Goal: Task Accomplishment & Management: Use online tool/utility

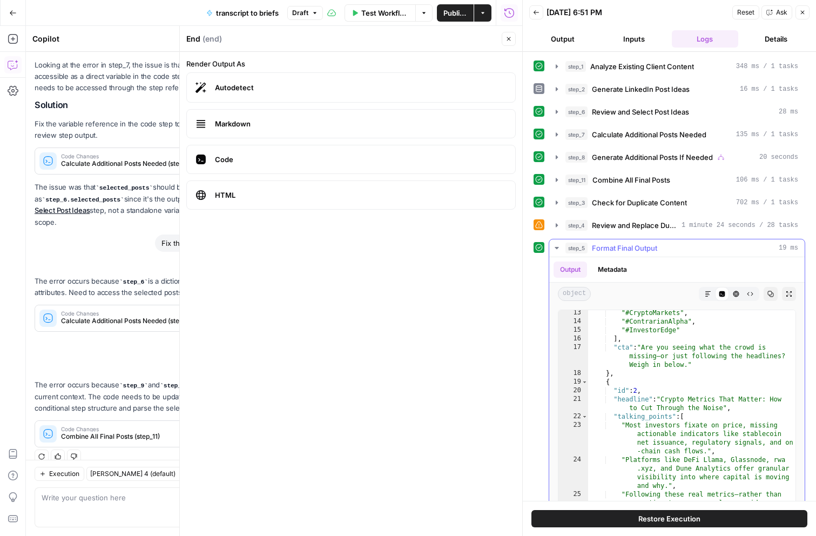
scroll to position [228, 0]
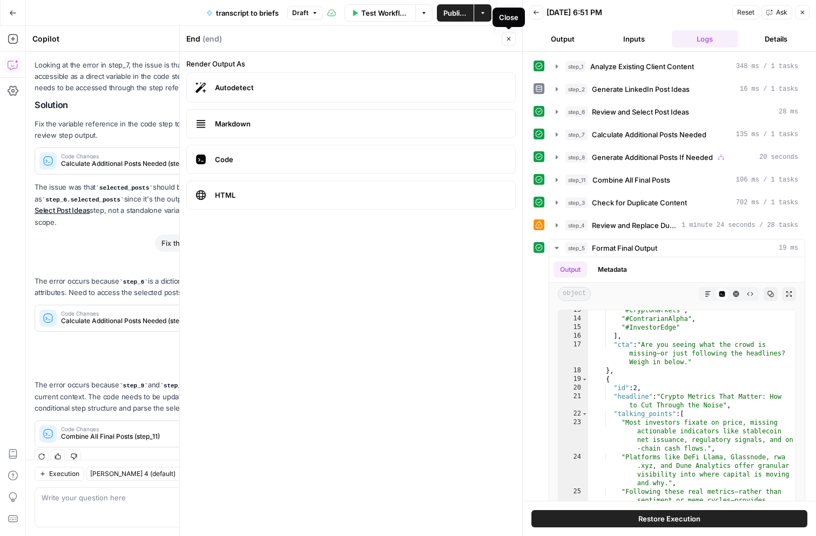
click at [511, 40] on icon "button" at bounding box center [508, 39] width 6 height 6
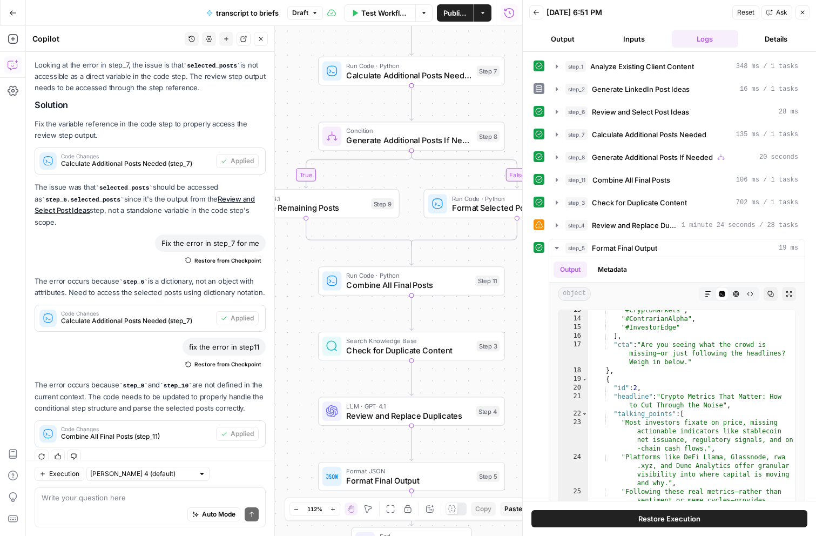
click at [98, 503] on div "Auto Mode Send" at bounding box center [150, 515] width 217 height 24
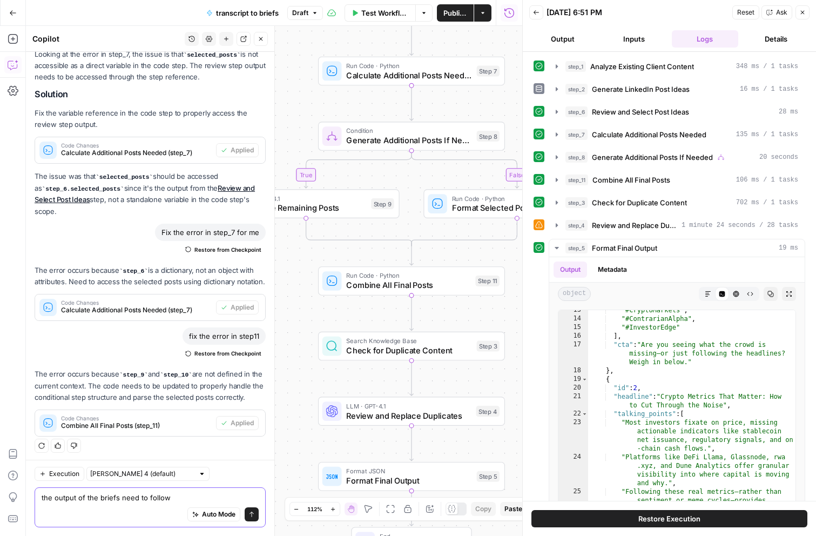
click at [57, 492] on textarea "the output of the briefs need to follow" at bounding box center [150, 497] width 217 height 11
click at [55, 492] on textarea "the output of the briefs need to follow" at bounding box center [150, 497] width 217 height 11
click at [194, 492] on textarea "the final output of the briefs need to follow" at bounding box center [150, 497] width 217 height 11
paste textarea "Overview of Post: ICP Pillar (based on content strategy) Intended Action of Rea…"
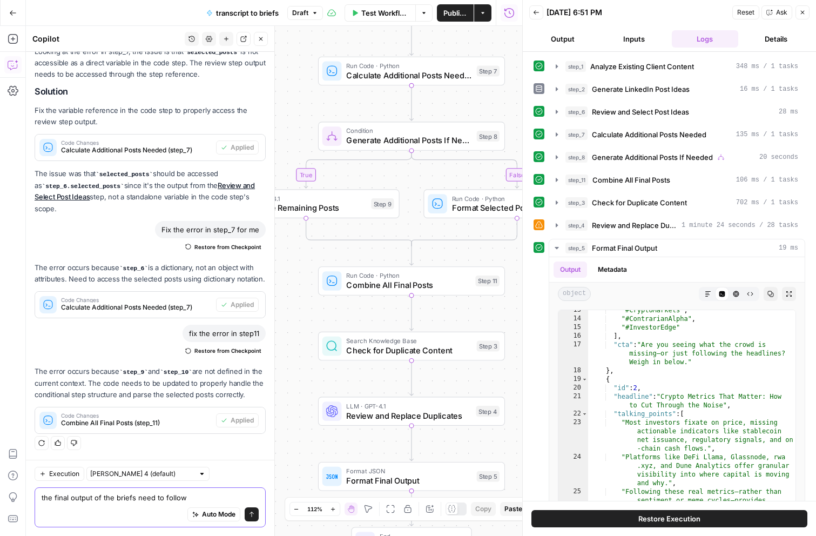
paste textarea "Overview of Post: ICP Pillar (based on content strategy) Intended Action of Rea…"
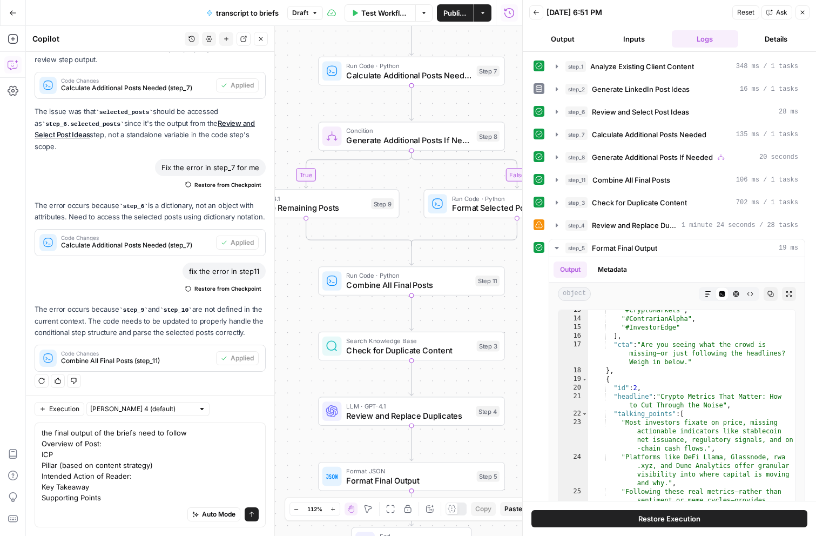
click at [39, 437] on div "the final output of the briefs need to follow Overview of Post: ICP Pillar (bas…" at bounding box center [150, 474] width 231 height 105
click at [43, 435] on textarea "the final output of the briefs need to follow Overview of Post: ICP Pillar (bas…" at bounding box center [150, 465] width 217 height 76
click at [42, 446] on textarea "the final output of the briefs need to follow - Overview of Post: ICP Pillar (b…" at bounding box center [150, 465] width 217 height 76
click at [42, 451] on textarea "the final output of the briefs need to follow - Overview of Post: - ICP Pillar …" at bounding box center [150, 465] width 217 height 76
click at [41, 467] on div "the final output of the briefs need to follow - Overview of Post: - ICP - Pilla…" at bounding box center [150, 474] width 231 height 105
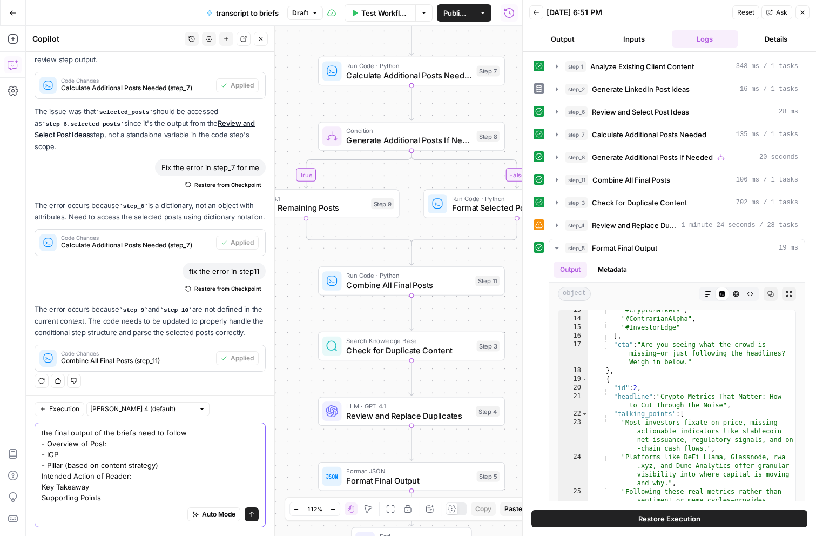
click at [42, 467] on textarea "the final output of the briefs need to follow - Overview of Post: - ICP - Pilla…" at bounding box center [150, 465] width 217 height 76
click at [43, 476] on textarea "the final output of the briefs need to follow - Overview of Post: - ICP - Pilla…" at bounding box center [150, 465] width 217 height 76
click at [42, 486] on textarea "the final output of the briefs need to follow - Overview of Post: - ICP - Pilla…" at bounding box center [150, 465] width 217 height 76
type textarea "the final output of the briefs need to follow - Overview of Post: - ICP - Pilla…"
click at [249, 512] on icon "submit" at bounding box center [251, 514] width 6 height 6
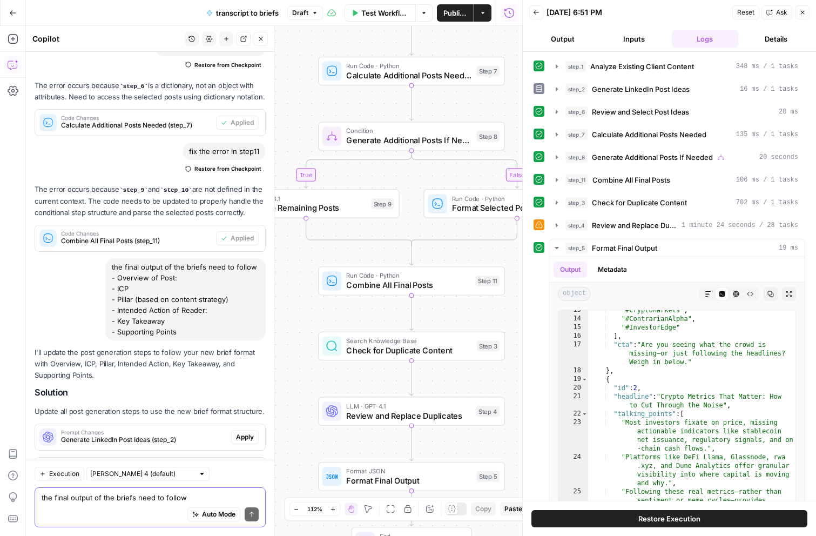
scroll to position [2400, 0]
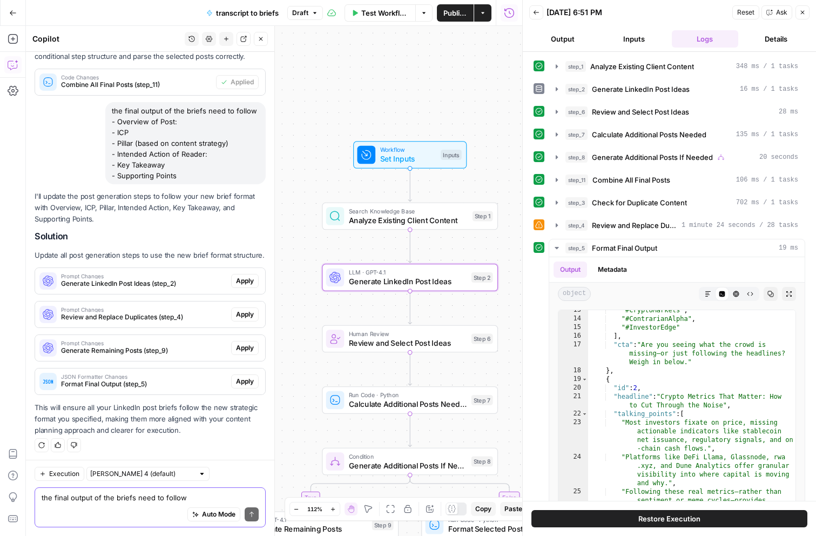
click at [251, 277] on span "Apply" at bounding box center [245, 281] width 18 height 10
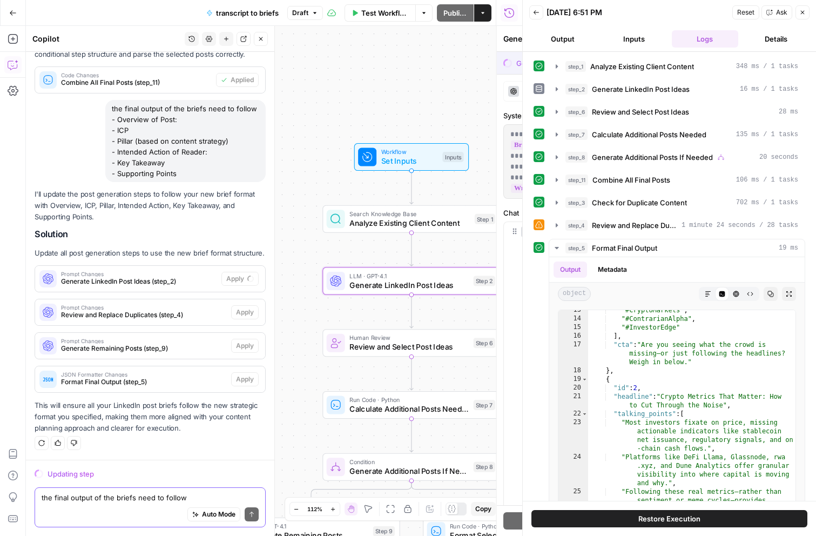
scroll to position [2279, 0]
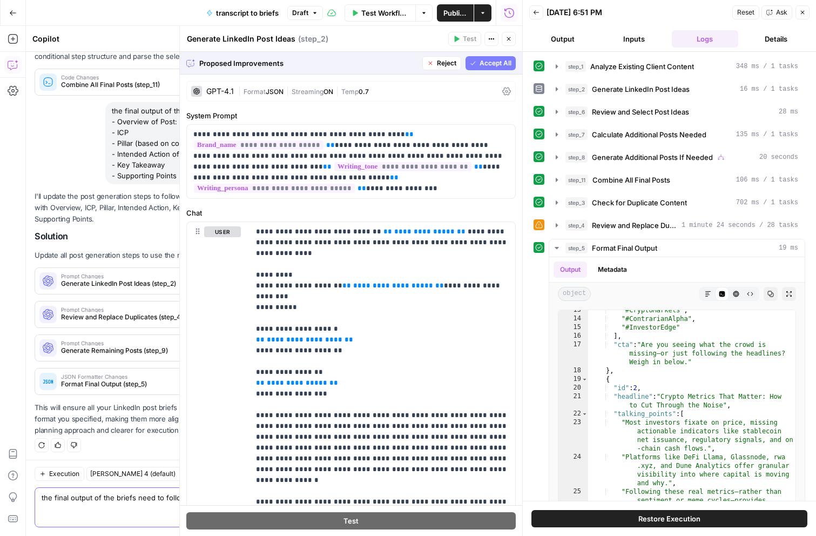
click at [485, 64] on span "Accept All" at bounding box center [496, 63] width 32 height 10
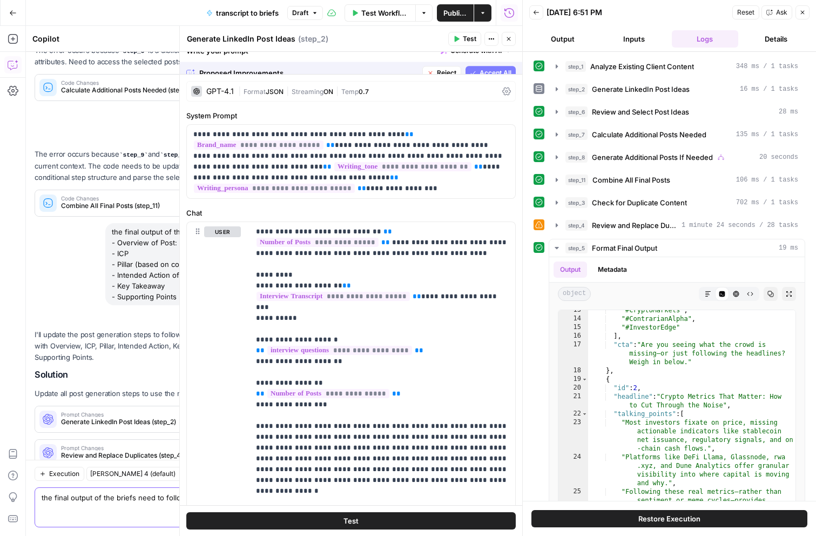
scroll to position [2418, 0]
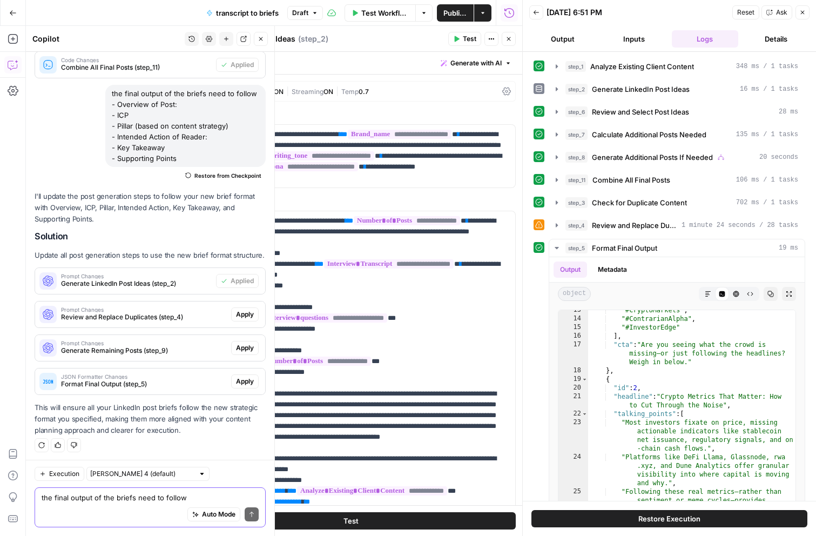
click at [248, 313] on span "Apply" at bounding box center [245, 314] width 18 height 10
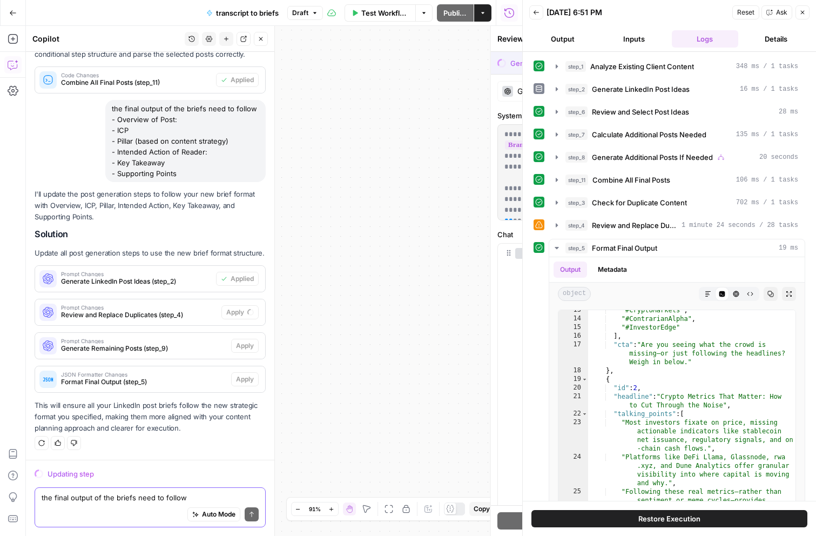
scroll to position [2279, 0]
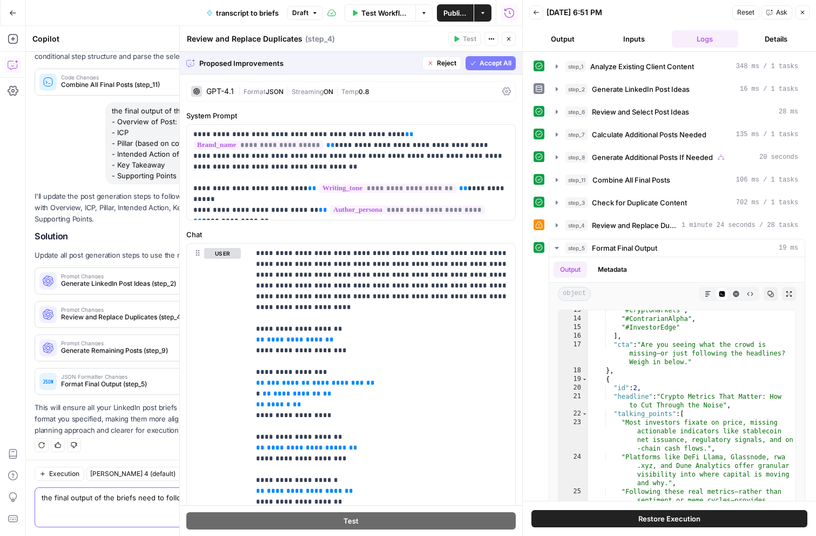
click at [501, 67] on span "Accept All" at bounding box center [496, 63] width 32 height 10
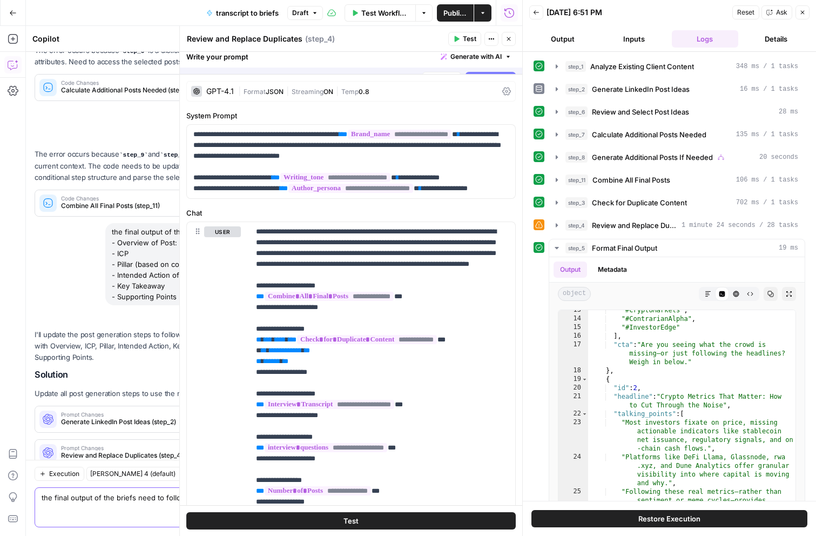
scroll to position [2418, 0]
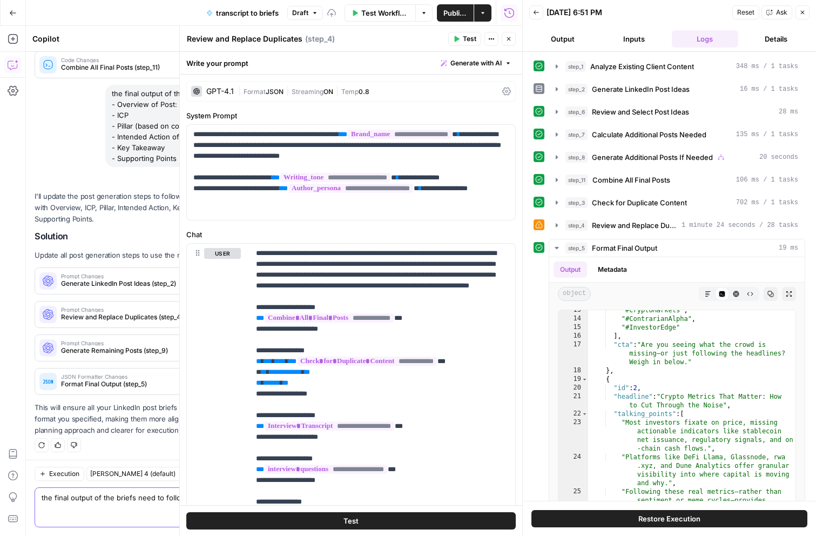
click at [513, 42] on button "Close" at bounding box center [509, 39] width 14 height 14
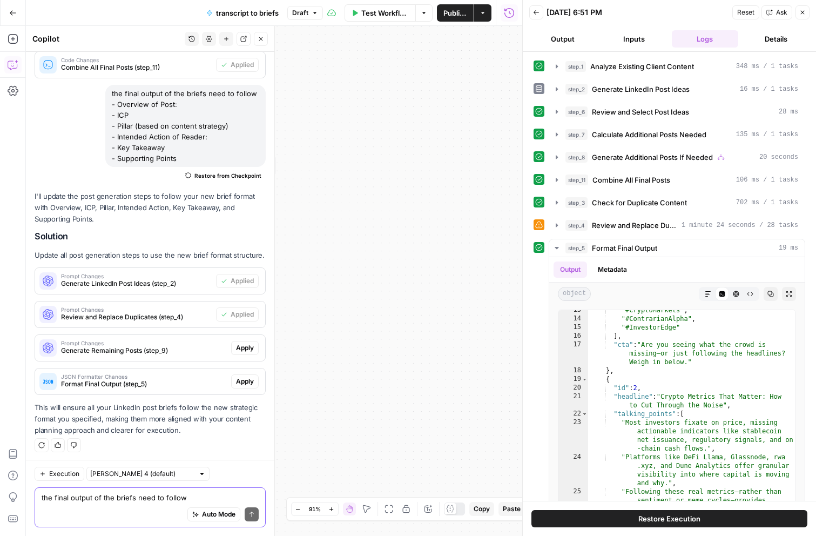
click at [239, 347] on span "Apply" at bounding box center [245, 348] width 18 height 10
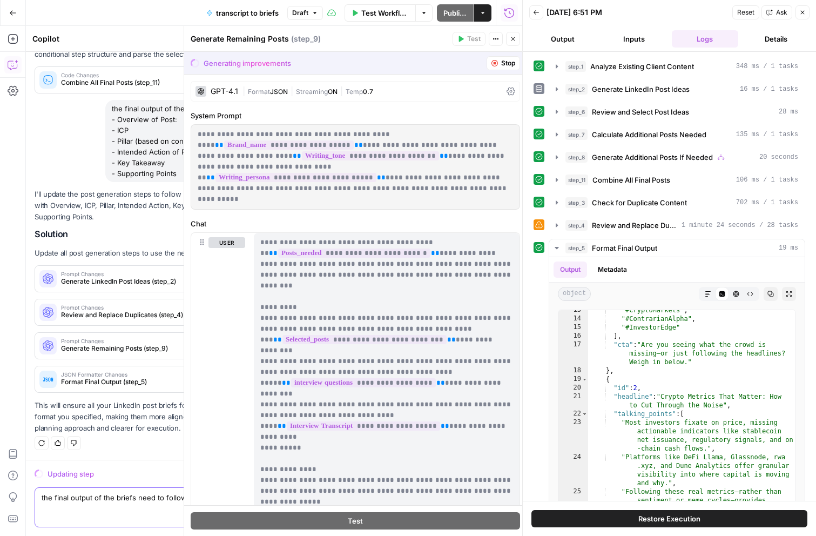
scroll to position [2279, 0]
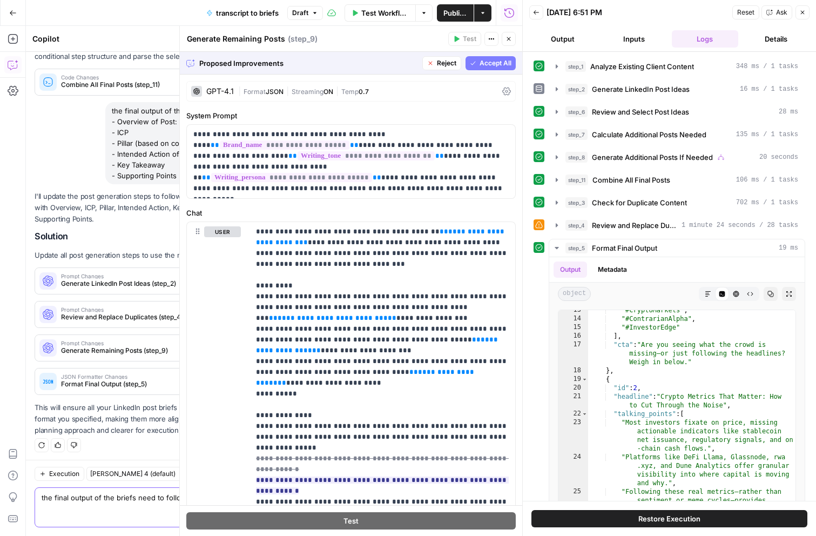
click at [490, 65] on span "Accept All" at bounding box center [496, 63] width 32 height 10
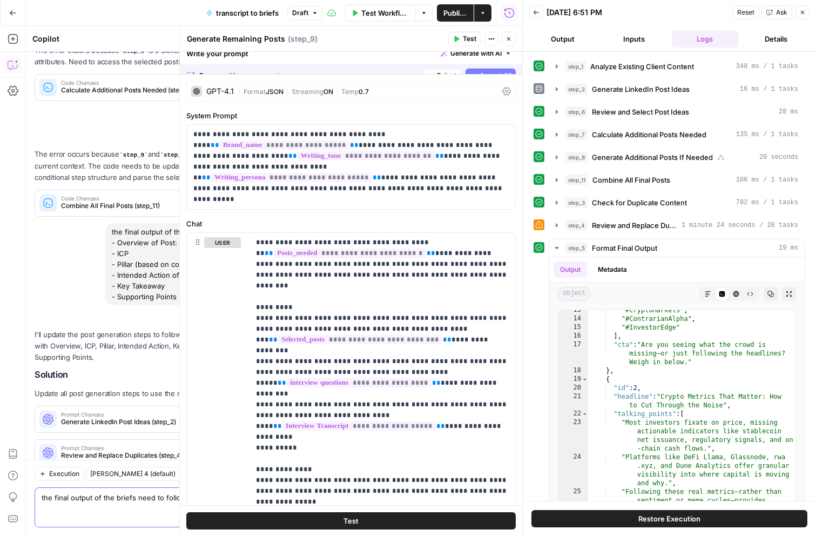
scroll to position [2418, 0]
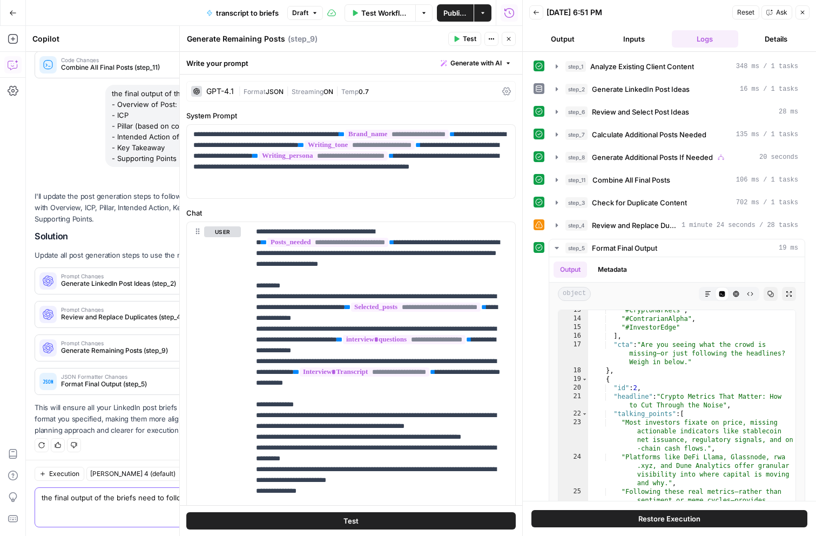
click at [509, 38] on icon "button" at bounding box center [509, 39] width 4 height 4
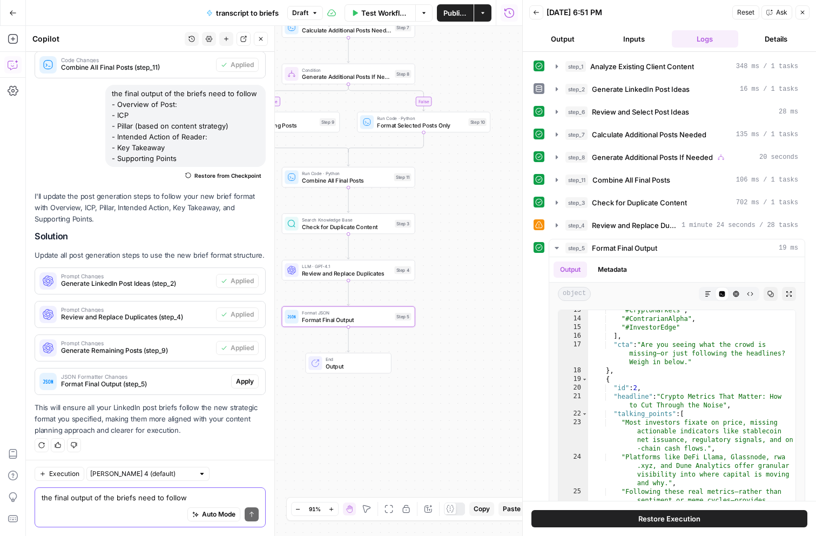
click at [252, 380] on span "Apply" at bounding box center [245, 381] width 18 height 10
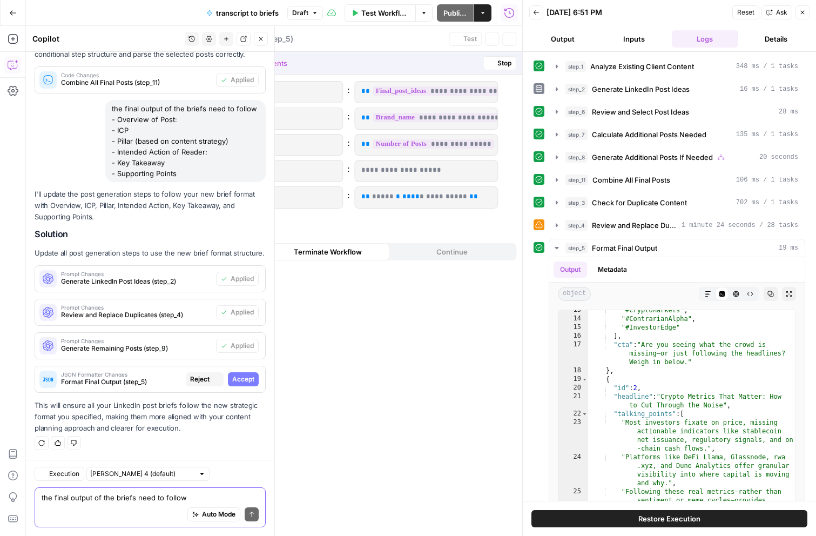
scroll to position [2279, 0]
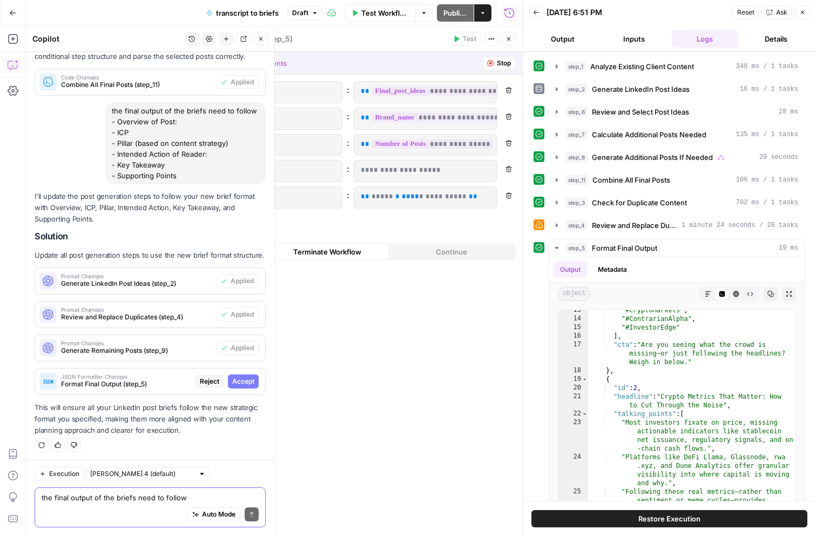
click at [252, 380] on span "Accept" at bounding box center [243, 381] width 22 height 10
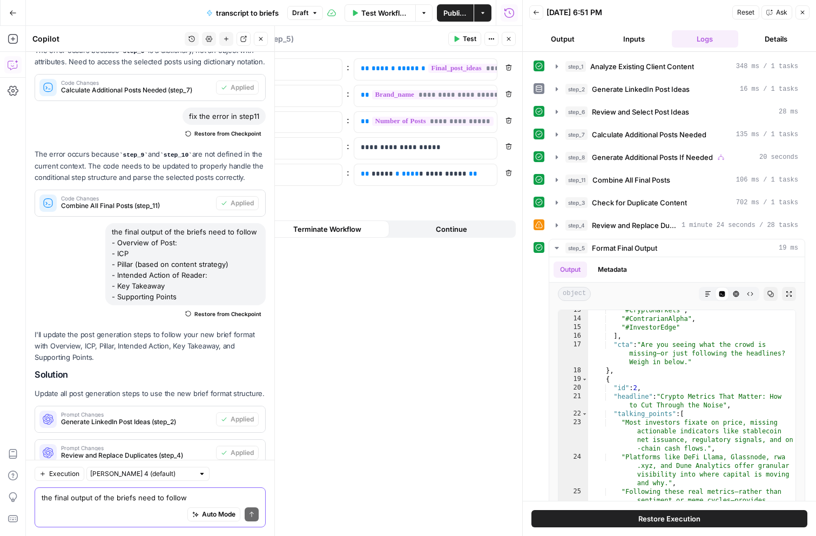
scroll to position [2418, 0]
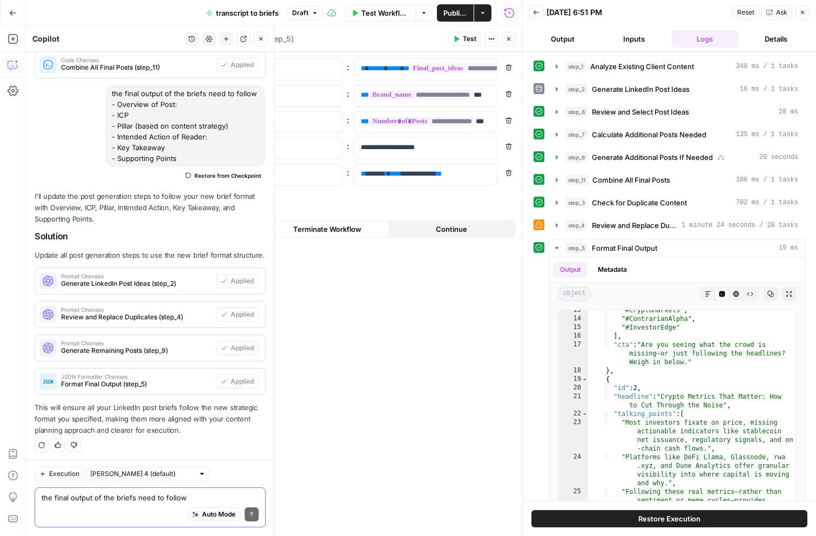
click at [460, 18] on button "Publish" at bounding box center [455, 12] width 37 height 17
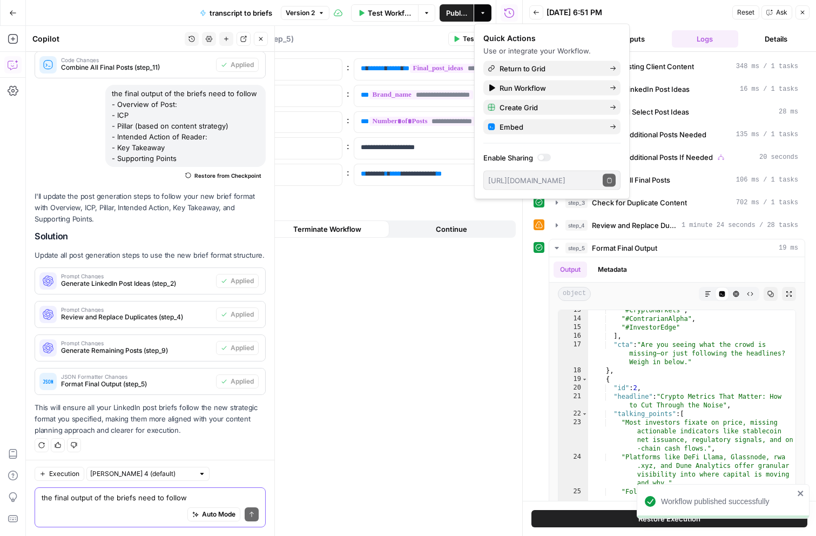
click at [369, 8] on span "Test Workflow" at bounding box center [390, 13] width 44 height 11
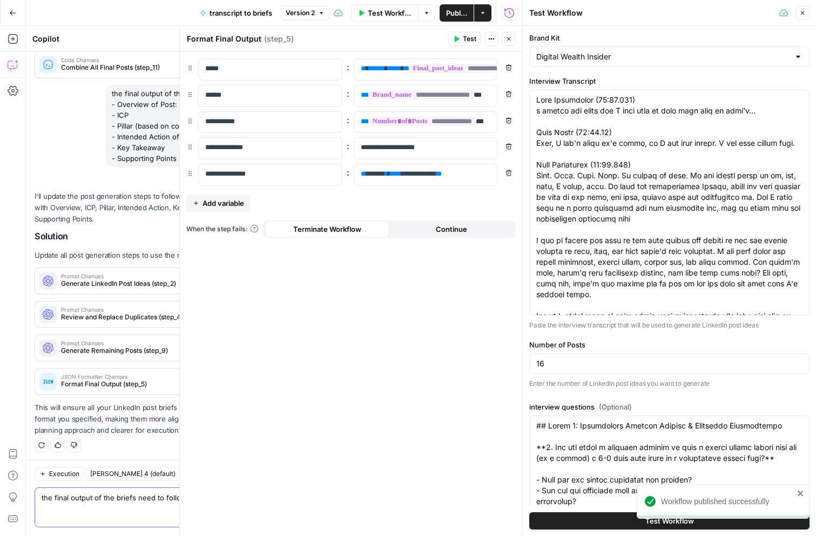
click at [564, 524] on button "Test Workflow" at bounding box center [669, 520] width 280 height 17
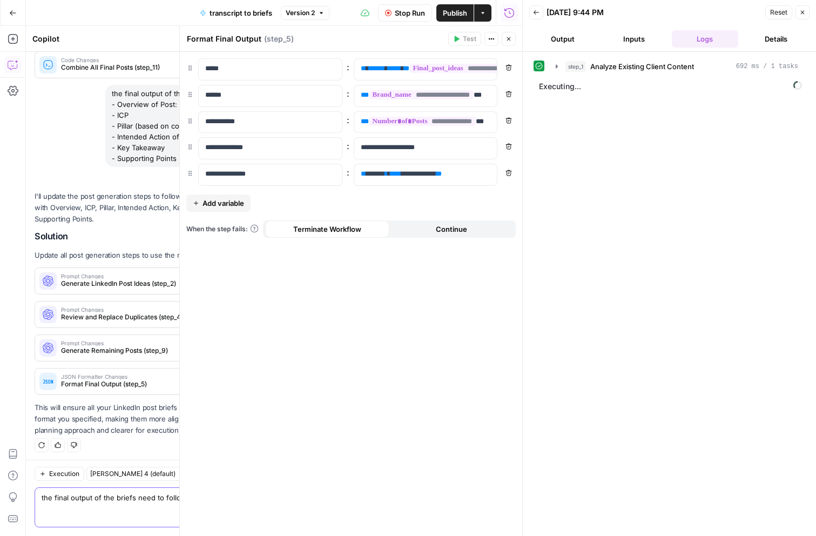
click at [506, 40] on icon "button" at bounding box center [508, 39] width 6 height 6
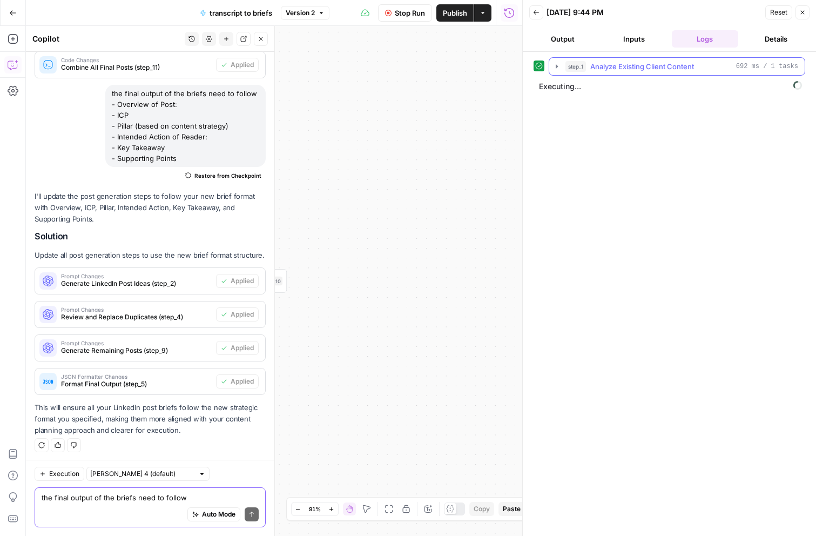
click at [562, 67] on button "step_1 Analyze Existing Client Content 692 ms / 1 tasks" at bounding box center [676, 66] width 255 height 17
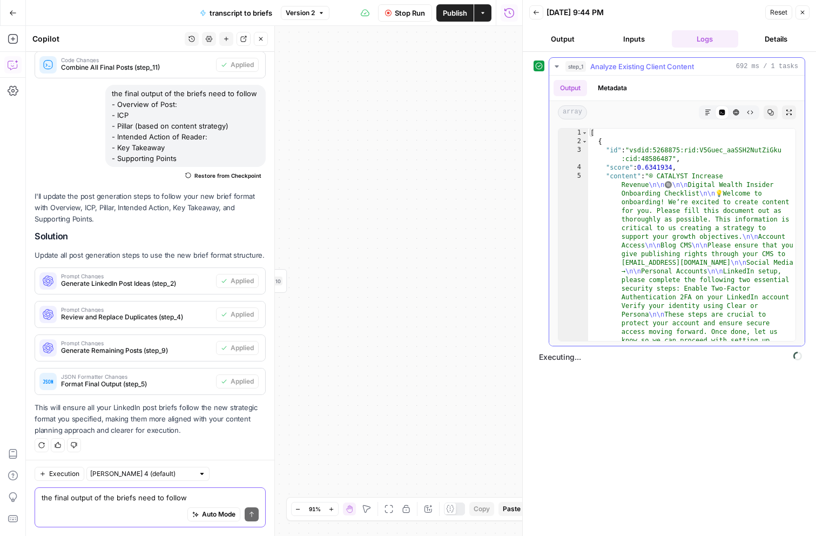
click at [562, 67] on button "step_1 Analyze Existing Client Content 692 ms / 1 tasks" at bounding box center [676, 66] width 255 height 17
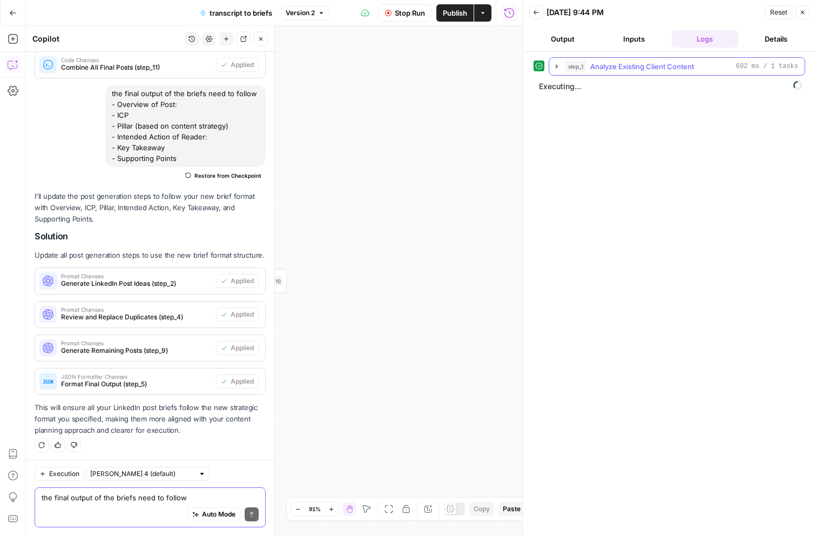
click at [562, 67] on button "step_1 Analyze Existing Client Content 692 ms / 1 tasks" at bounding box center [676, 66] width 255 height 17
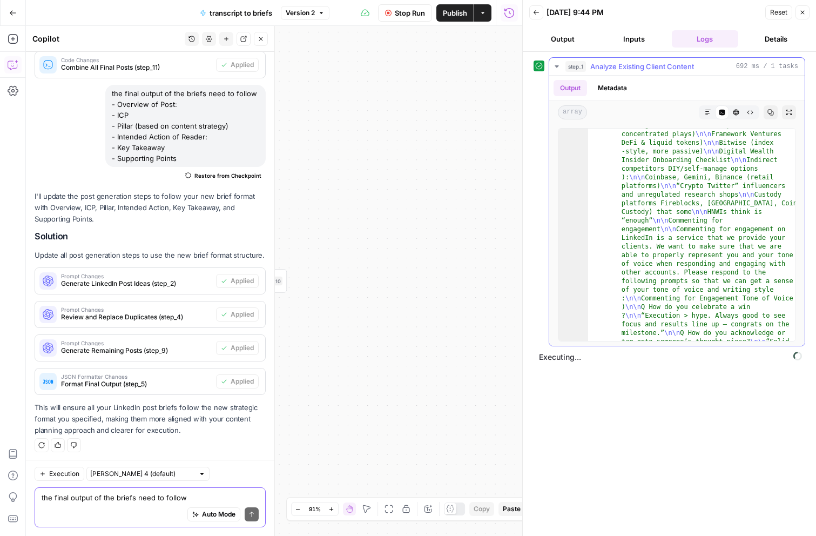
scroll to position [2775, 0]
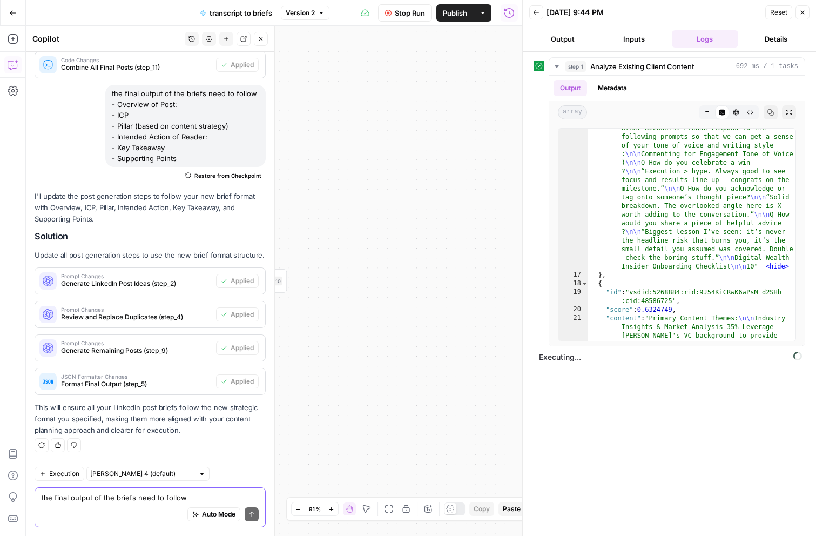
click at [529, 14] on button "Back" at bounding box center [536, 12] width 14 height 14
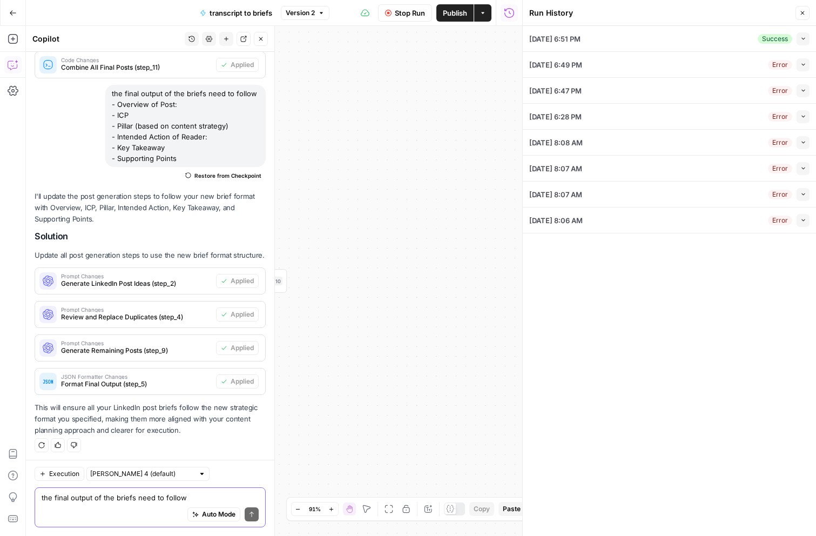
click at [800, 38] on icon "button" at bounding box center [803, 39] width 6 height 6
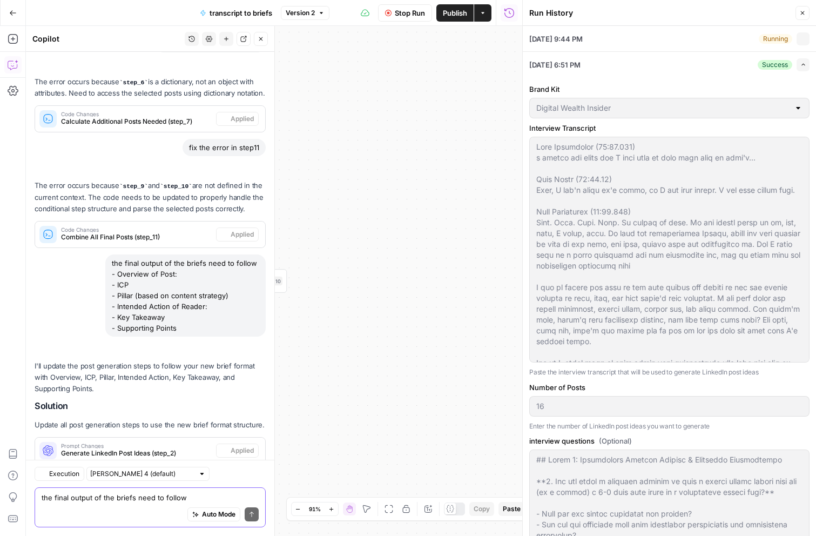
scroll to position [2418, 0]
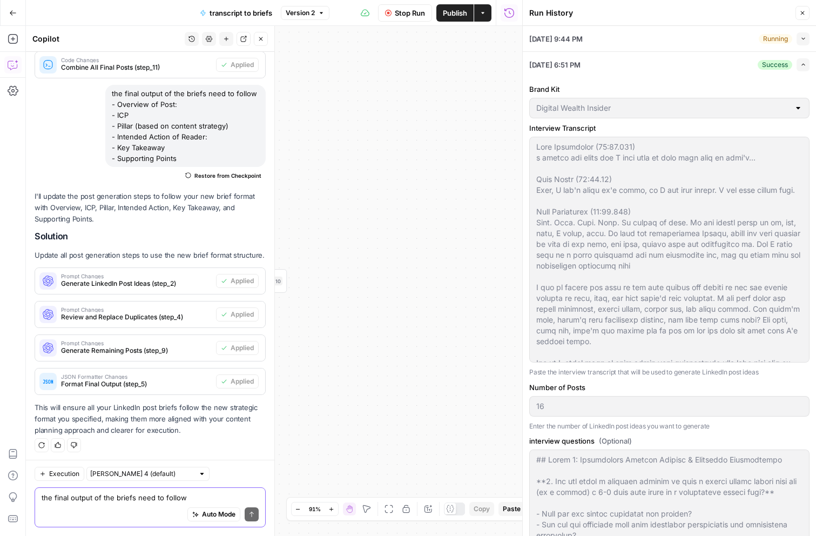
click at [806, 63] on button "Expand" at bounding box center [802, 64] width 13 height 13
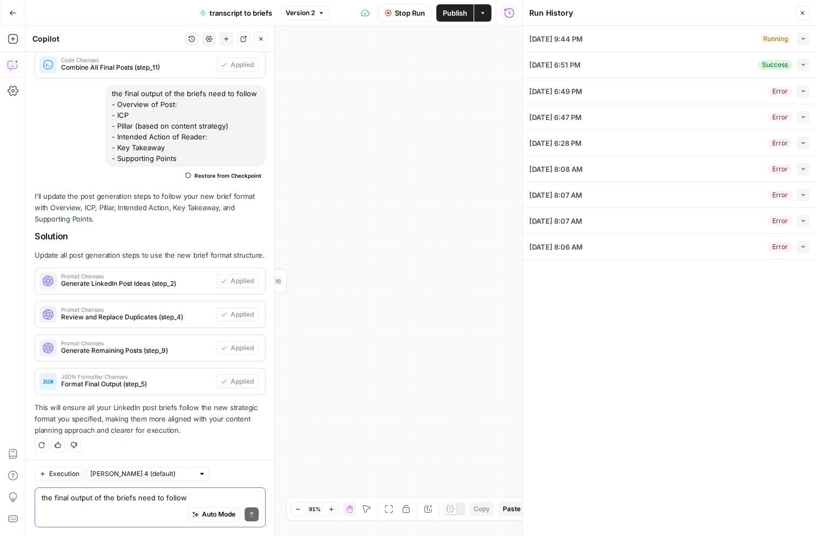
click at [803, 39] on icon "button" at bounding box center [802, 39] width 3 height 2
type textarea "Will Leatherman (00:00.128) a little bit quiet and I just want to make sure tha…"
type textarea "## Theme 1: Translation Success Stories & Practical Applications **1. Can you s…"
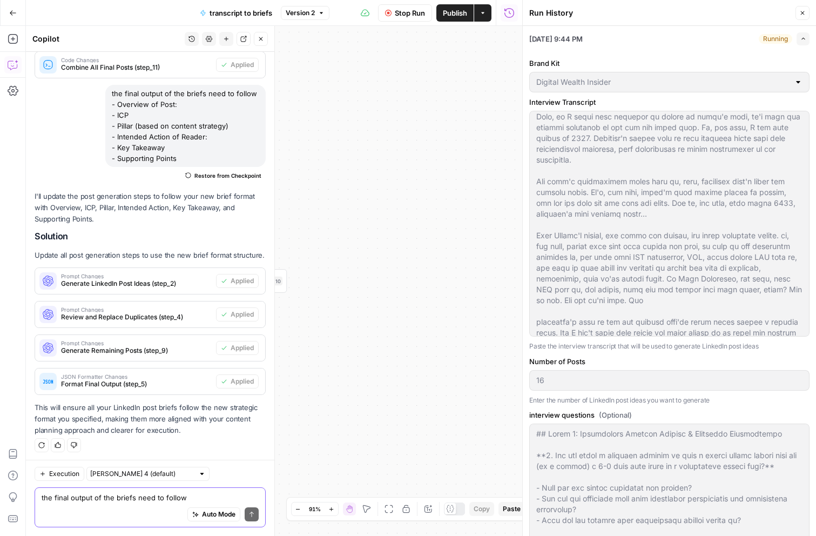
scroll to position [356, 0]
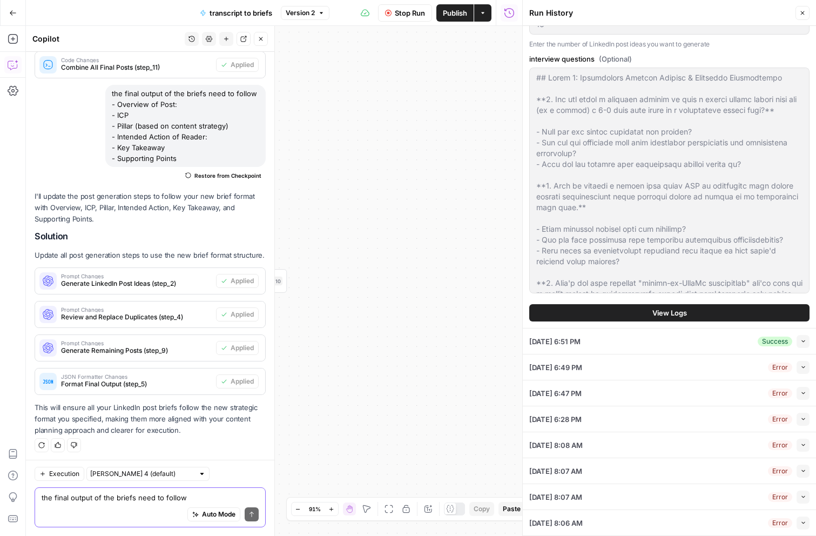
click at [657, 319] on button "View Logs" at bounding box center [669, 312] width 280 height 17
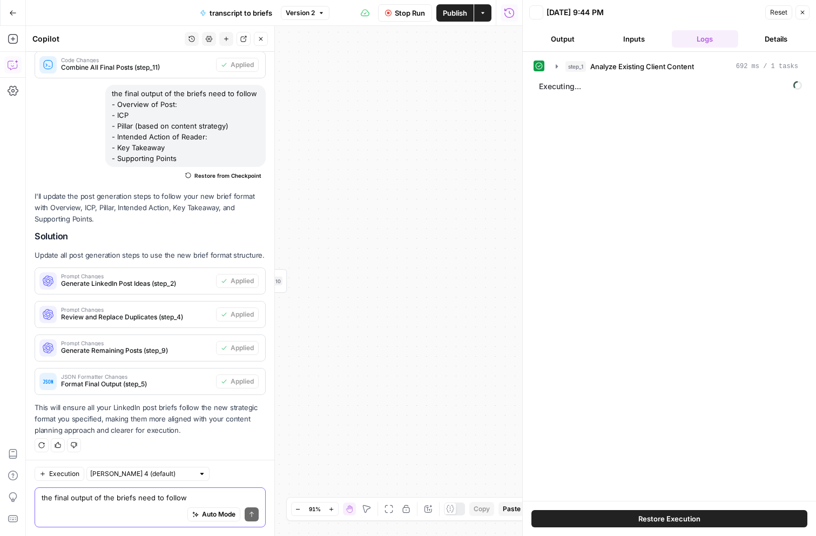
scroll to position [0, 0]
click at [564, 67] on button "step_1 Analyze Existing Client Content 692 ms / 1 tasks" at bounding box center [676, 66] width 255 height 17
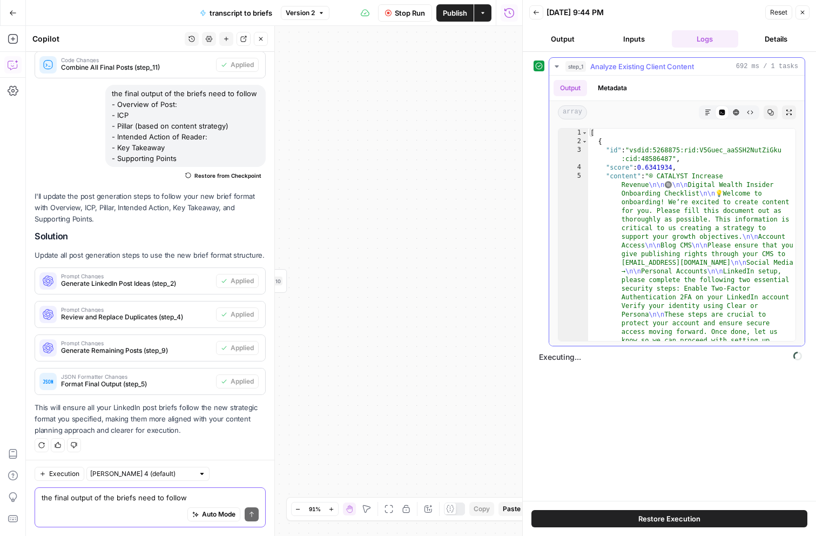
click at [564, 67] on button "step_1 Analyze Existing Client Content 692 ms / 1 tasks" at bounding box center [676, 66] width 255 height 17
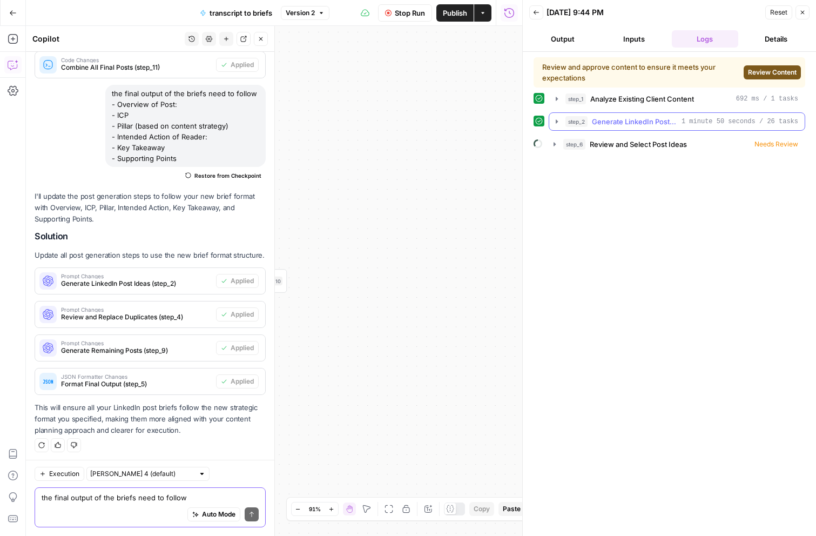
click at [726, 121] on span "1 minute 50 seconds / 26 tasks" at bounding box center [739, 122] width 117 height 10
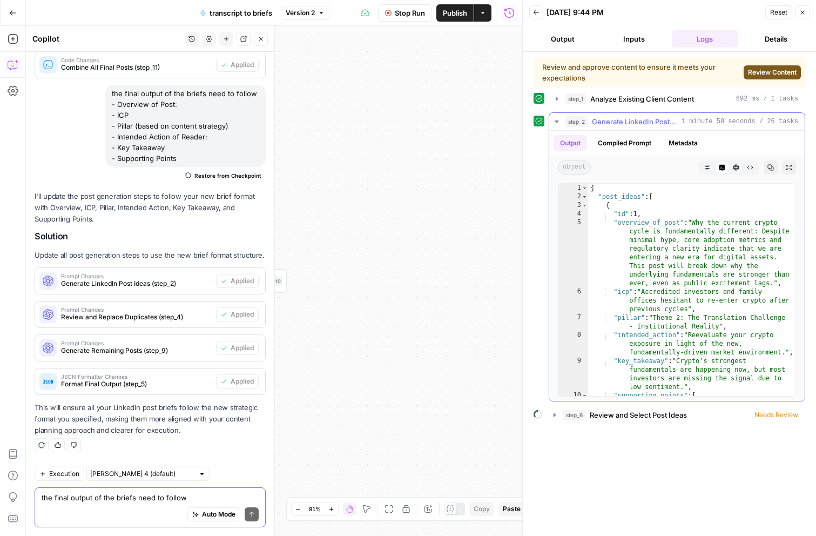
click at [726, 121] on span "1 minute 50 seconds / 26 tasks" at bounding box center [739, 122] width 117 height 10
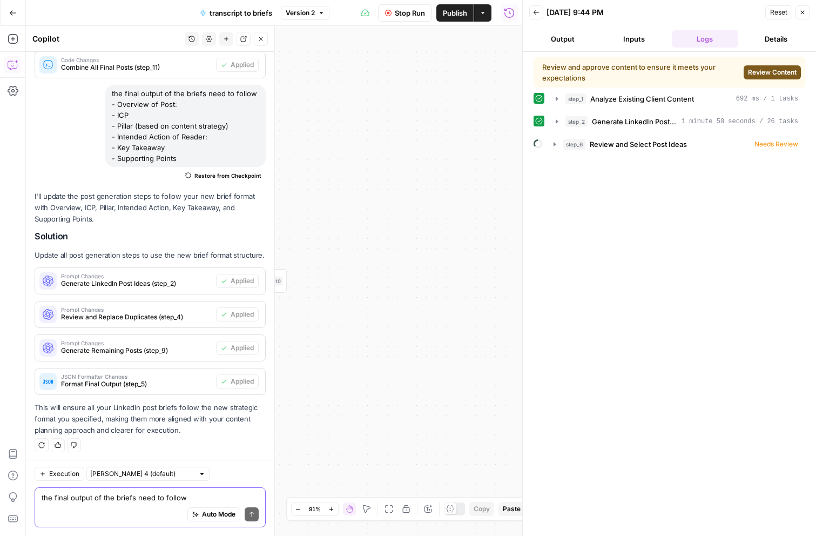
click at [767, 77] on span "Review Content" at bounding box center [772, 72] width 49 height 10
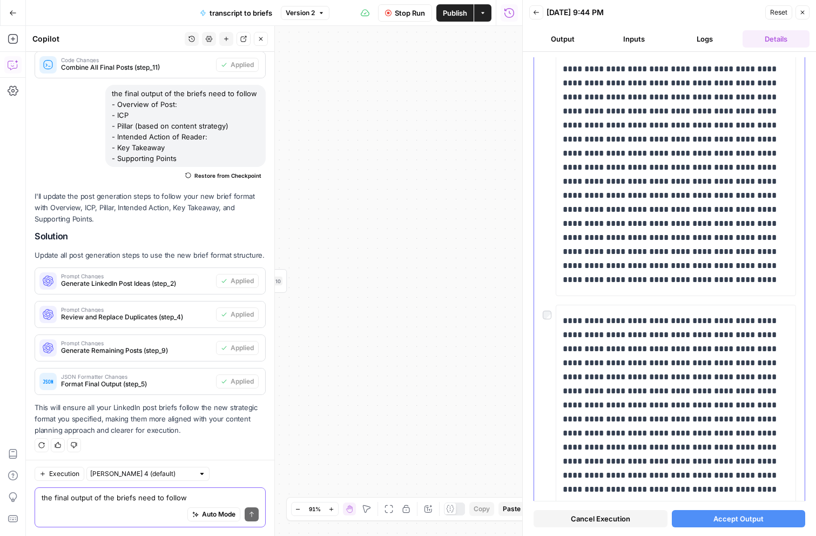
scroll to position [962, 0]
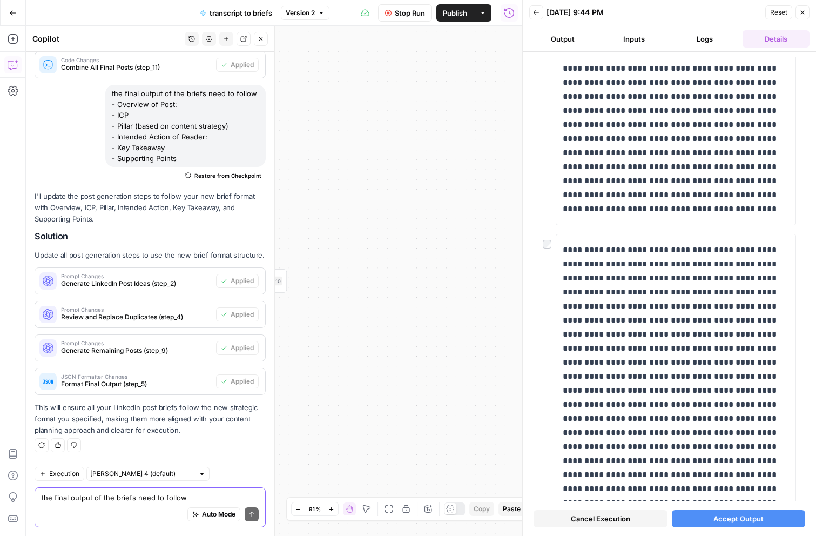
click at [552, 245] on div at bounding box center [549, 241] width 13 height 15
click at [644, 312] on p "To enrich screen reader interactions, please activate Accessibility in Grammarl…" at bounding box center [676, 404] width 226 height 323
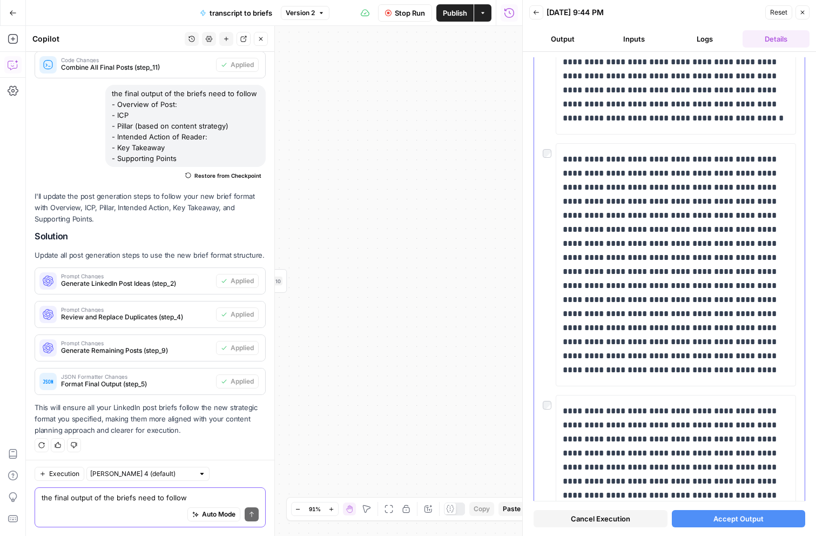
scroll to position [3820, 0]
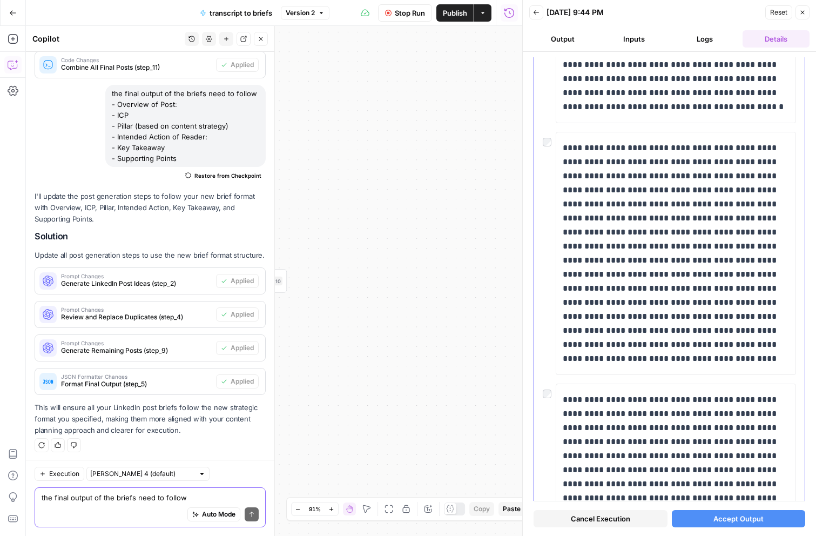
click at [551, 393] on div at bounding box center [549, 390] width 13 height 15
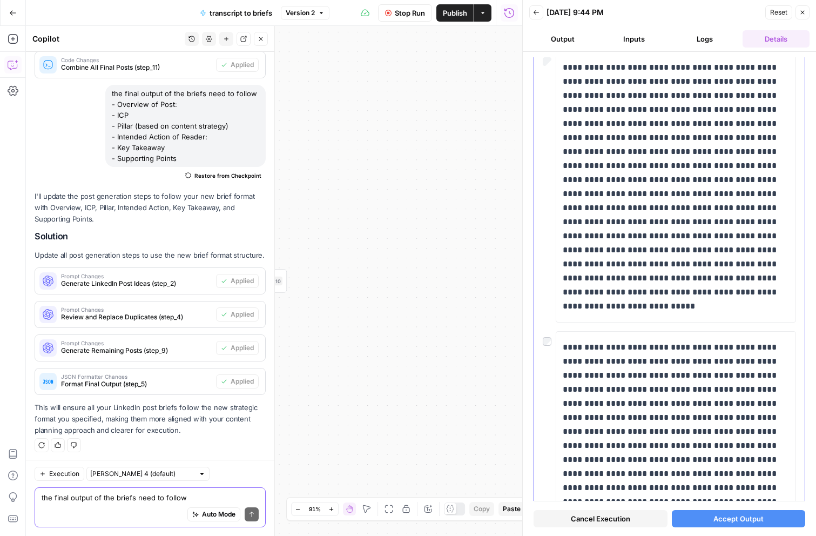
scroll to position [4181, 0]
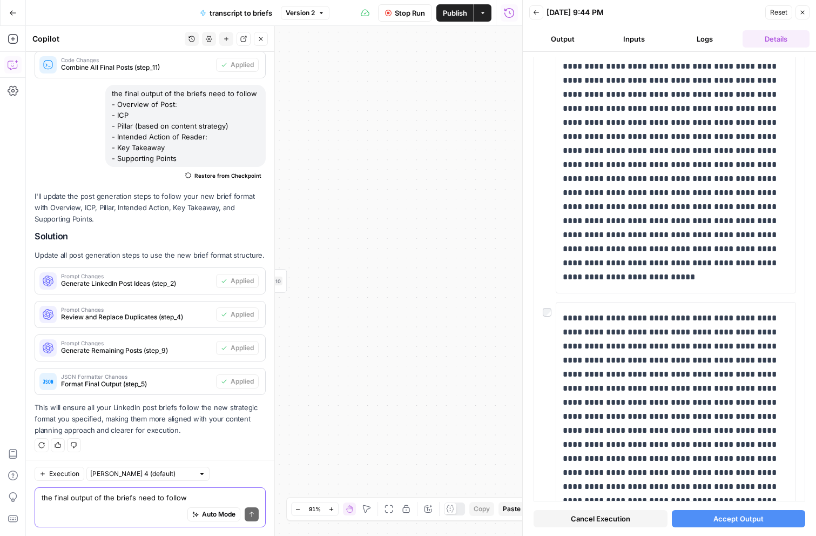
click at [721, 521] on span "Accept Output" at bounding box center [738, 518] width 50 height 11
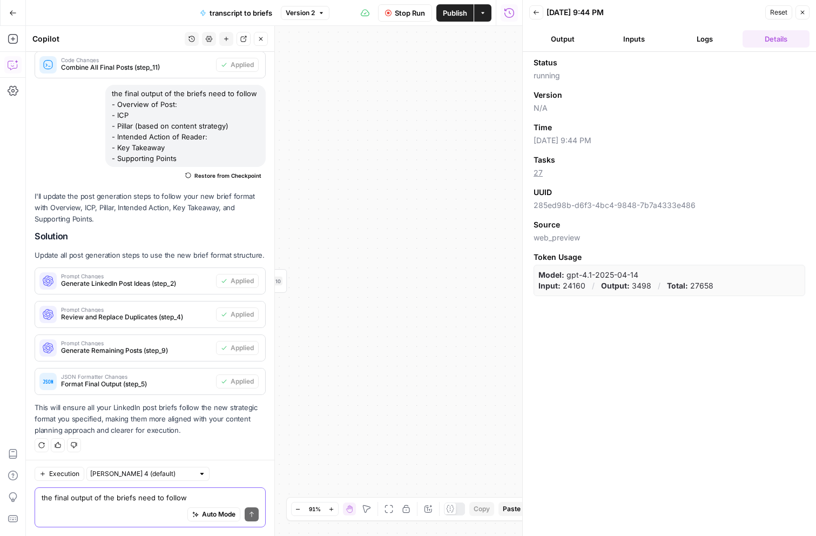
click at [700, 40] on button "Logs" at bounding box center [705, 38] width 67 height 17
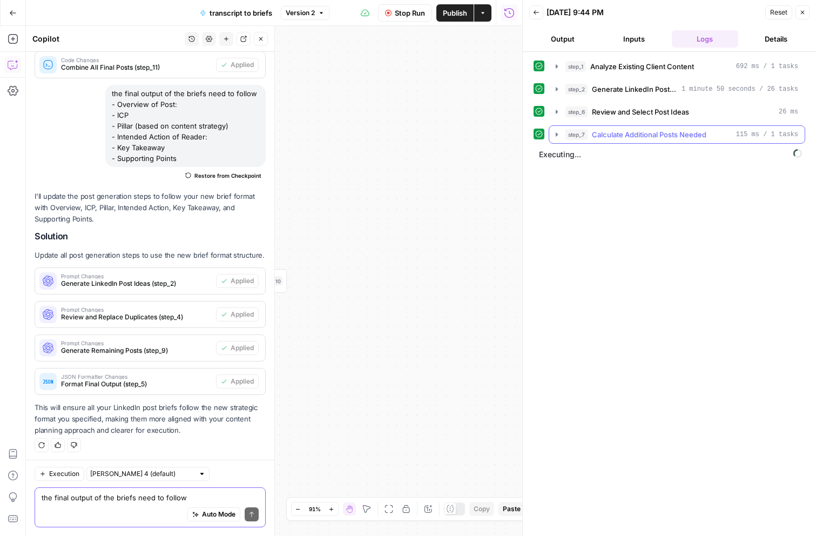
click at [638, 133] on span "Calculate Additional Posts Needed" at bounding box center [649, 134] width 114 height 11
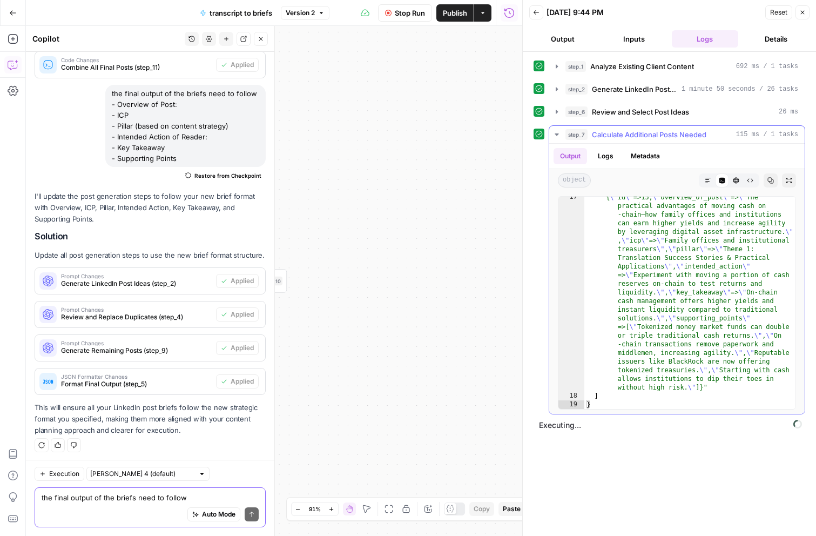
scroll to position [2570, 0]
click at [555, 135] on icon "button" at bounding box center [556, 134] width 9 height 9
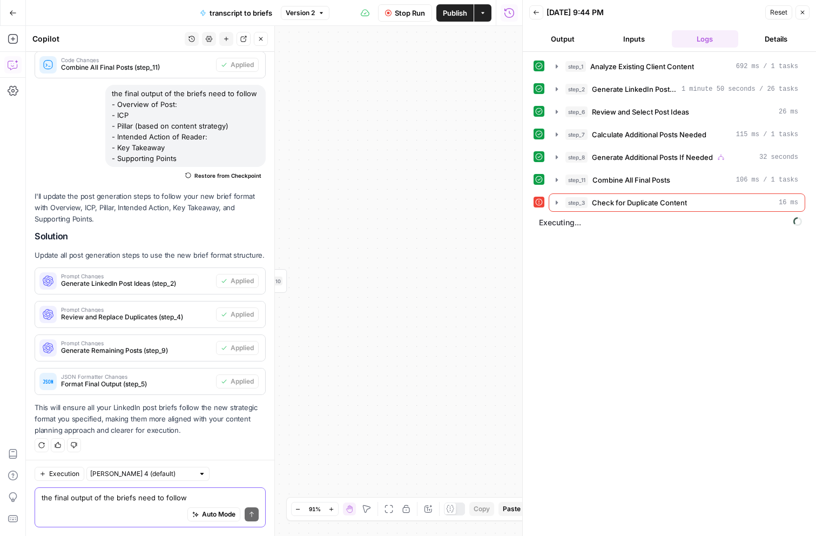
click at [559, 210] on button "step_3 Check for Duplicate Content 16 ms" at bounding box center [676, 202] width 255 height 17
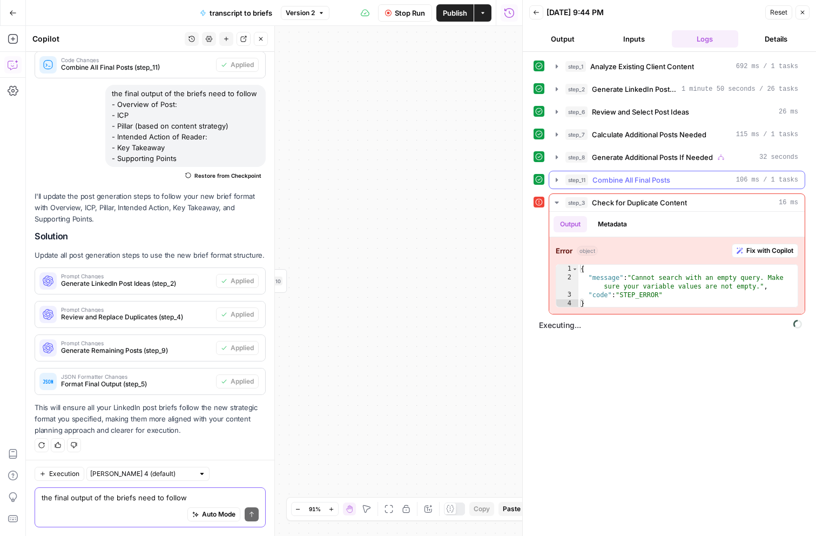
click at [669, 184] on span "Combine All Final Posts" at bounding box center [631, 179] width 78 height 11
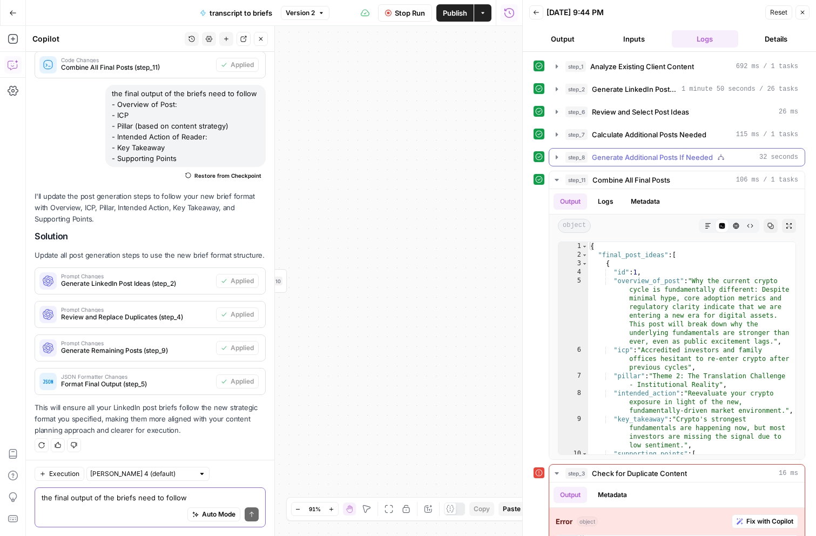
click at [674, 165] on button "step_8 Generate Additional Posts If Needed 32 seconds" at bounding box center [676, 156] width 255 height 17
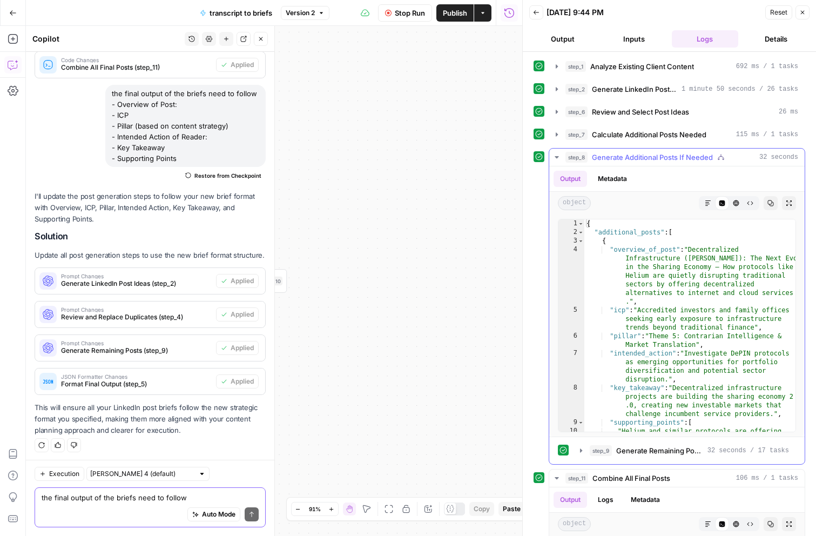
click at [679, 158] on span "Generate Additional Posts If Needed" at bounding box center [652, 157] width 121 height 11
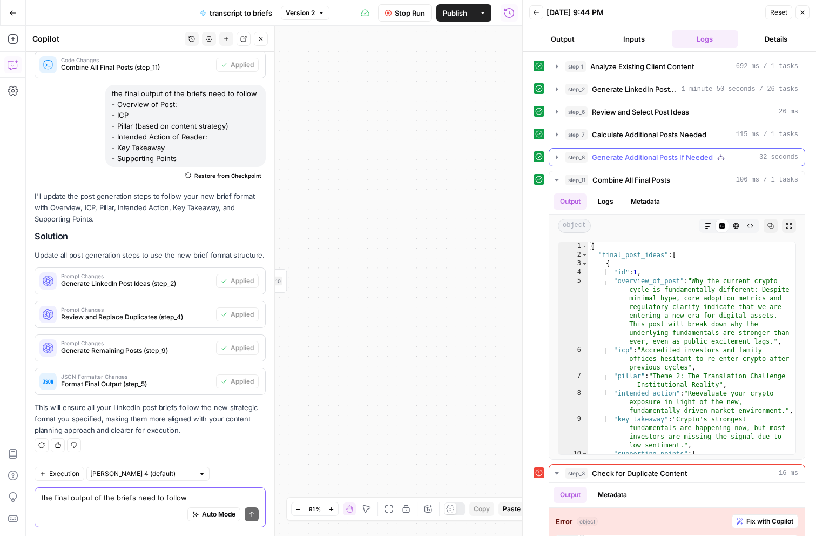
click at [679, 158] on span "Generate Additional Posts If Needed" at bounding box center [652, 157] width 121 height 11
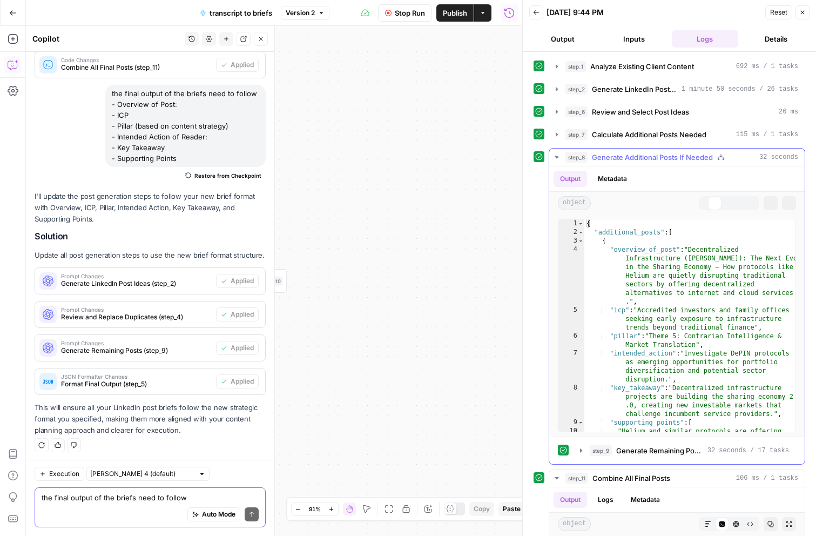
click at [679, 158] on span "Generate Additional Posts If Needed" at bounding box center [652, 157] width 121 height 11
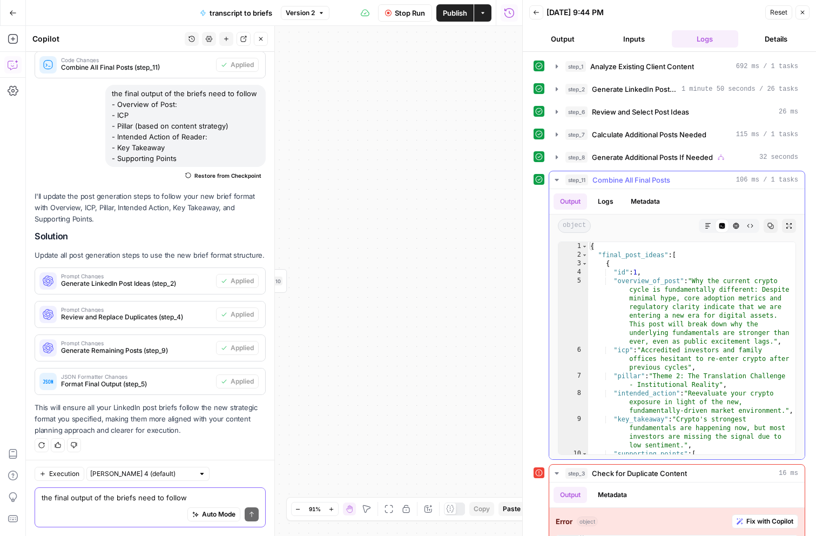
click at [671, 175] on div "step_11 Combine All Final Posts 106 ms / 1 tasks" at bounding box center [681, 179] width 233 height 11
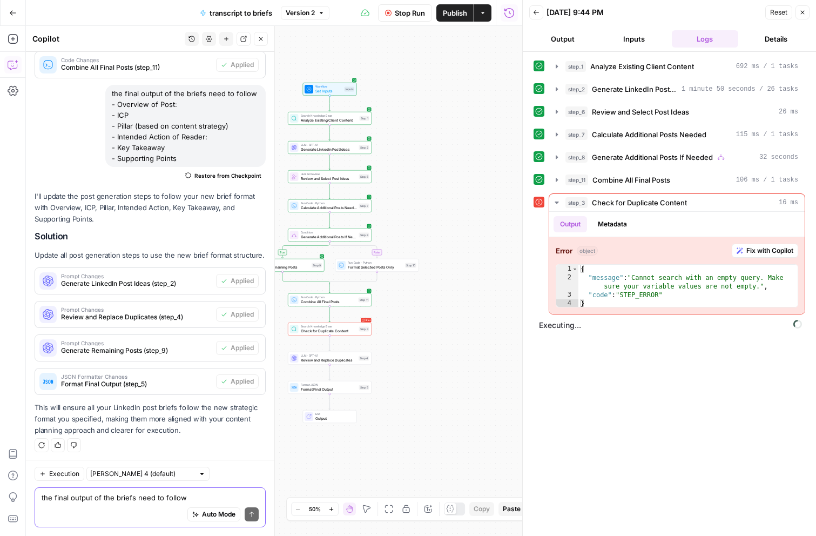
drag, startPoint x: 481, startPoint y: 413, endPoint x: 529, endPoint y: 330, distance: 95.3
click at [529, 330] on body "Catalyst New Home Browse Insights Opportunities Your Data Recent Grids Framer B…" at bounding box center [408, 268] width 816 height 536
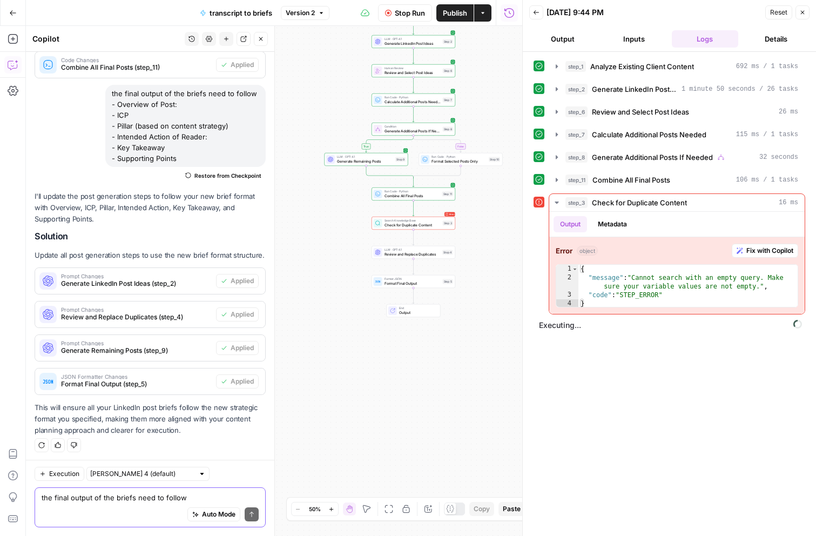
drag, startPoint x: 449, startPoint y: 355, endPoint x: 528, endPoint y: 260, distance: 123.5
click at [528, 260] on body "Catalyst New Home Browse Insights Opportunities Your Data Recent Grids Framer B…" at bounding box center [408, 268] width 816 height 536
click at [774, 251] on span "Fix with Copilot" at bounding box center [769, 251] width 47 height 10
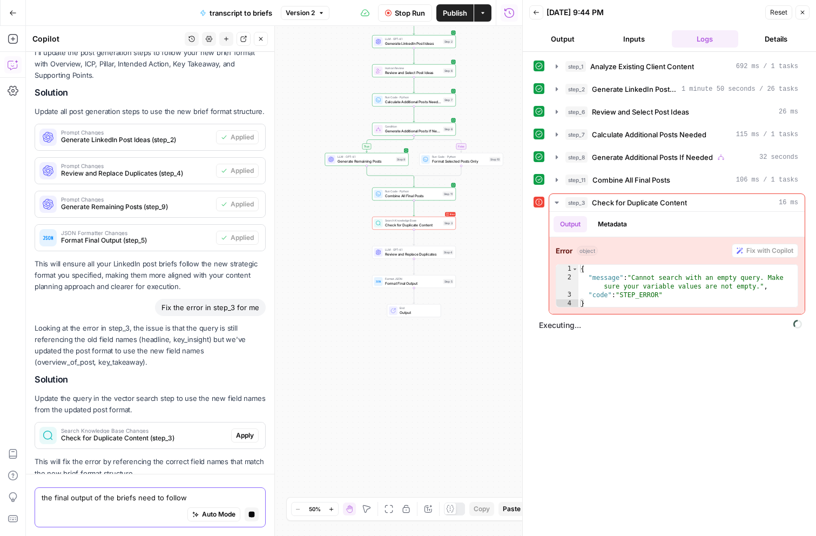
scroll to position [2430, 0]
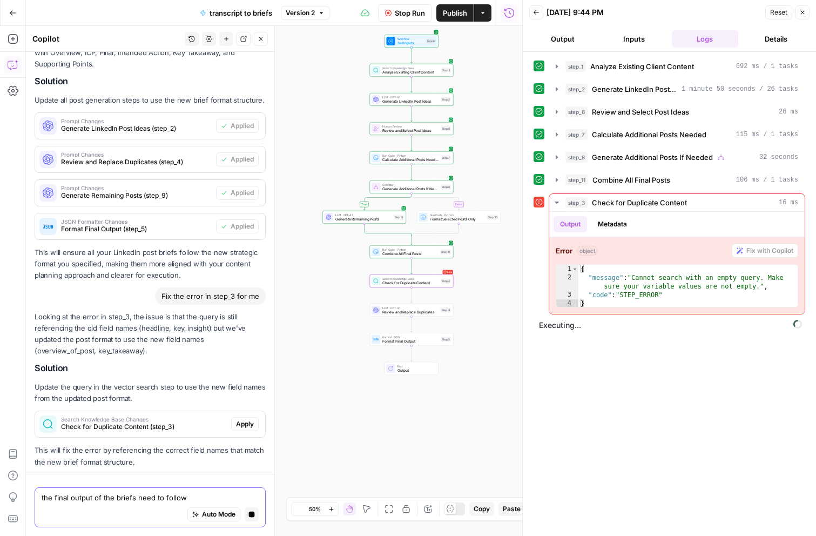
click at [246, 419] on span "Apply" at bounding box center [245, 424] width 18 height 10
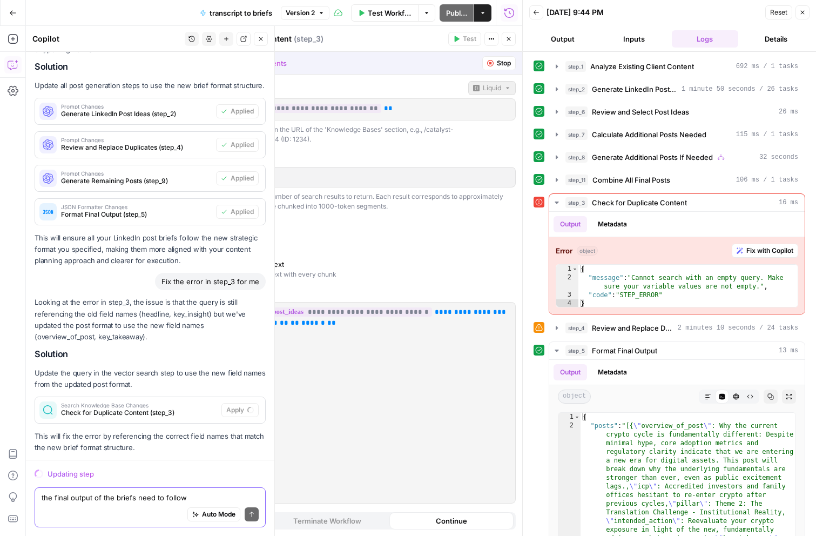
scroll to position [2466, 0]
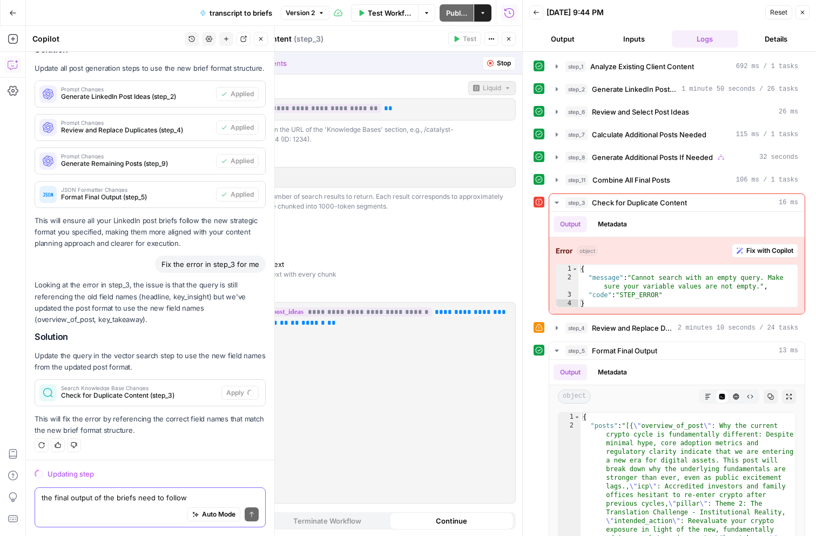
click at [111, 322] on p "Looking at the error in step_3, the issue is that the query is still referencin…" at bounding box center [150, 302] width 231 height 46
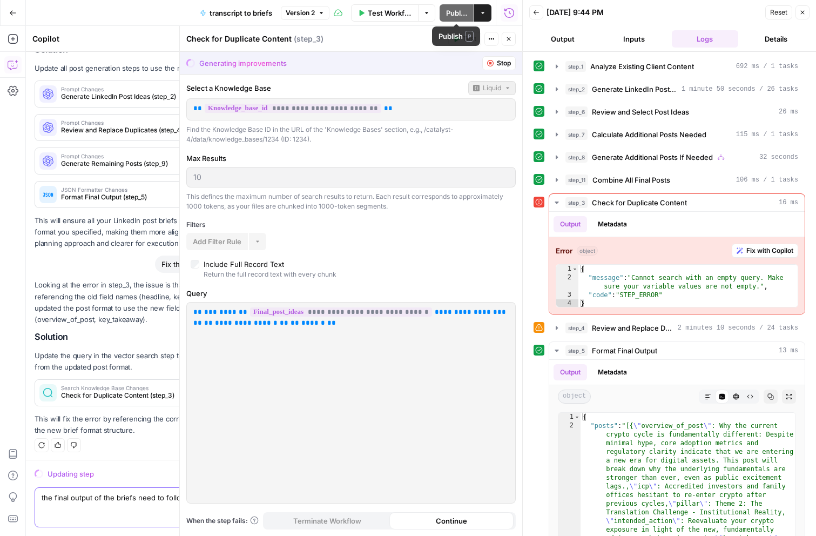
click at [390, 16] on span "Test Workflow" at bounding box center [390, 13] width 44 height 11
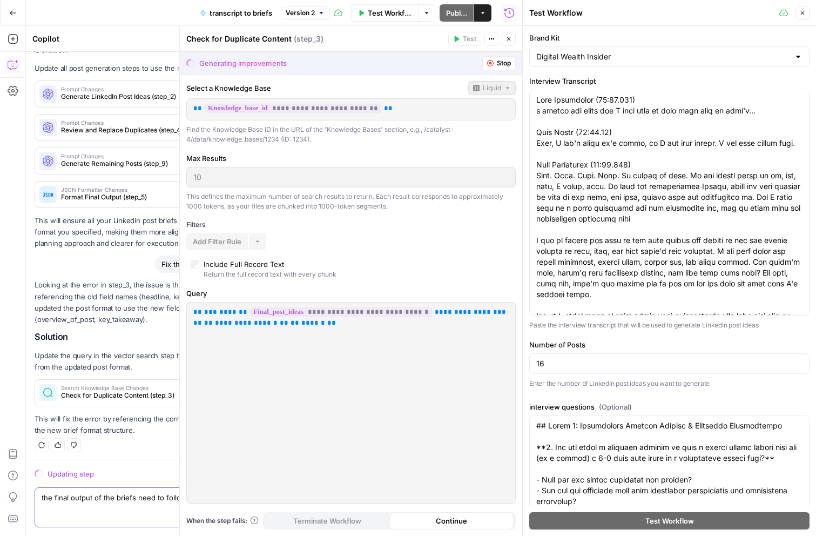
scroll to position [146, 0]
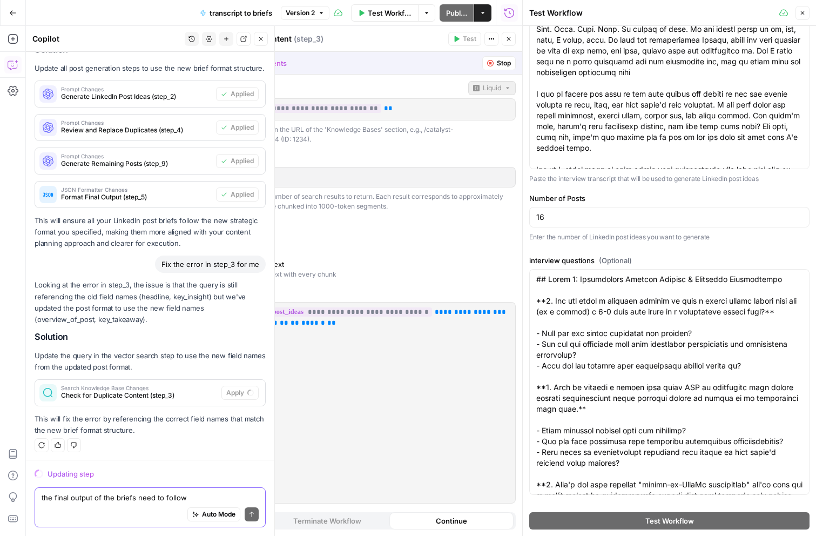
click at [137, 467] on div "Updating step" at bounding box center [150, 474] width 231 height 14
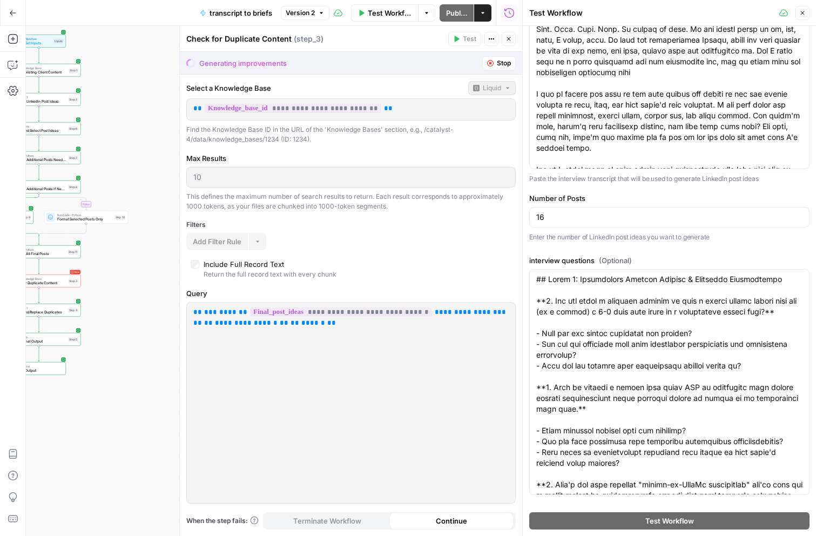
click at [490, 62] on icon "button" at bounding box center [490, 63] width 6 height 6
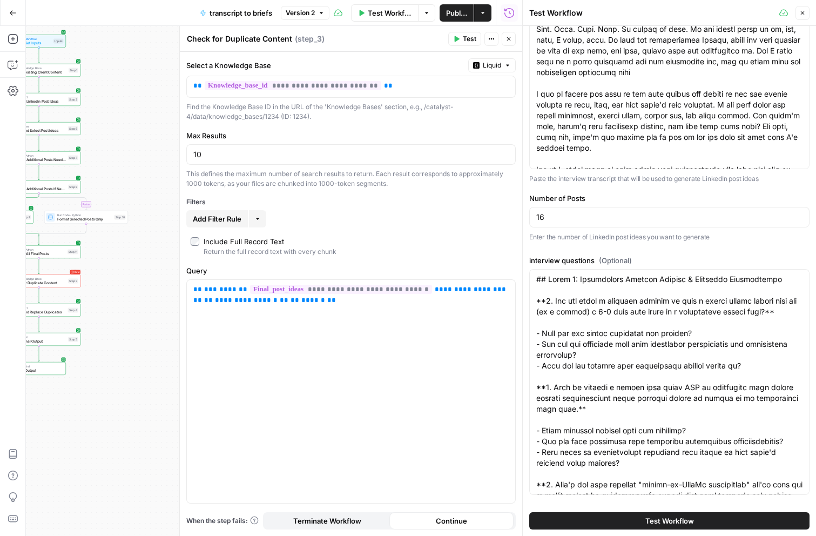
click at [596, 522] on button "Test Workflow" at bounding box center [669, 520] width 280 height 17
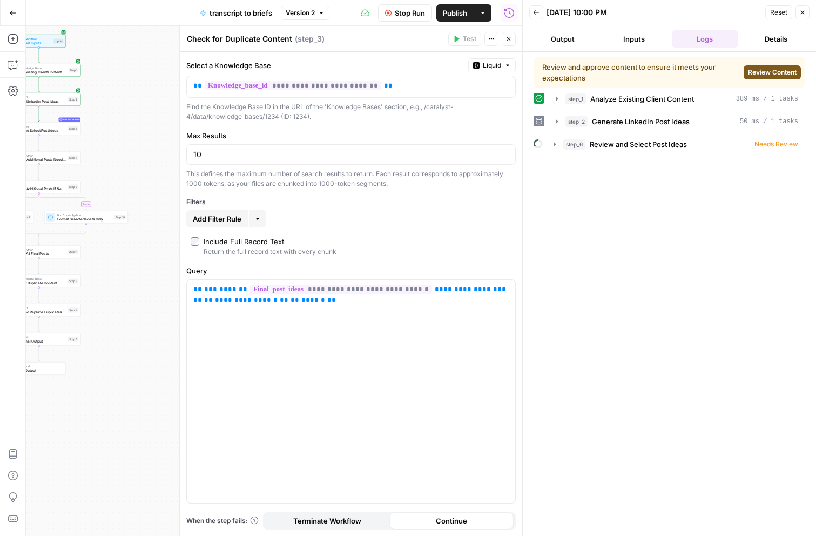
click at [768, 74] on span "Review Content" at bounding box center [772, 72] width 49 height 10
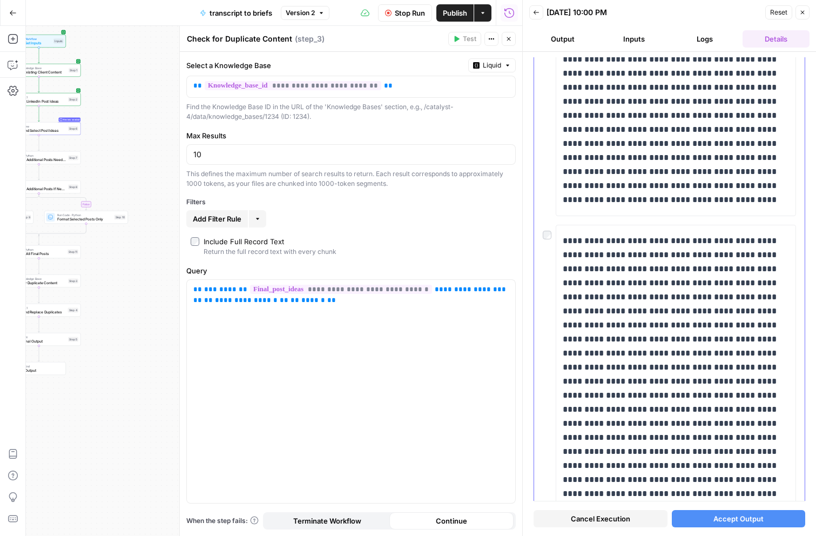
scroll to position [493, 0]
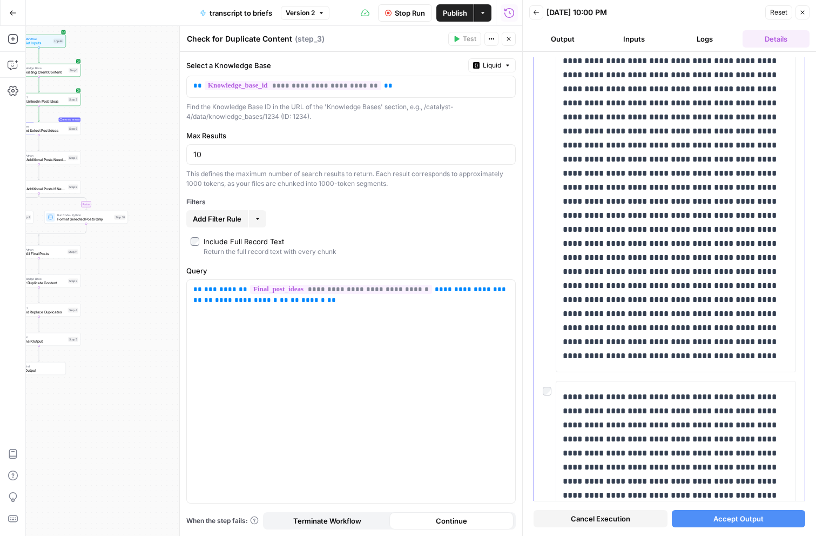
click at [550, 387] on div at bounding box center [549, 388] width 13 height 15
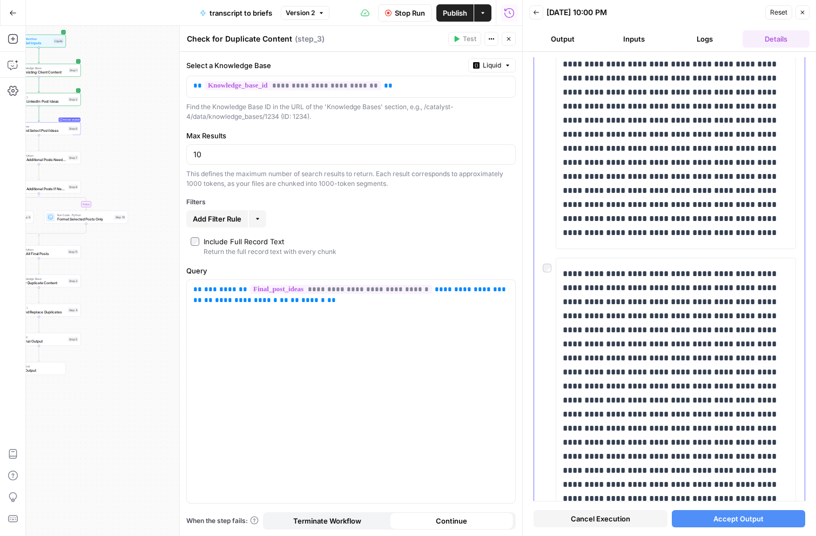
scroll to position [1531, 0]
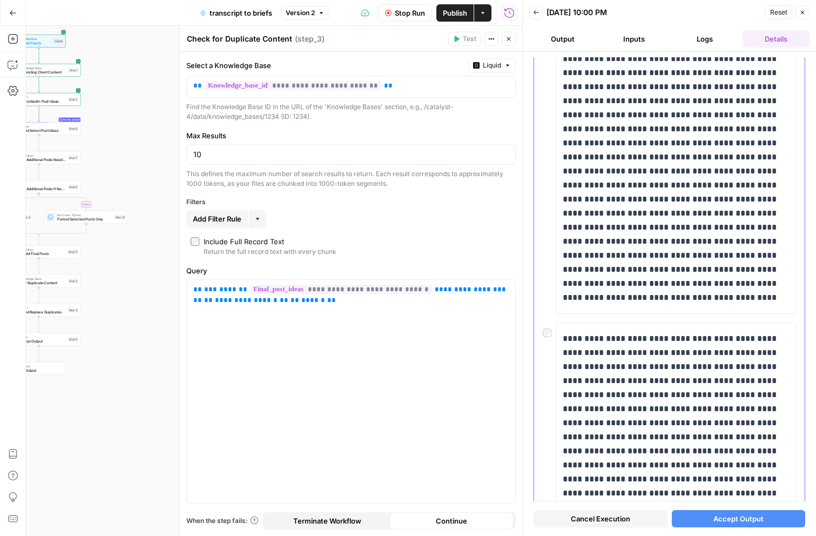
click at [551, 334] on div at bounding box center [549, 329] width 13 height 15
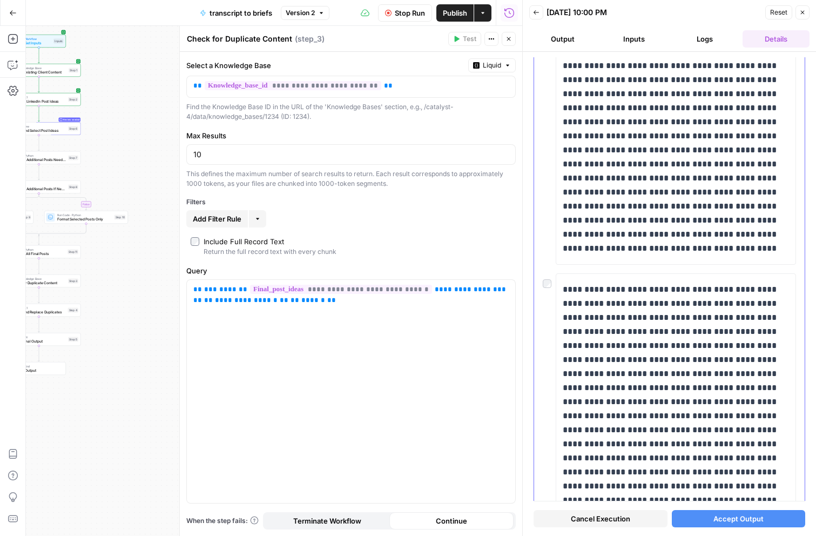
scroll to position [4099, 0]
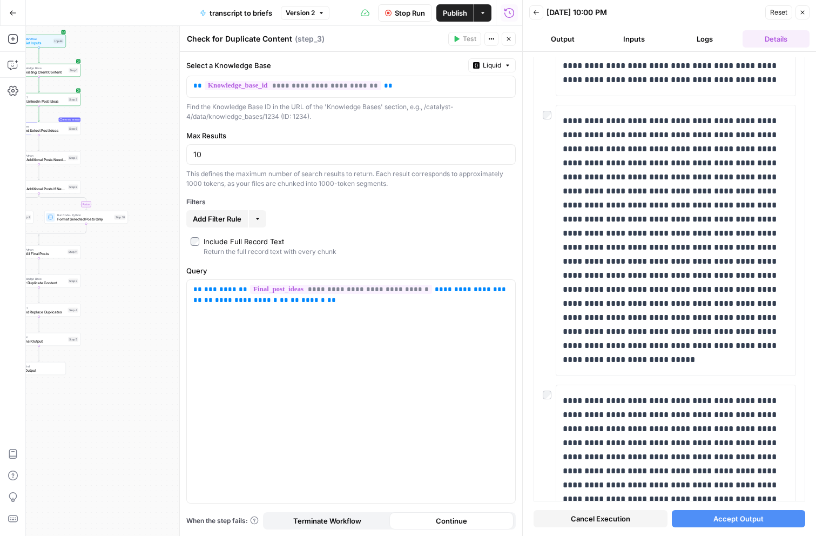
click at [714, 523] on span "Accept Output" at bounding box center [738, 518] width 50 height 11
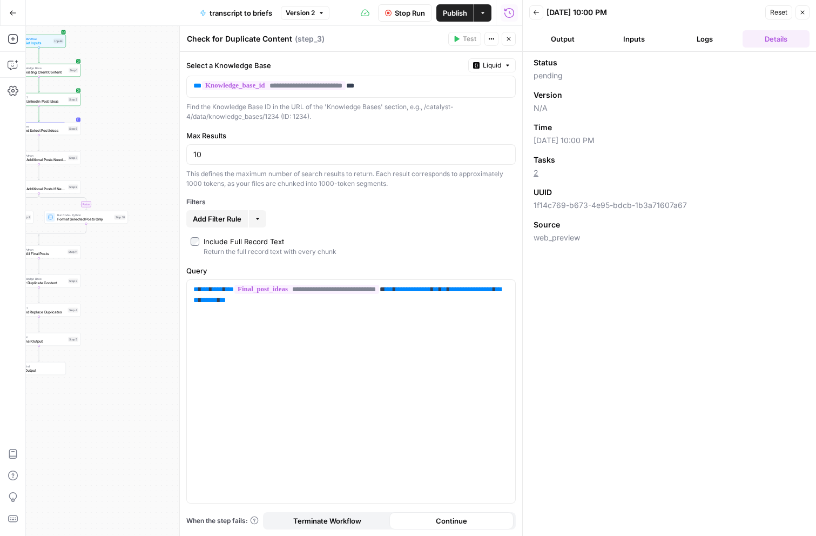
click at [699, 36] on button "Logs" at bounding box center [705, 38] width 67 height 17
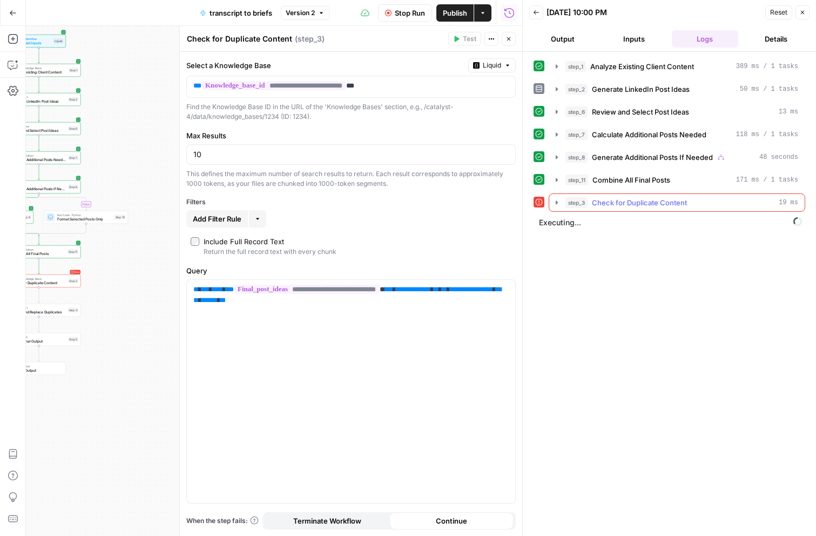
click at [552, 200] on button "step_3 Check for Duplicate Content 19 ms" at bounding box center [676, 202] width 255 height 17
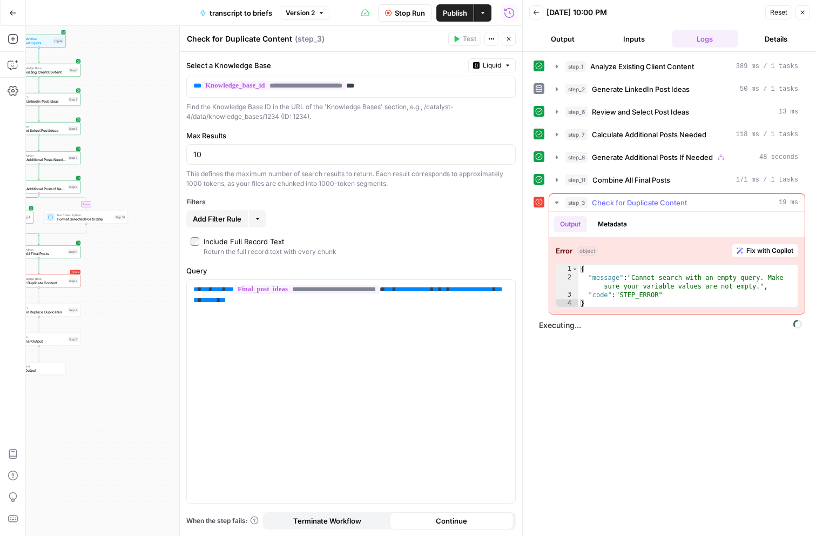
click at [752, 249] on span "Fix with Copilot" at bounding box center [769, 251] width 47 height 10
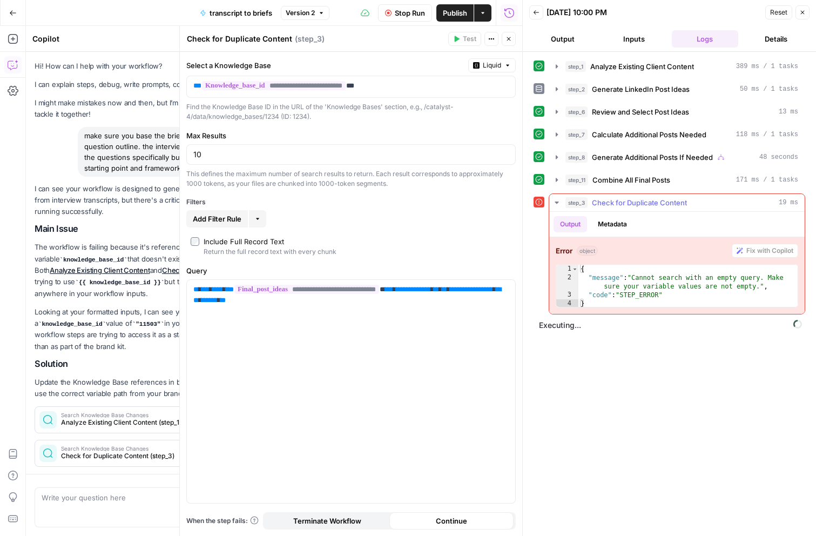
scroll to position [2472, 0]
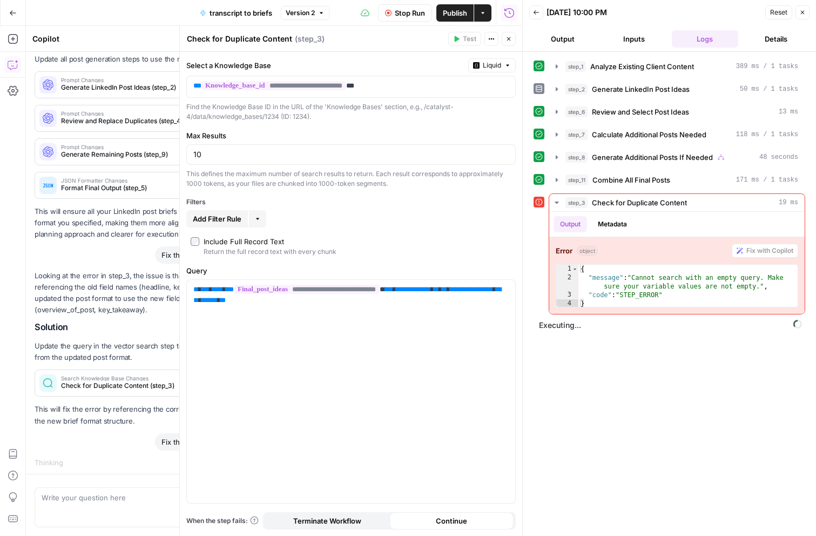
click at [507, 39] on icon "button" at bounding box center [508, 39] width 6 height 6
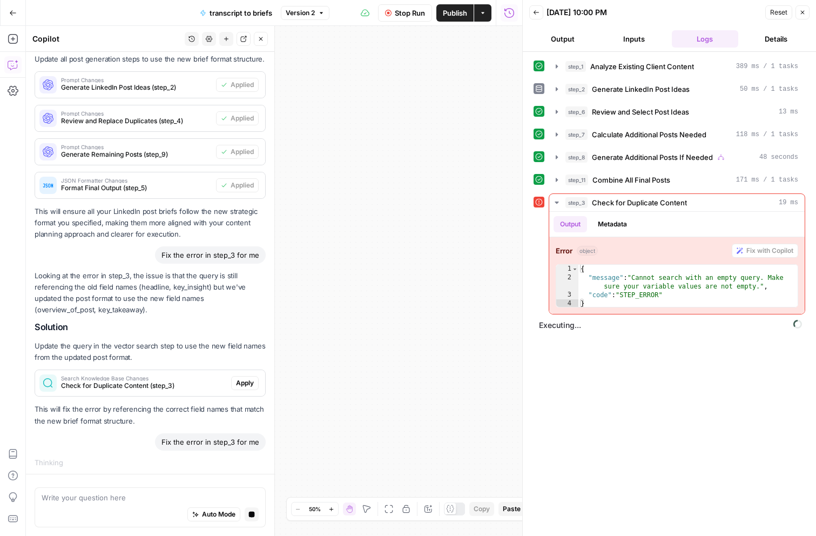
click at [384, 504] on icon "button" at bounding box center [388, 508] width 9 height 9
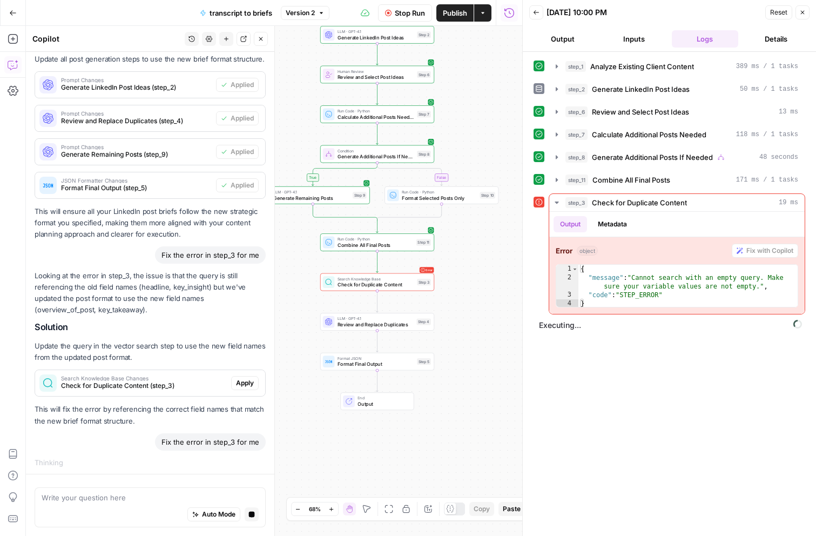
drag, startPoint x: 373, startPoint y: 449, endPoint x: 483, endPoint y: 341, distance: 153.9
click at [483, 341] on div "true false Workflow Set Inputs Inputs Search Knowledge Base Analyze Existing Cl…" at bounding box center [274, 281] width 496 height 510
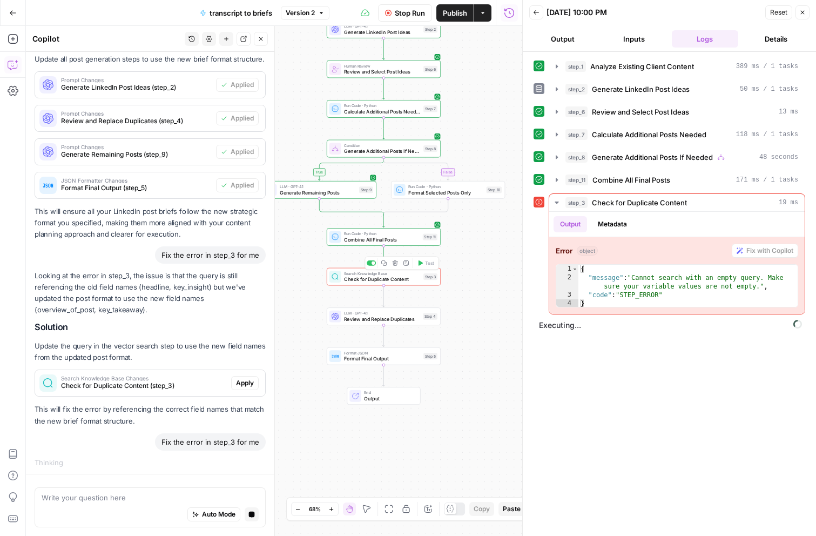
click at [372, 262] on div "true false Workflow Set Inputs Inputs Search Knowledge Base Analyze Existing Cl…" at bounding box center [274, 281] width 496 height 510
click at [373, 263] on div at bounding box center [374, 263] width 4 height 4
click at [370, 302] on div at bounding box center [371, 302] width 9 height 5
click at [372, 354] on span "Format JSON" at bounding box center [379, 353] width 71 height 6
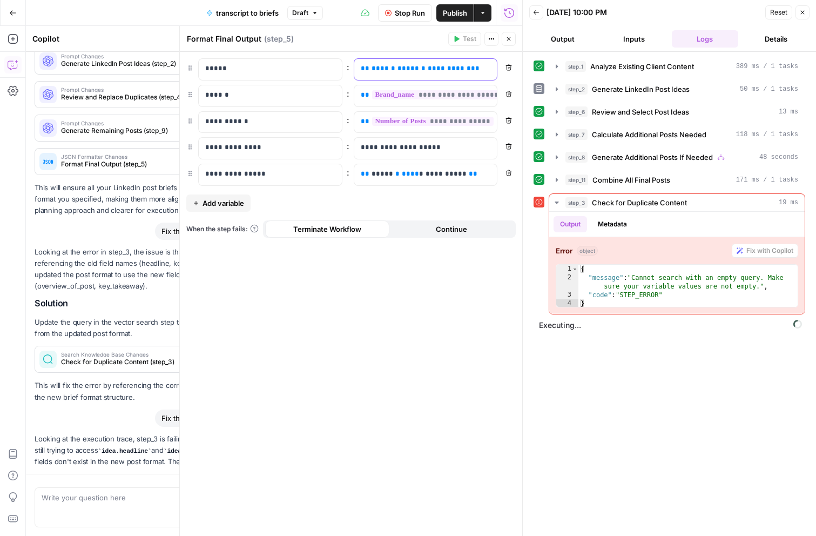
click at [475, 68] on span "**********" at bounding box center [487, 68] width 119 height 7
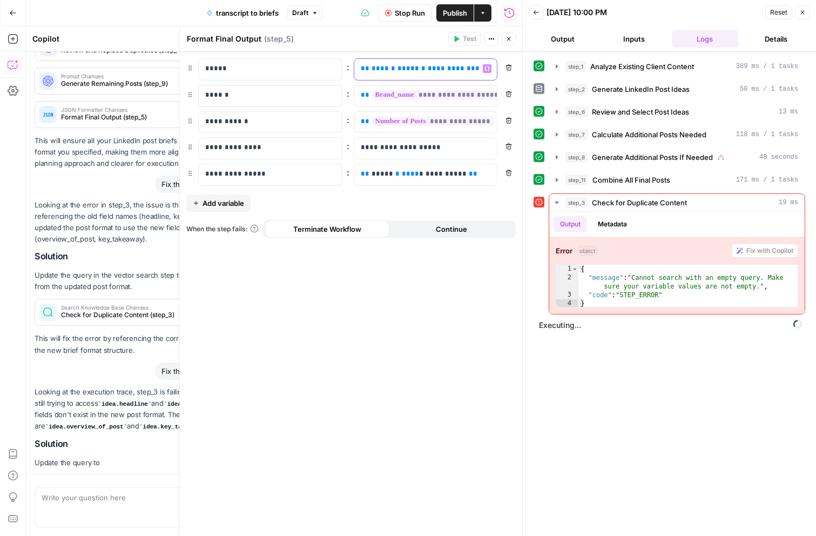
click at [475, 68] on span "**********" at bounding box center [487, 68] width 119 height 7
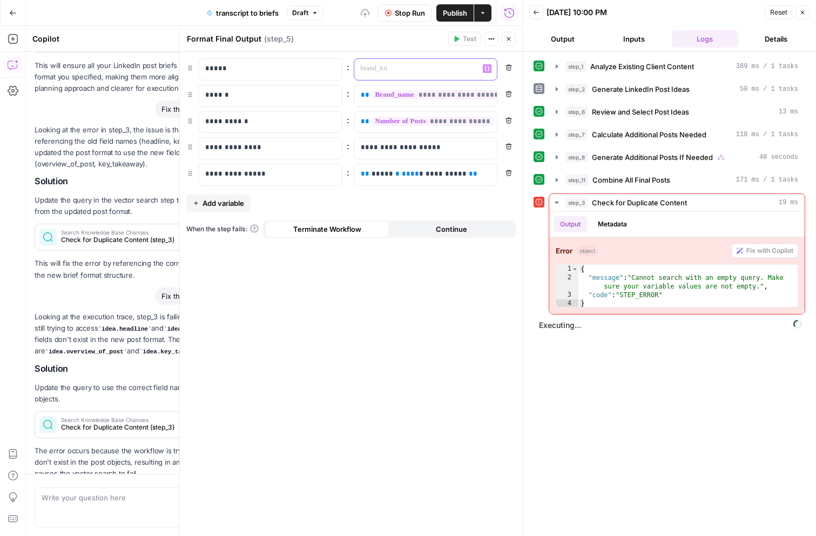
click at [491, 67] on button "Variables Menu" at bounding box center [487, 68] width 9 height 9
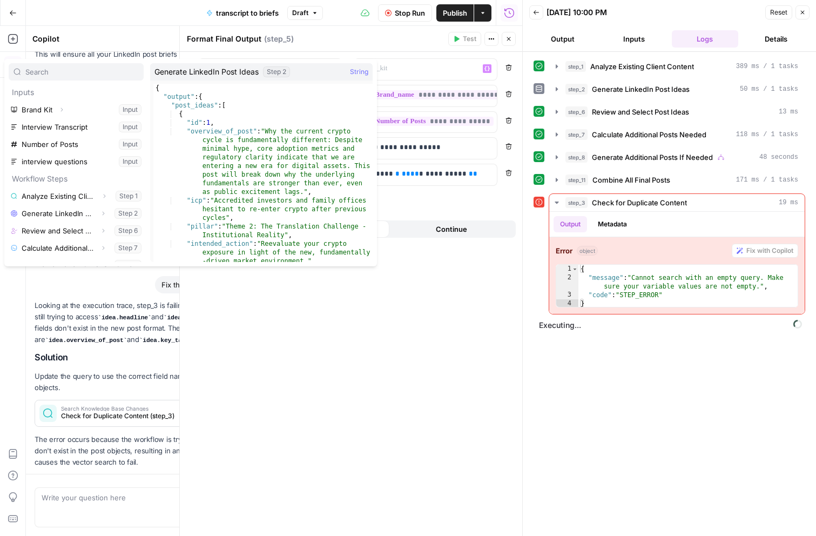
scroll to position [29, 0]
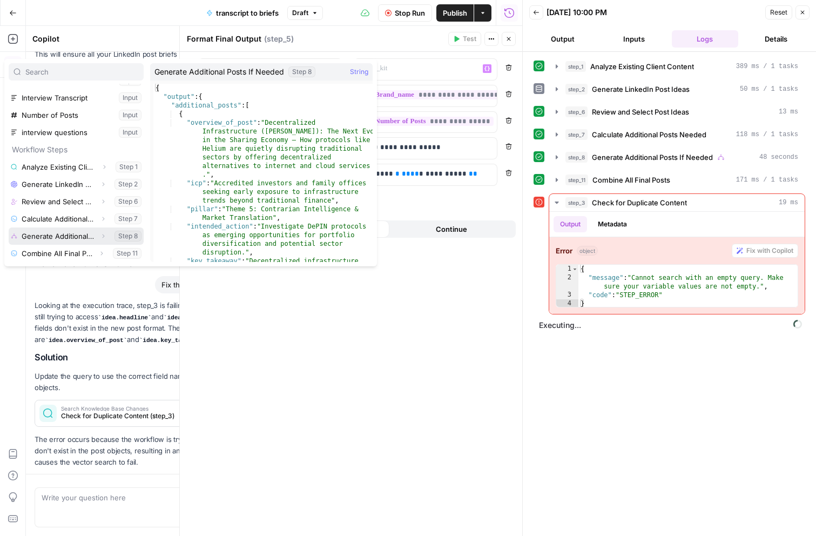
click at [100, 235] on icon "button" at bounding box center [103, 236] width 6 height 6
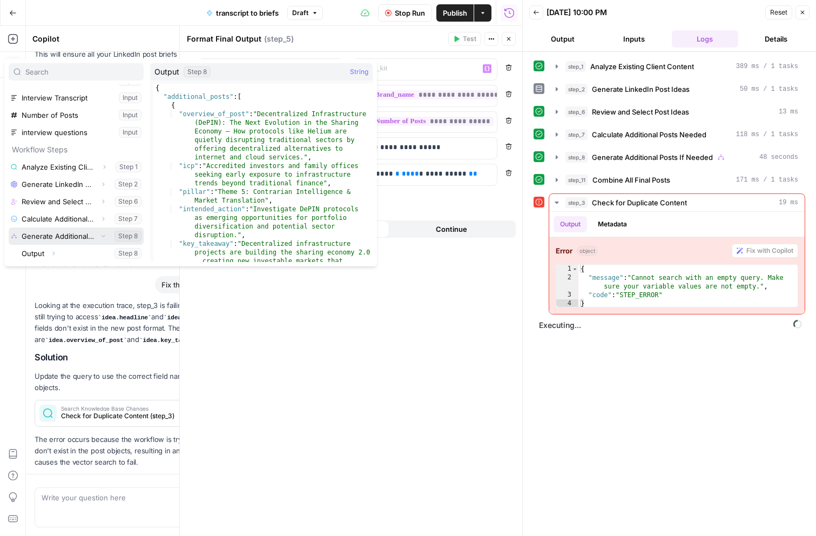
scroll to position [46, 0]
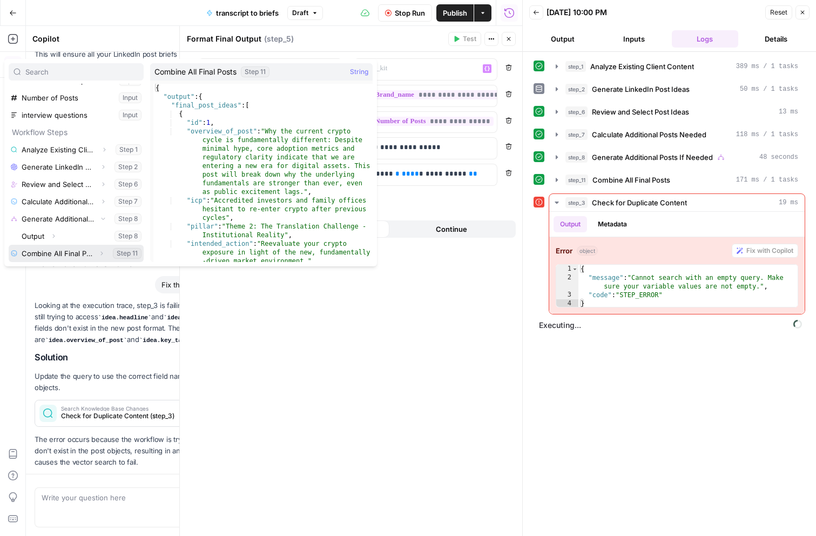
click at [101, 252] on icon "button" at bounding box center [101, 253] width 6 height 6
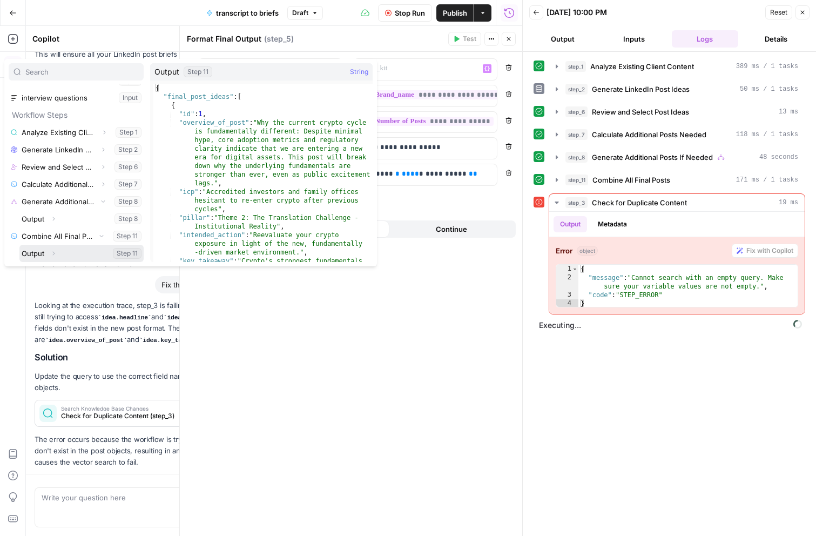
click at [80, 254] on button "Select variable Output" at bounding box center [81, 253] width 124 height 17
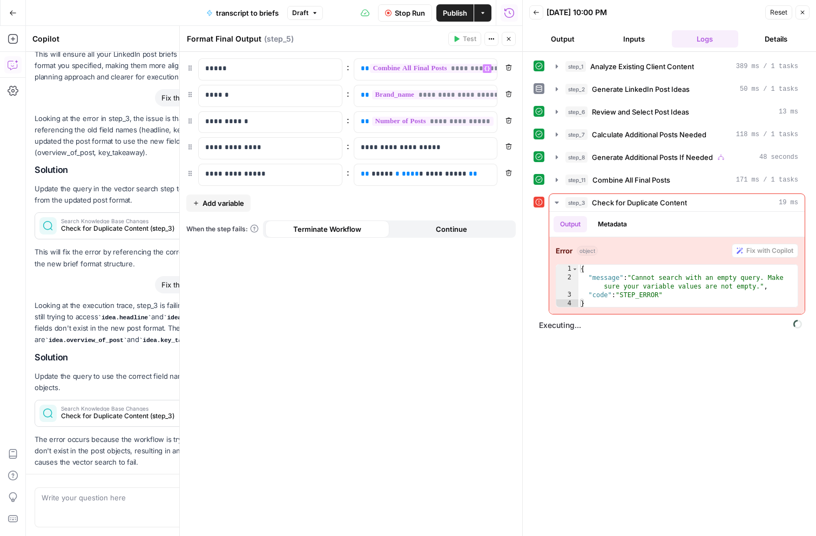
click at [407, 11] on div "Cancel the current test to test again." at bounding box center [464, 17] width 135 height 19
click at [389, 14] on icon "button" at bounding box center [388, 13] width 6 height 6
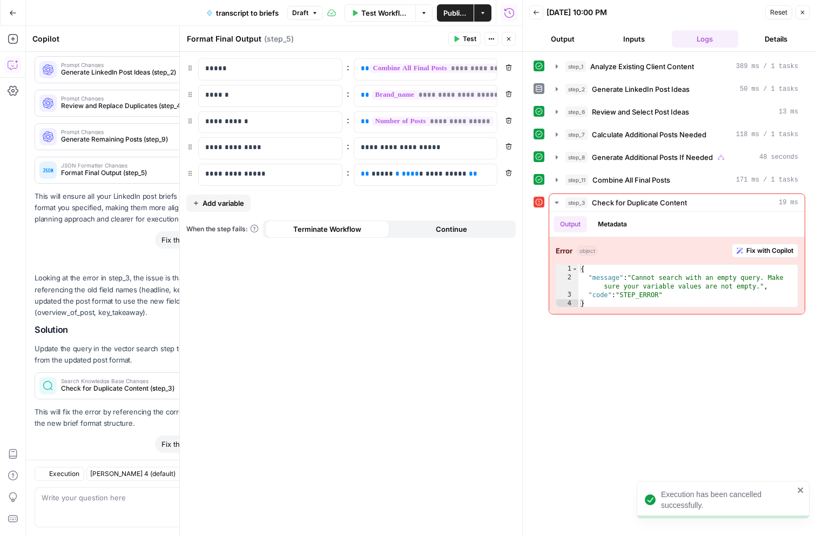
scroll to position [2837, 0]
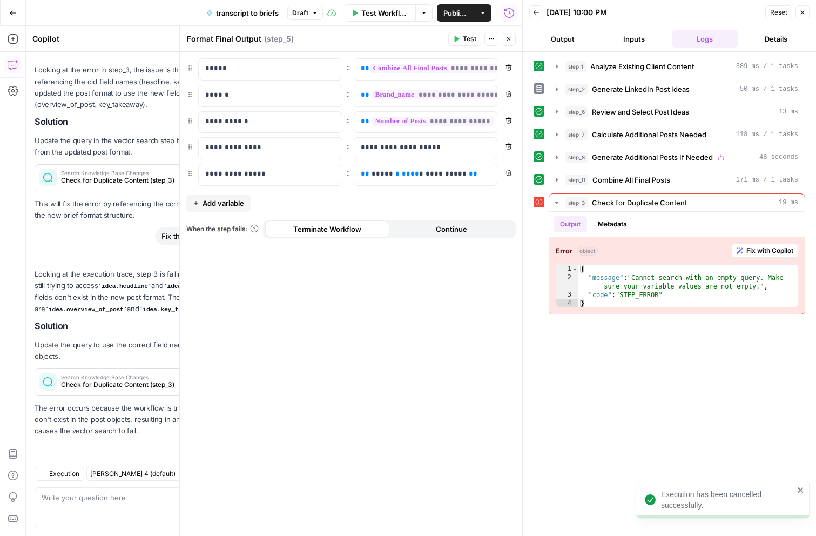
click at [453, 21] on button "Publish" at bounding box center [455, 12] width 37 height 17
click at [380, 12] on span "Test Workflow" at bounding box center [390, 13] width 44 height 11
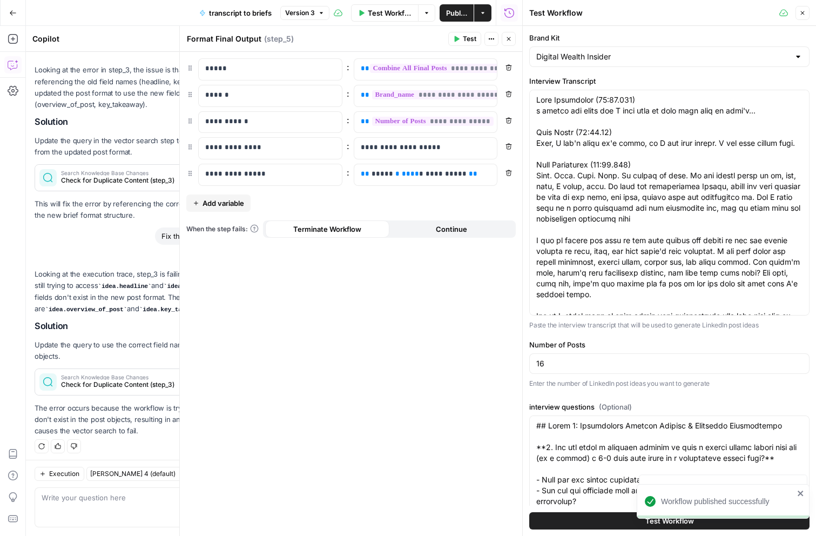
click at [590, 517] on button "Test Workflow" at bounding box center [669, 520] width 280 height 17
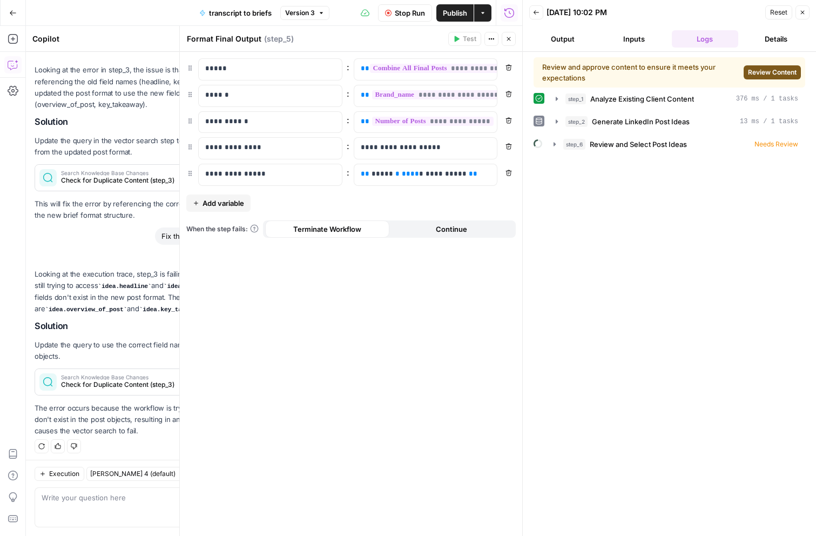
click at [774, 70] on span "Review Content" at bounding box center [772, 72] width 49 height 10
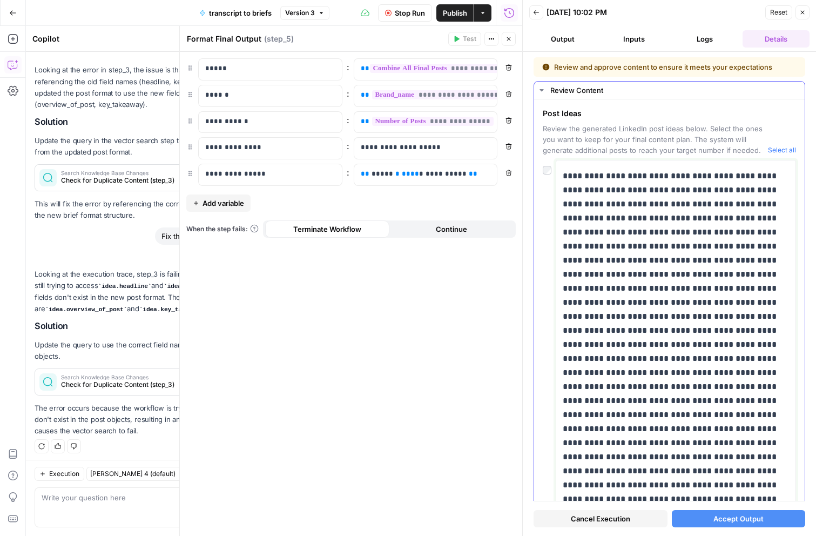
click at [594, 191] on p at bounding box center [676, 337] width 226 height 337
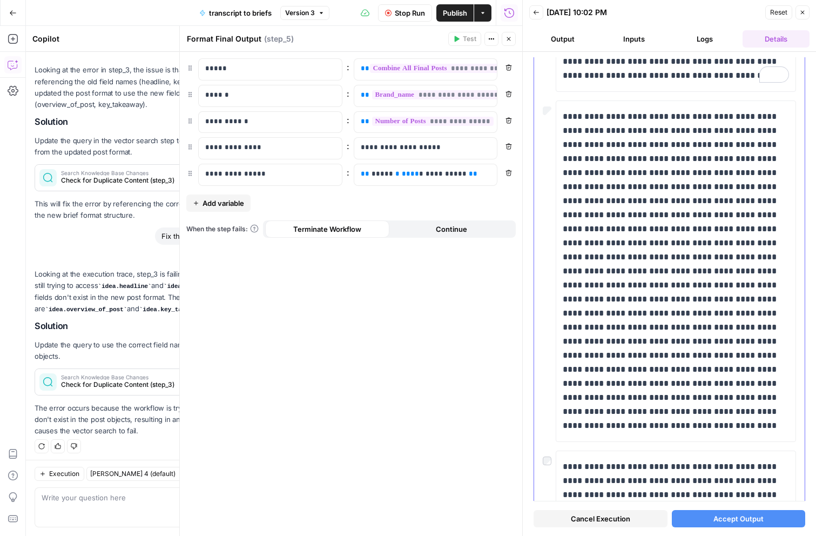
scroll to position [611, 0]
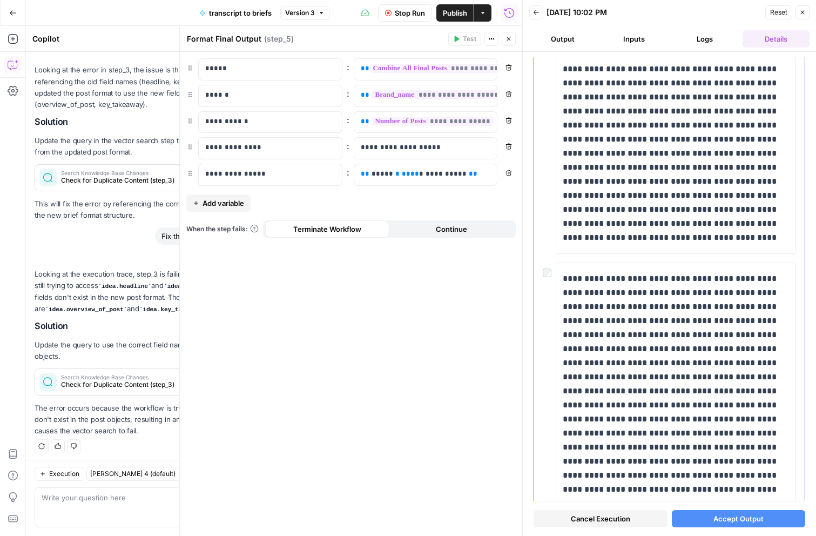
click at [552, 272] on div at bounding box center [549, 269] width 13 height 15
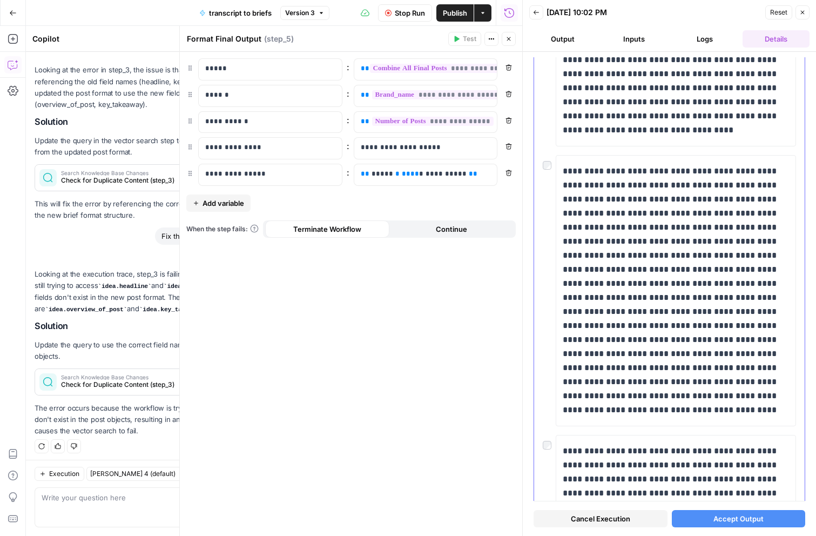
scroll to position [2378, 0]
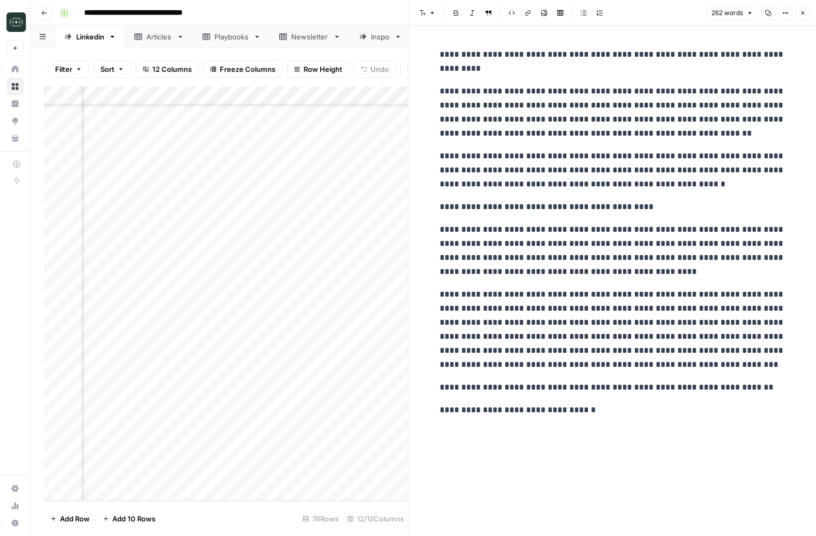
click at [801, 10] on icon "button" at bounding box center [802, 13] width 6 height 6
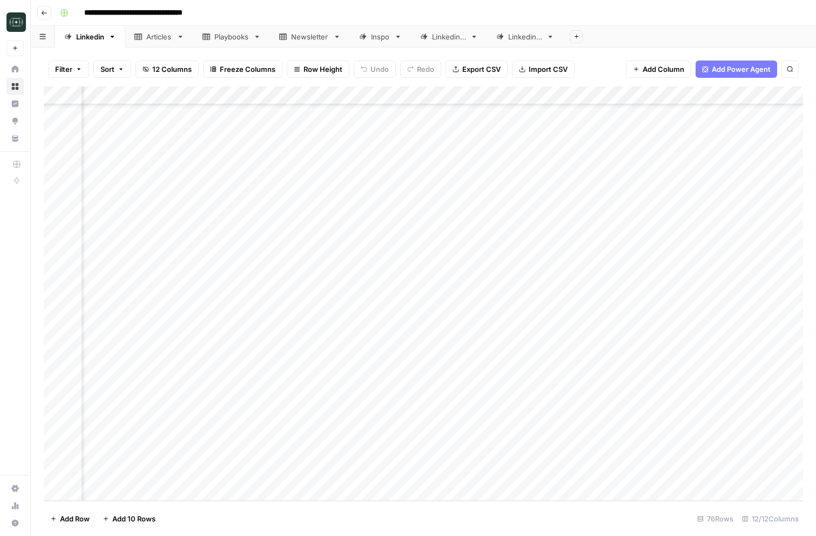
scroll to position [1017, 76]
click at [317, 329] on div "Add Column" at bounding box center [423, 293] width 759 height 414
click at [290, 476] on div "Add Column" at bounding box center [423, 293] width 759 height 414
click at [541, 38] on div "Linkedin 3" at bounding box center [525, 36] width 34 height 11
click at [135, 320] on div "Add Column" at bounding box center [423, 205] width 759 height 238
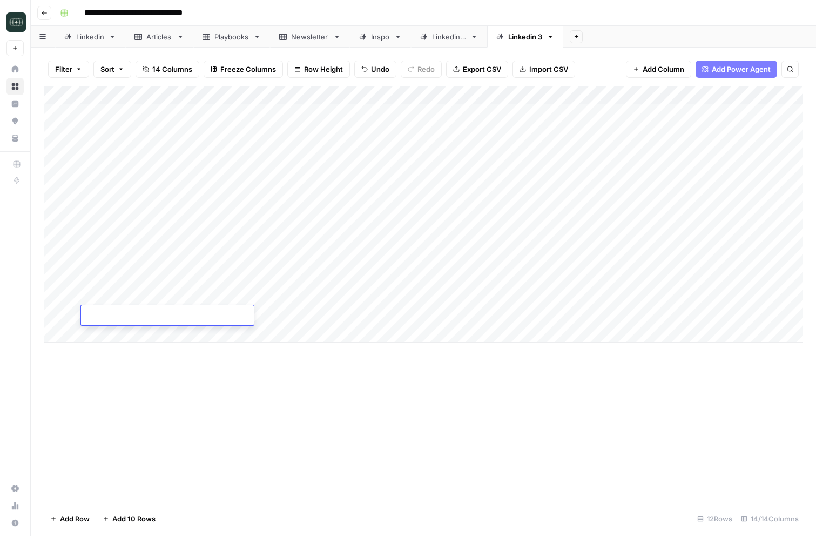
click at [134, 336] on div "Add Column" at bounding box center [423, 214] width 759 height 256
click at [218, 410] on div "Add Column" at bounding box center [423, 293] width 759 height 414
click at [236, 318] on div "Add Column" at bounding box center [423, 223] width 759 height 274
click at [234, 337] on div "Add Column" at bounding box center [423, 223] width 759 height 274
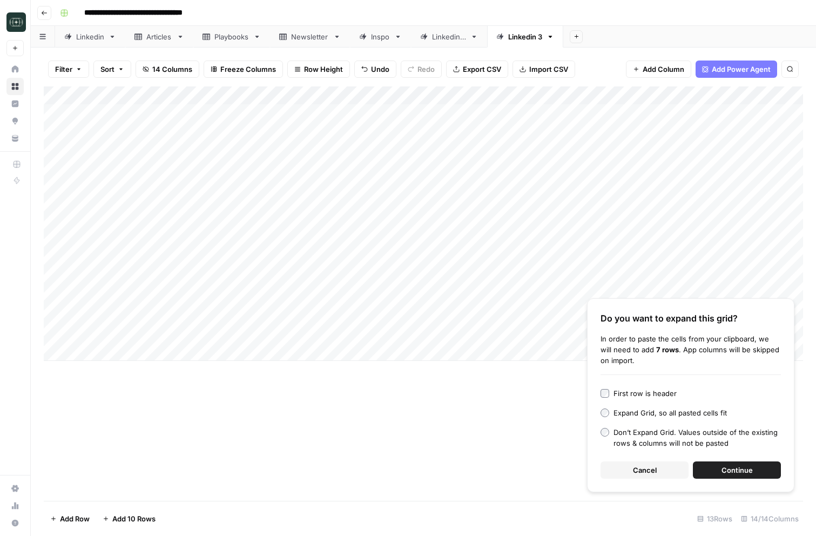
click at [720, 467] on button "Continue" at bounding box center [737, 469] width 88 height 17
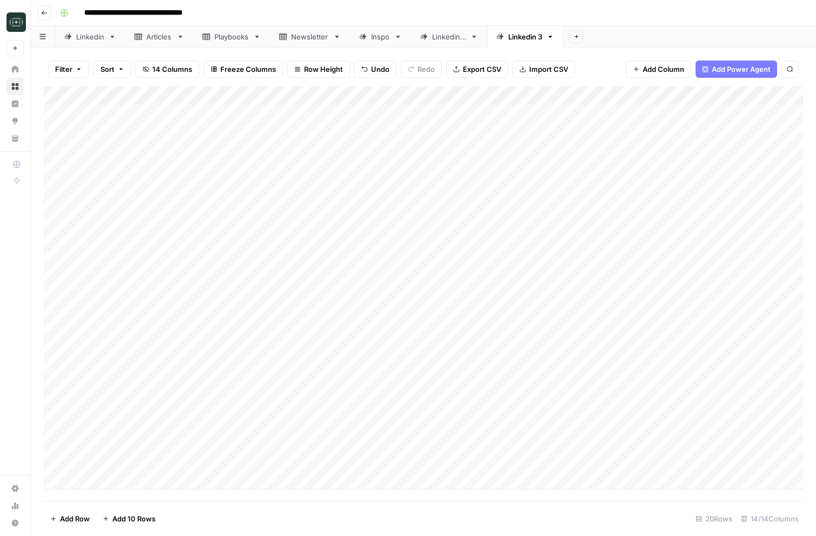
click at [675, 312] on div "Add Column" at bounding box center [423, 287] width 759 height 403
click at [686, 335] on div "Add Column" at bounding box center [423, 287] width 759 height 403
click at [684, 355] on div "Add Column" at bounding box center [423, 287] width 759 height 403
click at [683, 369] on div "Add Column" at bounding box center [423, 287] width 759 height 403
click at [679, 391] on div "Add Column" at bounding box center [423, 287] width 759 height 403
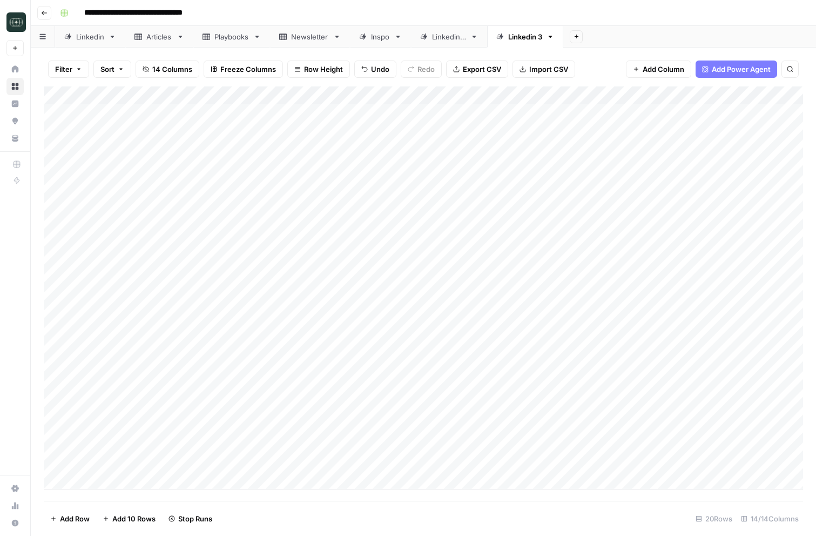
click at [676, 411] on div "Add Column" at bounding box center [423, 287] width 759 height 403
click at [676, 428] on div "Add Column" at bounding box center [423, 287] width 759 height 403
click at [672, 450] on div "Add Column" at bounding box center [423, 287] width 759 height 403
click at [670, 464] on div "Add Column" at bounding box center [423, 287] width 759 height 403
click at [106, 38] on link "Linkedin" at bounding box center [90, 37] width 70 height 22
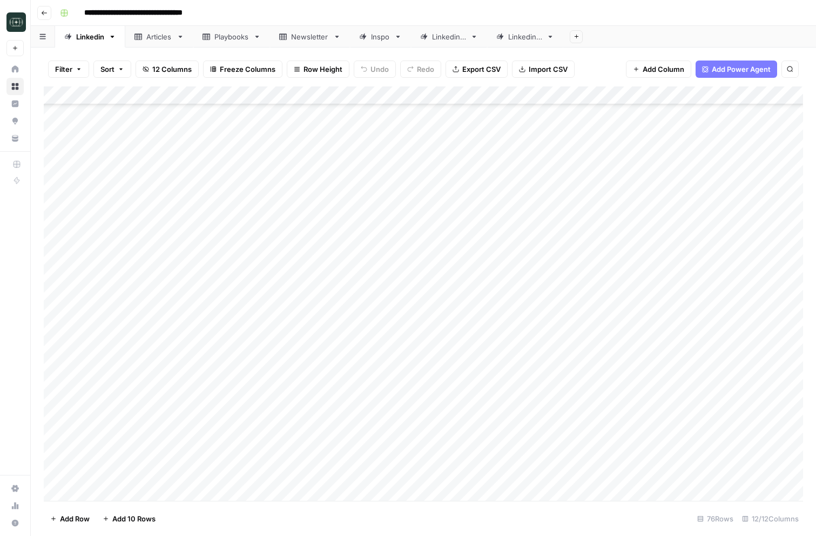
scroll to position [1017, 0]
click at [514, 39] on div "Linkedin 3" at bounding box center [525, 36] width 34 height 11
click at [781, 316] on div "Add Column" at bounding box center [423, 287] width 759 height 403
click at [784, 334] on div "Add Column" at bounding box center [423, 287] width 759 height 403
click at [786, 349] on div "Add Column" at bounding box center [423, 287] width 759 height 403
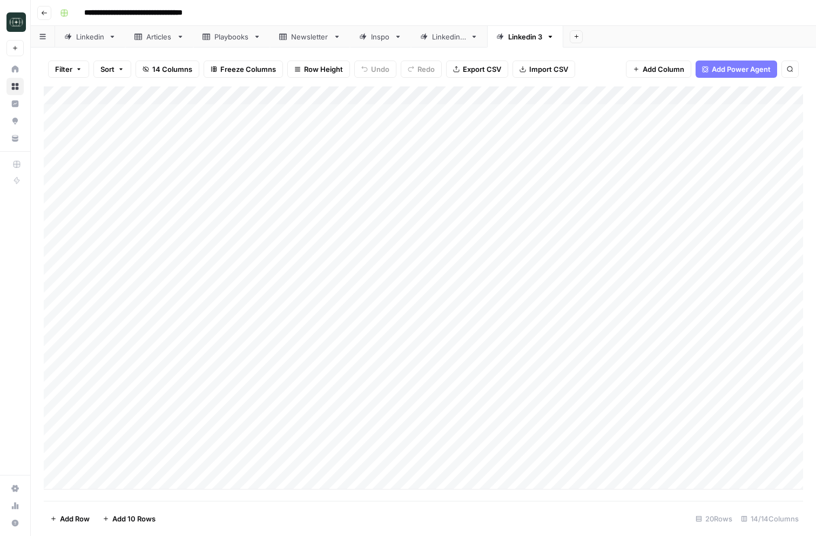
click at [782, 366] on div "Add Column" at bounding box center [423, 287] width 759 height 403
click at [782, 390] on div "Add Column" at bounding box center [423, 287] width 759 height 403
click at [782, 404] on div "Add Column" at bounding box center [423, 287] width 759 height 403
click at [784, 426] on div "Add Column" at bounding box center [423, 287] width 759 height 403
click at [782, 441] on div "Add Column" at bounding box center [423, 287] width 759 height 403
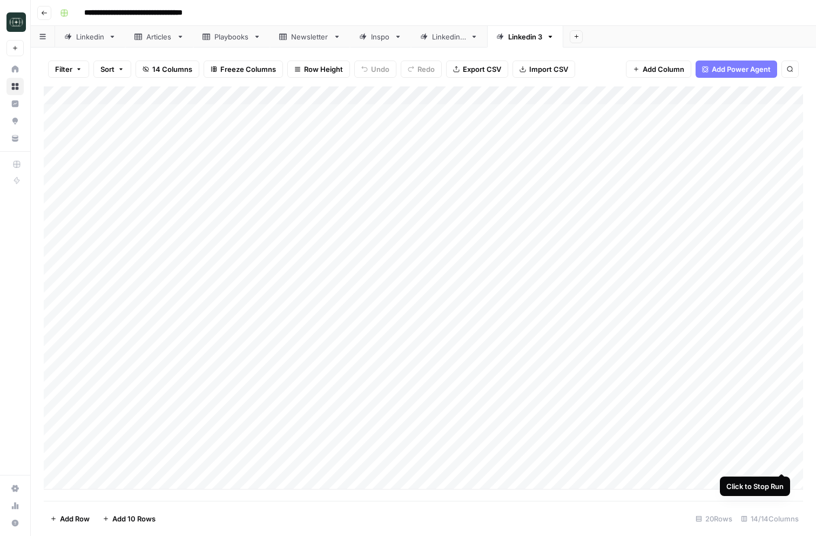
click at [784, 461] on div "Add Column" at bounding box center [423, 287] width 759 height 403
click at [630, 317] on div "Add Column" at bounding box center [423, 287] width 759 height 403
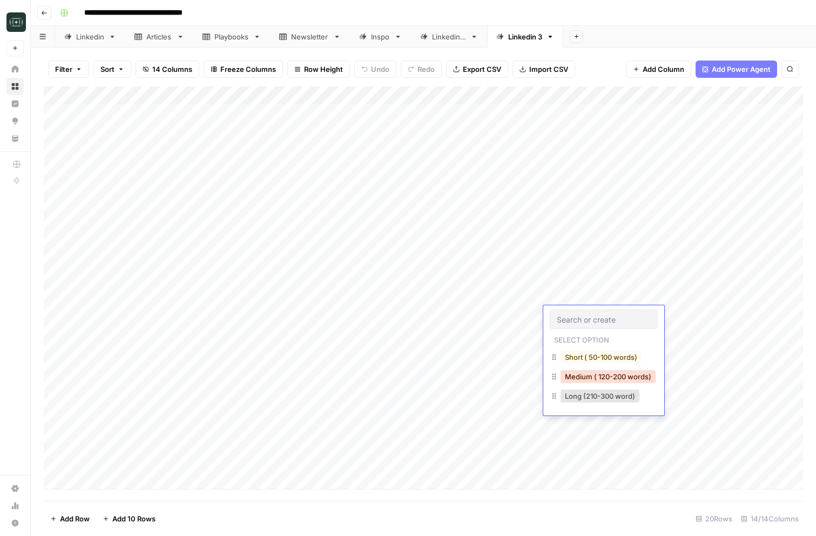
click at [593, 374] on button "Medium ( 120-200 words)" at bounding box center [608, 376] width 95 height 13
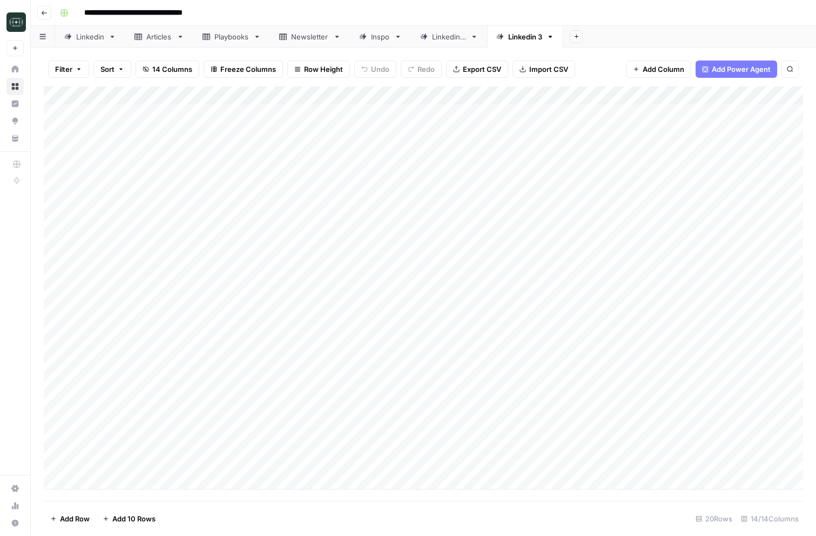
click at [625, 320] on div "Add Column" at bounding box center [423, 287] width 759 height 403
drag, startPoint x: 639, startPoint y: 323, endPoint x: 636, endPoint y: 461, distance: 137.7
click at [636, 461] on div "Add Column" at bounding box center [423, 287] width 759 height 403
click at [784, 315] on div "Add Column" at bounding box center [423, 287] width 759 height 403
click at [784, 335] on div "Add Column" at bounding box center [423, 287] width 759 height 403
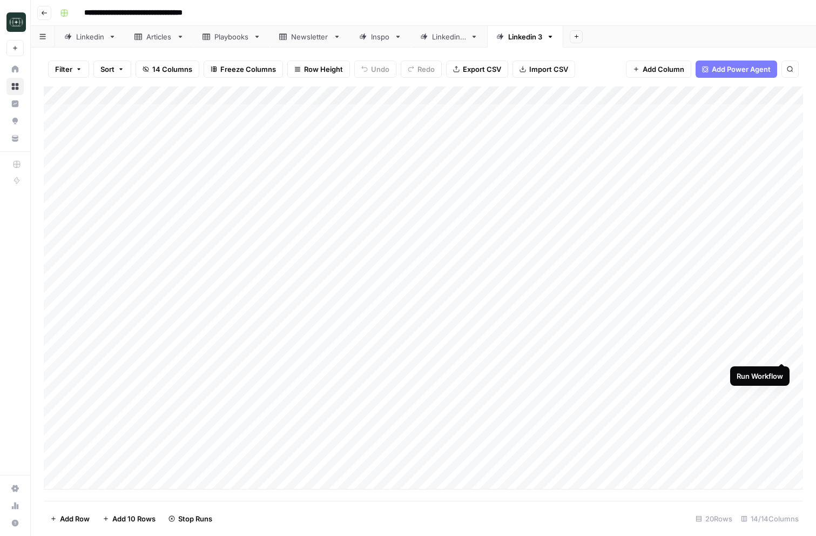
click at [781, 353] on div "Add Column" at bounding box center [423, 287] width 759 height 403
click at [783, 369] on div "Add Column" at bounding box center [423, 287] width 759 height 403
click at [783, 389] on div "Add Column" at bounding box center [423, 287] width 759 height 403
click at [783, 406] on div "Add Column" at bounding box center [423, 287] width 759 height 403
click at [783, 428] on div "Add Column" at bounding box center [423, 287] width 759 height 403
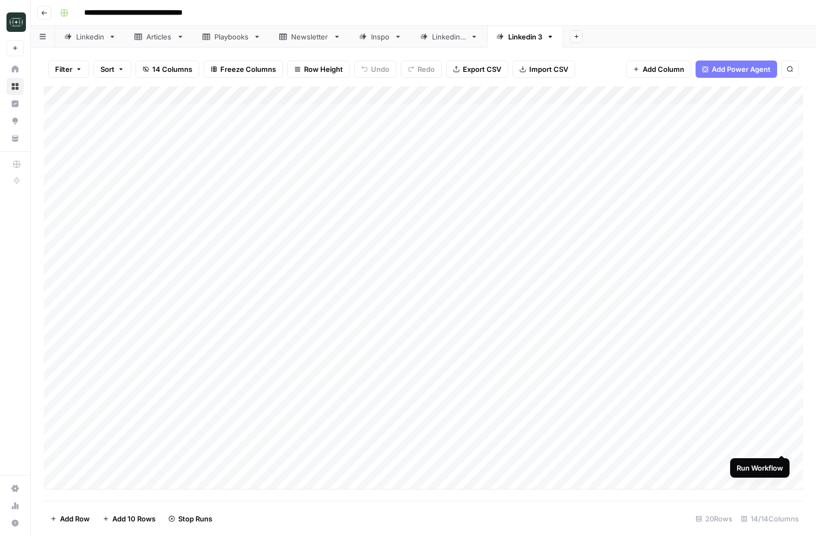
click at [784, 442] on div "Add Column" at bounding box center [423, 287] width 759 height 403
click at [784, 460] on div "Add Column" at bounding box center [423, 287] width 759 height 403
click at [88, 42] on link "Linkedin" at bounding box center [90, 37] width 70 height 22
click at [346, 312] on div "Add Column" at bounding box center [423, 293] width 759 height 414
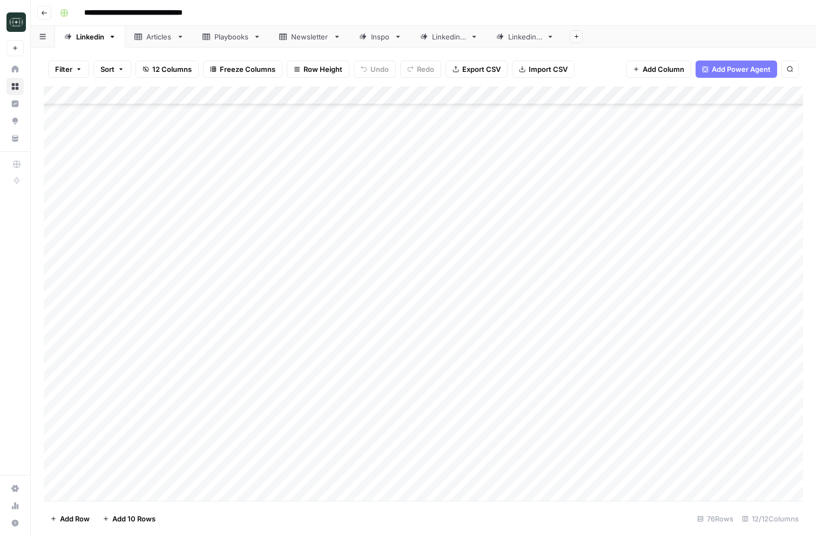
scroll to position [1017, 0]
click at [342, 327] on div "Add Column" at bounding box center [423, 293] width 759 height 414
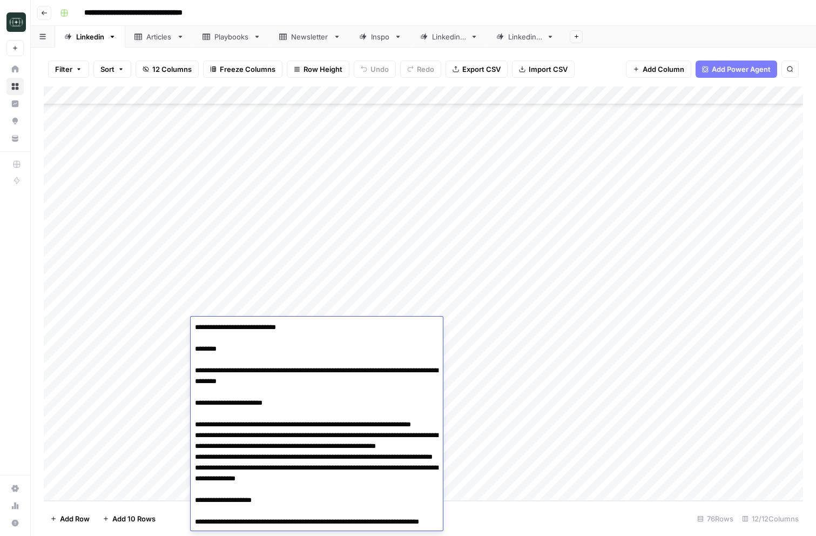
scroll to position [64, 0]
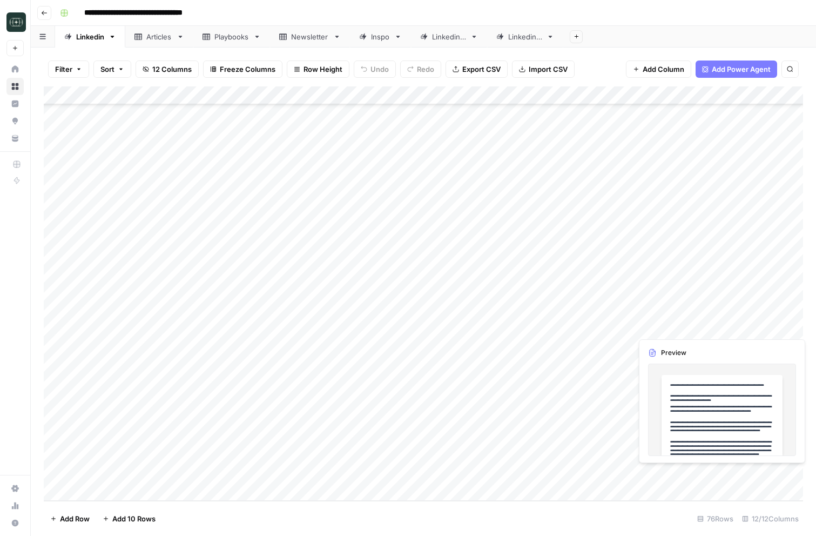
click at [746, 332] on div "Add Column" at bounding box center [423, 293] width 759 height 414
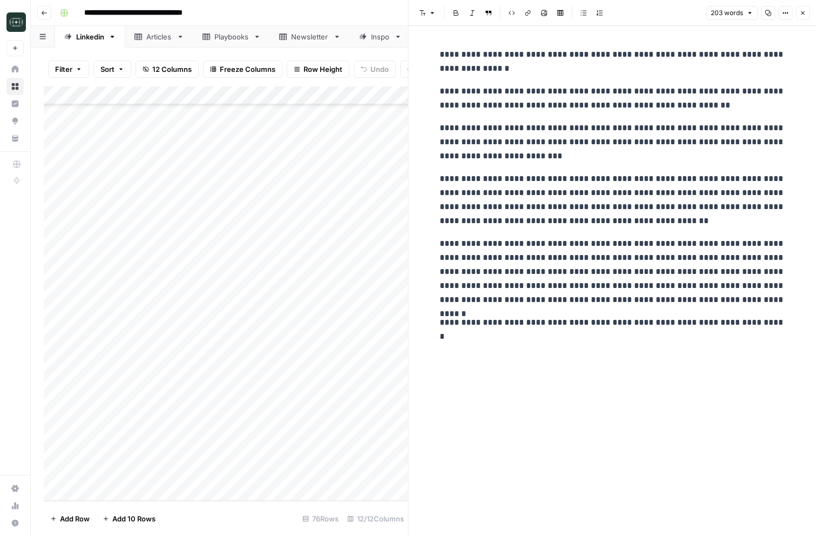
click at [805, 14] on icon "button" at bounding box center [802, 13] width 6 height 6
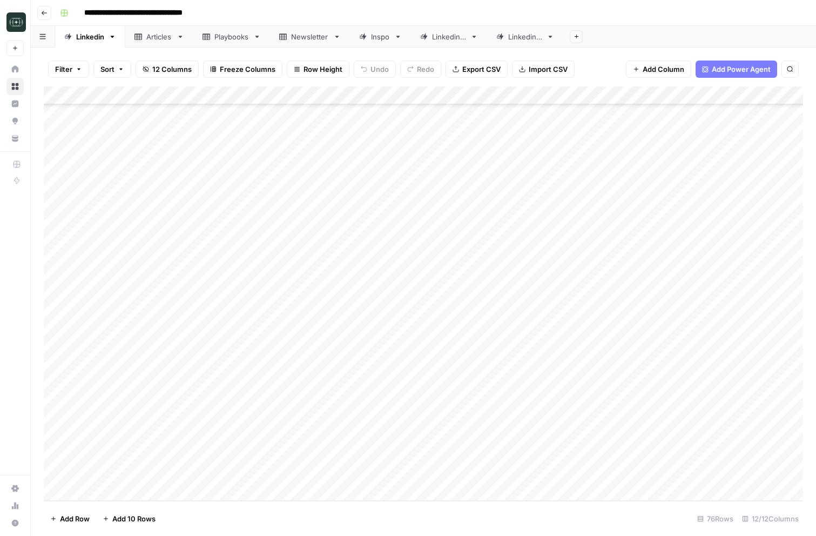
click at [516, 40] on div "Linkedin 3" at bounding box center [525, 36] width 34 height 11
click at [724, 334] on div "Add Column" at bounding box center [423, 287] width 759 height 403
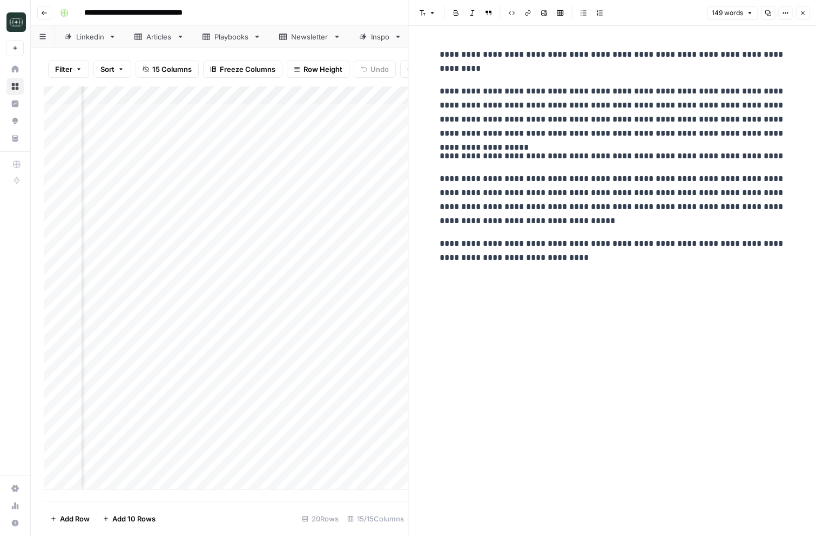
click at [805, 4] on header "Font style Bold Italic Block quote Code block Link Image Insert Table Bulleted …" at bounding box center [613, 13] width 408 height 26
click at [805, 6] on button "Close" at bounding box center [802, 13] width 14 height 14
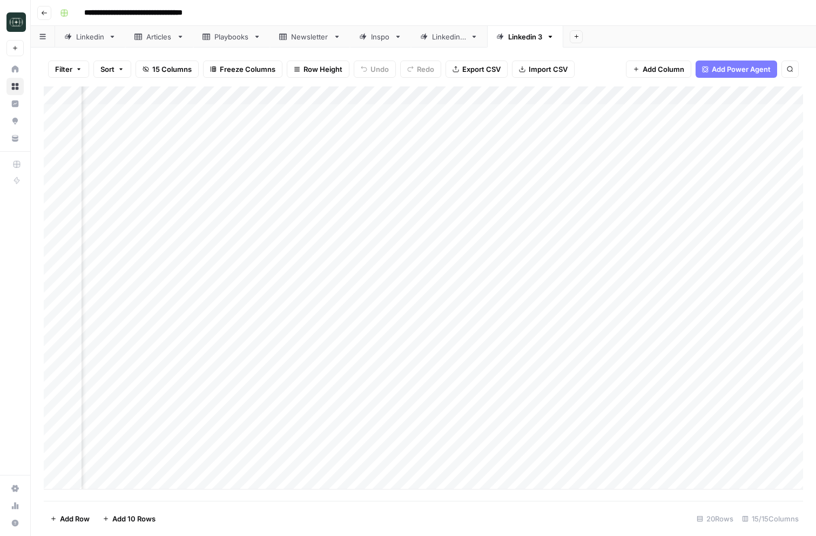
scroll to position [0, 467]
click at [558, 409] on div "Add Column" at bounding box center [423, 287] width 759 height 403
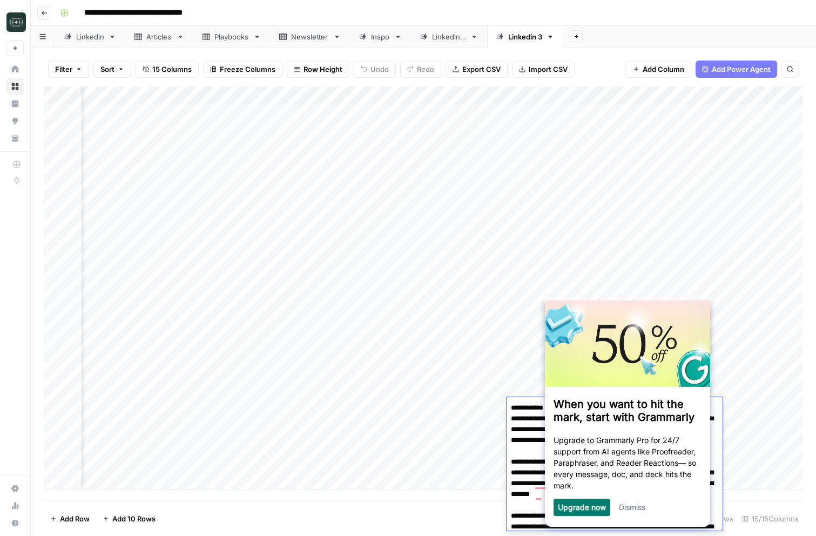
scroll to position [0, 0]
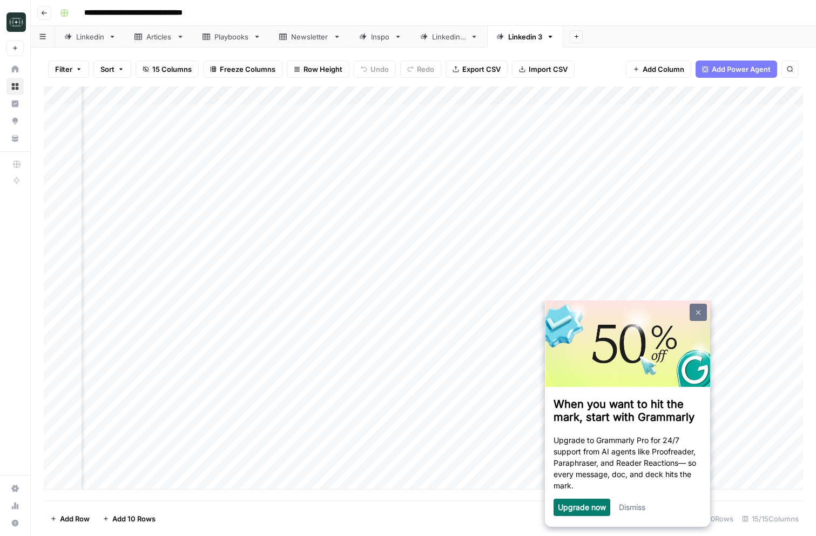
click at [696, 310] on img at bounding box center [698, 312] width 4 height 5
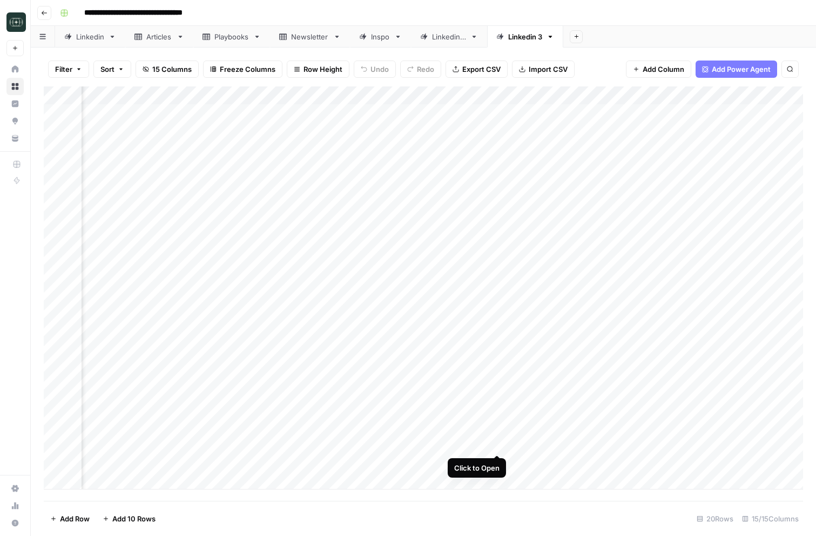
click at [496, 445] on div "Add Column" at bounding box center [423, 287] width 759 height 403
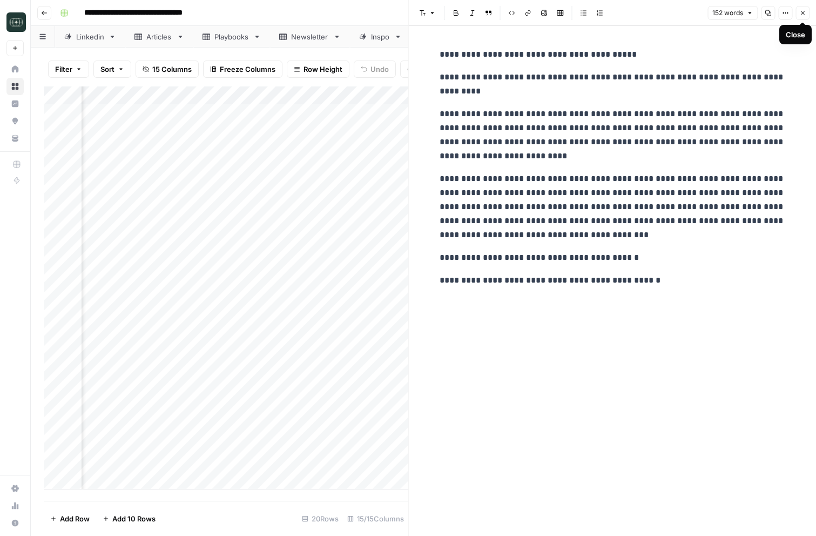
click at [802, 9] on button "Close" at bounding box center [802, 13] width 14 height 14
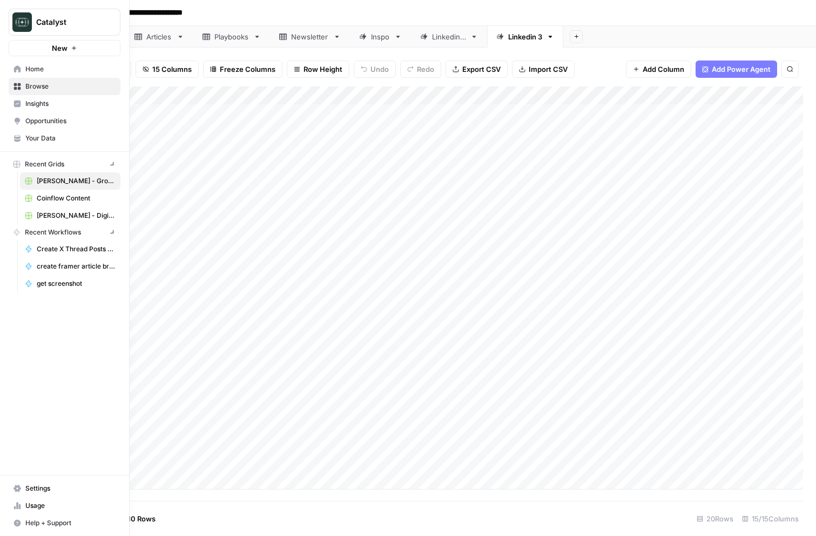
click at [12, 70] on link "Home" at bounding box center [65, 68] width 112 height 17
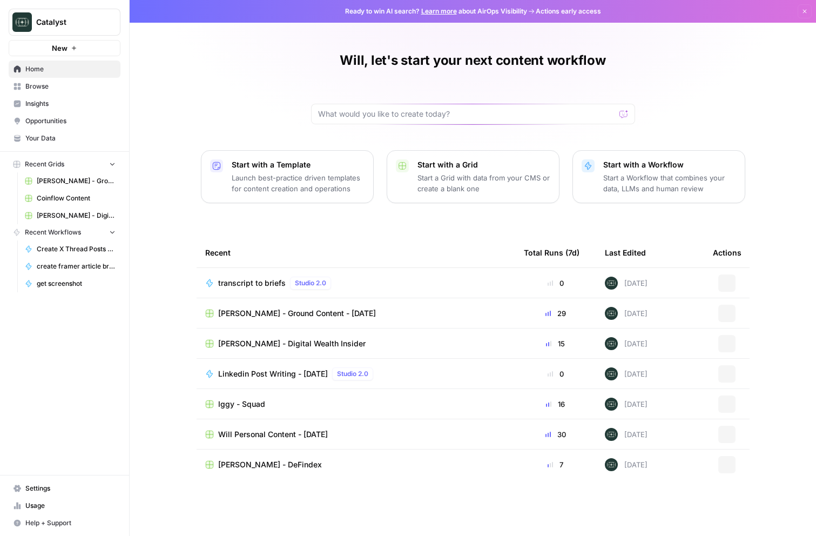
click at [37, 145] on link "Your Data" at bounding box center [65, 138] width 112 height 17
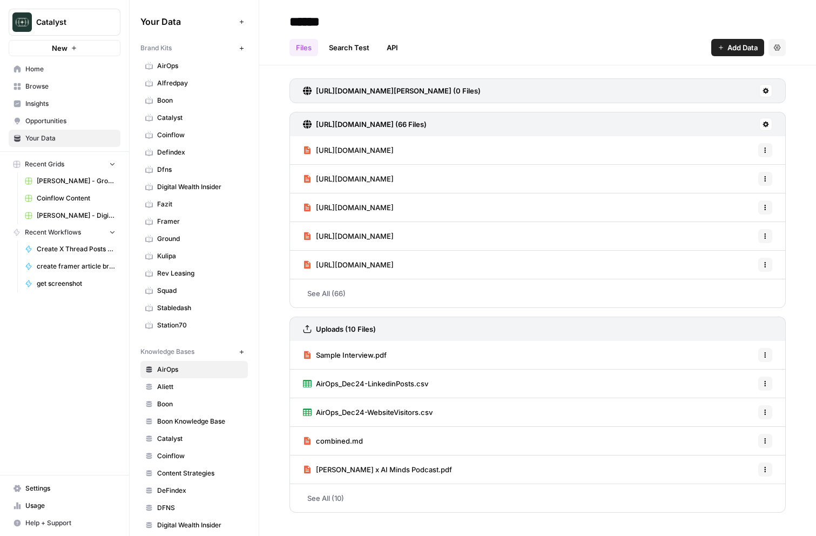
click at [177, 241] on span "Ground" at bounding box center [200, 239] width 86 height 10
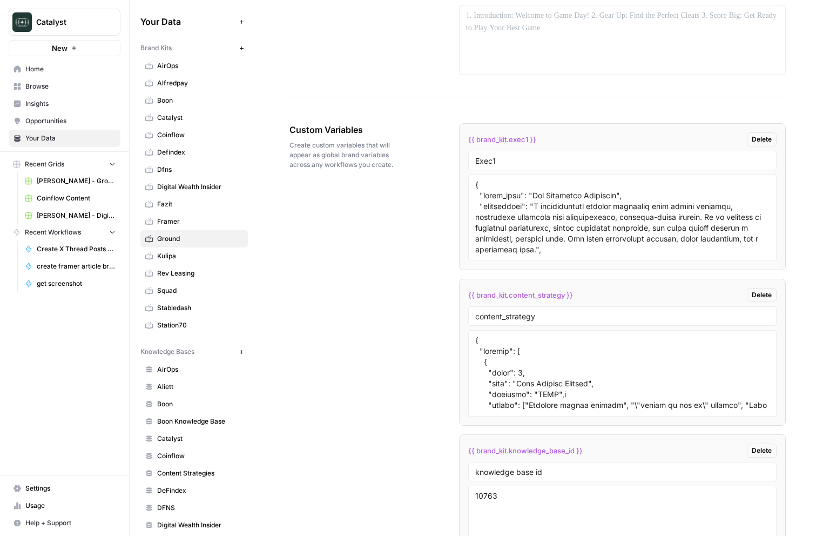
scroll to position [1637, 0]
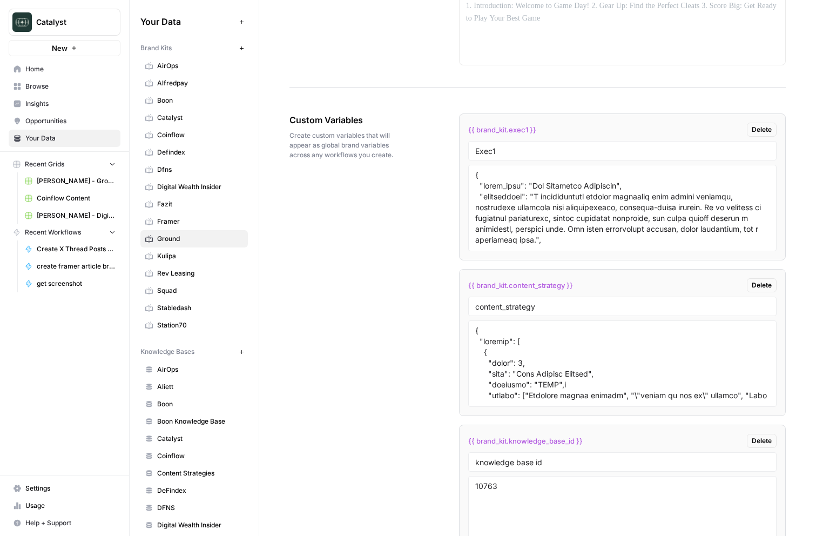
click at [569, 251] on div at bounding box center [622, 208] width 308 height 86
click at [571, 232] on textarea "To enrich screen reader interactions, please activate Accessibility in Grammarl…" at bounding box center [622, 208] width 294 height 77
click at [395, 276] on div "Custom Variables Create custom variables that will appear as global brand varia…" at bounding box center [537, 433] width 496 height 683
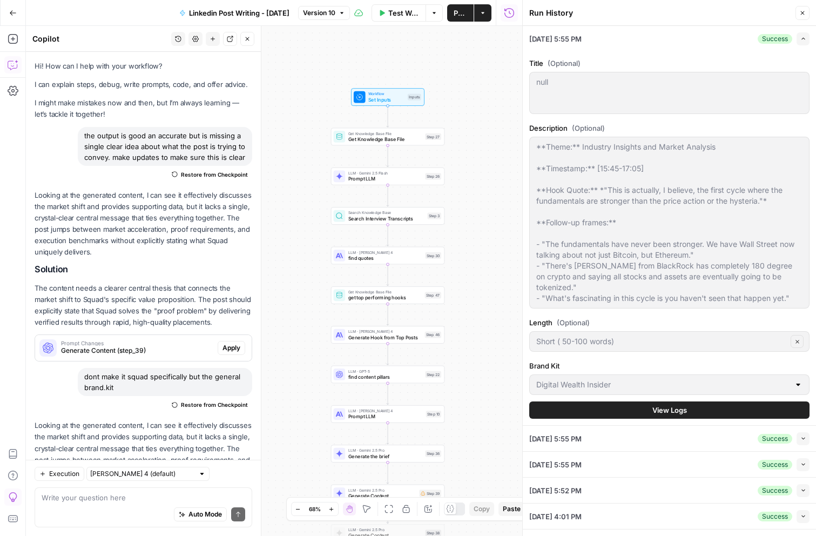
scroll to position [385, 0]
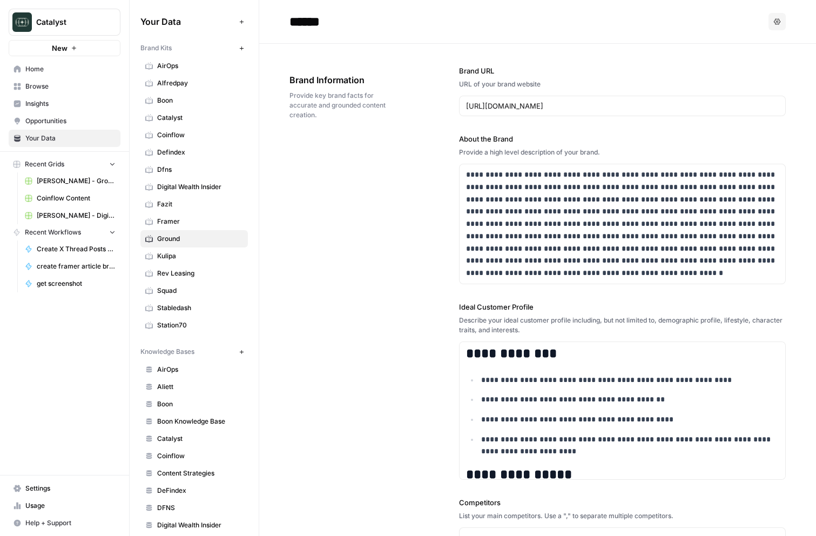
scroll to position [1637, 0]
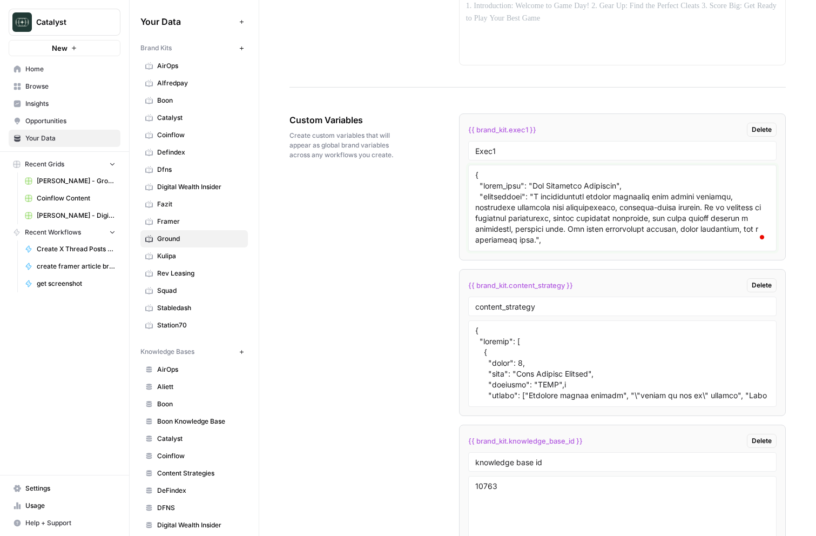
click at [516, 192] on textarea "To enrich screen reader interactions, please activate Accessibility in Grammarl…" at bounding box center [622, 208] width 294 height 77
click at [418, 298] on div "Custom Variables Create custom variables that will appear as global brand varia…" at bounding box center [537, 433] width 496 height 683
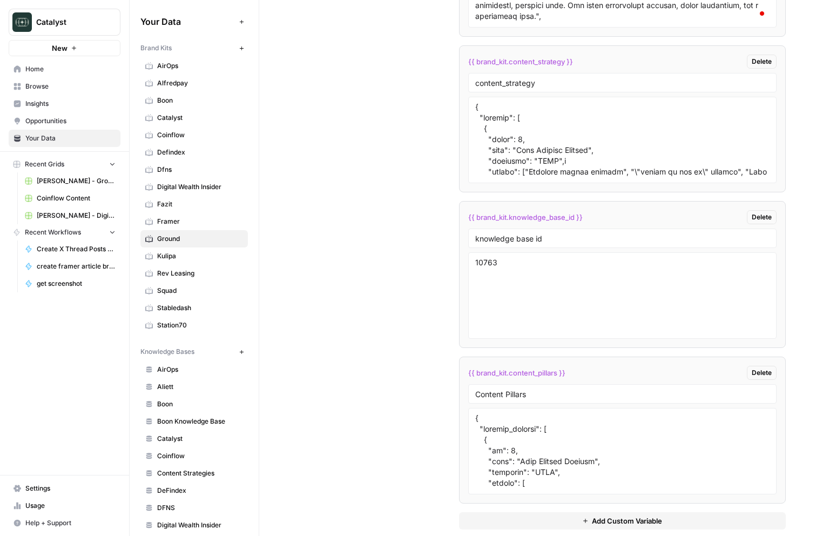
scroll to position [1876, 0]
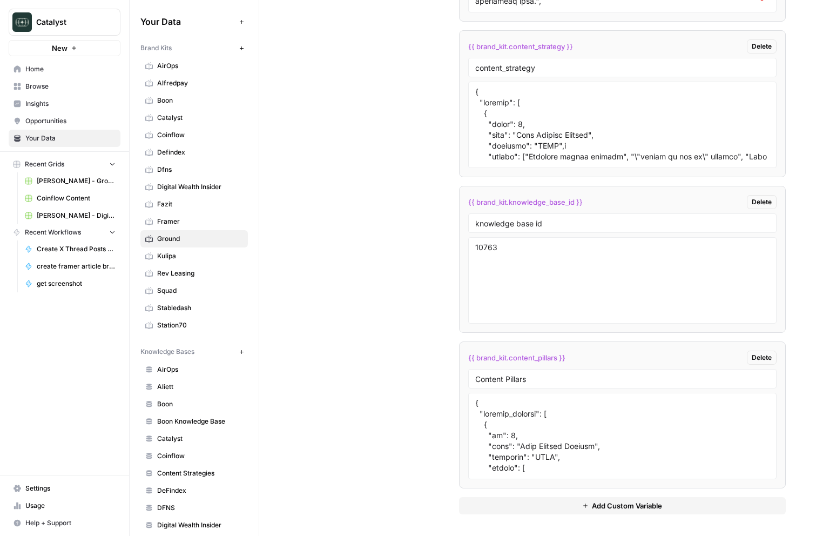
click at [574, 497] on button "Add Custom Variable" at bounding box center [622, 505] width 327 height 17
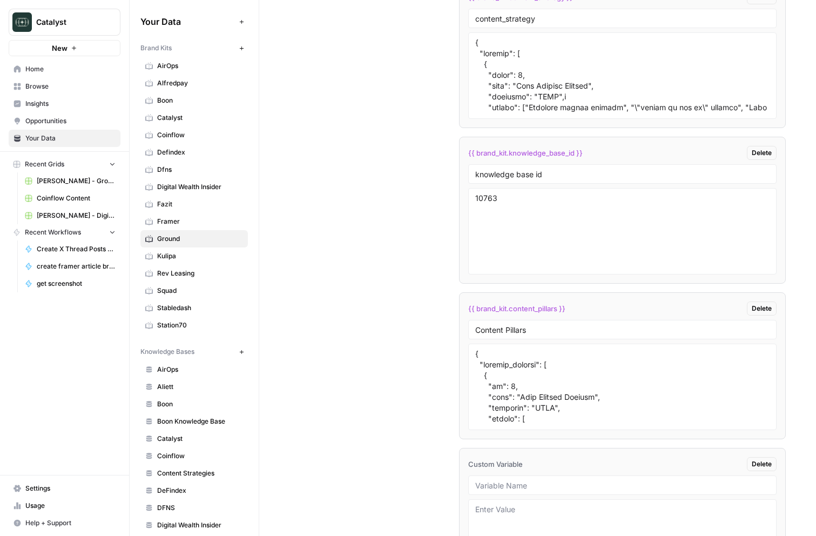
scroll to position [2031, 0]
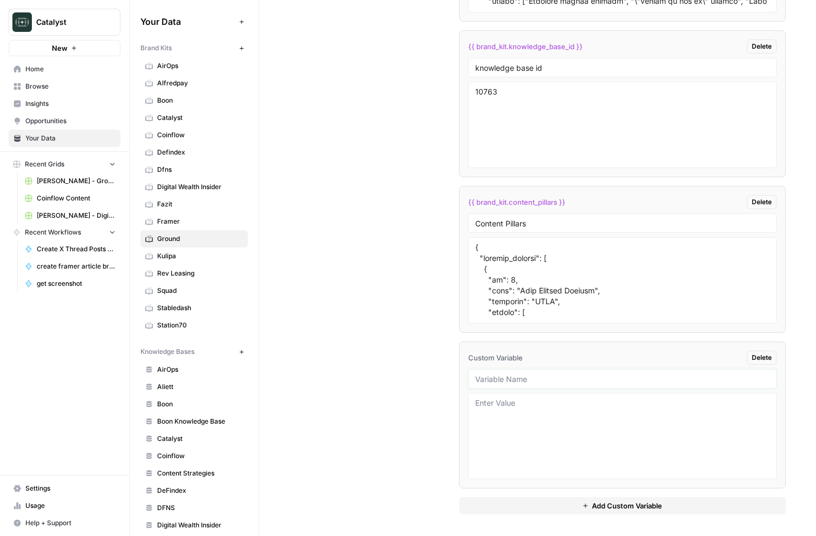
click at [524, 382] on input "text" at bounding box center [622, 379] width 294 height 10
type input "exec2"
click at [527, 393] on div at bounding box center [622, 436] width 308 height 86
click at [526, 406] on textarea at bounding box center [622, 435] width 294 height 77
paste textarea "{ "lorem_ipsu": "Dol Sitametco Adipiscin", "elitseddoei": "T incididuntutl etdo…"
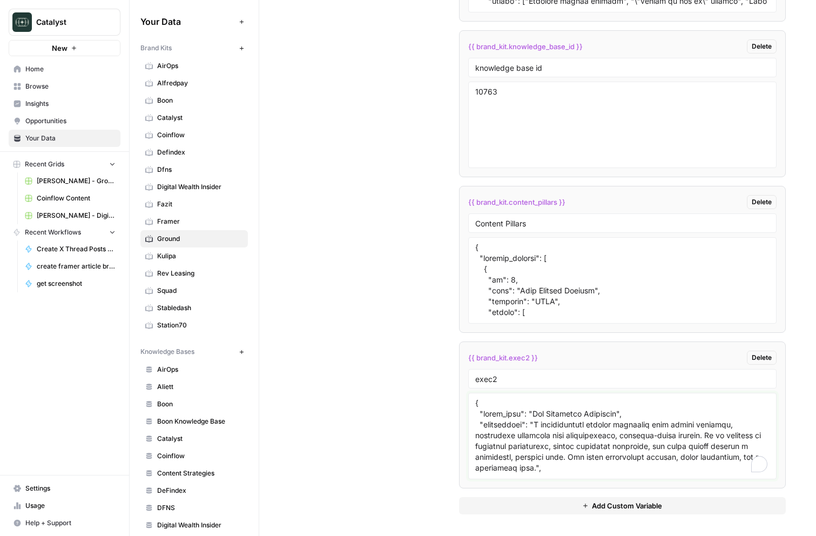
scroll to position [14448, 0]
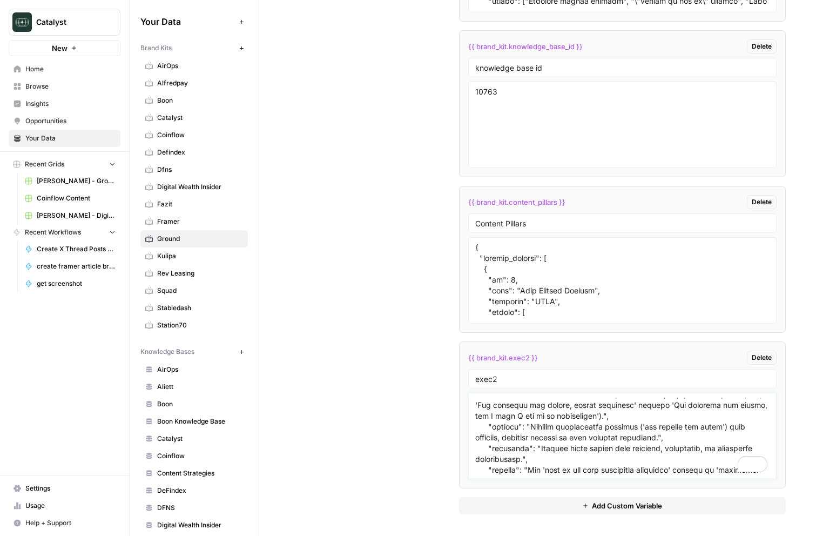
type textarea "{ "lorem_ipsu": "Dol Sitametco Adipiscin", "elitseddoei": "T incididuntutl etdo…"
click at [394, 409] on div "Custom Variables Create custom variables that will appear as global brand varia…" at bounding box center [537, 117] width 496 height 838
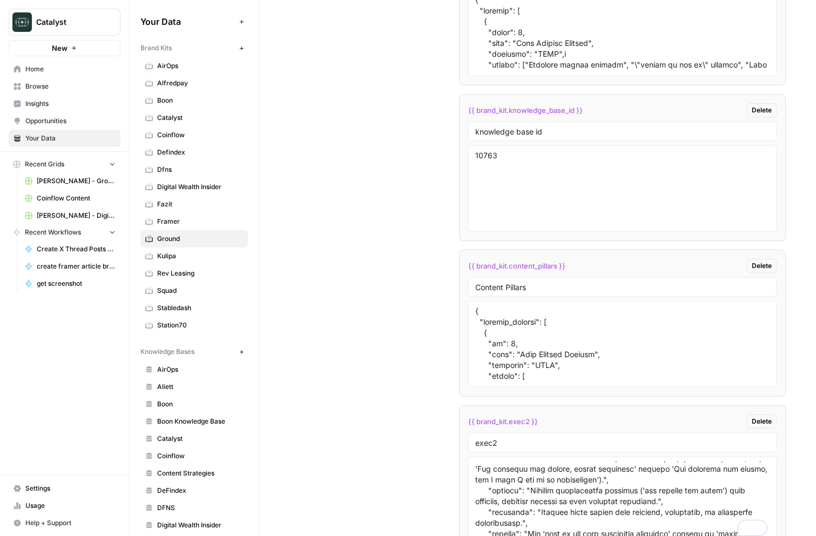
scroll to position [2031, 0]
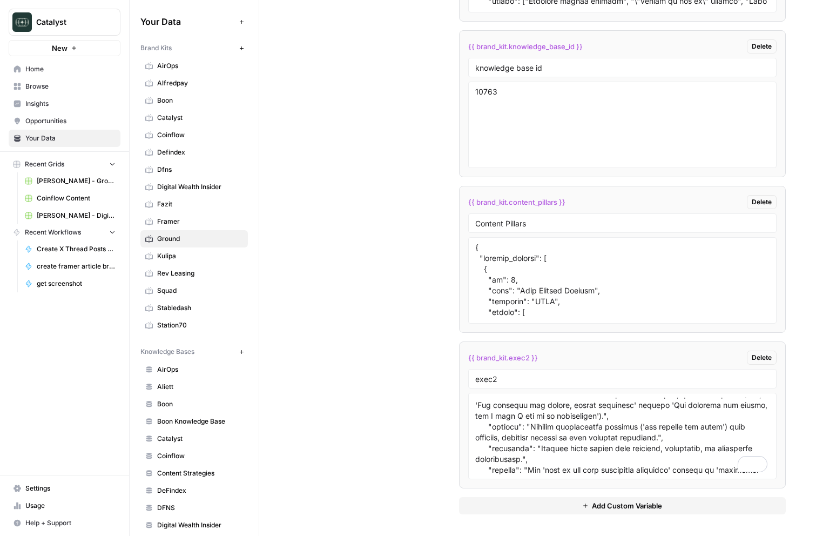
click at [397, 341] on div "Custom Variables Create custom variables that will appear as global brand varia…" at bounding box center [537, 117] width 496 height 838
click at [173, 213] on link "Framer" at bounding box center [193, 221] width 107 height 17
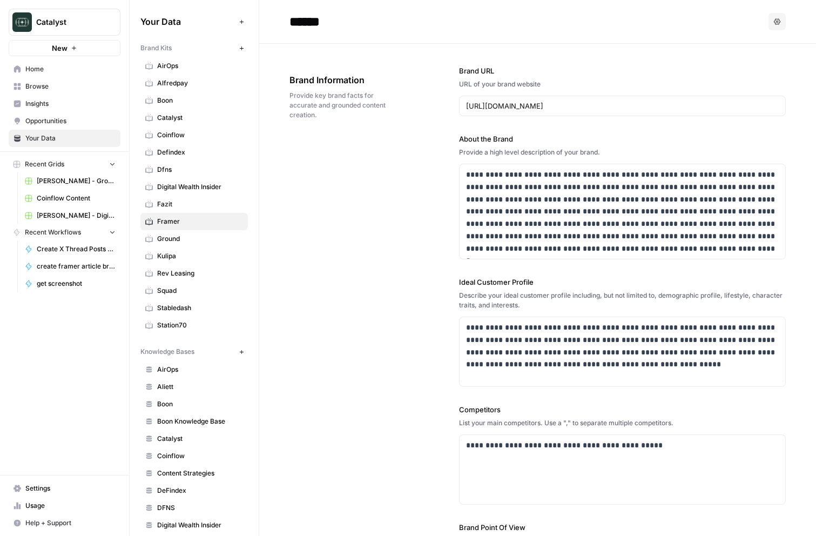
click at [174, 234] on span "Ground" at bounding box center [200, 239] width 86 height 10
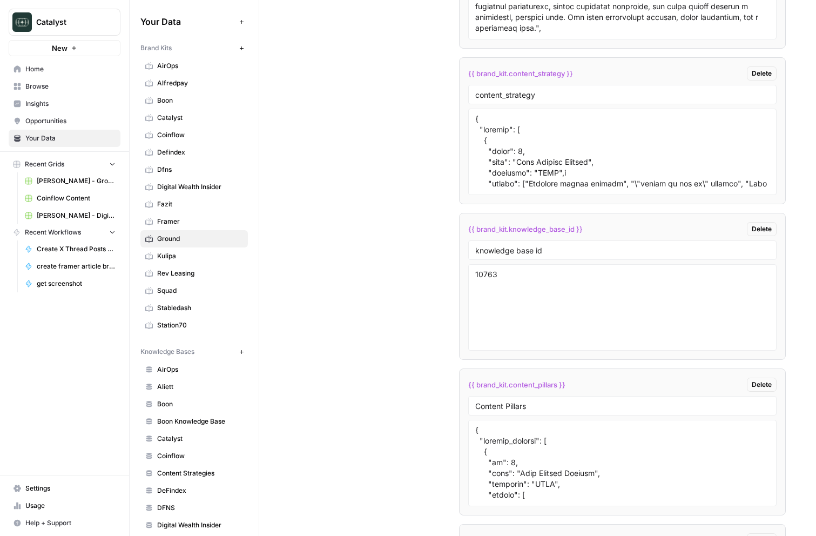
scroll to position [1652, 0]
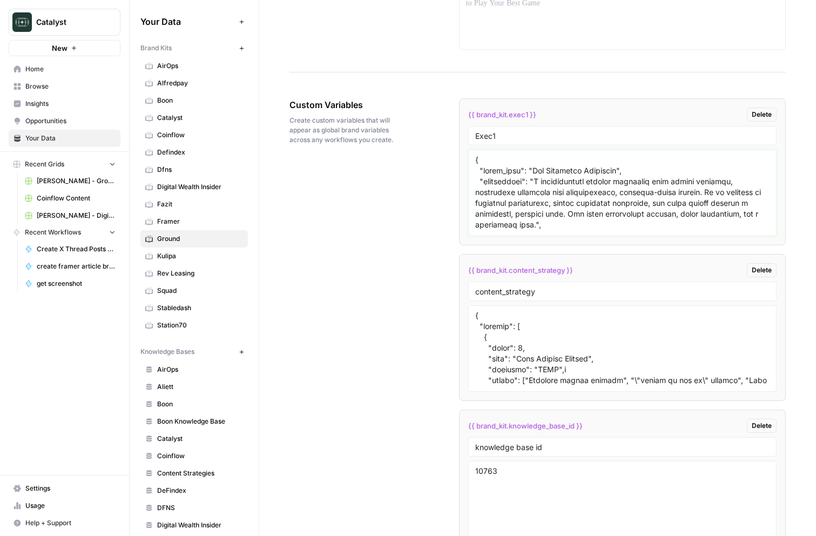
click at [507, 216] on textarea "To enrich screen reader interactions, please activate Accessibility in Grammarl…" at bounding box center [622, 192] width 294 height 77
paste textarea "a personal, vulnerable narrative with authoritative, evidence based content. It…"
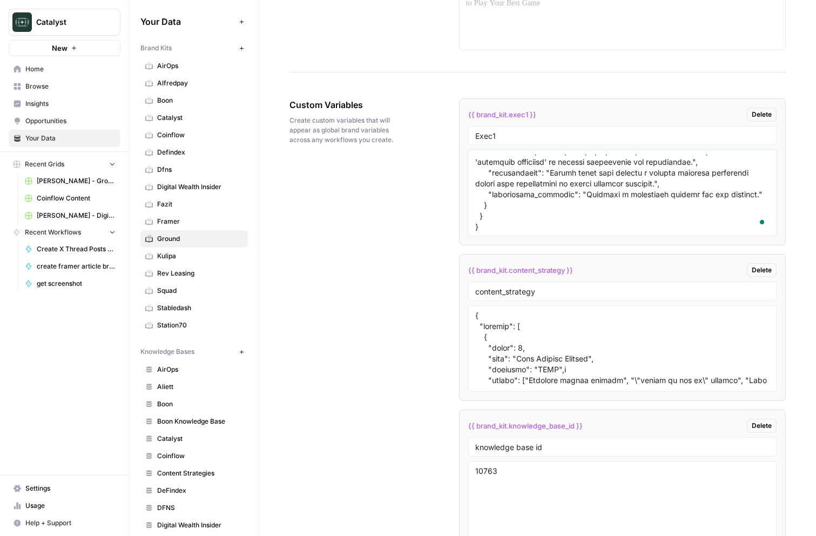
type textarea "{ "style_name": "The Grounding Narrative", "description": "A comprehensive writ…"
click at [374, 239] on div "Custom Variables Create custom variables that will appear as global brand varia…" at bounding box center [537, 496] width 496 height 838
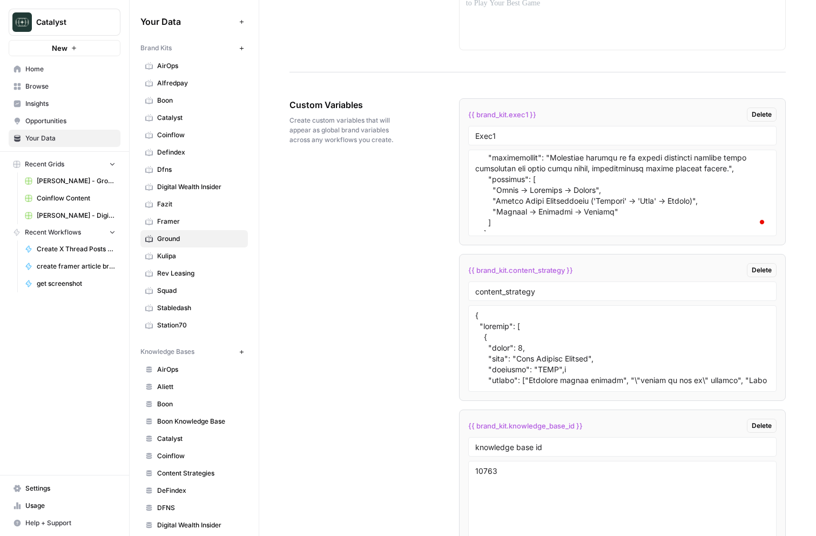
scroll to position [0, 0]
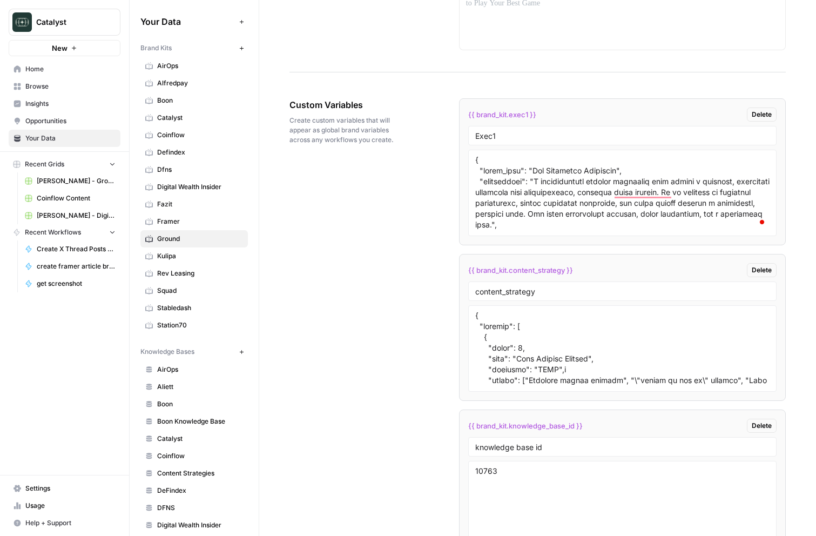
click at [404, 265] on div "Custom Variables Create custom variables that will appear as global brand varia…" at bounding box center [537, 496] width 496 height 838
click at [541, 307] on div at bounding box center [622, 348] width 308 height 86
click at [177, 210] on link "Fazit" at bounding box center [193, 203] width 107 height 17
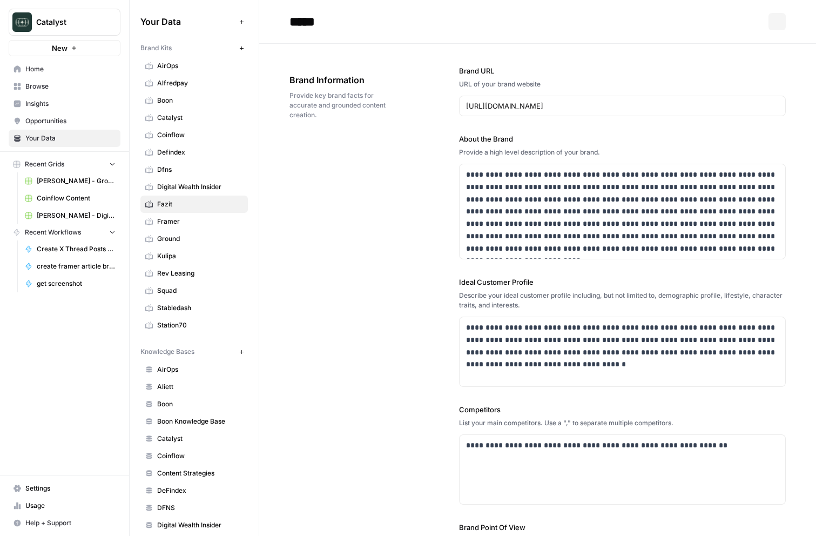
click at [180, 240] on span "Ground" at bounding box center [200, 239] width 86 height 10
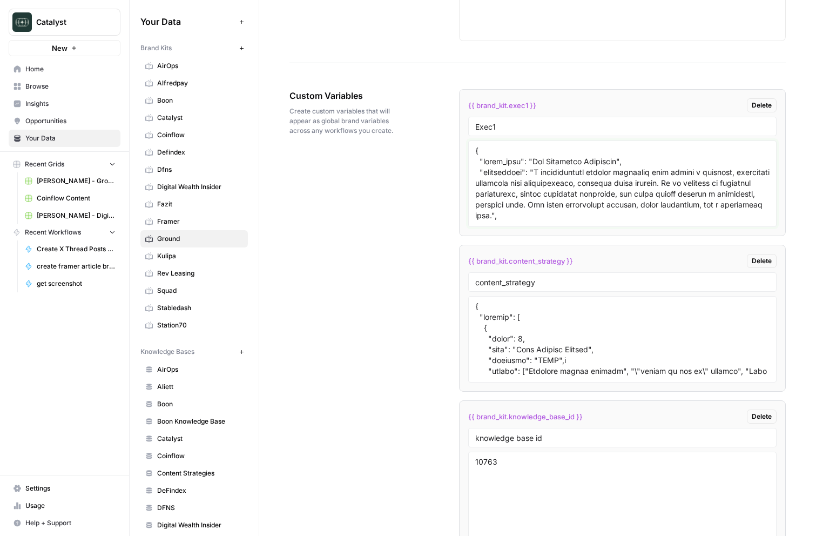
click at [539, 196] on textarea at bounding box center [622, 183] width 294 height 77
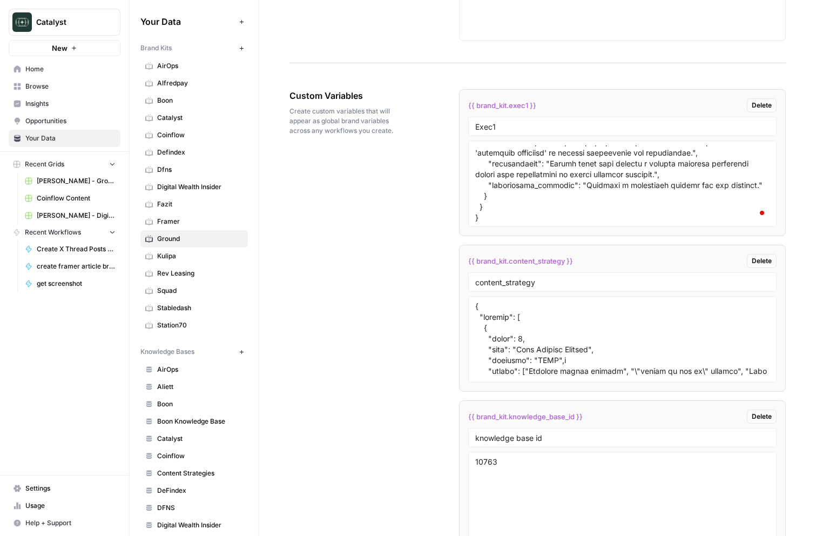
click at [397, 233] on div "Custom Variables Create custom variables that will appear as global brand varia…" at bounding box center [537, 486] width 496 height 838
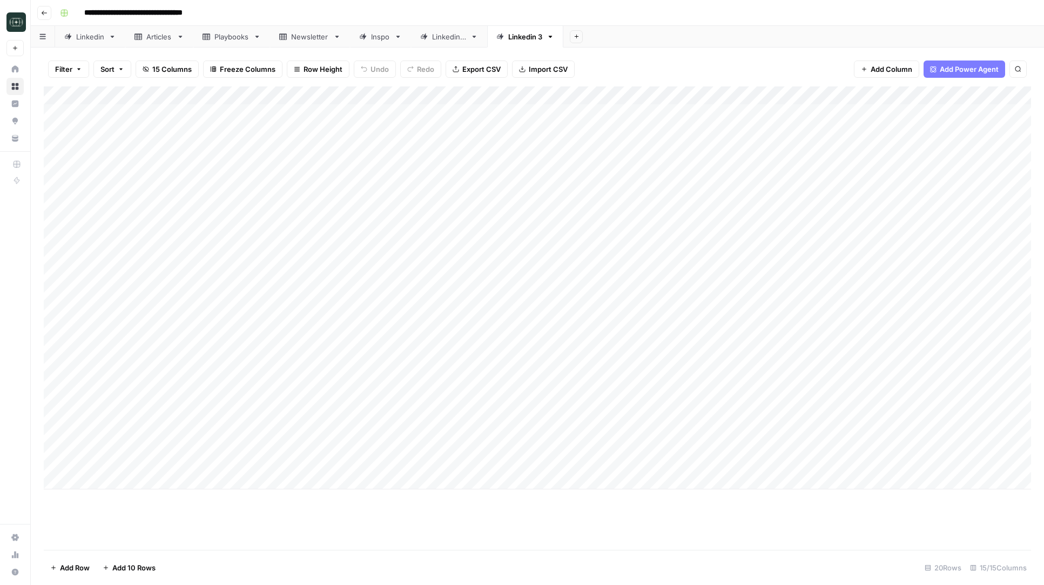
click at [529, 36] on div "Linkedin 3" at bounding box center [525, 36] width 34 height 11
click at [781, 312] on div "Add Column" at bounding box center [537, 287] width 987 height 403
click at [782, 330] on div "Add Column" at bounding box center [537, 287] width 987 height 403
click at [782, 348] on div "Add Column" at bounding box center [537, 287] width 987 height 403
click at [781, 371] on div "Add Column" at bounding box center [537, 287] width 987 height 403
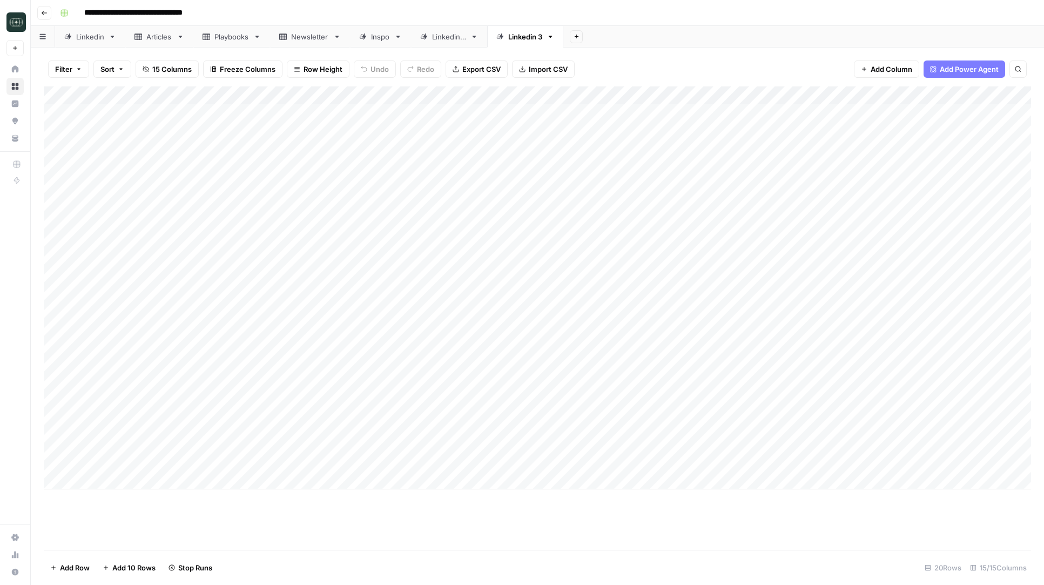
click at [781, 388] on div "Add Column" at bounding box center [537, 287] width 987 height 403
click at [781, 404] on div "Add Column" at bounding box center [537, 287] width 987 height 403
click at [783, 426] on div "Add Column" at bounding box center [537, 287] width 987 height 403
click at [782, 438] on div "Add Column" at bounding box center [537, 287] width 987 height 403
click at [782, 460] on div "Add Column" at bounding box center [537, 287] width 987 height 403
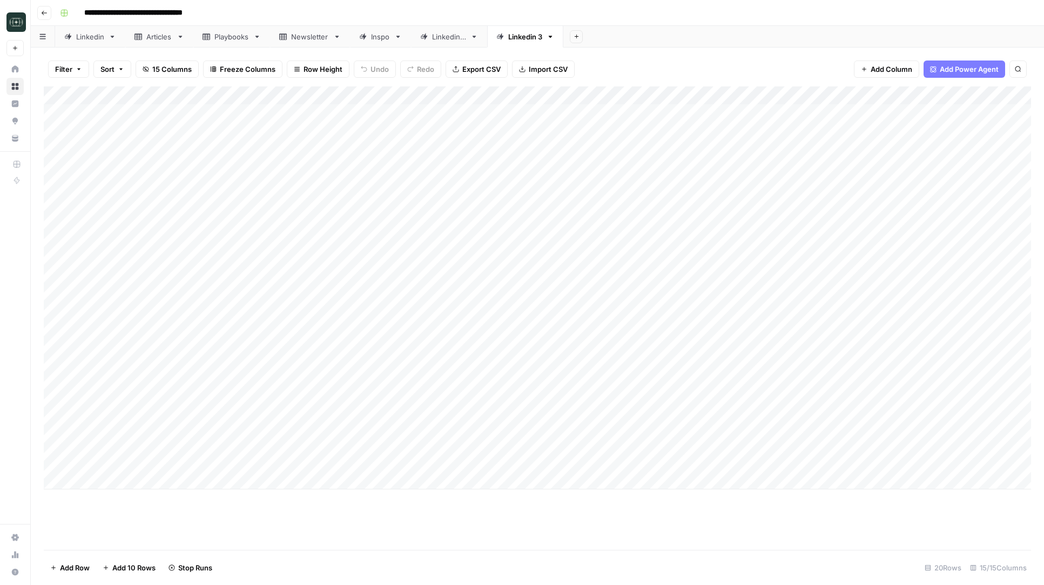
click at [780, 477] on div "Add Column" at bounding box center [537, 287] width 987 height 403
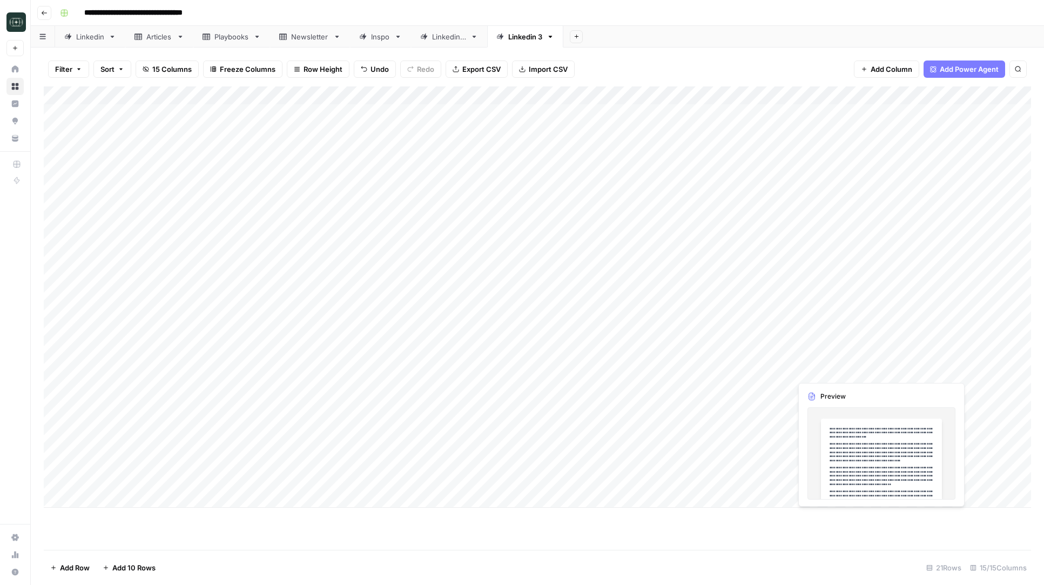
click at [956, 372] on div "Add Column" at bounding box center [537, 296] width 987 height 421
click at [961, 370] on div "Add Column" at bounding box center [537, 296] width 987 height 421
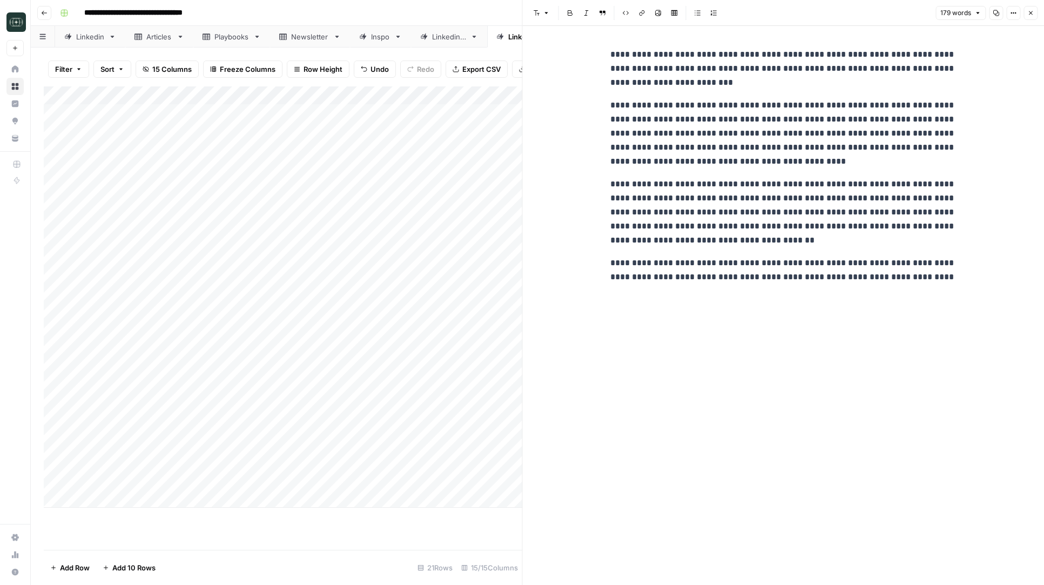
click at [1031, 18] on button "Close" at bounding box center [1030, 13] width 14 height 14
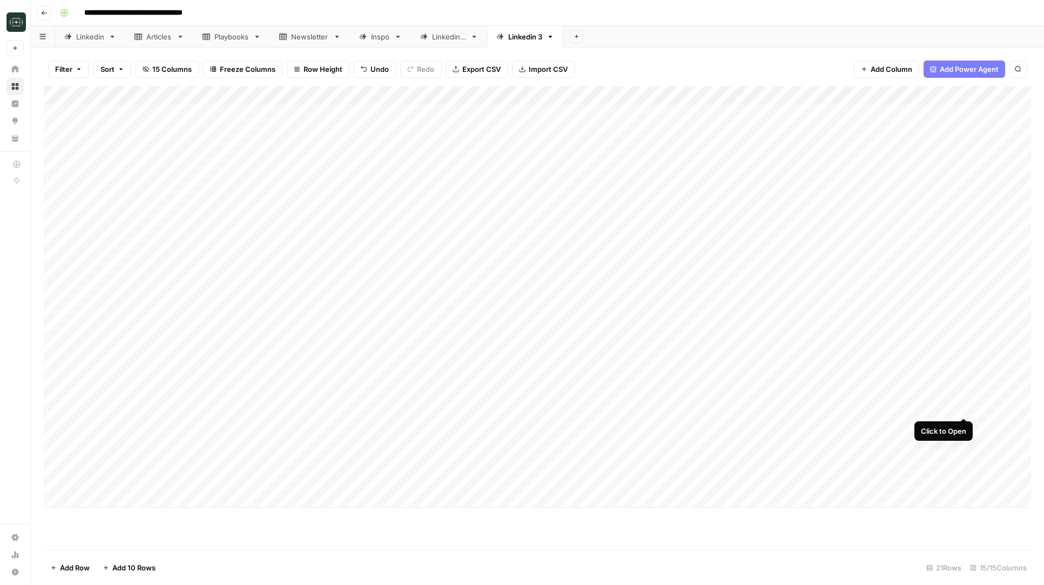
click at [967, 406] on div "Add Column" at bounding box center [537, 296] width 987 height 421
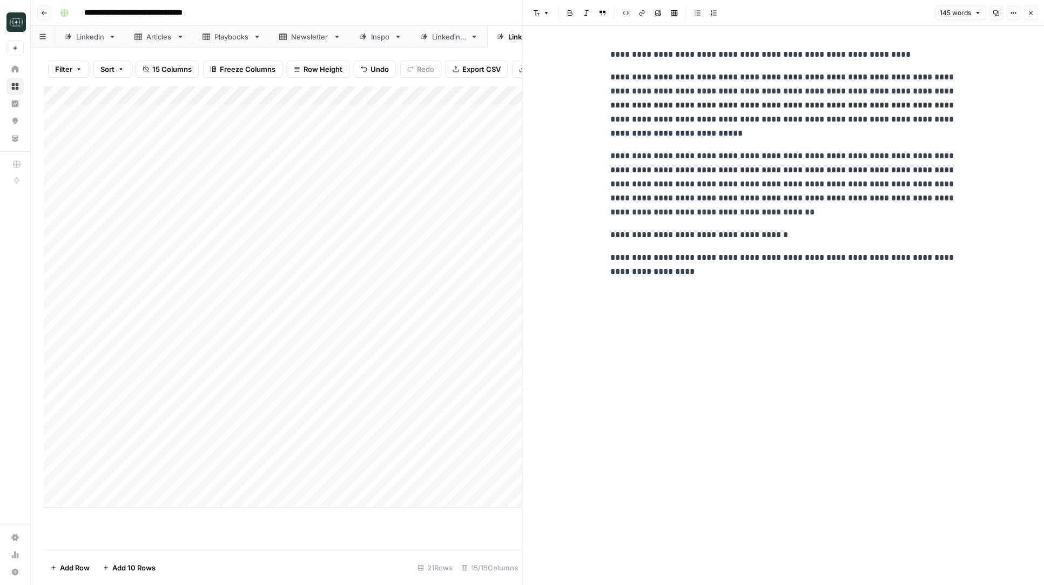
click at [919, 264] on p "**********" at bounding box center [783, 265] width 346 height 28
copy div "**********"
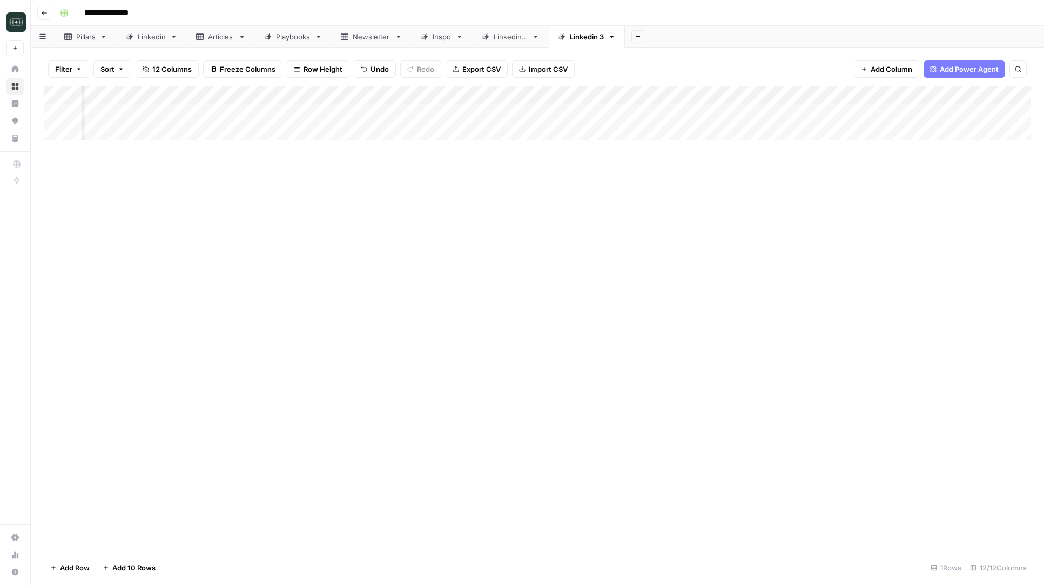
scroll to position [0, 110]
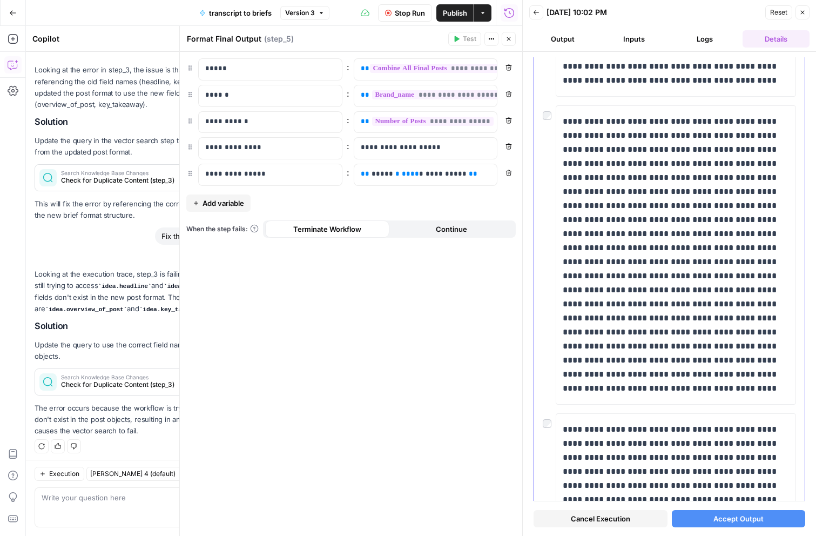
scroll to position [3257, 0]
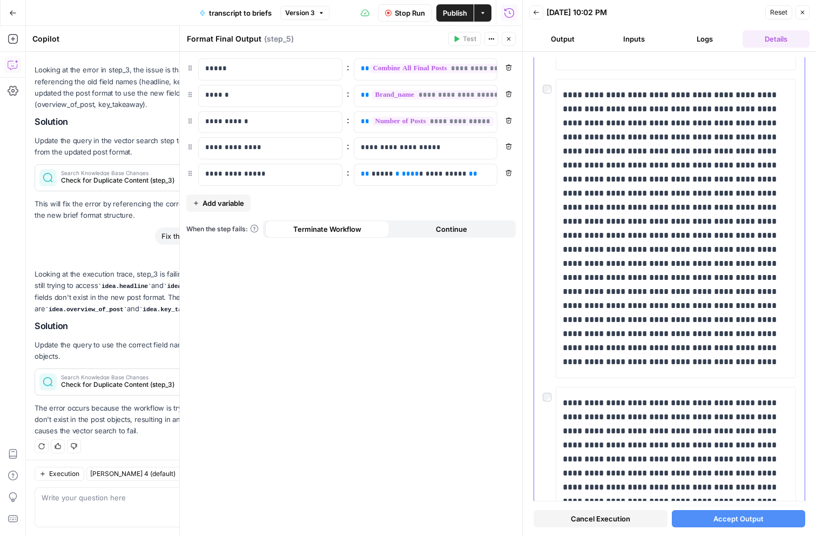
click at [544, 391] on div at bounding box center [549, 394] width 13 height 15
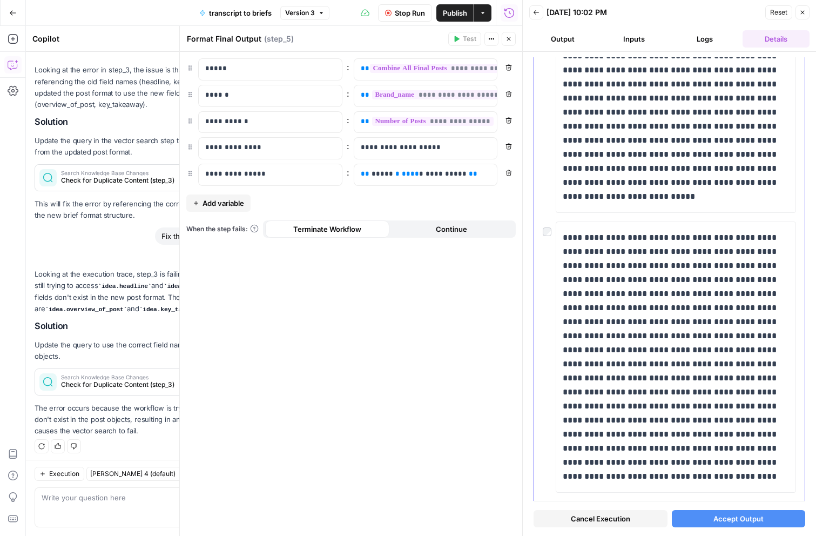
scroll to position [4306, 0]
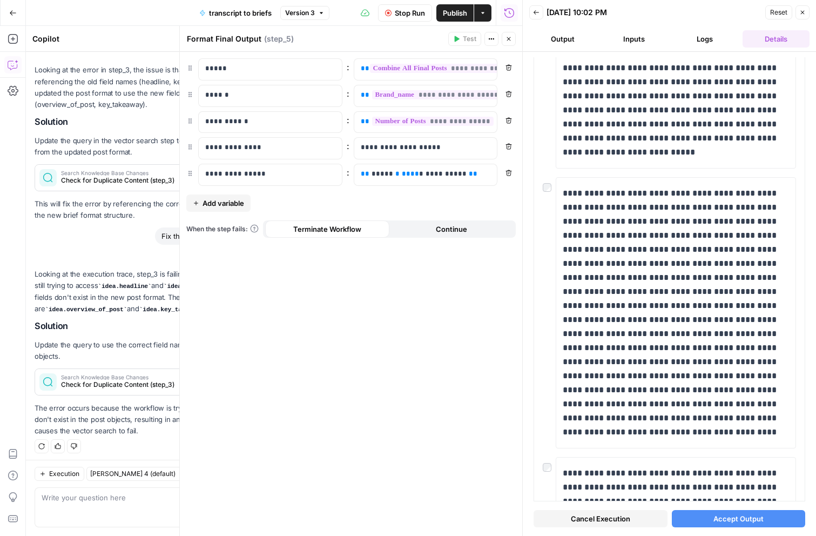
click at [687, 514] on button "Accept Output" at bounding box center [739, 518] width 134 height 17
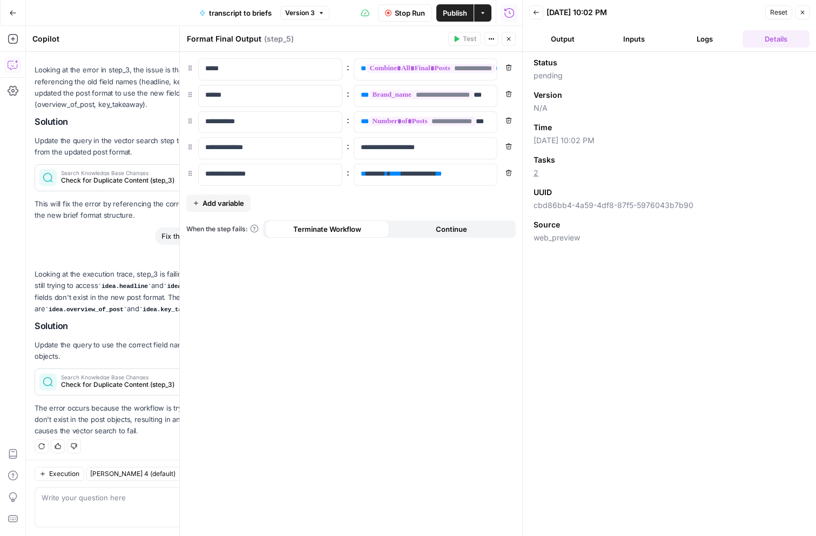
click at [701, 36] on button "Logs" at bounding box center [705, 38] width 67 height 17
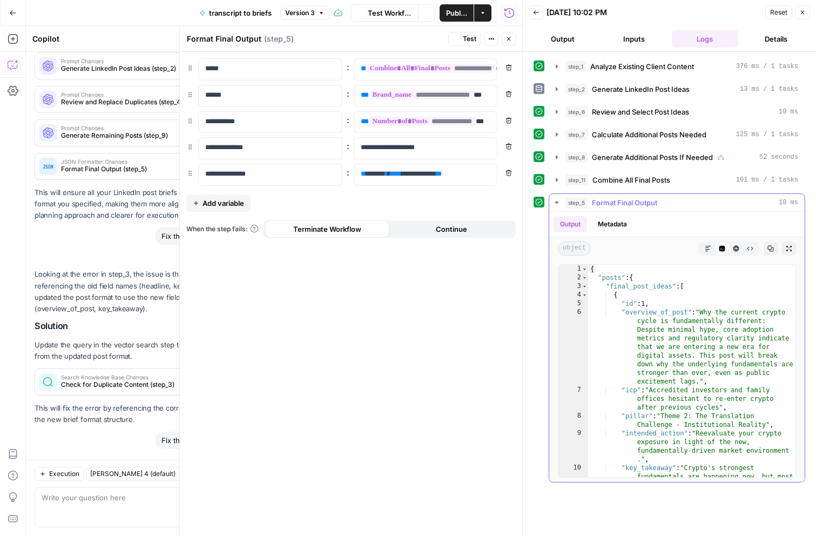
scroll to position [2837, 0]
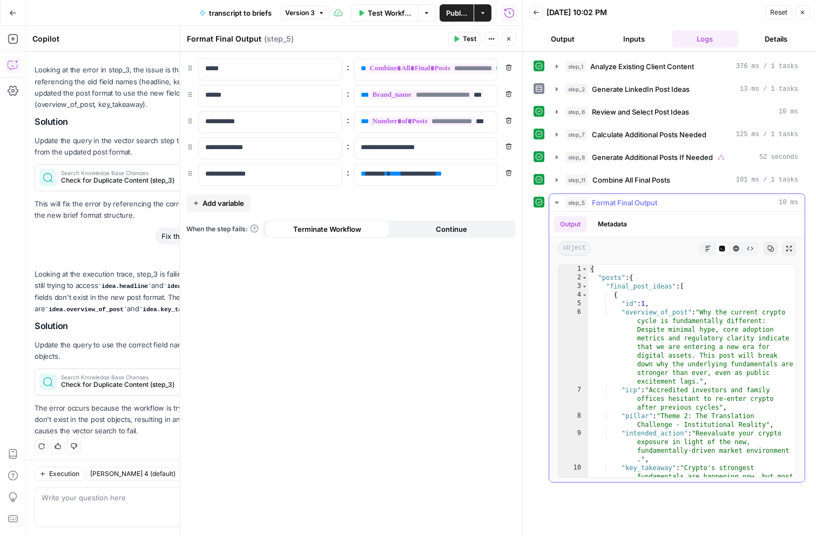
click at [706, 244] on button "Markdown" at bounding box center [708, 248] width 14 height 14
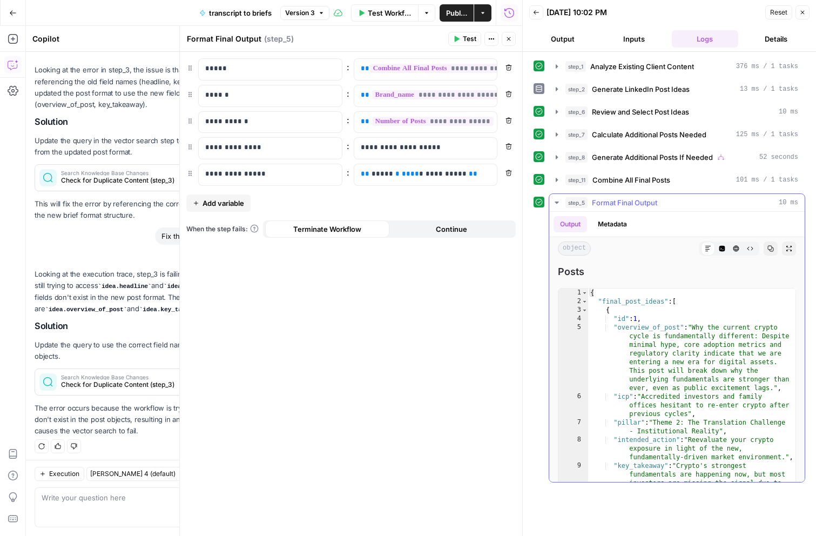
click at [709, 252] on div "Markdown" at bounding box center [708, 248] width 14 height 14
click at [509, 41] on icon "button" at bounding box center [508, 39] width 6 height 6
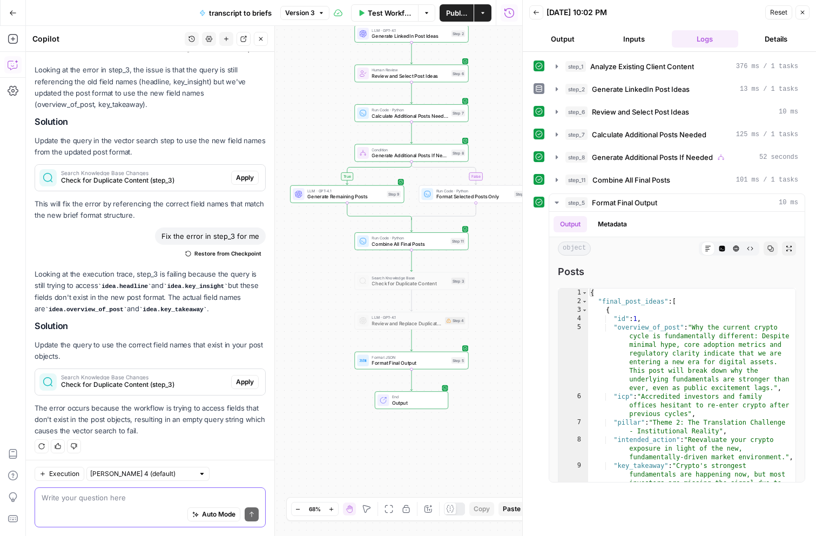
click at [134, 498] on textarea at bounding box center [150, 497] width 217 height 11
type textarea "is the fina format output going to be in markdown?"
click at [258, 516] on button "Send" at bounding box center [252, 514] width 14 height 14
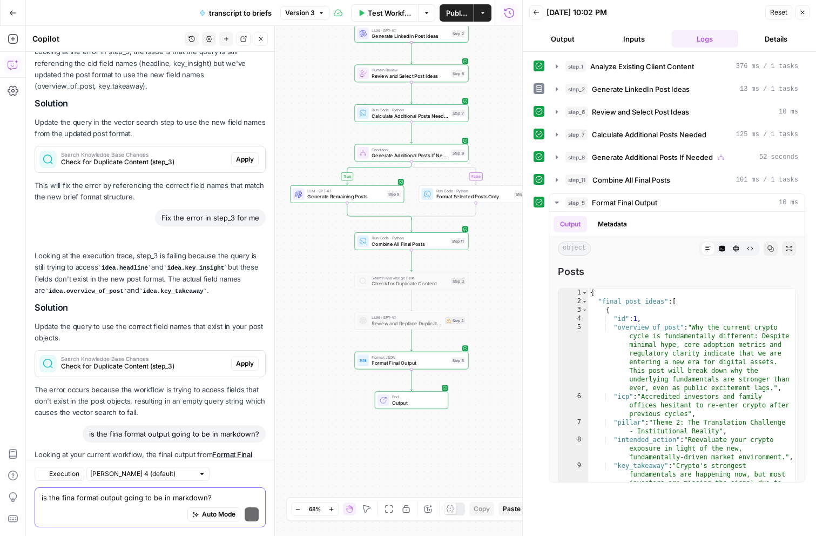
scroll to position [3063, 0]
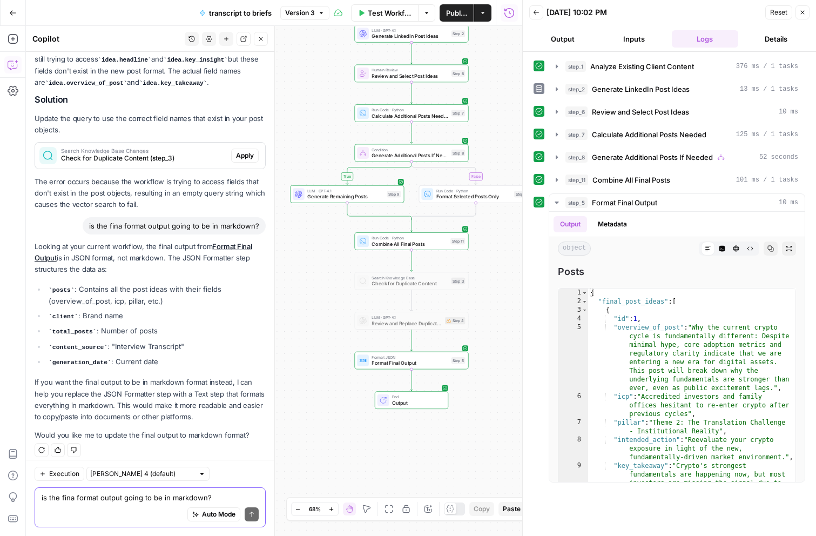
click at [191, 499] on textarea "is the fina format output going to be in markdown?" at bounding box center [150, 497] width 217 height 11
type textarea "yes"
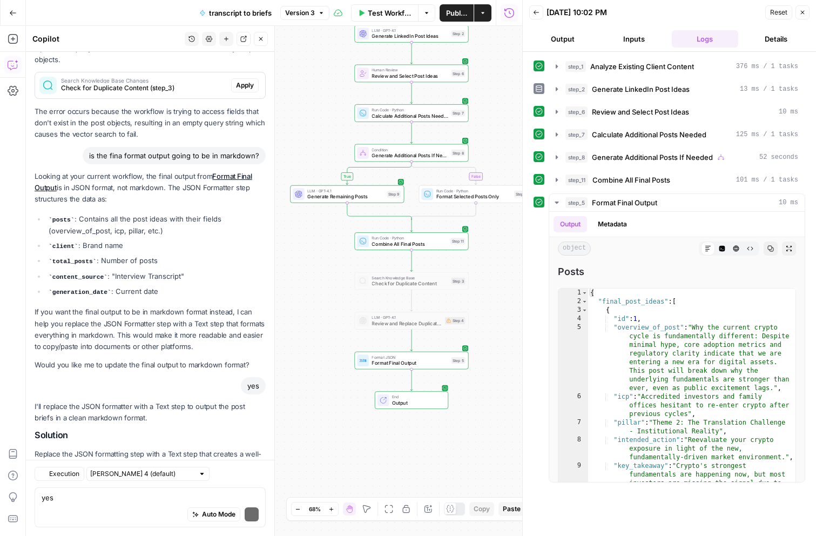
scroll to position [3345, 0]
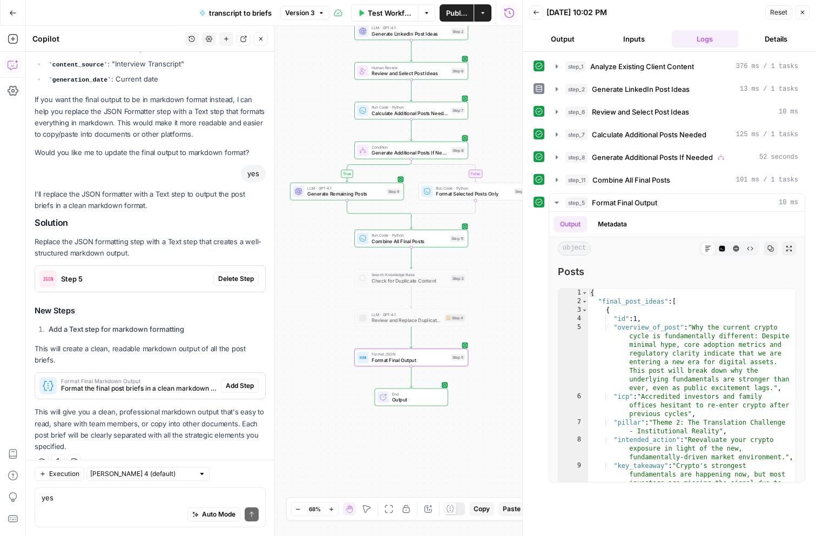
click at [243, 275] on span "Delete Step" at bounding box center [236, 279] width 36 height 10
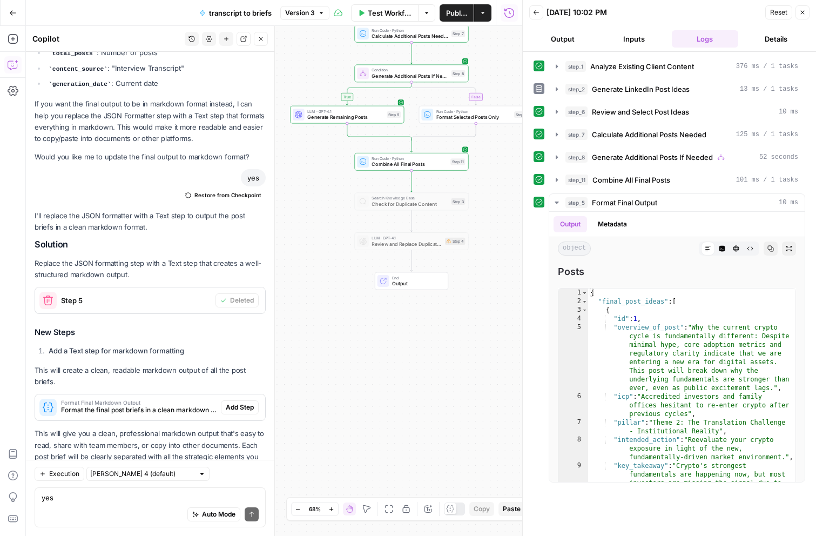
scroll to position [3367, 0]
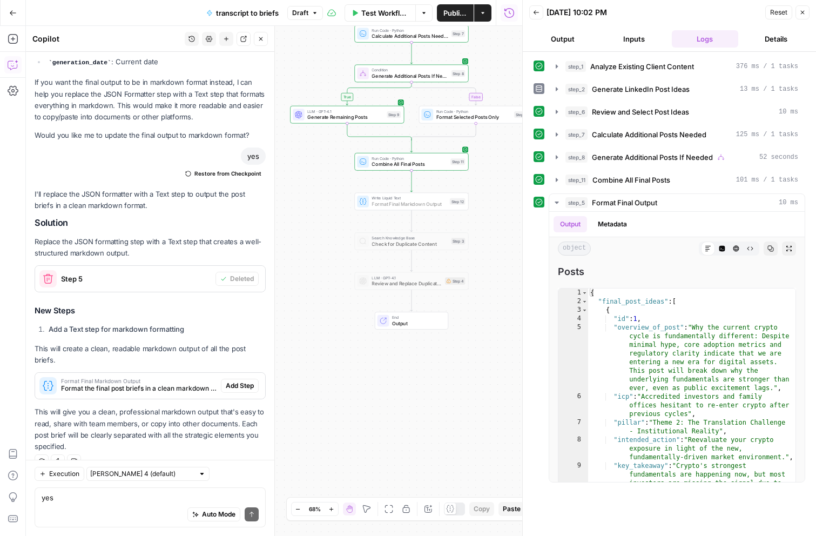
click at [249, 381] on span "Add Step" at bounding box center [240, 386] width 28 height 10
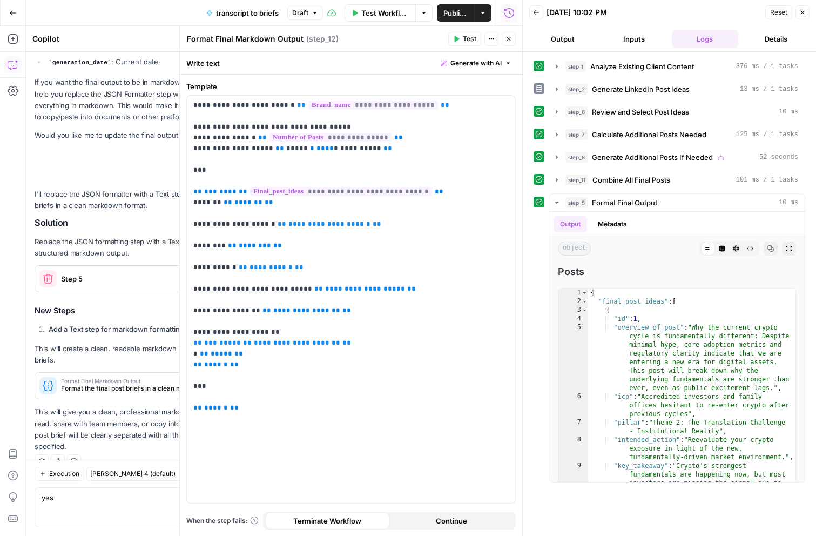
click at [510, 42] on icon "button" at bounding box center [508, 39] width 6 height 6
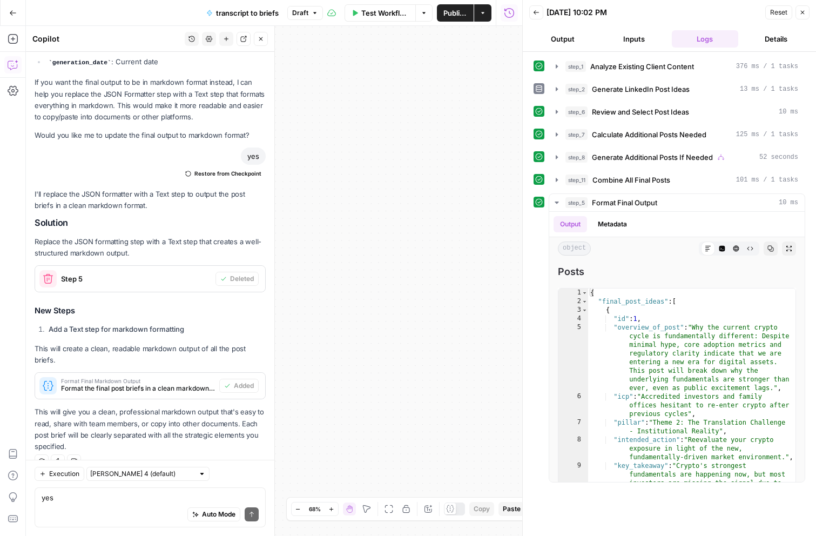
drag, startPoint x: 387, startPoint y: 276, endPoint x: 487, endPoint y: 273, distance: 100.5
click at [487, 273] on div "true false Workflow Set Inputs Inputs Search Knowledge Base Analyze Existing Cl…" at bounding box center [274, 281] width 496 height 510
click at [394, 514] on button "Fit to View" at bounding box center [388, 508] width 13 height 13
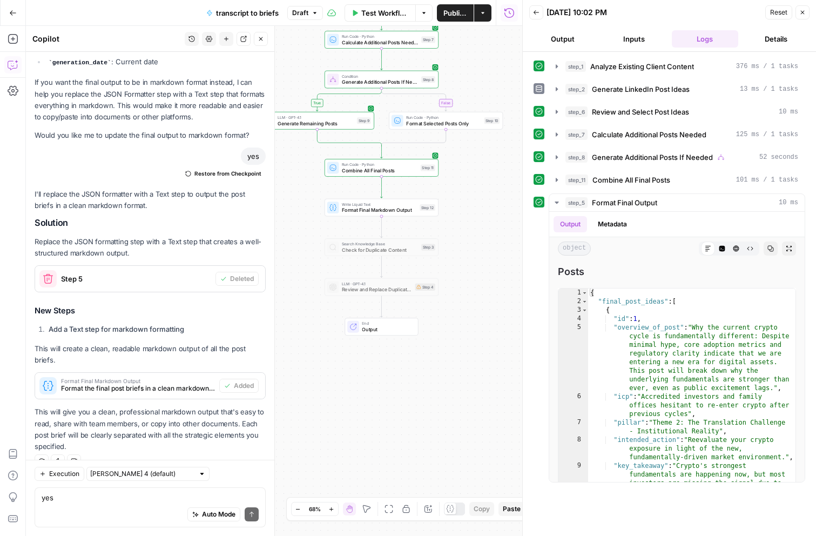
drag, startPoint x: 429, startPoint y: 184, endPoint x: 521, endPoint y: 63, distance: 151.4
click at [521, 63] on body "Catalyst New Home Browse Insights Opportunities Your Data Recent Grids Framer B…" at bounding box center [408, 268] width 816 height 536
click at [444, 17] on span "Publish" at bounding box center [455, 13] width 24 height 11
click at [368, 13] on span "Test Workflow" at bounding box center [390, 13] width 44 height 11
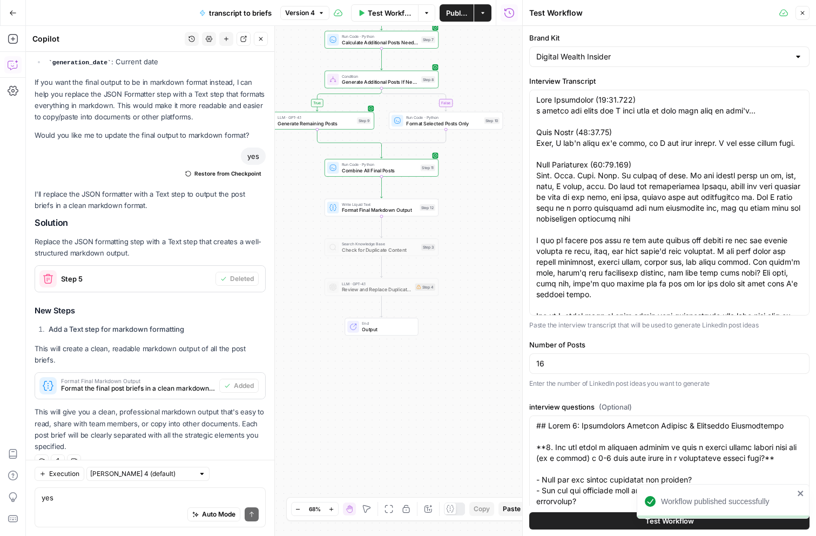
click at [598, 525] on button "Test Workflow" at bounding box center [669, 520] width 280 height 17
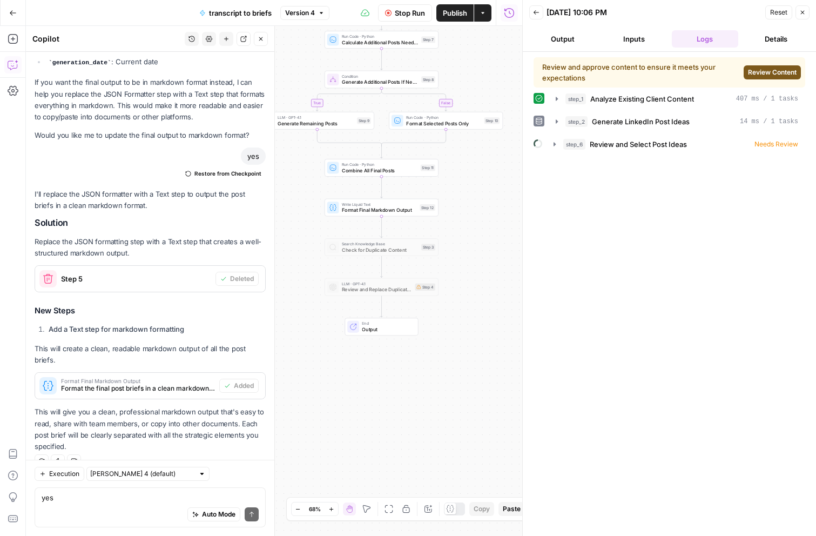
click at [758, 71] on span "Review Content" at bounding box center [772, 72] width 49 height 10
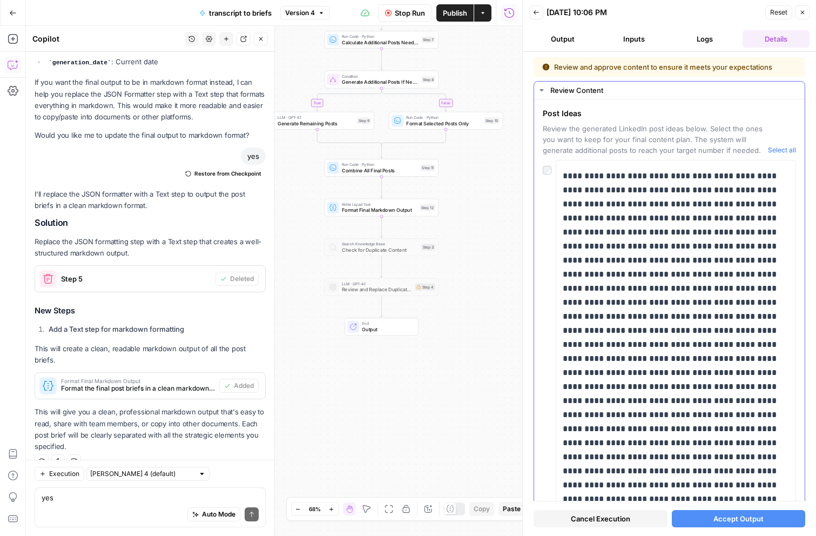
click at [543, 174] on div at bounding box center [549, 167] width 13 height 15
click at [777, 149] on button "Select all" at bounding box center [782, 150] width 28 height 11
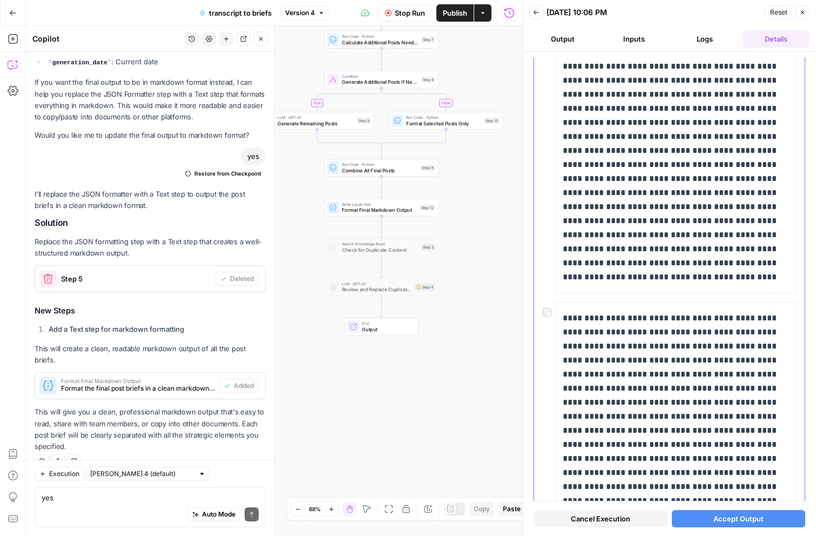
scroll to position [1670, 0]
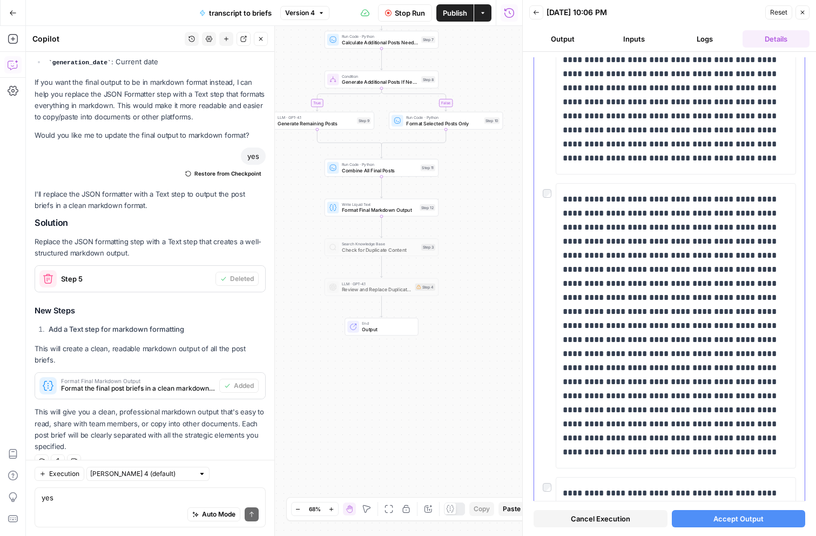
click at [544, 186] on div at bounding box center [549, 190] width 13 height 15
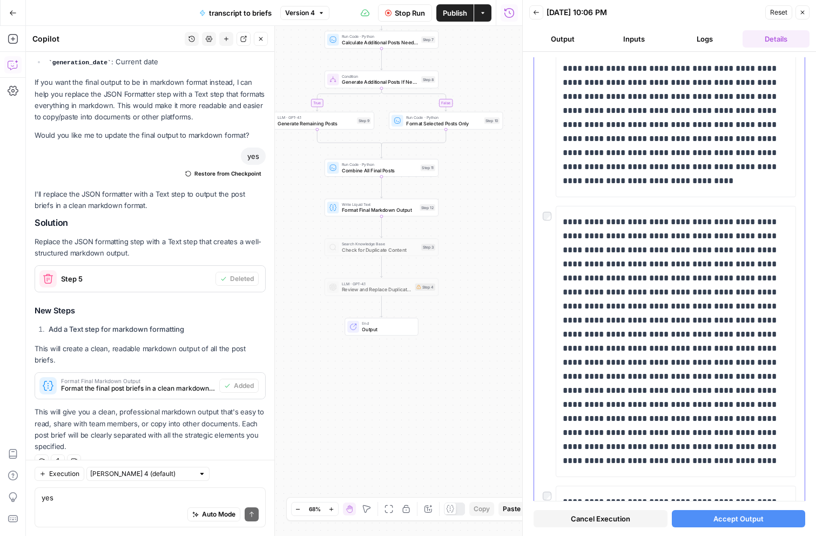
scroll to position [2322, 0]
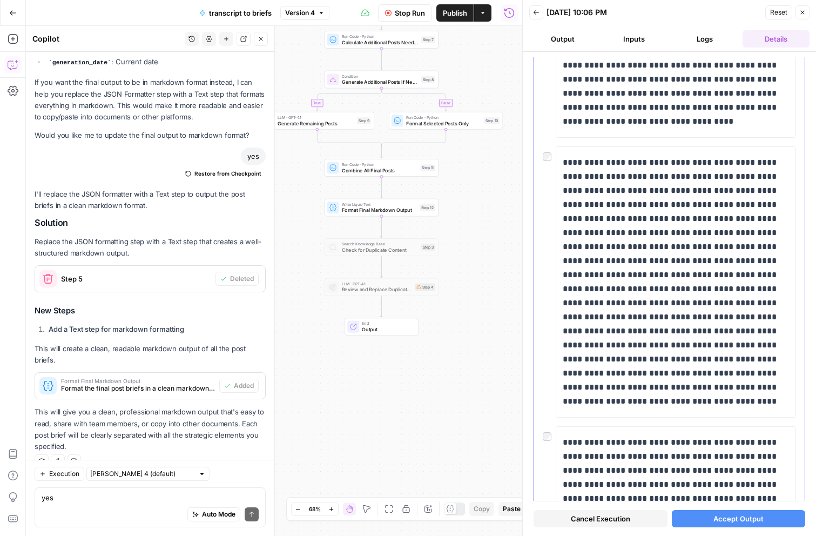
click at [543, 152] on div at bounding box center [549, 153] width 13 height 15
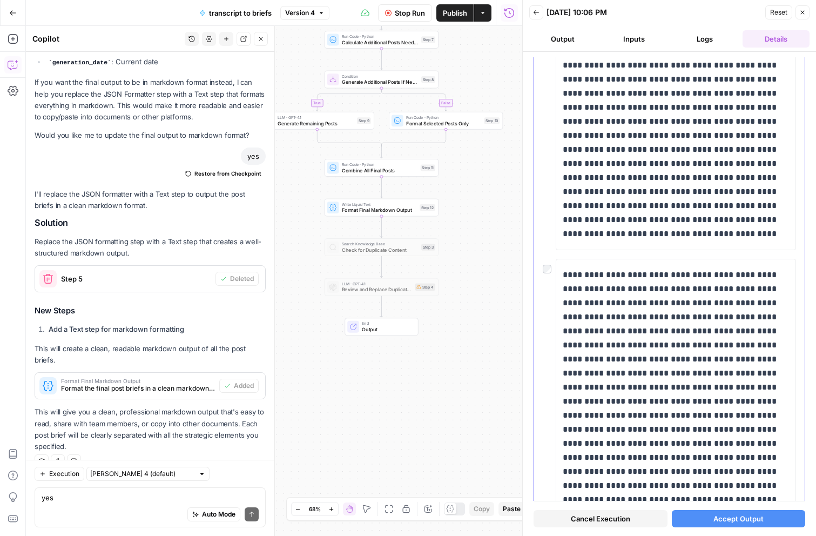
scroll to position [4607, 0]
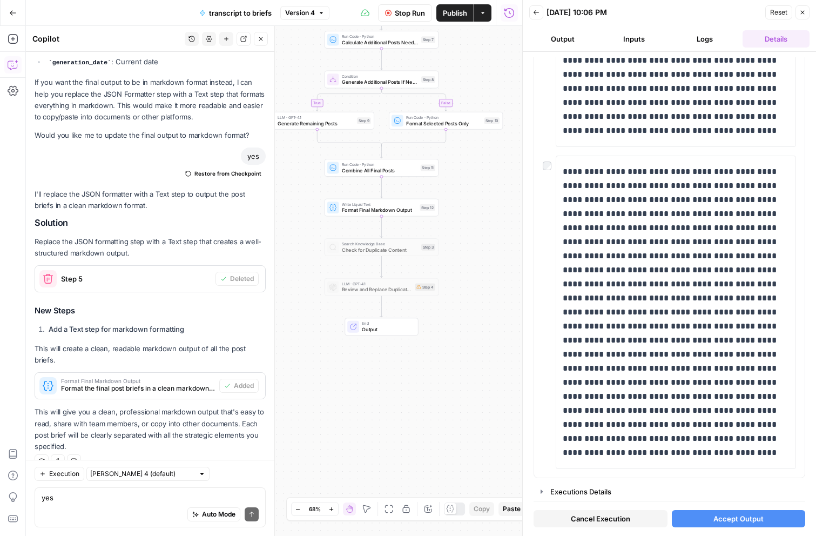
click at [729, 519] on span "Accept Output" at bounding box center [738, 518] width 50 height 11
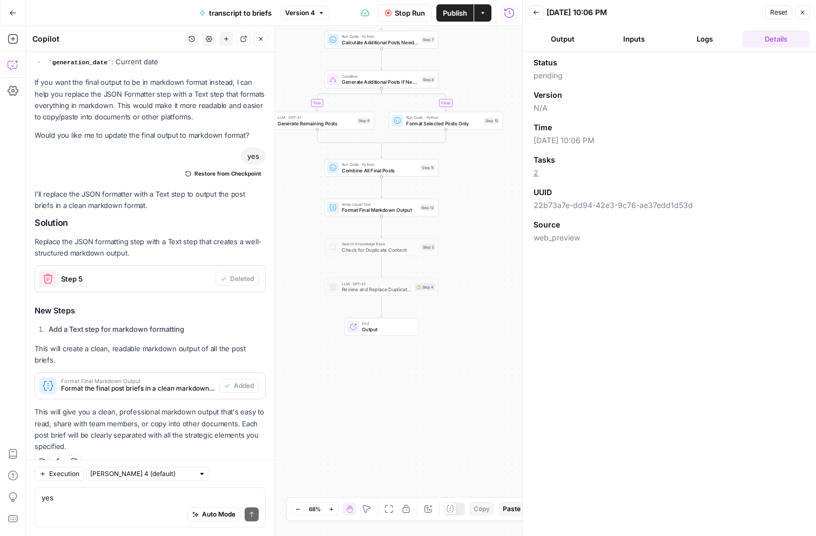
click at [696, 38] on button "Logs" at bounding box center [705, 38] width 67 height 17
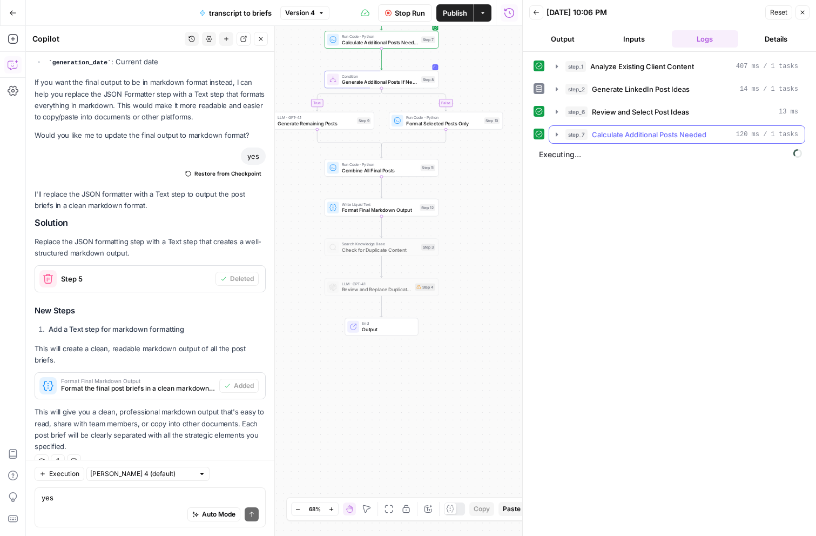
click at [646, 131] on span "Calculate Additional Posts Needed" at bounding box center [649, 134] width 114 height 11
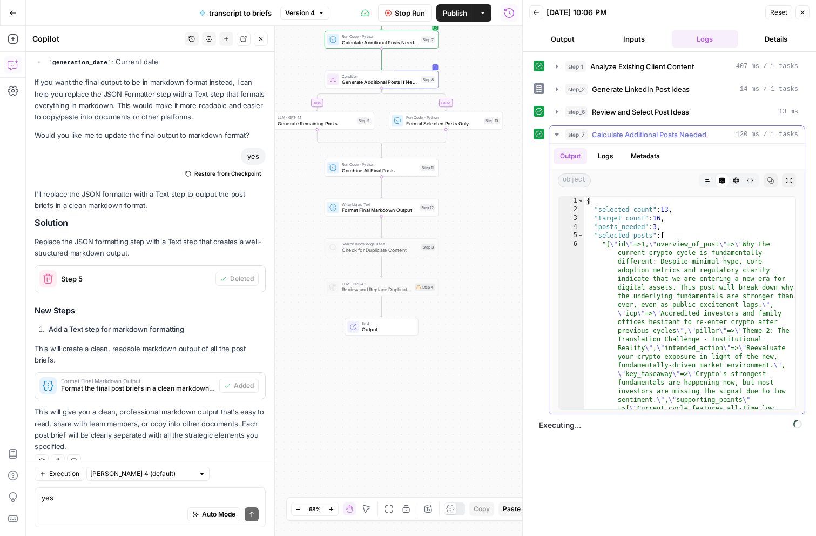
click at [646, 131] on span "Calculate Additional Posts Needed" at bounding box center [649, 134] width 114 height 11
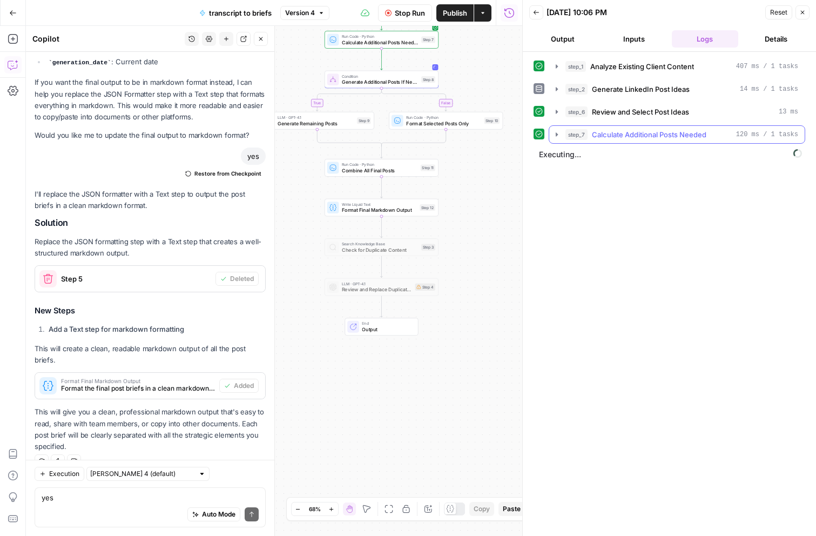
click at [646, 131] on span "Calculate Additional Posts Needed" at bounding box center [649, 134] width 114 height 11
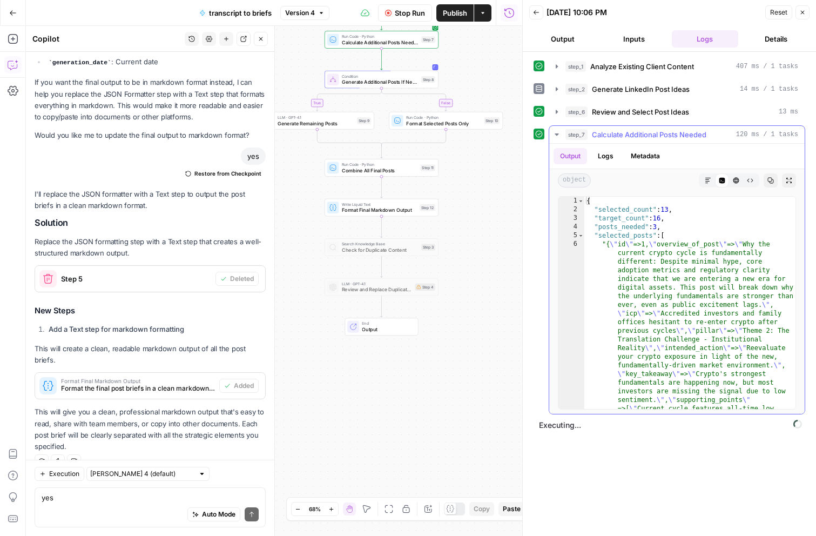
click at [646, 131] on span "Calculate Additional Posts Needed" at bounding box center [649, 134] width 114 height 11
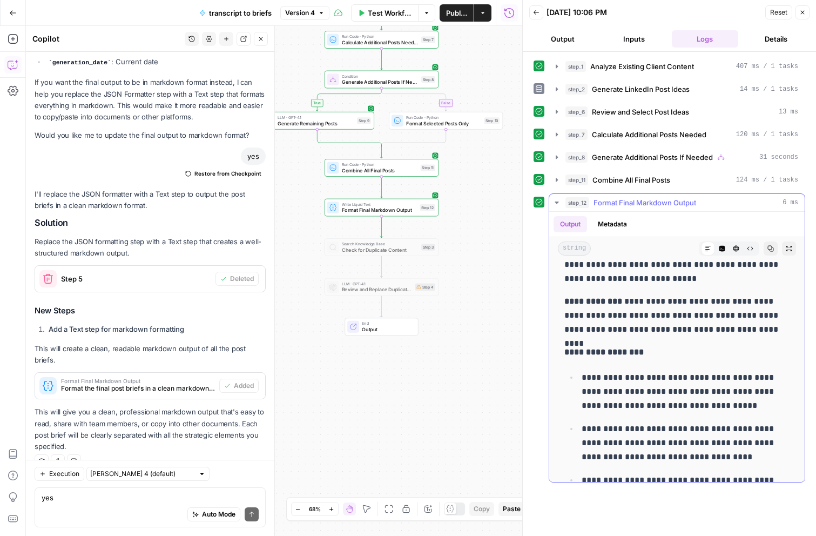
scroll to position [8256, 0]
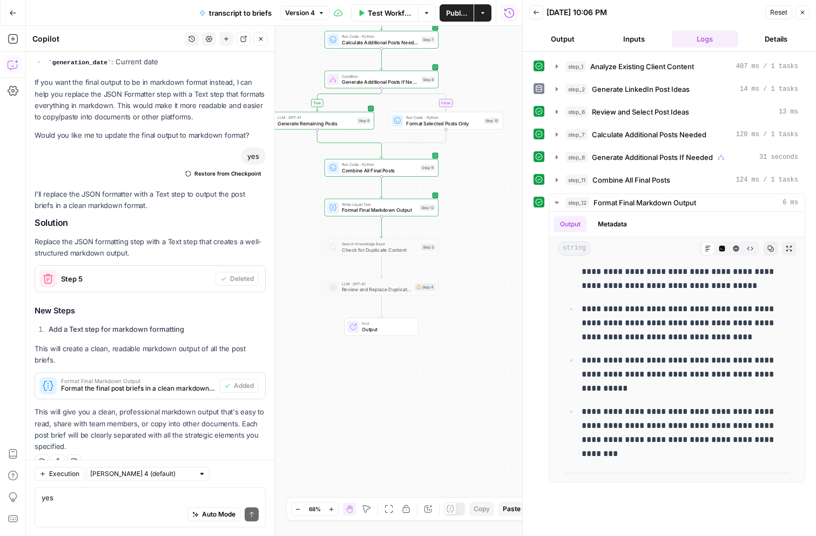
click at [570, 39] on button "Output" at bounding box center [562, 38] width 67 height 17
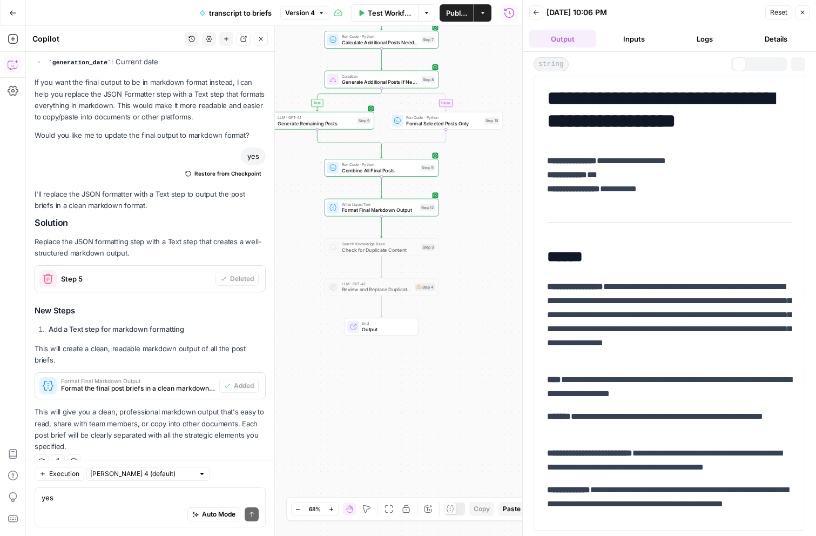
click at [645, 38] on button "Inputs" at bounding box center [633, 38] width 67 height 17
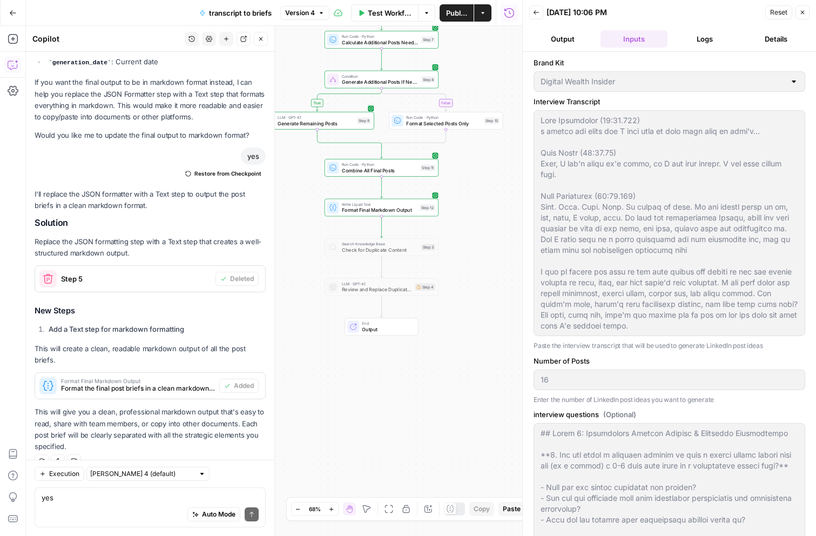
click at [745, 101] on label "Interview Transcript" at bounding box center [670, 101] width 272 height 11
click at [541, 11] on button "Back" at bounding box center [536, 12] width 14 height 14
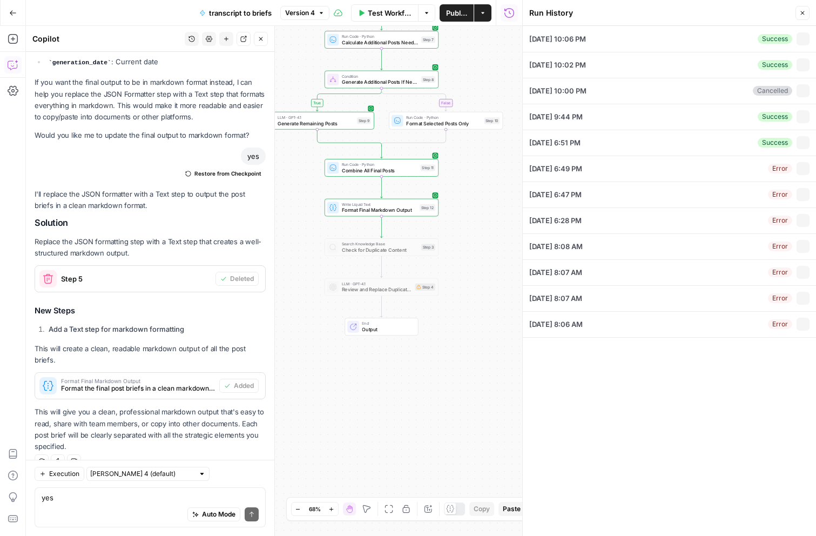
type textarea "Will Leatherman (00:00.128) a little bit quiet and I just want to make sure tha…"
type textarea "## Theme 1: Translation Success Stories & Practical Applications **1. Can you s…"
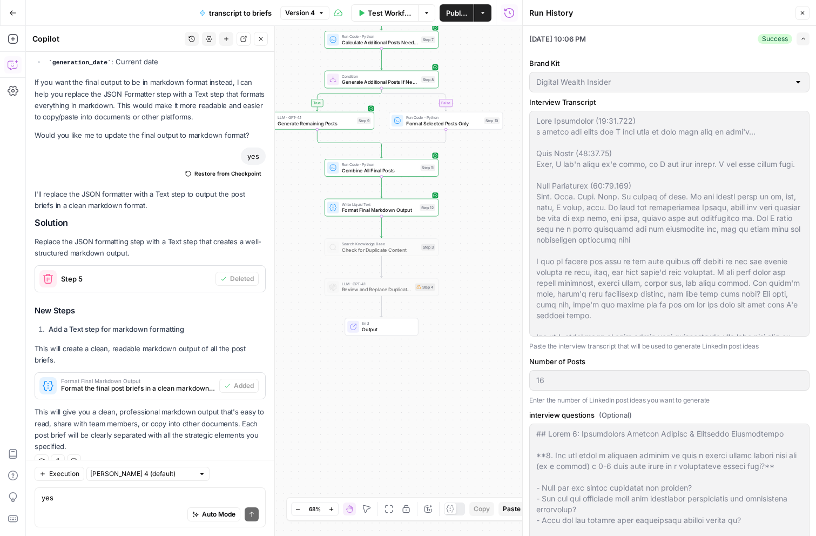
click at [808, 21] on header "Run History Close" at bounding box center [669, 13] width 293 height 26
click at [800, 10] on icon "button" at bounding box center [802, 13] width 6 height 6
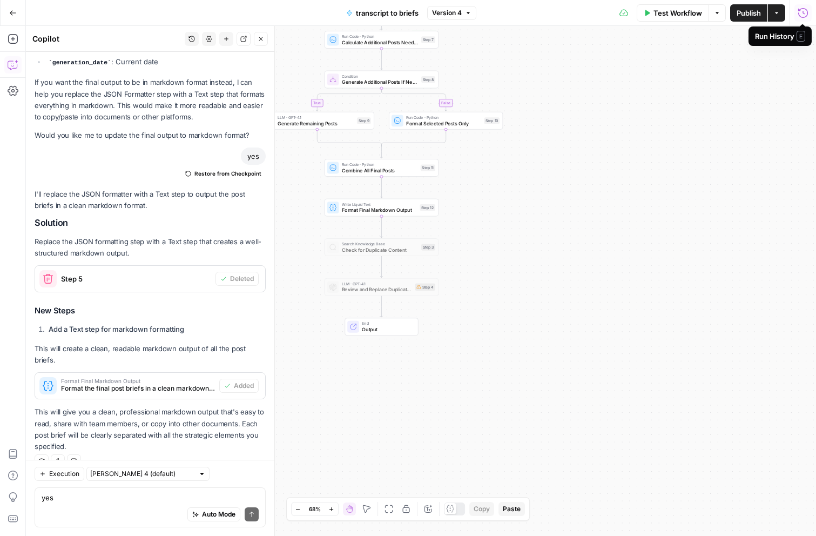
click at [671, 12] on span "Test Workflow" at bounding box center [677, 13] width 49 height 11
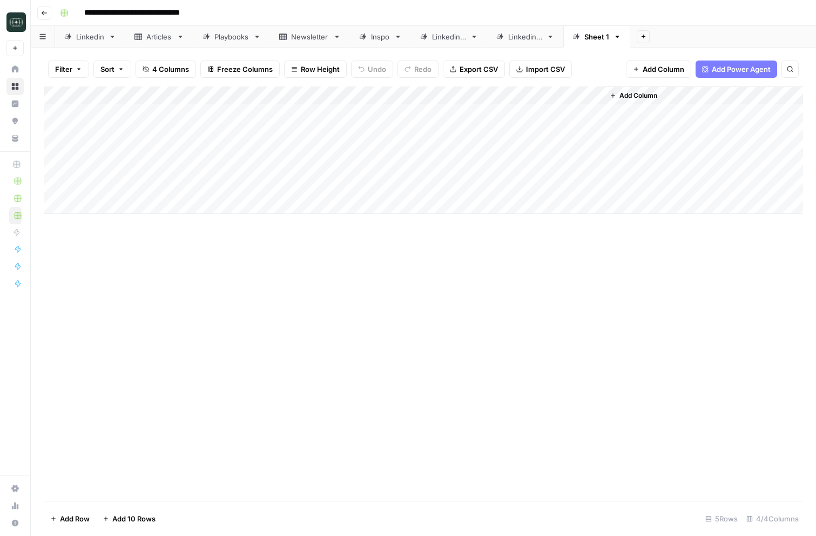
click at [285, 111] on div "Add Column" at bounding box center [423, 149] width 759 height 127
type textarea "**********"
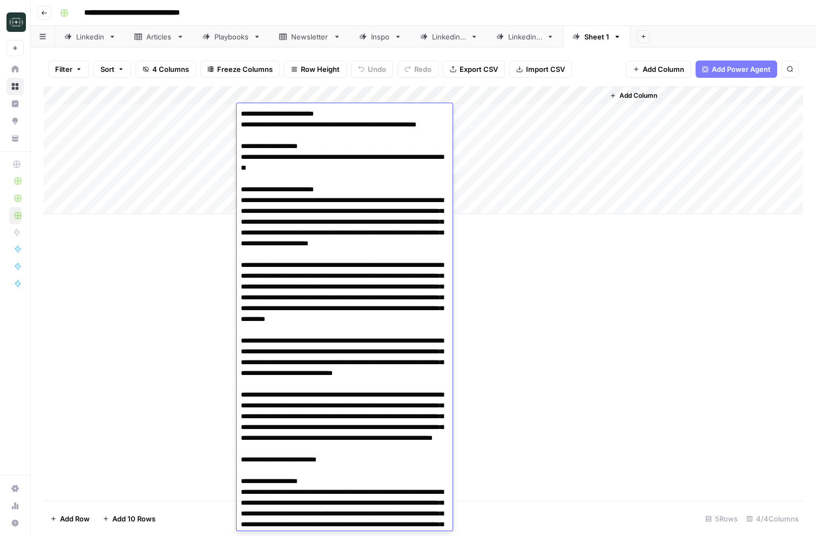
scroll to position [20096, 0]
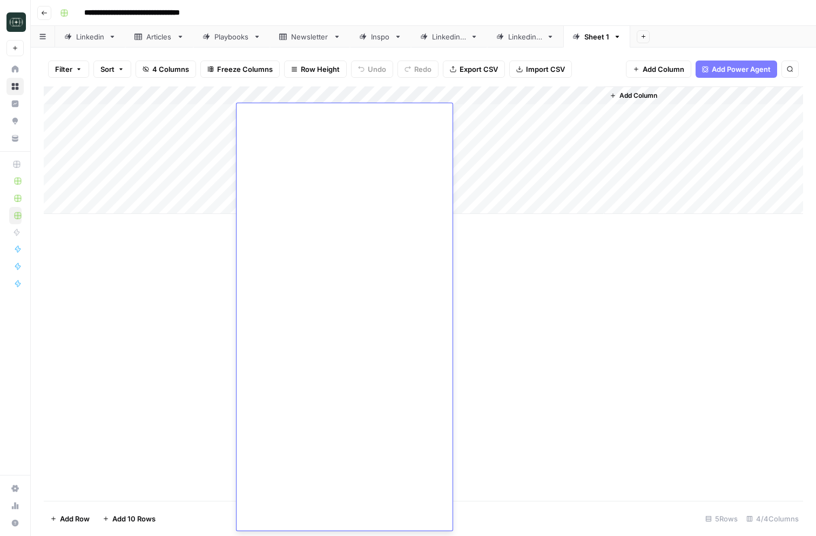
click at [497, 271] on div "Add Column" at bounding box center [423, 293] width 759 height 414
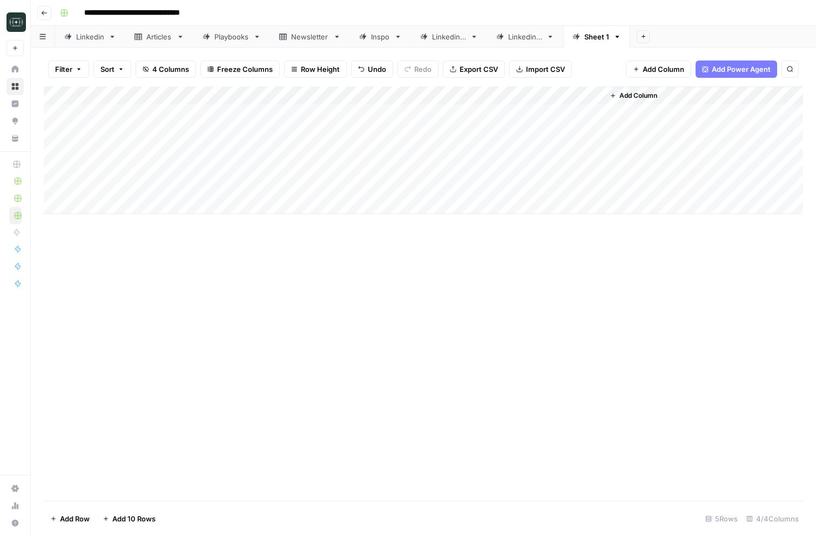
click at [453, 113] on div "Add Column" at bounding box center [423, 149] width 759 height 127
type input "20"
click at [154, 114] on div "Add Column" at bounding box center [423, 149] width 759 height 127
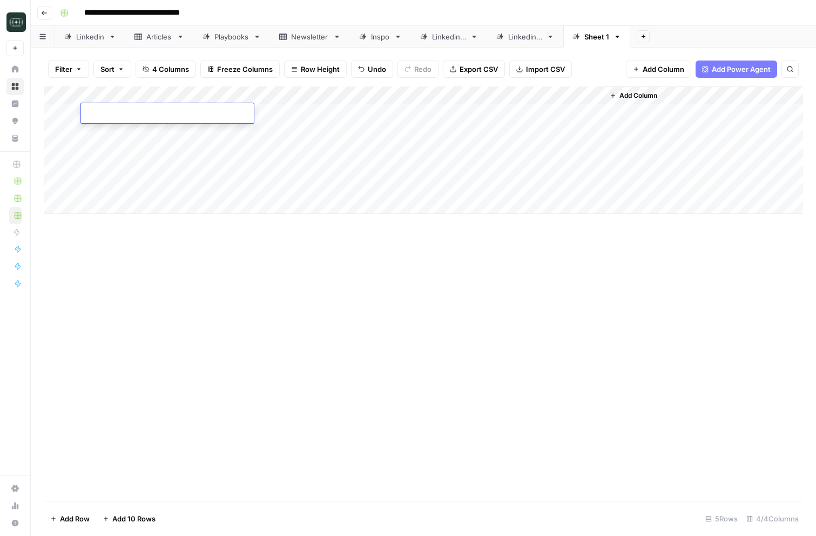
type textarea "**********"
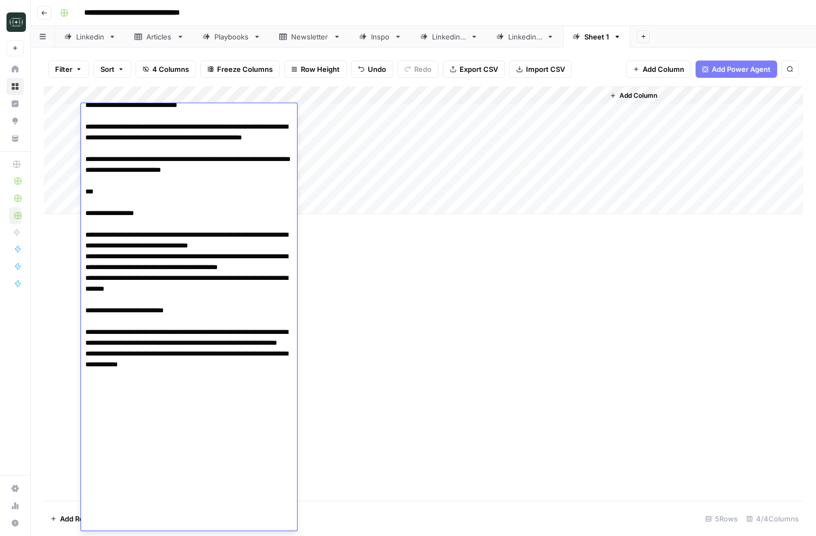
click at [328, 256] on div "Add Column" at bounding box center [423, 293] width 759 height 414
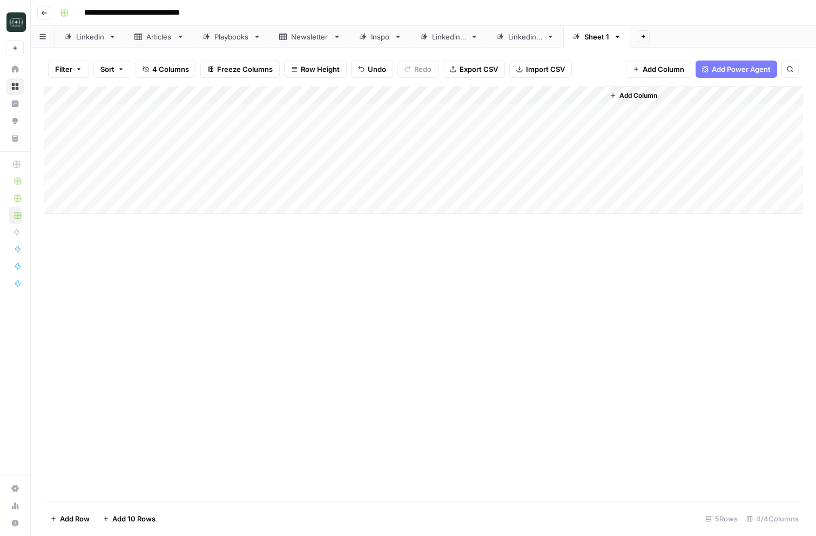
click at [580, 95] on div "Add Column" at bounding box center [423, 149] width 759 height 127
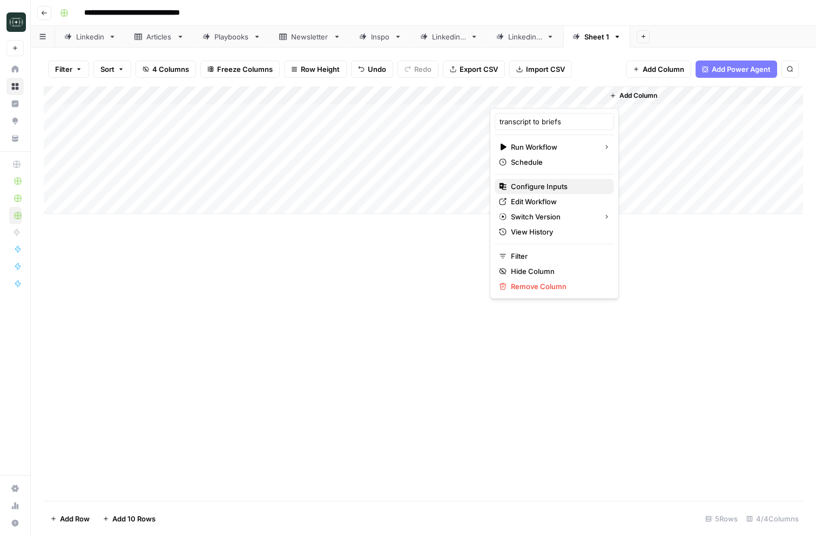
click at [559, 184] on span "Configure Inputs" at bounding box center [558, 186] width 94 height 11
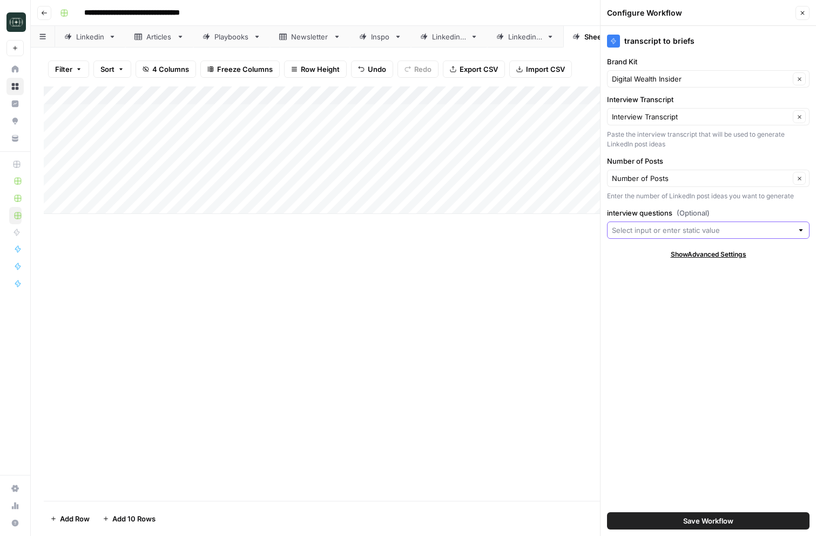
click at [624, 228] on input "interview questions (Optional)" at bounding box center [702, 230] width 181 height 11
click at [685, 286] on span "question outline" at bounding box center [706, 286] width 180 height 11
type input "question outline"
click at [694, 514] on button "Save Workflow" at bounding box center [708, 520] width 202 height 17
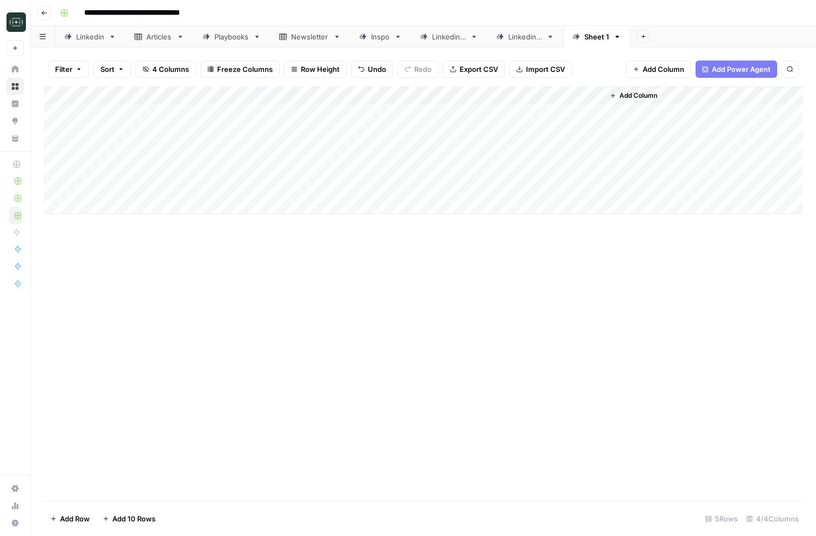
click at [563, 116] on div "Add Column" at bounding box center [423, 149] width 759 height 127
click at [596, 109] on div "Add Column" at bounding box center [423, 149] width 759 height 127
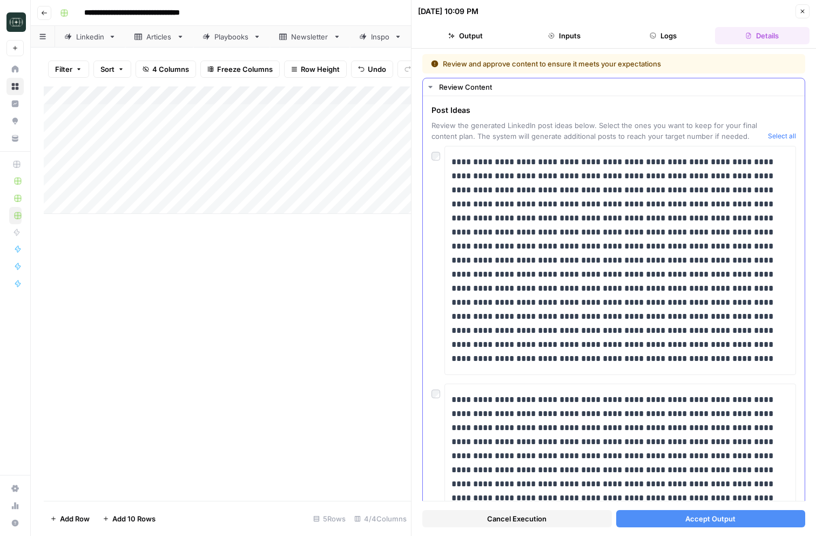
click at [785, 133] on button "Select all" at bounding box center [782, 136] width 28 height 11
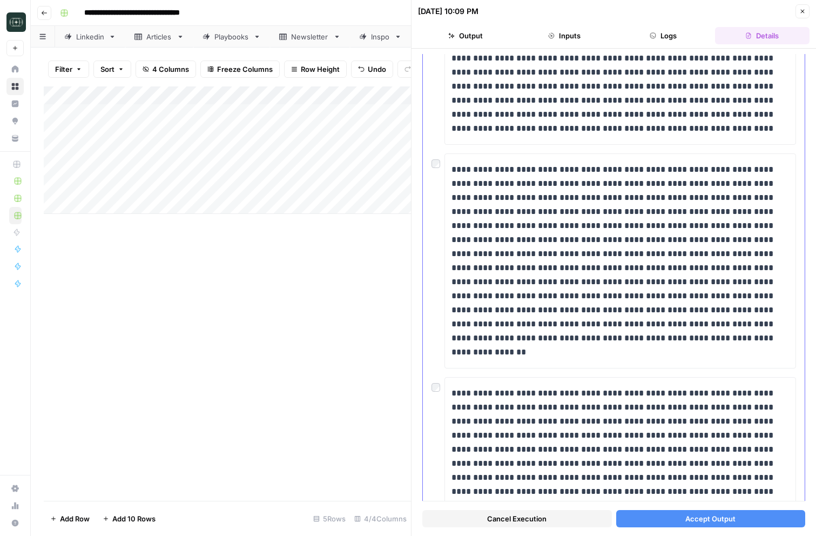
scroll to position [3629, 0]
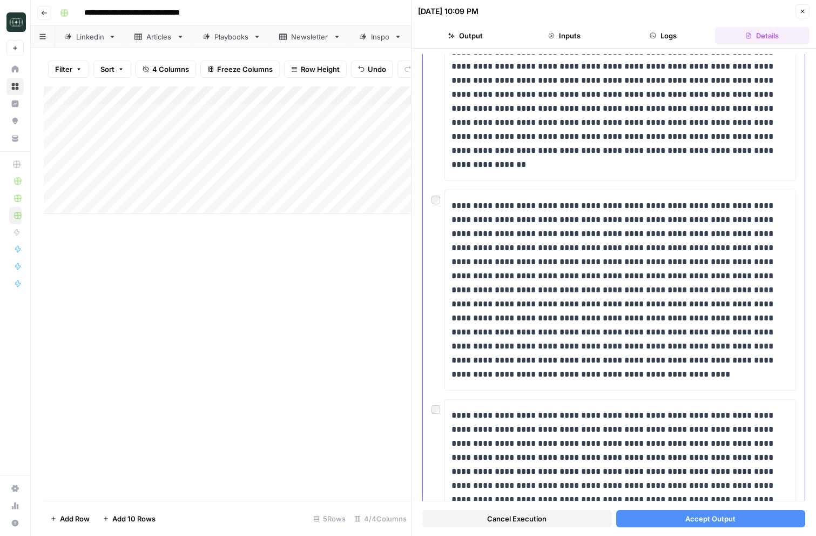
click at [435, 194] on div at bounding box center [437, 197] width 13 height 15
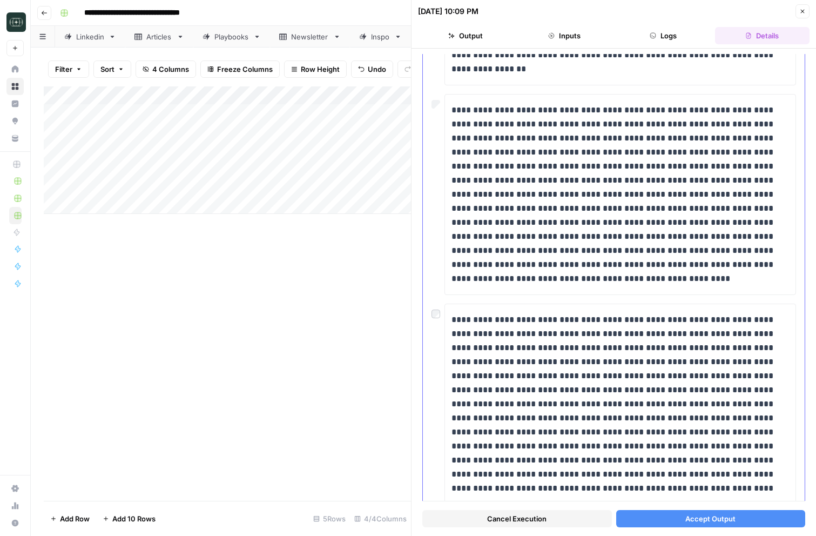
scroll to position [3760, 0]
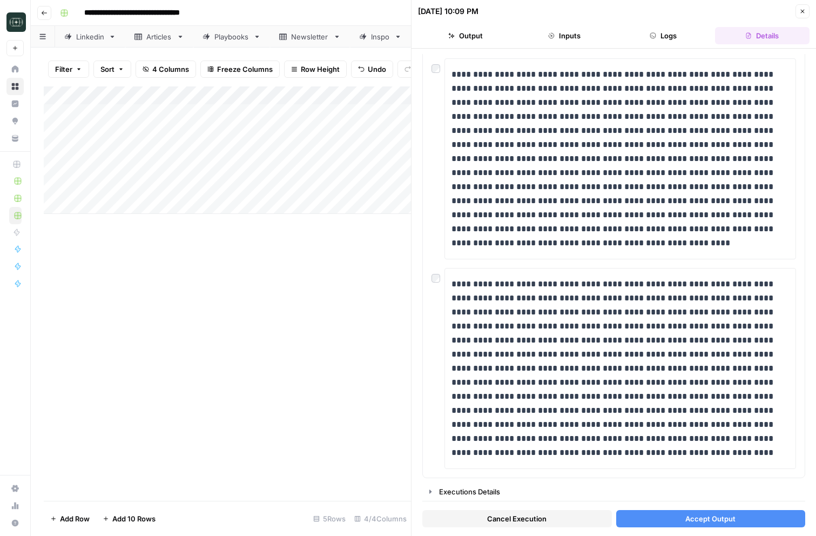
click at [663, 518] on button "Accept Output" at bounding box center [711, 518] width 190 height 17
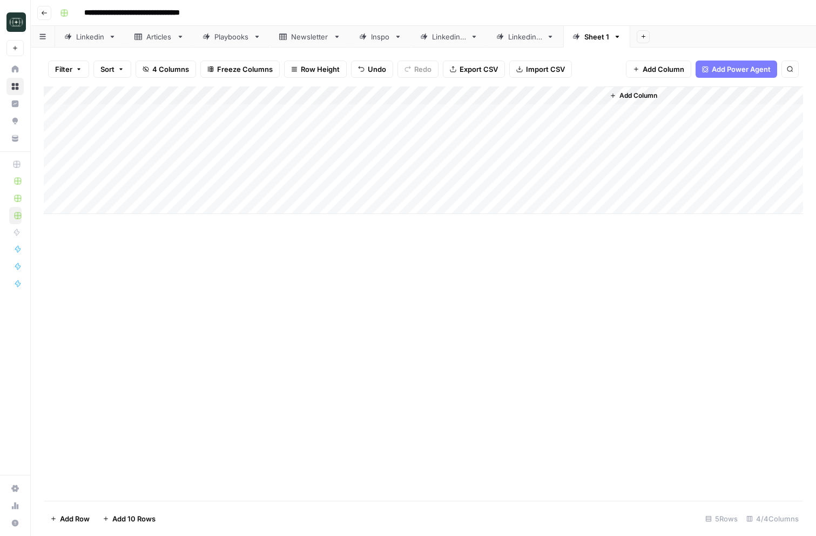
click at [599, 39] on div "Sheet 1" at bounding box center [596, 36] width 25 height 11
click at [602, 37] on div "Sheet 1" at bounding box center [596, 36] width 25 height 11
type input "**********"
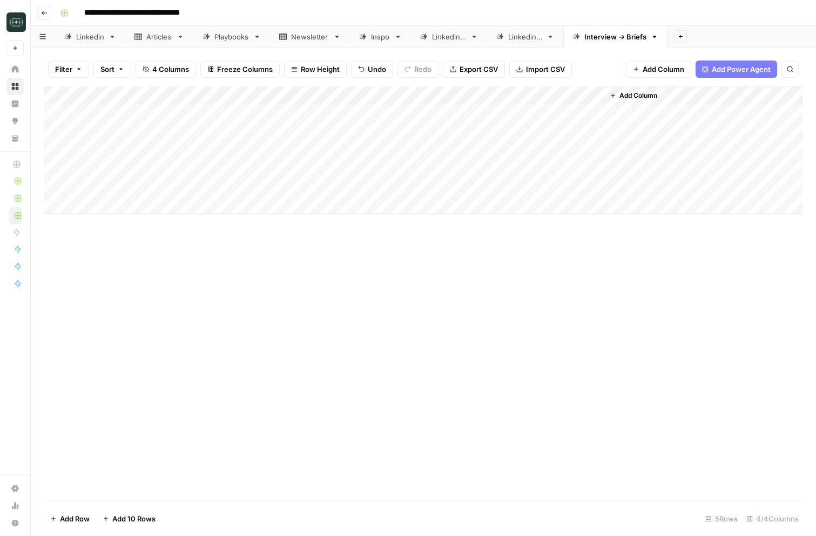
click at [638, 96] on span "Add Column" at bounding box center [638, 96] width 38 height 10
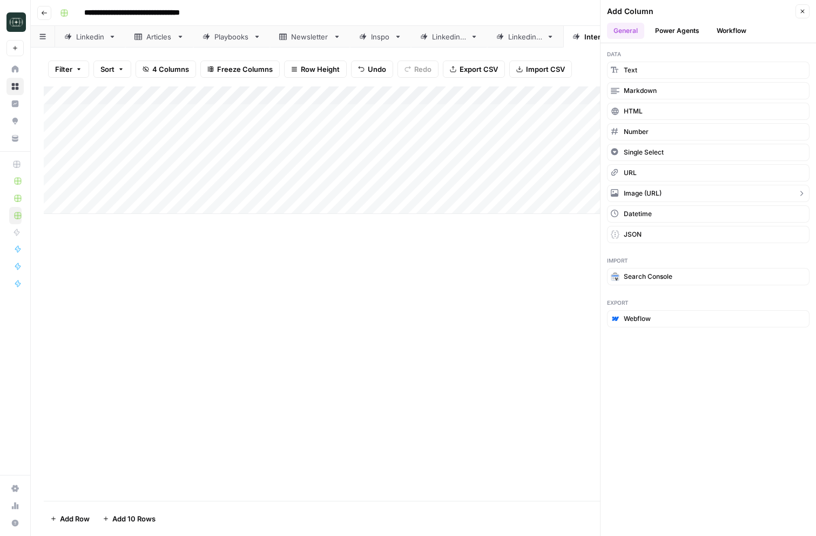
click at [630, 217] on span "Datetime" at bounding box center [638, 214] width 28 height 10
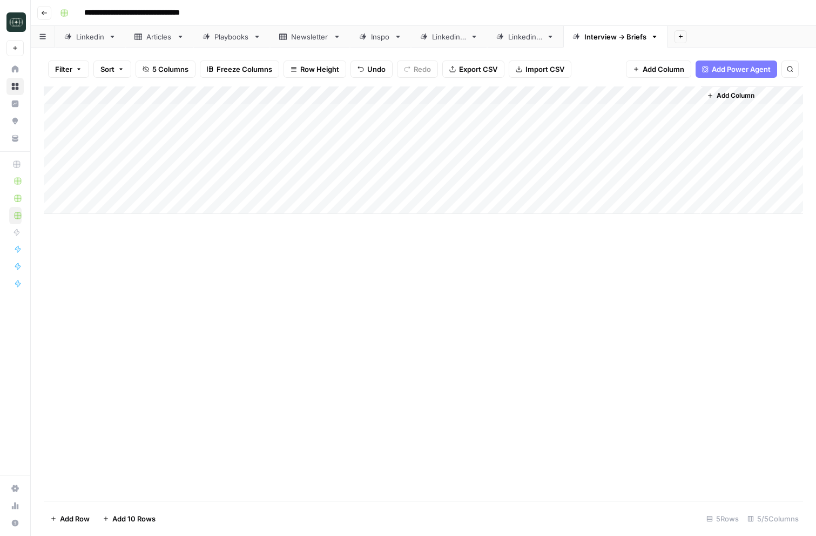
click at [653, 102] on div "Add Column" at bounding box center [423, 149] width 759 height 127
click at [652, 116] on div "Add Column" at bounding box center [423, 149] width 759 height 127
click at [682, 132] on input "date" at bounding box center [650, 130] width 86 height 18
type input "**********"
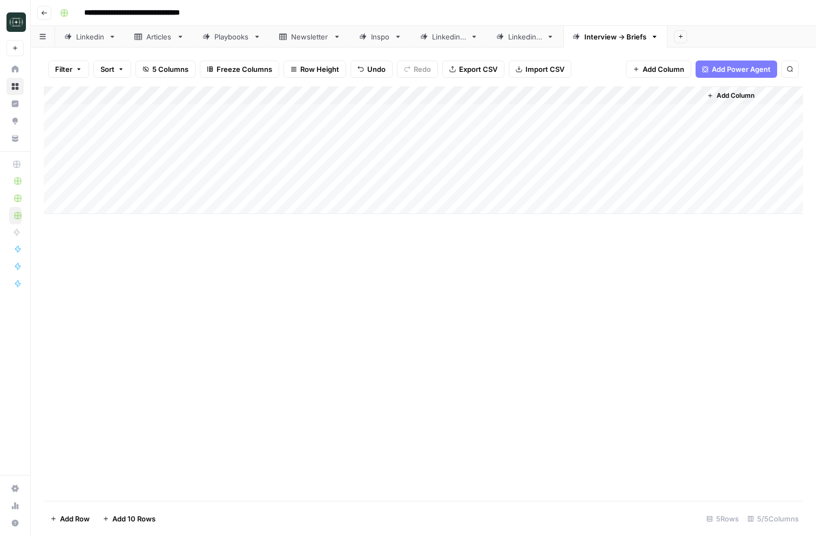
click at [674, 283] on div "Add Column" at bounding box center [423, 293] width 759 height 414
drag, startPoint x: 663, startPoint y: 94, endPoint x: 140, endPoint y: 89, distance: 522.7
click at [140, 89] on div "Add Column" at bounding box center [423, 149] width 759 height 127
drag, startPoint x: 747, startPoint y: 98, endPoint x: 718, endPoint y: 94, distance: 29.3
click at [718, 94] on div "Add Column" at bounding box center [423, 149] width 759 height 127
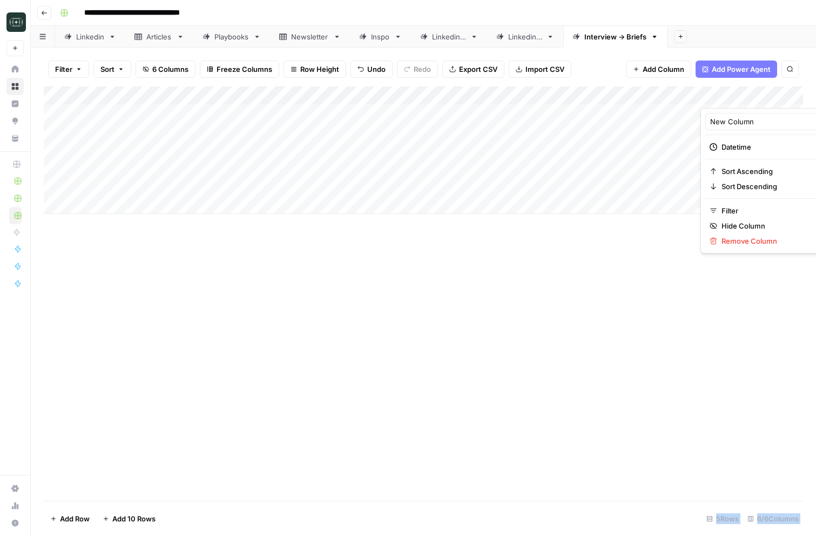
drag, startPoint x: 746, startPoint y: 96, endPoint x: 111, endPoint y: 98, distance: 635.0
click at [111, 98] on body "**********" at bounding box center [408, 268] width 816 height 536
drag, startPoint x: 131, startPoint y: 97, endPoint x: 639, endPoint y: 114, distance: 508.4
click at [639, 114] on div "Add Column" at bounding box center [423, 149] width 759 height 127
drag, startPoint x: 734, startPoint y: 98, endPoint x: 116, endPoint y: 100, distance: 618.8
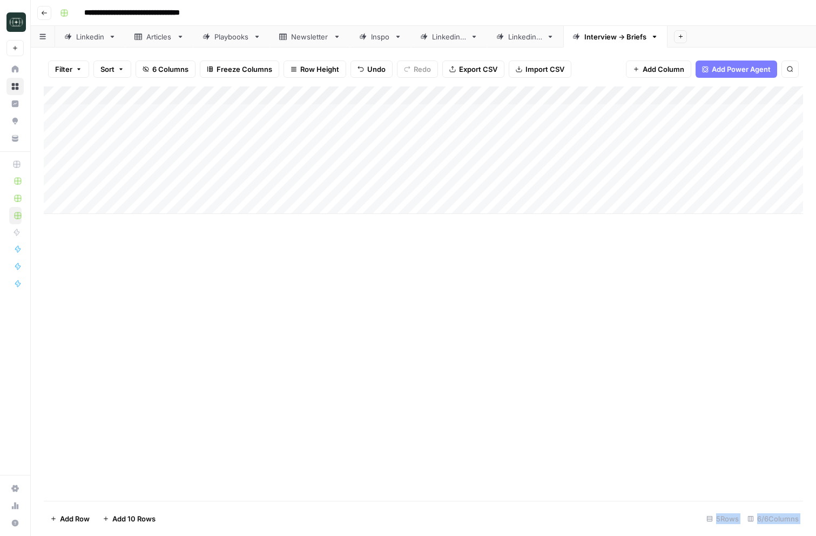
click at [116, 100] on div "Add Column" at bounding box center [423, 149] width 759 height 127
drag, startPoint x: 179, startPoint y: 98, endPoint x: 157, endPoint y: 97, distance: 21.6
click at [157, 97] on div "Add Column" at bounding box center [423, 149] width 759 height 127
click at [153, 97] on div "Add Column" at bounding box center [423, 149] width 759 height 127
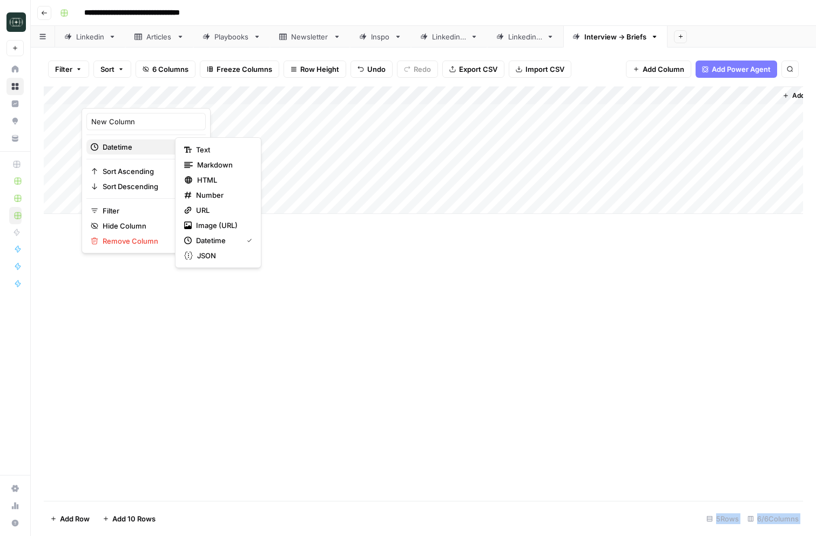
click at [143, 148] on span "Datetime" at bounding box center [145, 146] width 84 height 11
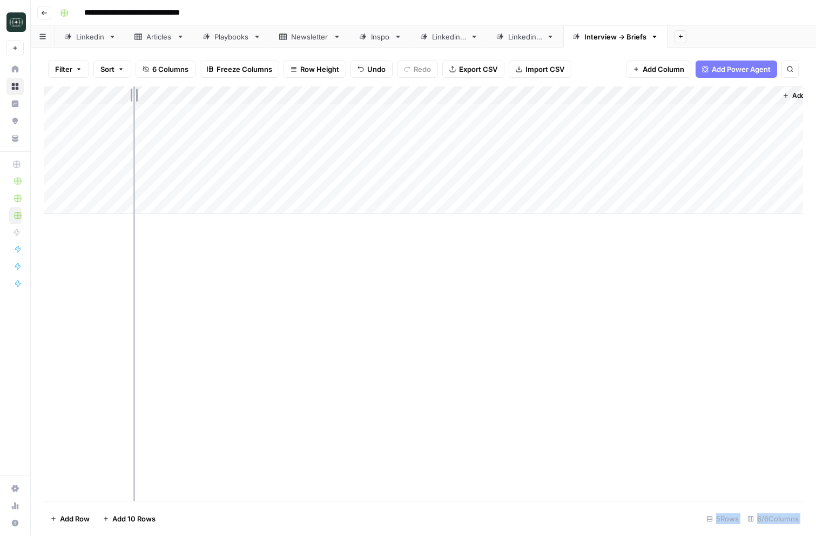
drag, startPoint x: 156, startPoint y: 94, endPoint x: 132, endPoint y: 97, distance: 24.4
click at [132, 96] on div "Add Column" at bounding box center [423, 149] width 759 height 127
drag, startPoint x: 134, startPoint y: 97, endPoint x: 127, endPoint y: 96, distance: 7.6
click at [127, 96] on div "Add Column" at bounding box center [423, 149] width 759 height 127
click at [288, 309] on div "Add Column" at bounding box center [423, 293] width 759 height 414
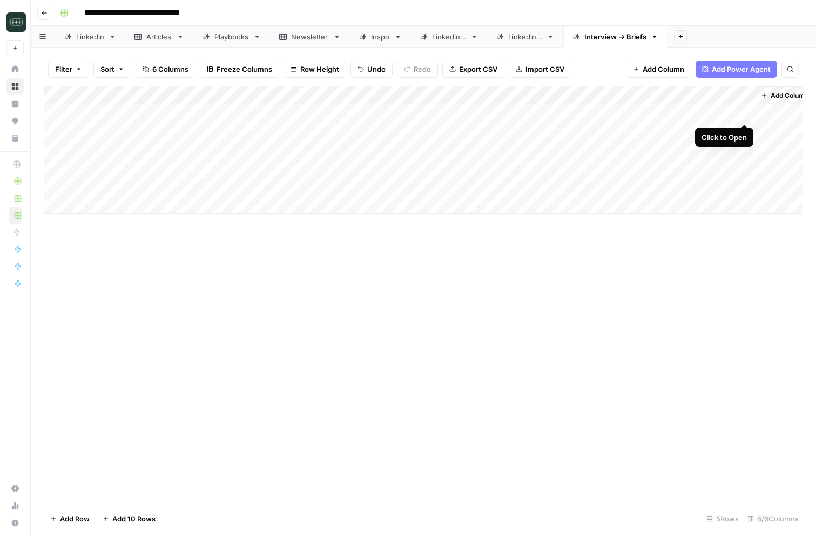
click at [744, 112] on div "Add Column" at bounding box center [423, 149] width 759 height 127
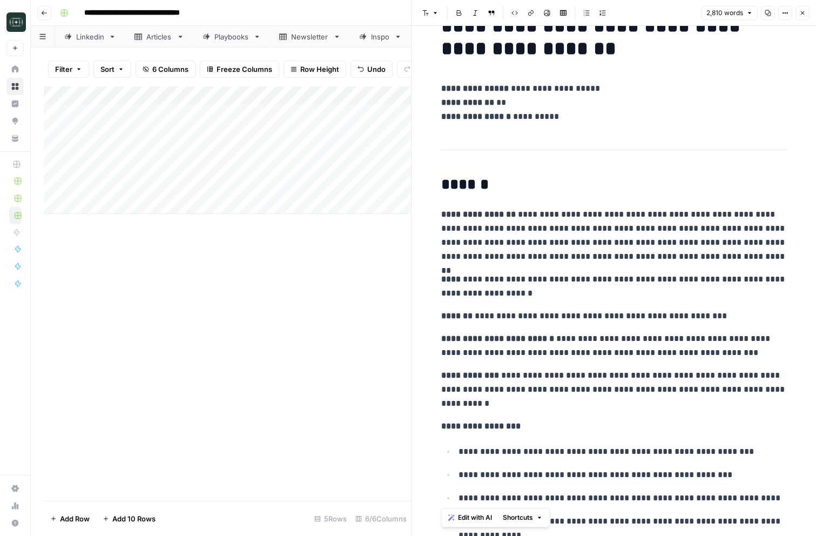
scroll to position [34, 0]
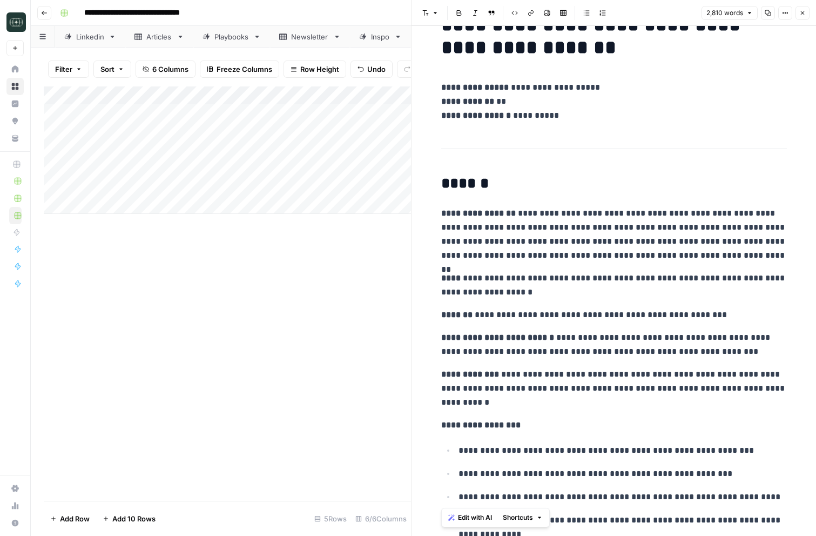
click at [806, 16] on button "Close" at bounding box center [802, 13] width 14 height 14
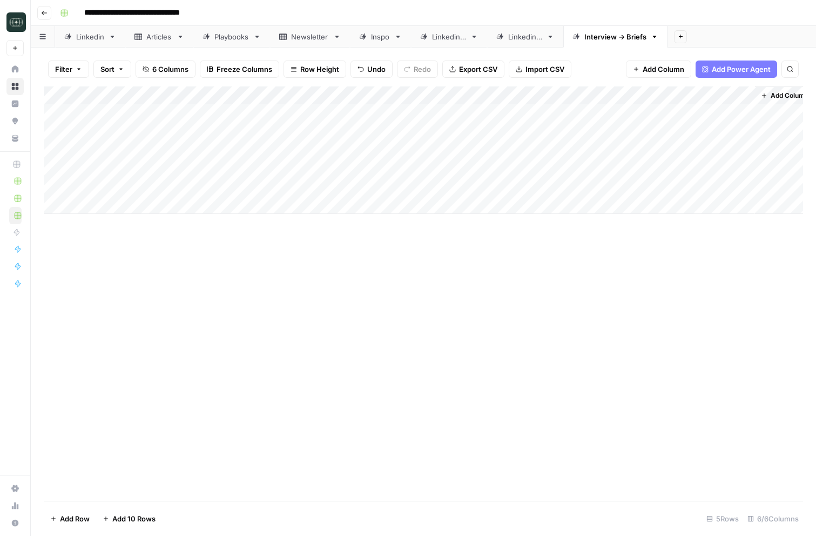
click at [635, 93] on div "Add Column" at bounding box center [423, 149] width 759 height 127
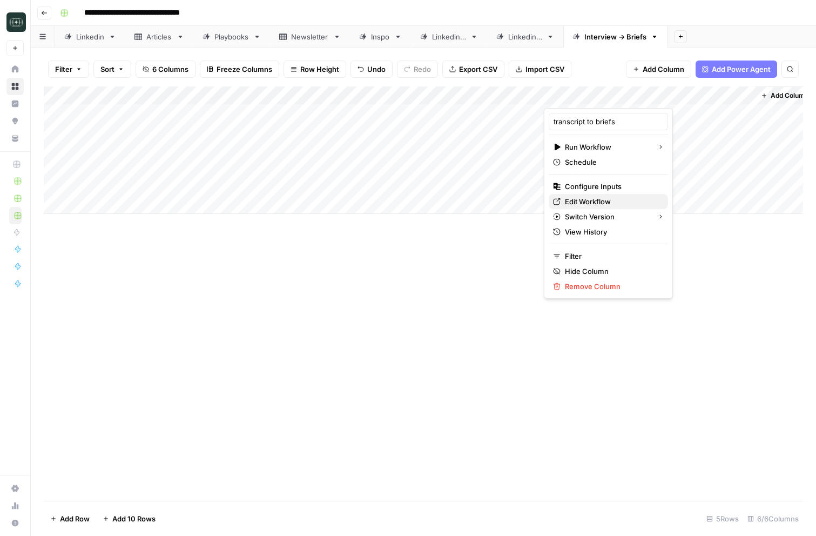
click at [590, 204] on span "Edit Workflow" at bounding box center [612, 201] width 94 height 11
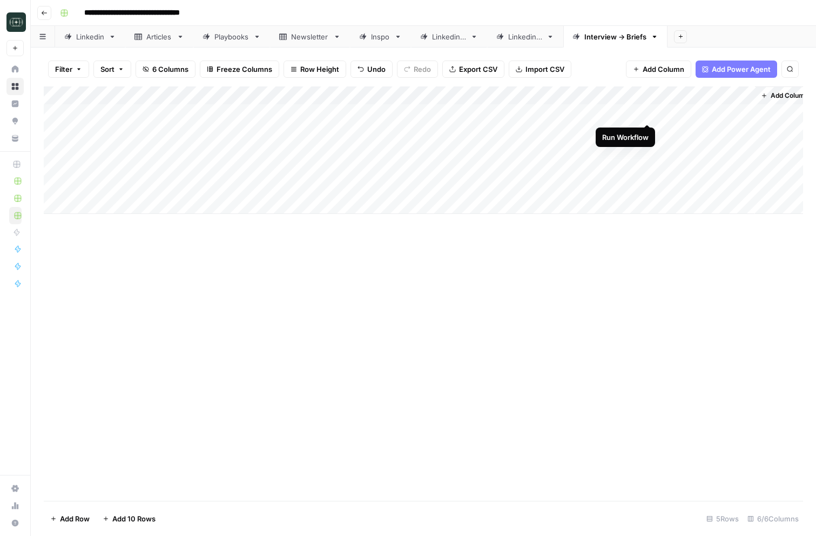
click at [645, 113] on div "Add Column" at bounding box center [423, 149] width 759 height 127
click at [632, 109] on div "Add Column" at bounding box center [423, 149] width 759 height 127
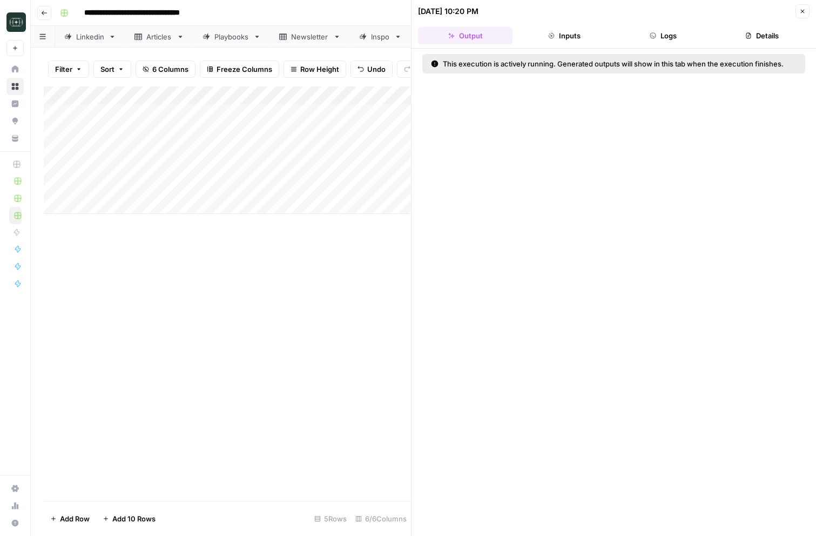
click at [636, 30] on button "Logs" at bounding box center [663, 35] width 94 height 17
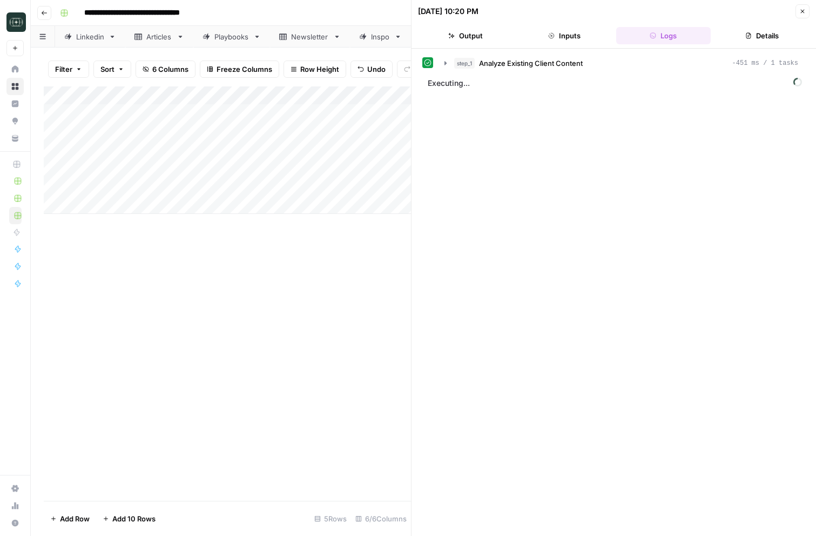
click at [562, 44] on header "[DATE] 10:20 PM Close Output Inputs Logs Details" at bounding box center [613, 24] width 404 height 49
click at [569, 33] on button "Inputs" at bounding box center [564, 35] width 94 height 17
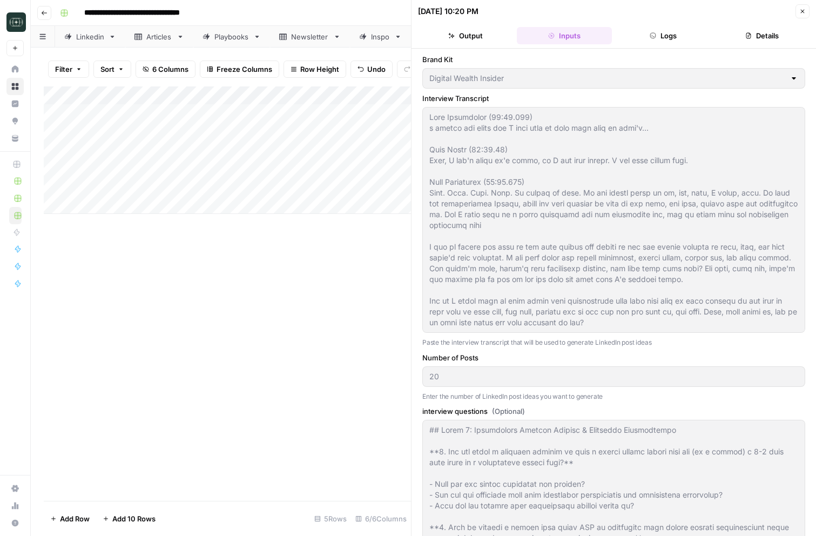
click at [630, 37] on button "Logs" at bounding box center [663, 35] width 94 height 17
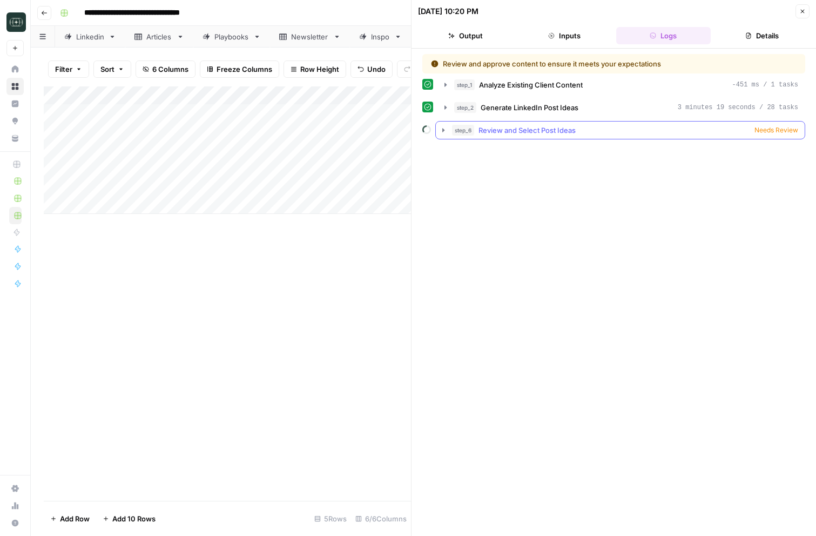
click at [762, 130] on span "Needs Review" at bounding box center [776, 130] width 44 height 10
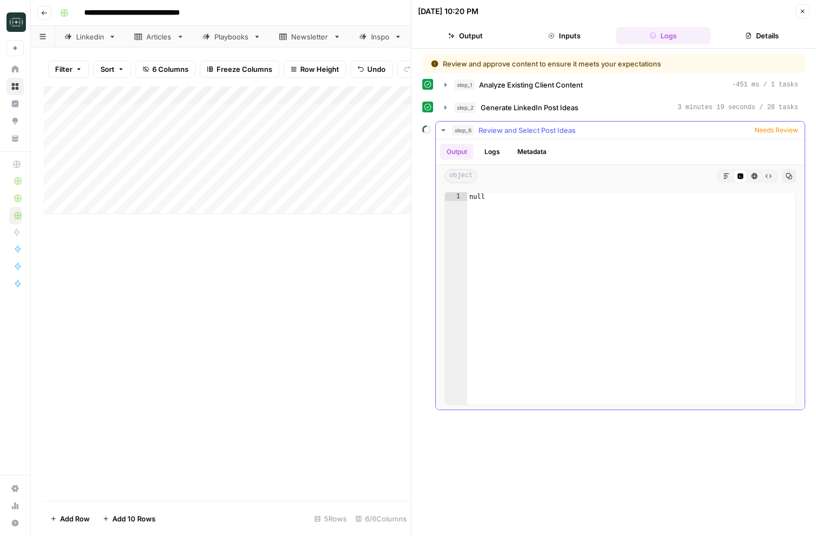
click at [768, 132] on span "Needs Review" at bounding box center [776, 130] width 44 height 10
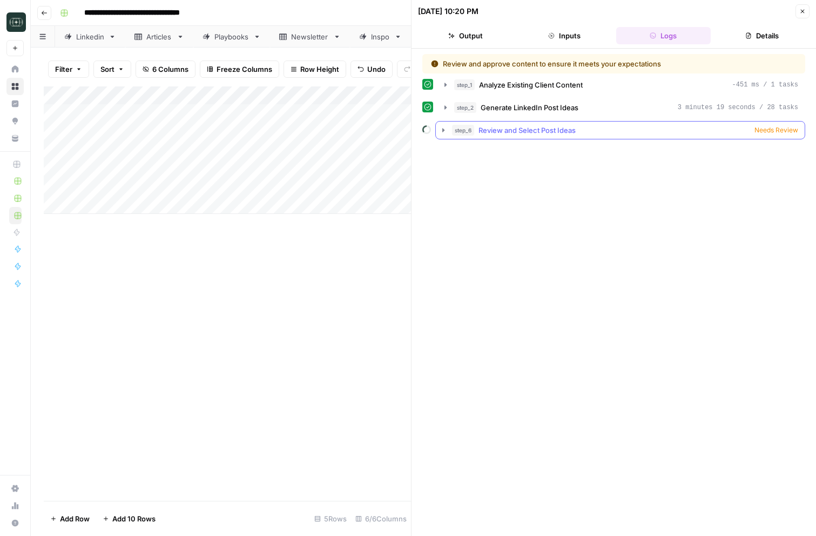
click at [499, 123] on button "step_6 Review and Select Post Ideas Needs Review" at bounding box center [620, 129] width 369 height 17
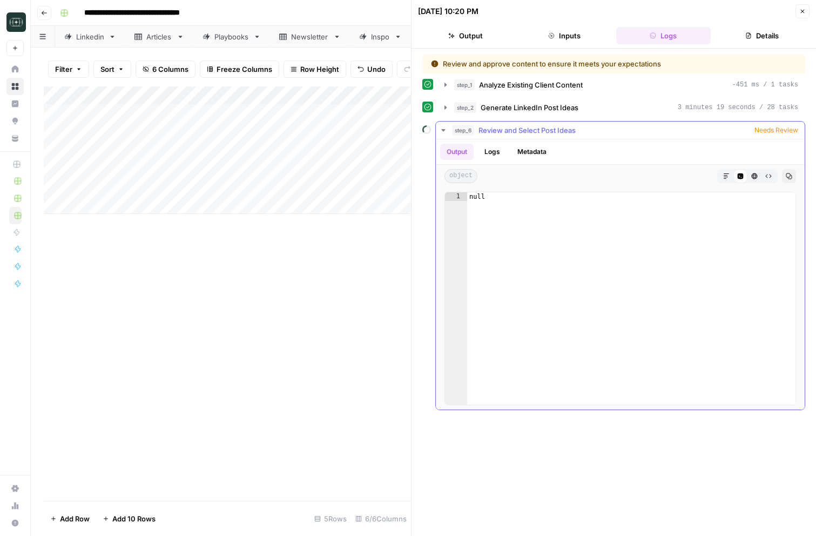
click at [499, 123] on button "step_6 Review and Select Post Ideas Needs Review" at bounding box center [620, 129] width 369 height 17
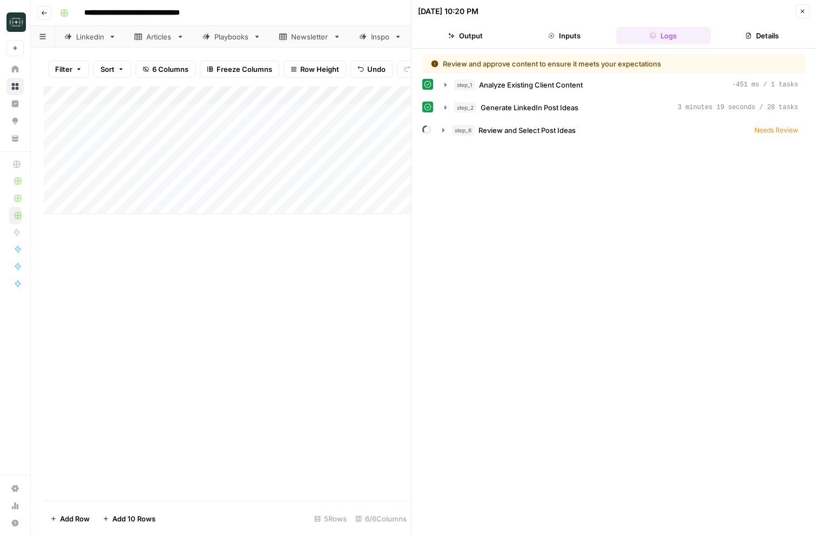
click at [572, 113] on button "step_2 Generate LinkedIn Post Ideas 3 minutes 19 seconds / 28 tasks" at bounding box center [621, 107] width 367 height 17
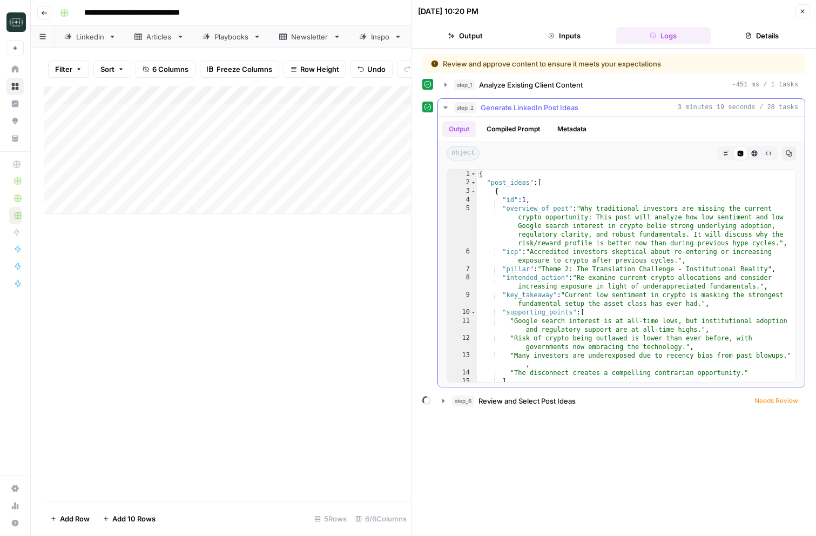
click at [572, 113] on button "step_2 Generate LinkedIn Post Ideas 3 minutes 19 seconds / 28 tasks" at bounding box center [621, 107] width 367 height 17
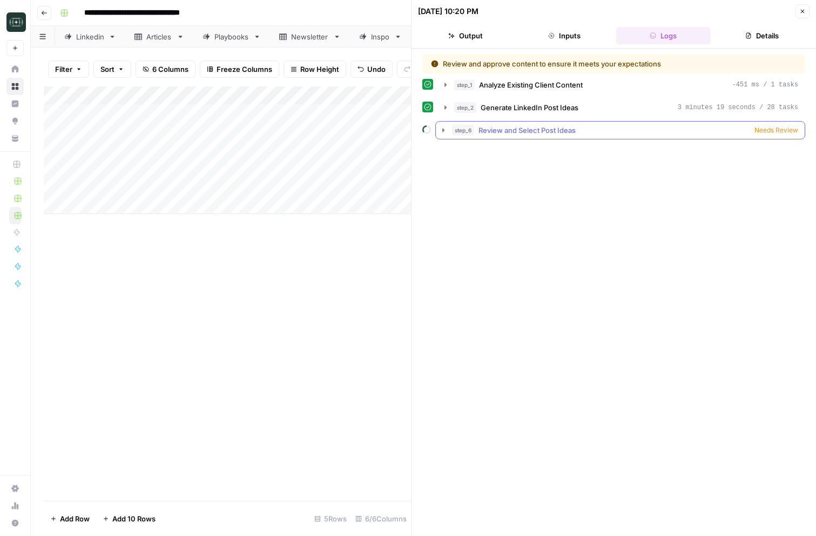
click at [526, 134] on span "Review and Select Post Ideas" at bounding box center [526, 130] width 97 height 11
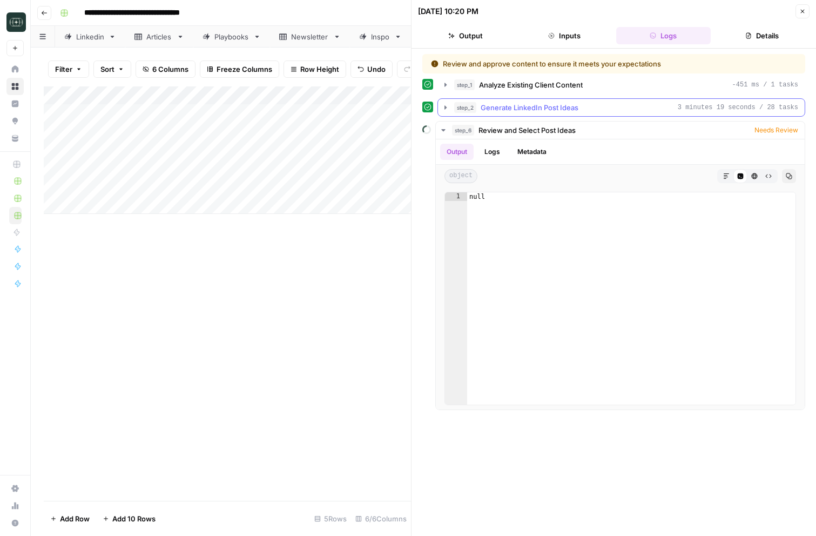
click at [513, 109] on span "Generate LinkedIn Post Ideas" at bounding box center [530, 107] width 98 height 11
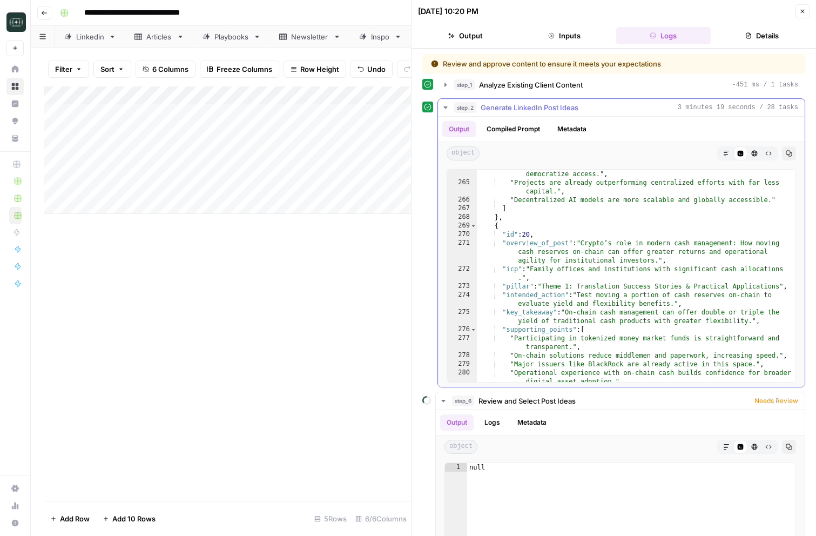
click at [443, 110] on icon "button" at bounding box center [445, 107] width 9 height 9
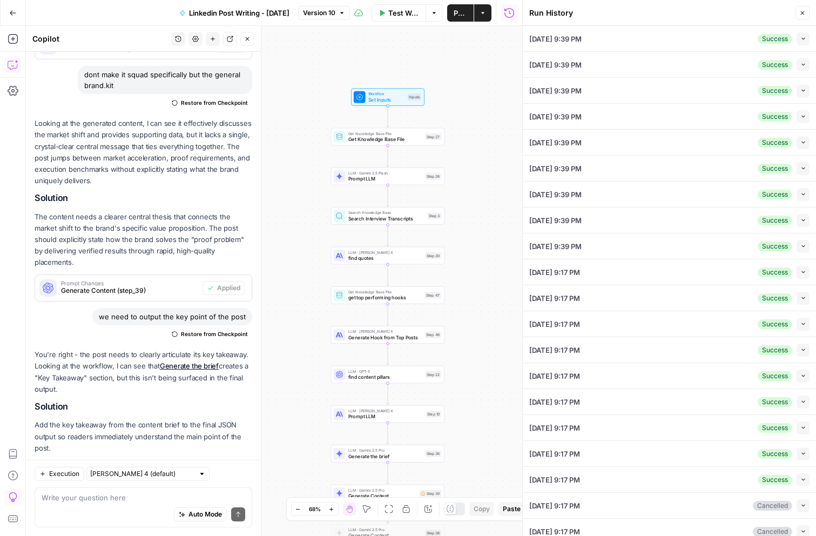
scroll to position [385, 0]
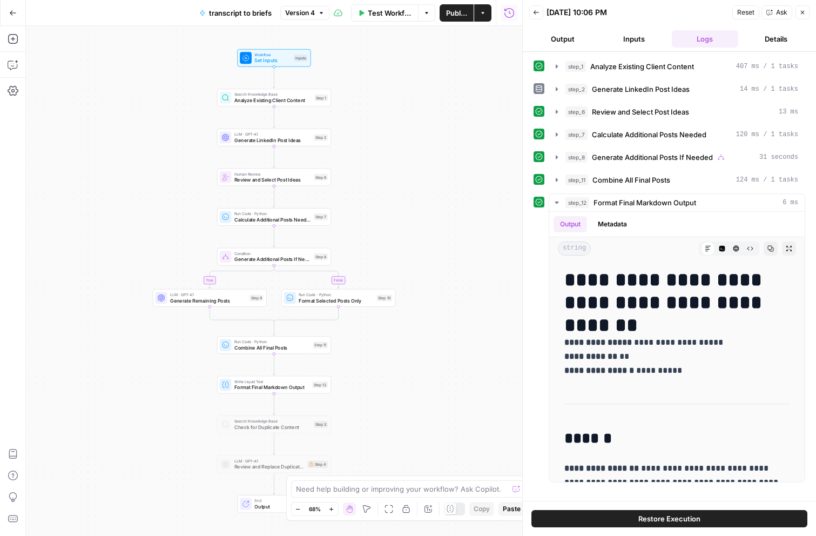
click at [382, 11] on span "Test Workflow" at bounding box center [390, 13] width 44 height 11
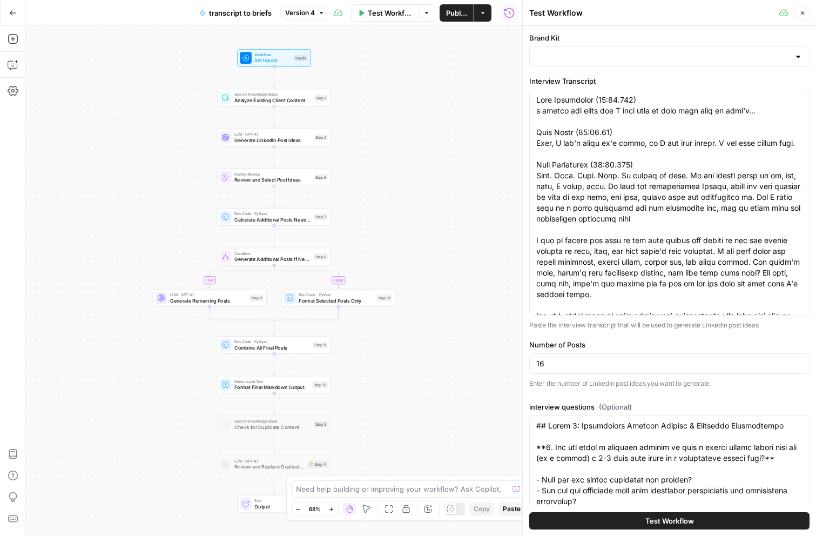
type input "Digital Wealth Insider"
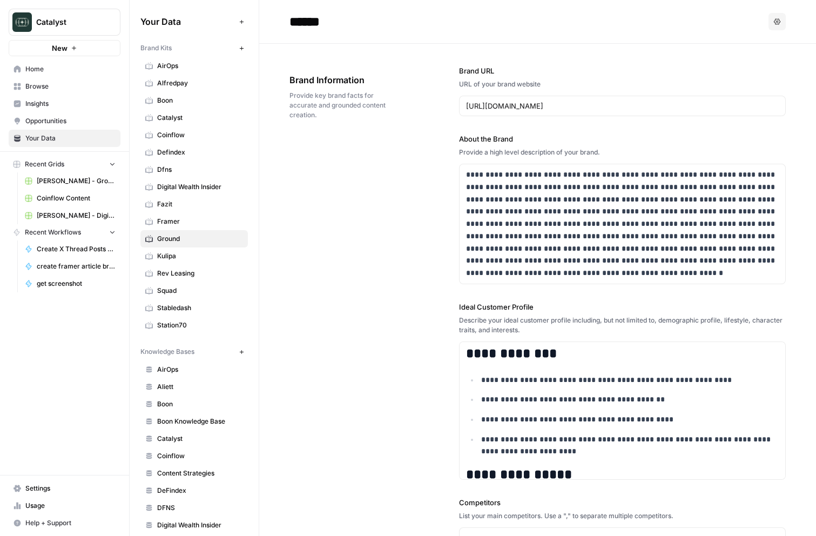
scroll to position [7320, 0]
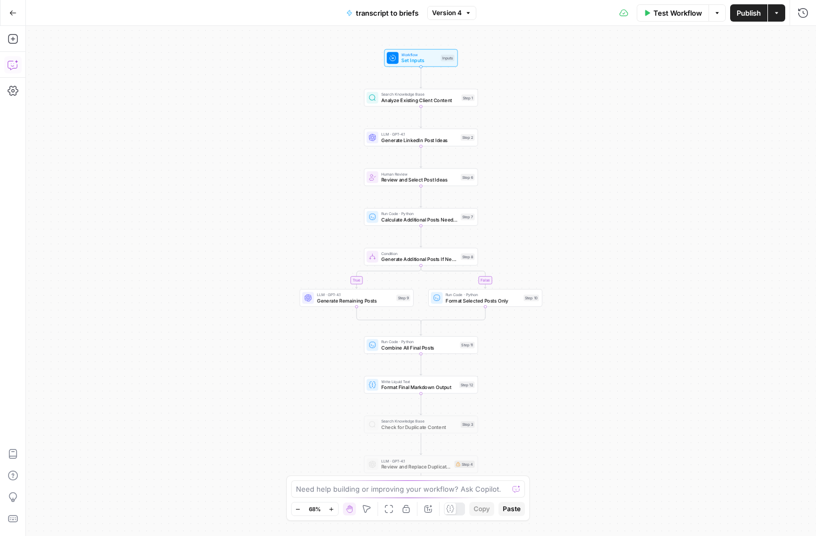
click at [19, 69] on button "Copilot" at bounding box center [12, 64] width 17 height 17
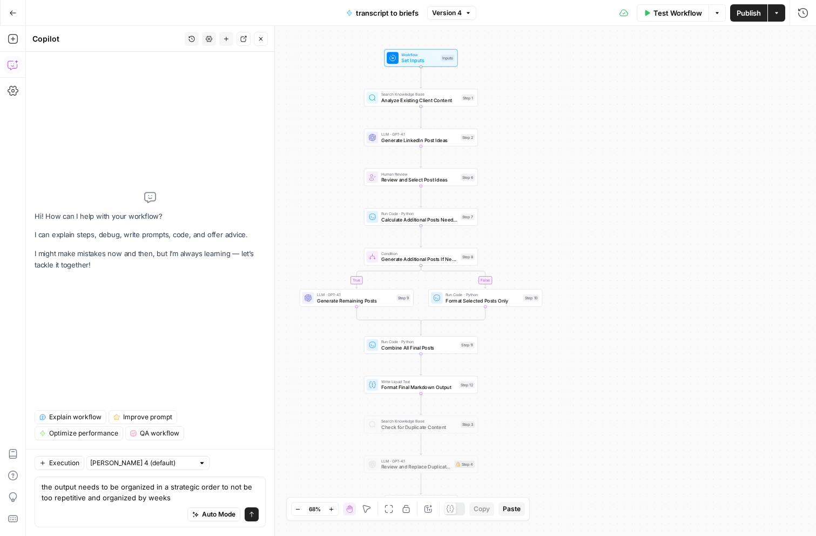
type textarea "the output needs to be organized in a strategic order to not be too repetitive …"
click at [256, 518] on button "Send" at bounding box center [252, 514] width 14 height 14
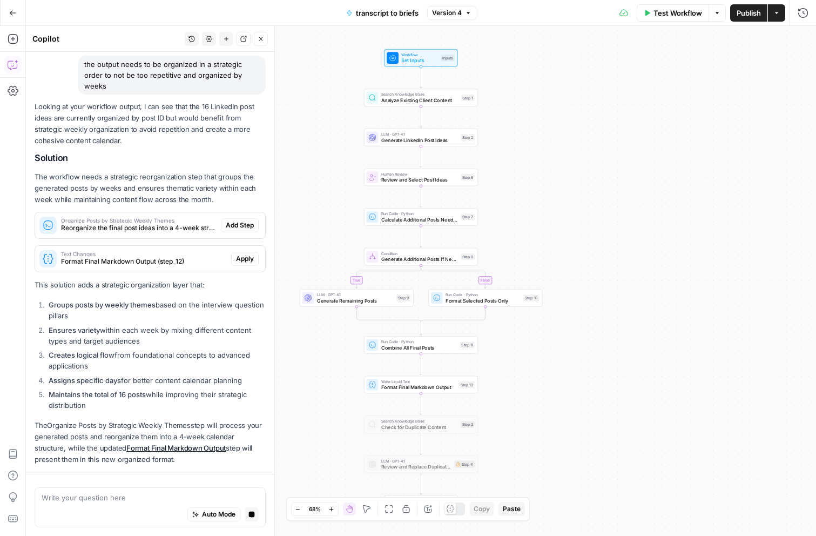
scroll to position [103, 0]
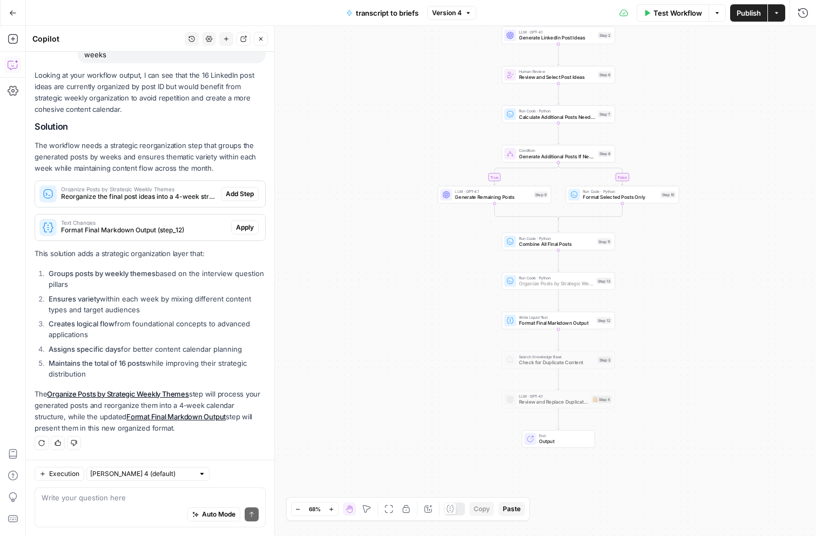
click at [244, 192] on span "Add Step" at bounding box center [240, 194] width 28 height 10
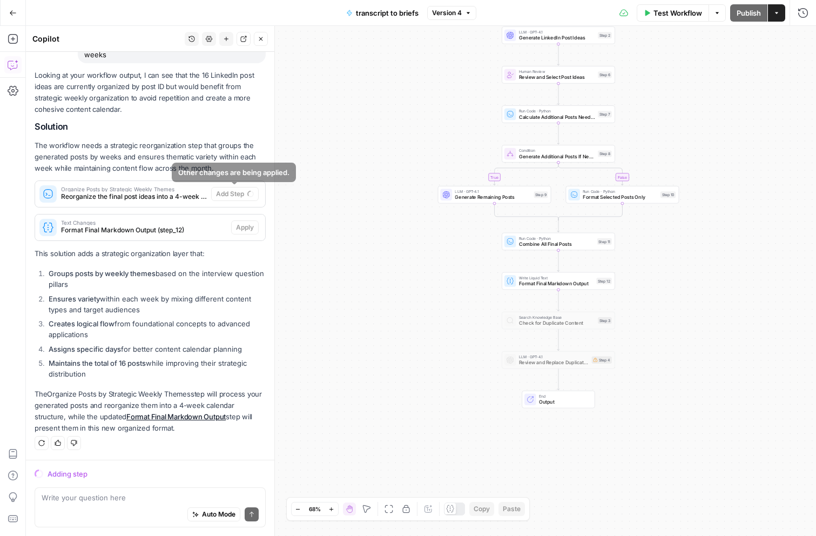
click at [191, 194] on span "Reorganize the final post ideas into a 4-week strategic calendar with thematic …" at bounding box center [134, 197] width 146 height 10
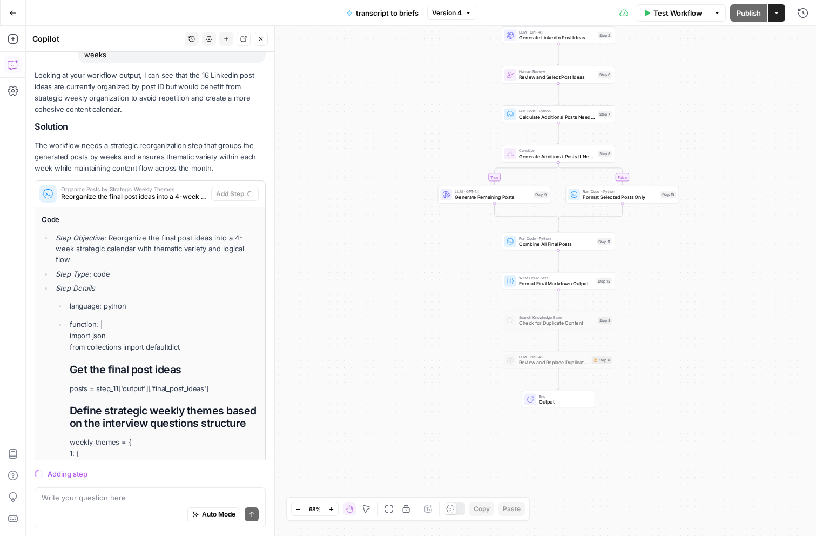
scroll to position [1279, 0]
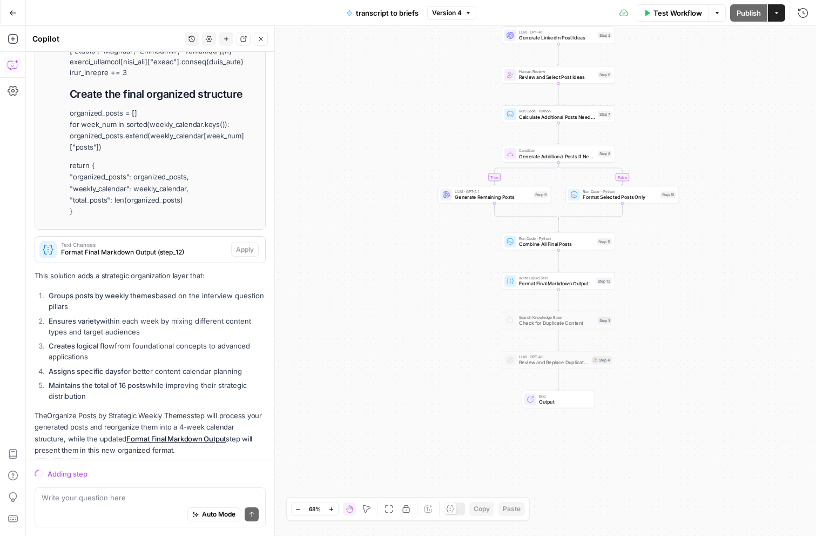
click at [203, 190] on p "return { "organized_posts": organized_posts, "weekly_calendar": weekly_calendar…" at bounding box center [164, 188] width 189 height 57
click at [212, 247] on span "Format Final Markdown Output (step_12)" at bounding box center [144, 252] width 166 height 10
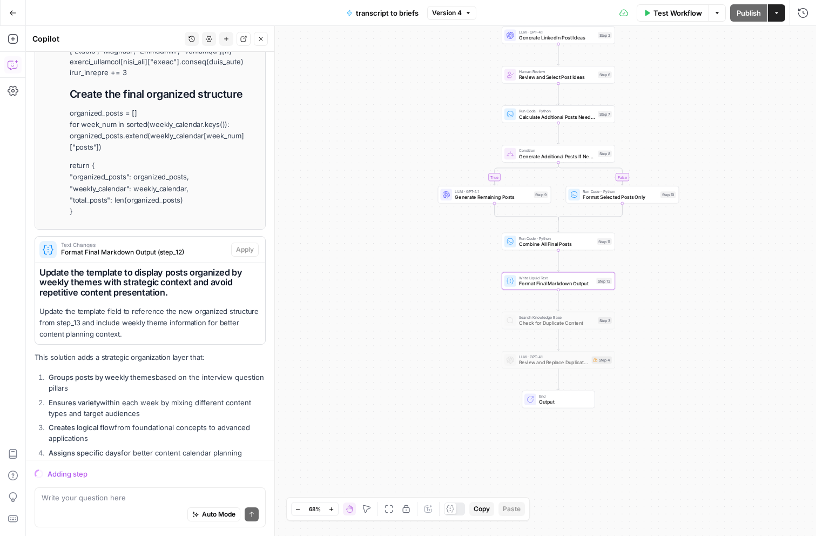
click at [212, 247] on span "Format Final Markdown Output (step_12)" at bounding box center [144, 252] width 166 height 10
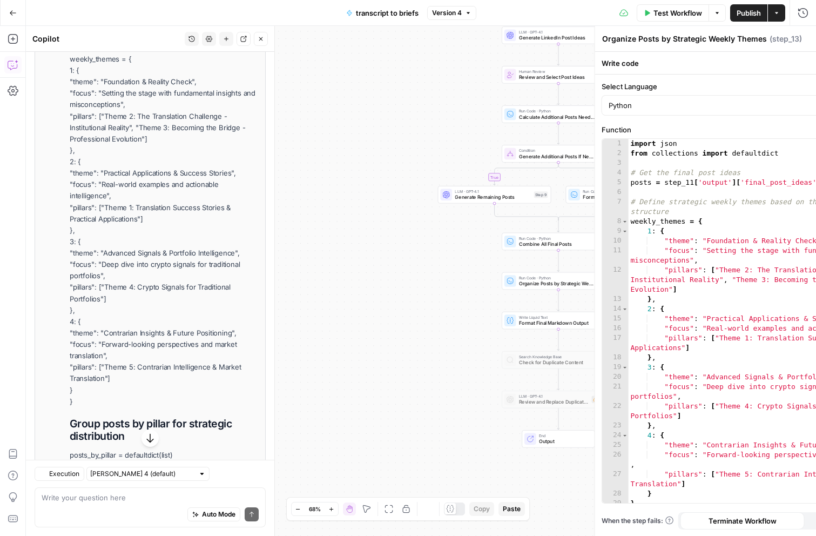
scroll to position [51, 0]
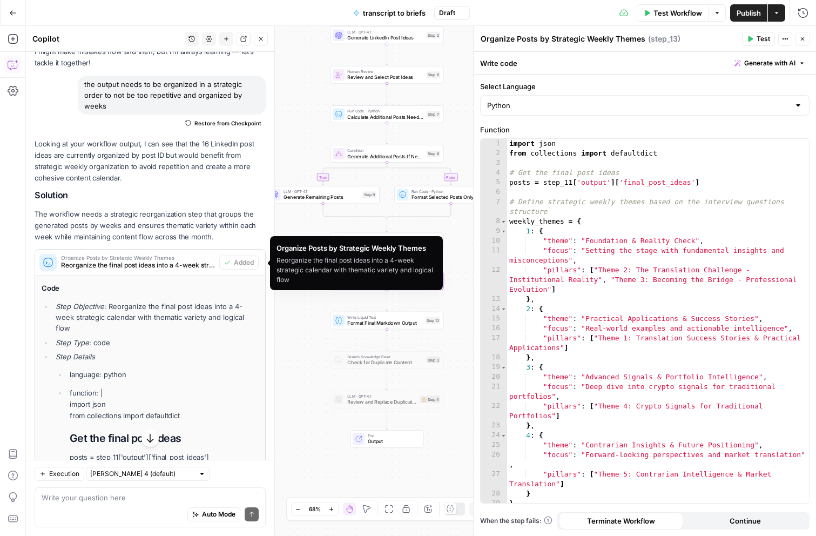
click at [198, 268] on span "Reorganize the final post ideas into a 4-week strategic calendar with thematic …" at bounding box center [138, 265] width 154 height 10
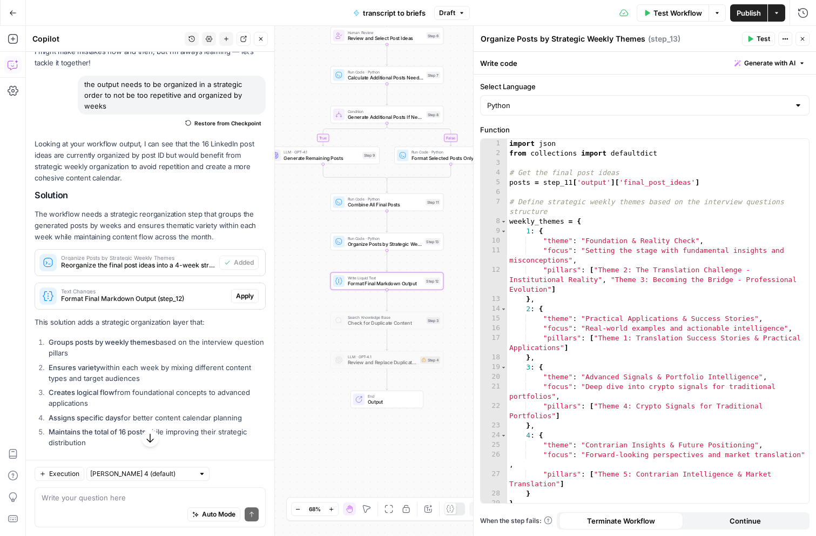
click at [242, 295] on span "Apply" at bounding box center [245, 296] width 18 height 10
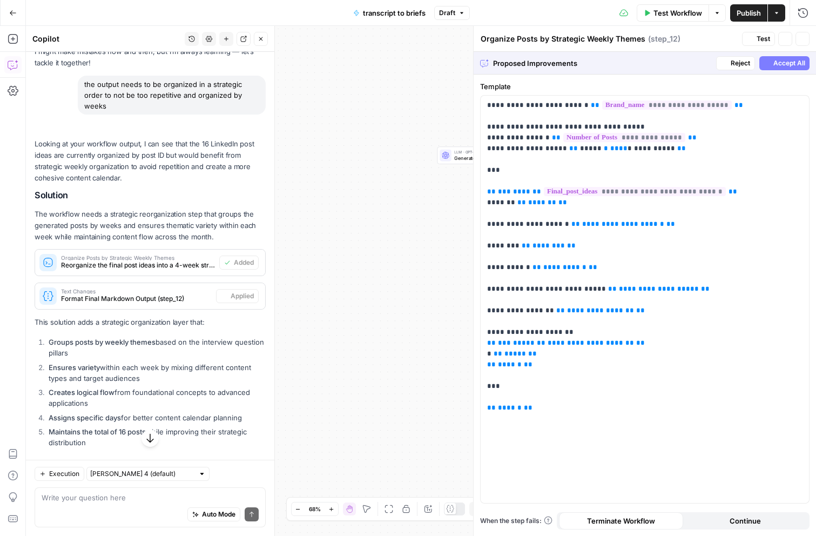
type textarea "Format Final Markdown Output"
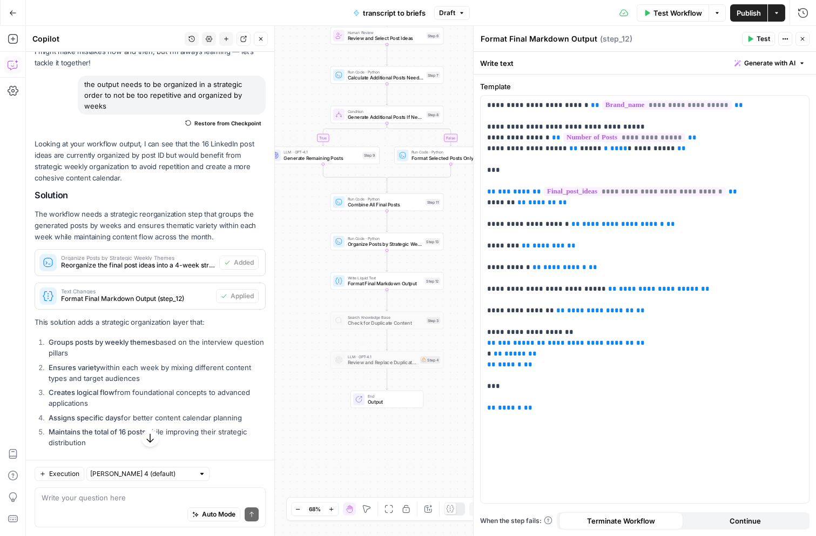
scroll to position [120, 0]
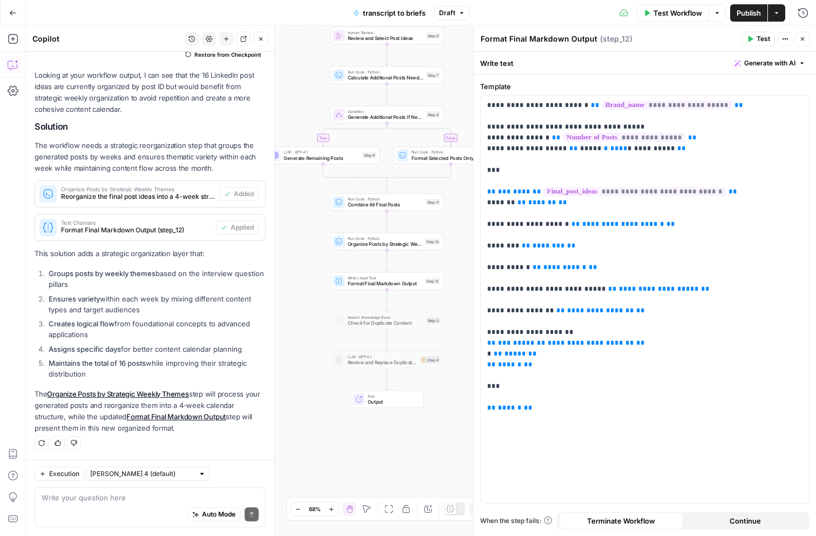
click at [806, 38] on button "Close" at bounding box center [802, 39] width 14 height 14
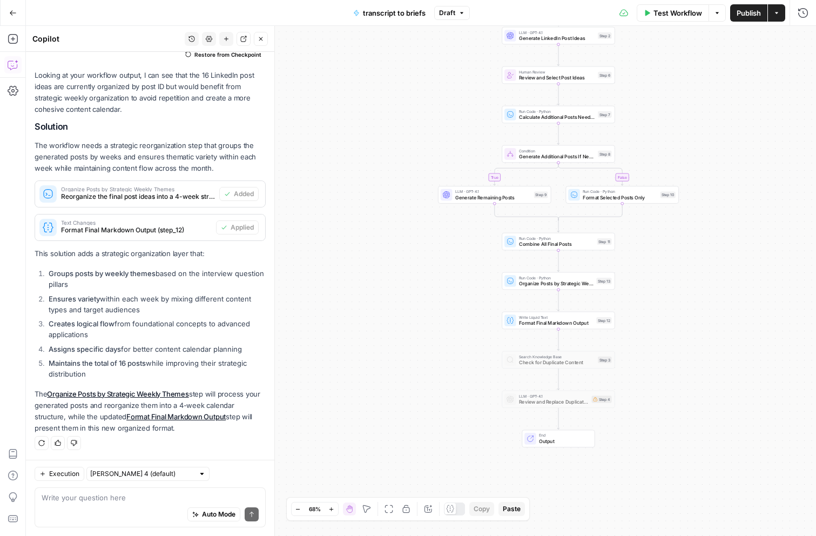
click at [125, 508] on div "Auto Mode Send" at bounding box center [150, 515] width 217 height 24
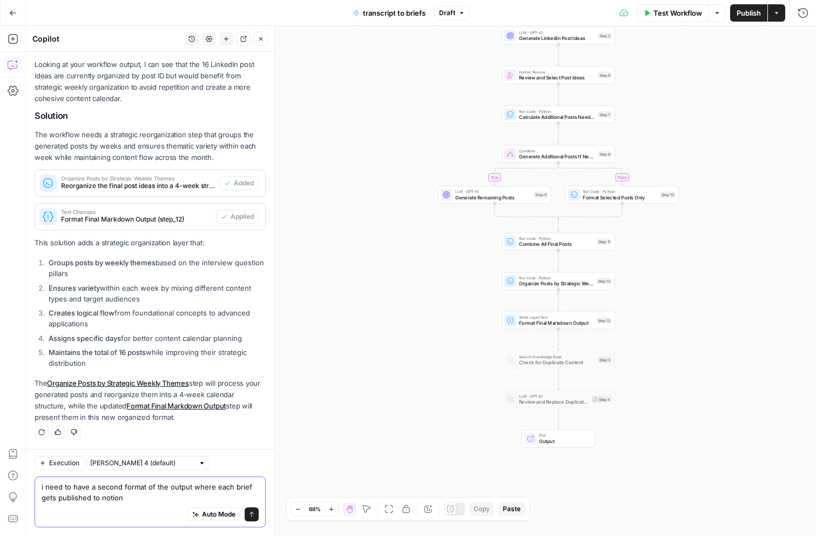
type textarea "i need to have a second format of the output where each brief gets published to…"
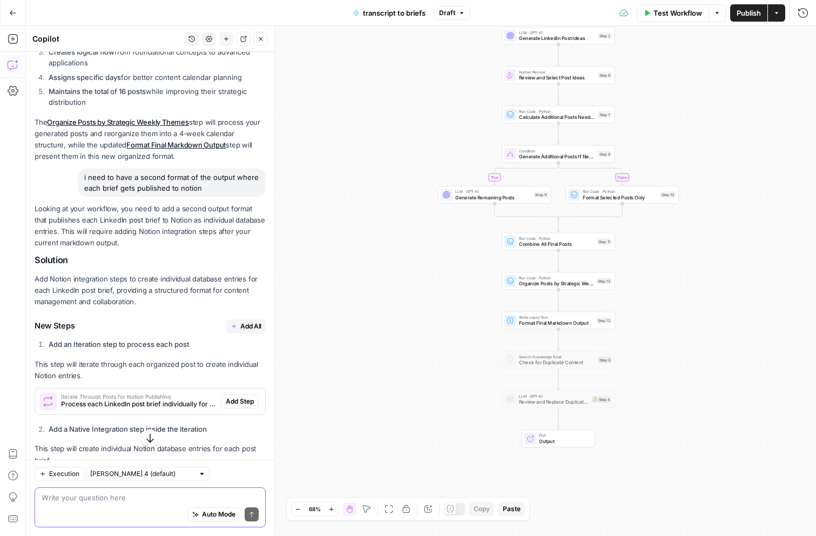
scroll to position [383, 0]
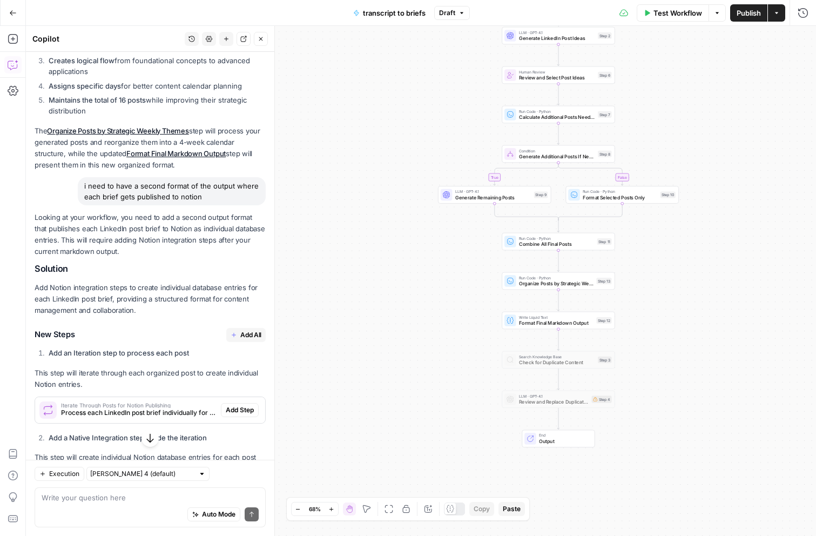
click at [253, 339] on span "Add All" at bounding box center [250, 335] width 21 height 10
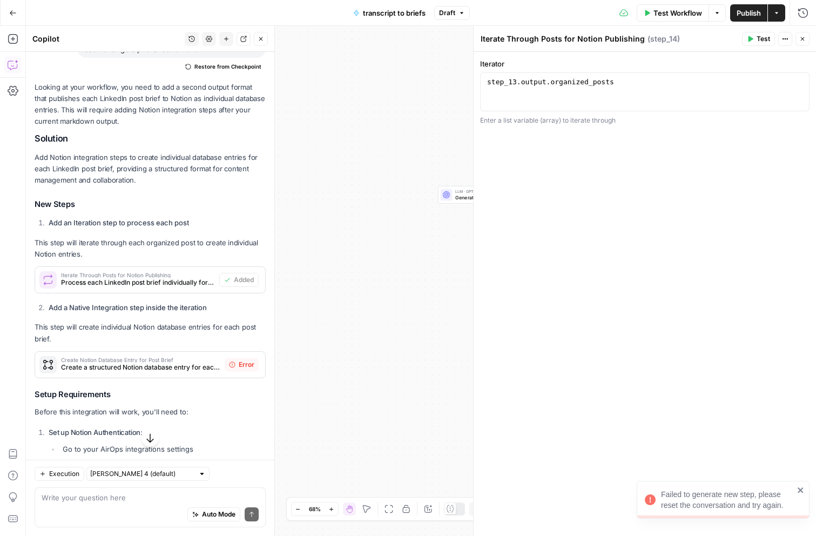
scroll to position [603, 0]
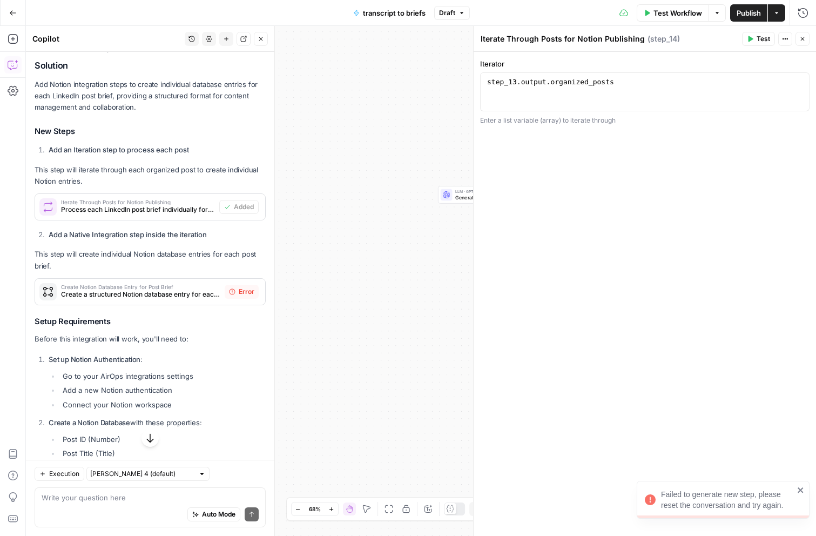
click at [225, 298] on div "Error" at bounding box center [242, 292] width 34 height 14
click at [804, 35] on button "Close" at bounding box center [802, 39] width 14 height 14
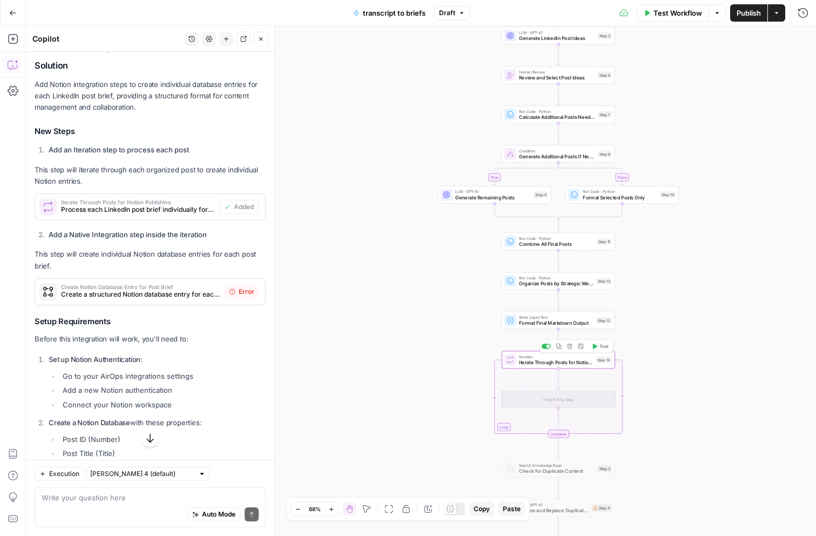
click at [568, 346] on icon "button" at bounding box center [570, 346] width 6 height 6
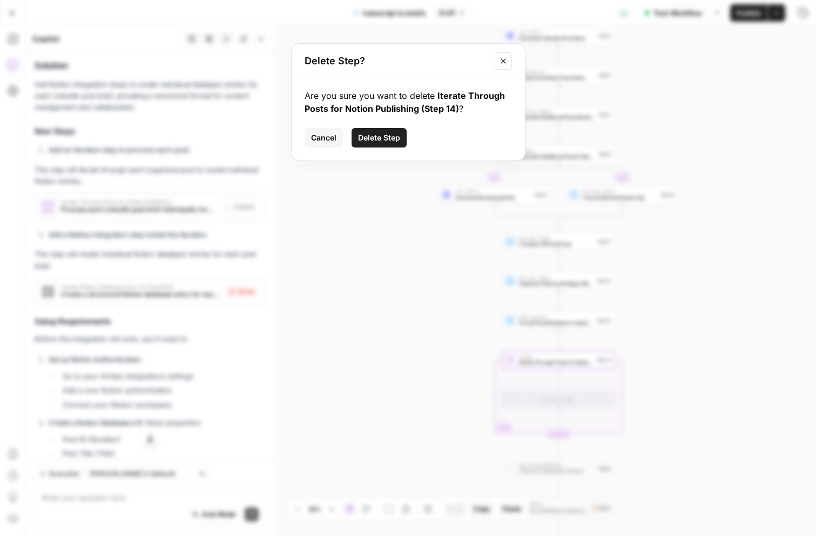
click at [396, 134] on span "Delete Step" at bounding box center [379, 137] width 42 height 11
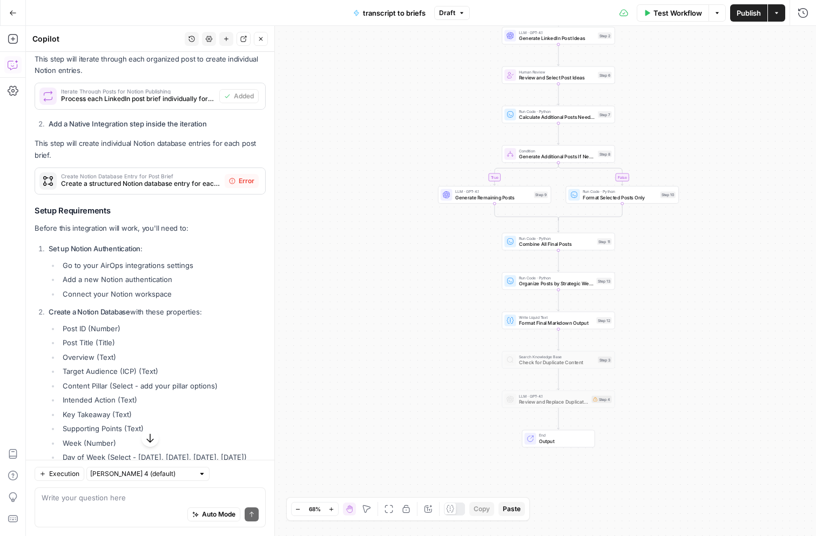
scroll to position [962, 0]
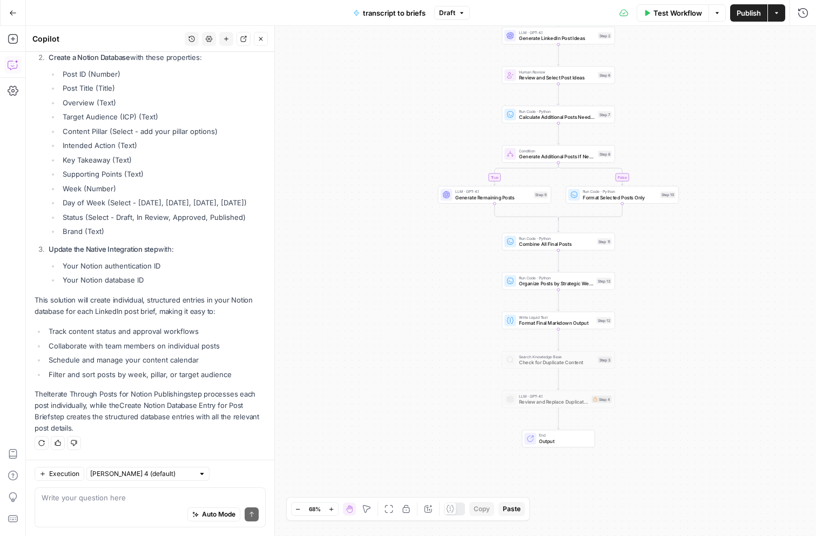
click at [748, 19] on button "Publish" at bounding box center [748, 12] width 37 height 17
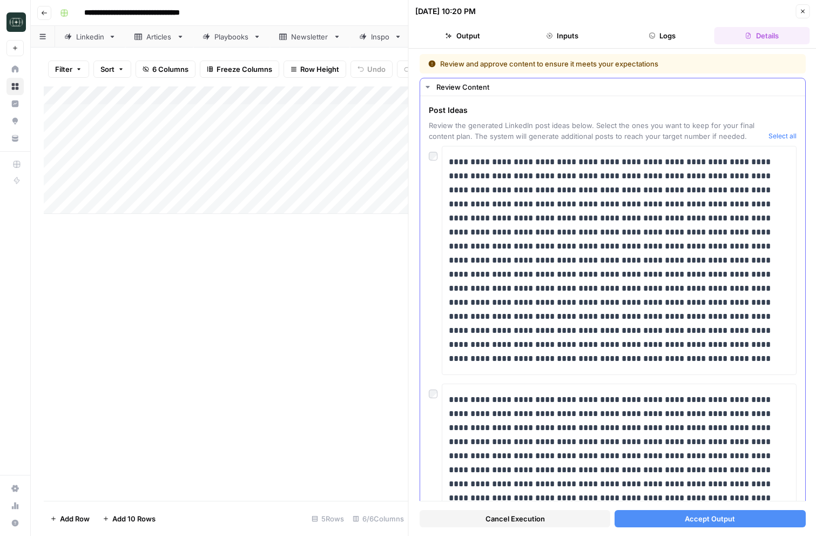
click at [782, 139] on button "Select all" at bounding box center [782, 136] width 28 height 11
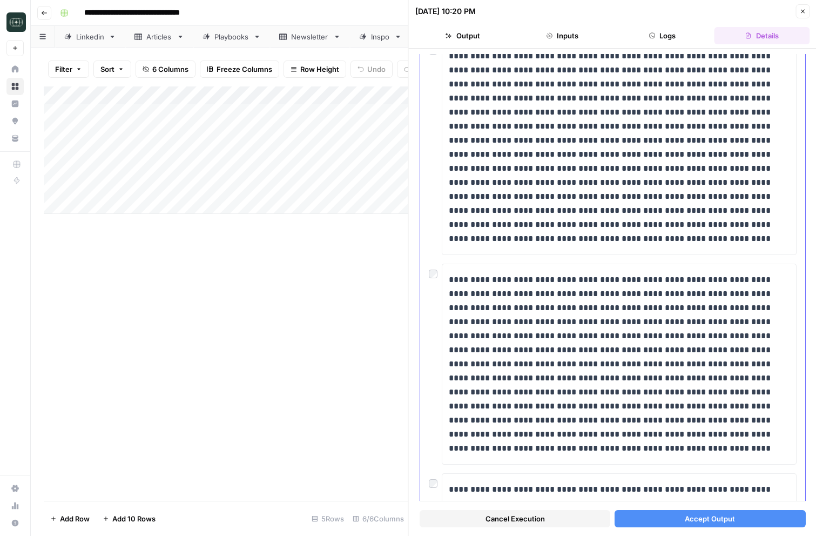
scroll to position [346, 0]
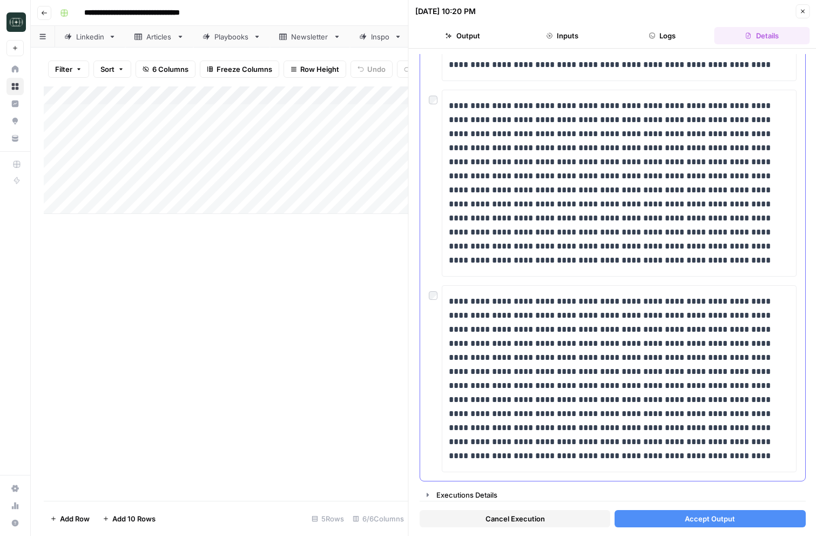
scroll to position [3634, 0]
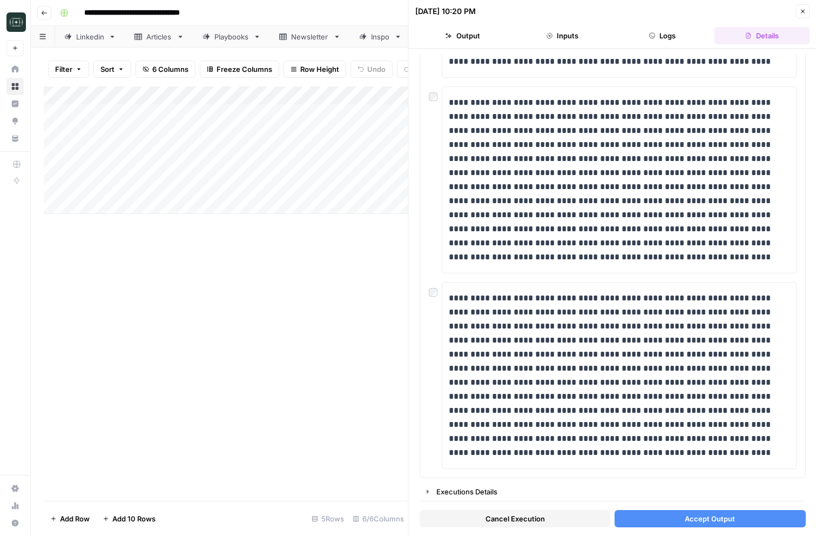
click at [675, 512] on button "Accept Output" at bounding box center [710, 518] width 191 height 17
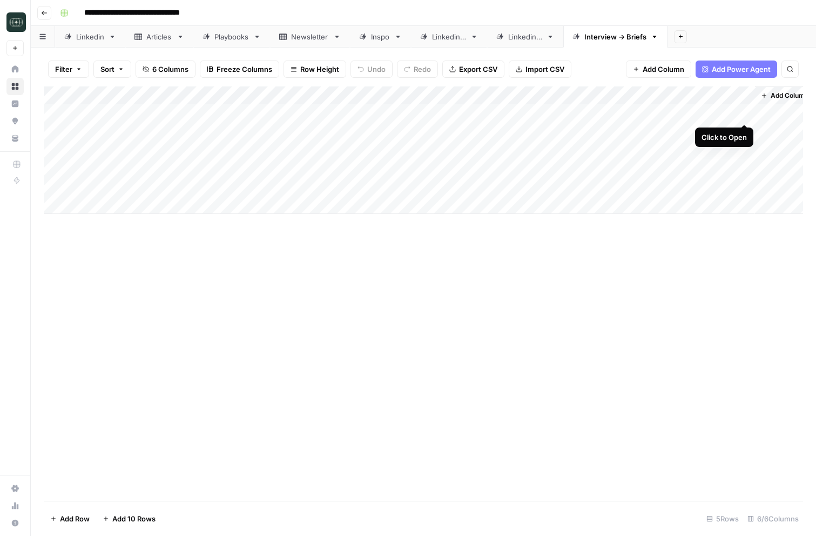
click at [741, 113] on div "Add Column" at bounding box center [423, 149] width 759 height 127
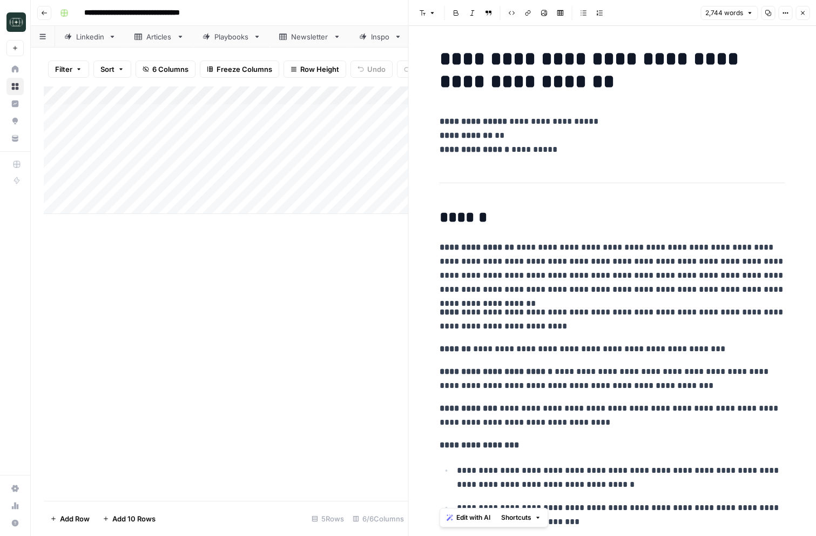
click at [806, 12] on button "Close" at bounding box center [802, 13] width 14 height 14
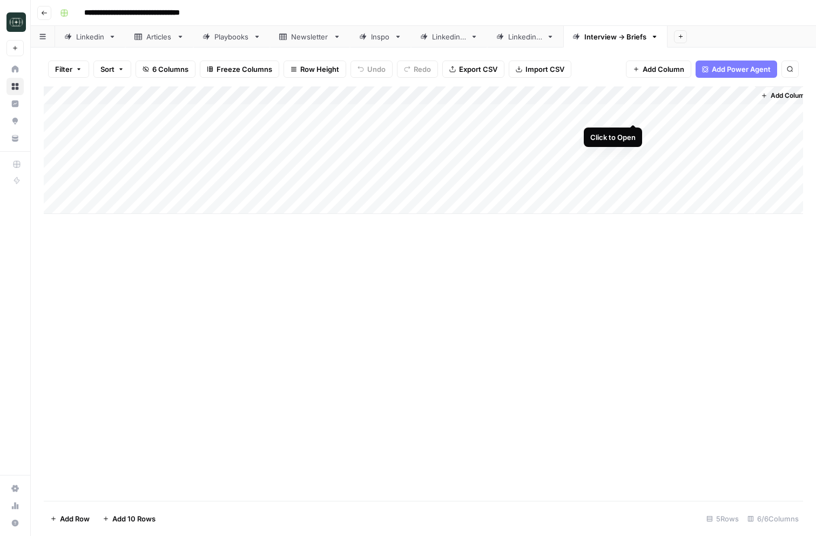
click at [634, 111] on div "Add Column" at bounding box center [423, 149] width 759 height 127
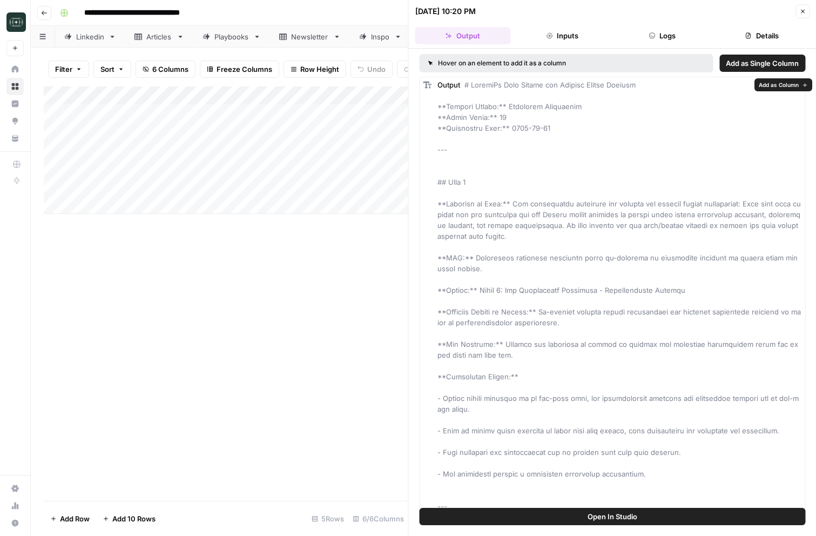
click at [769, 87] on span "Add as Column" at bounding box center [779, 84] width 40 height 9
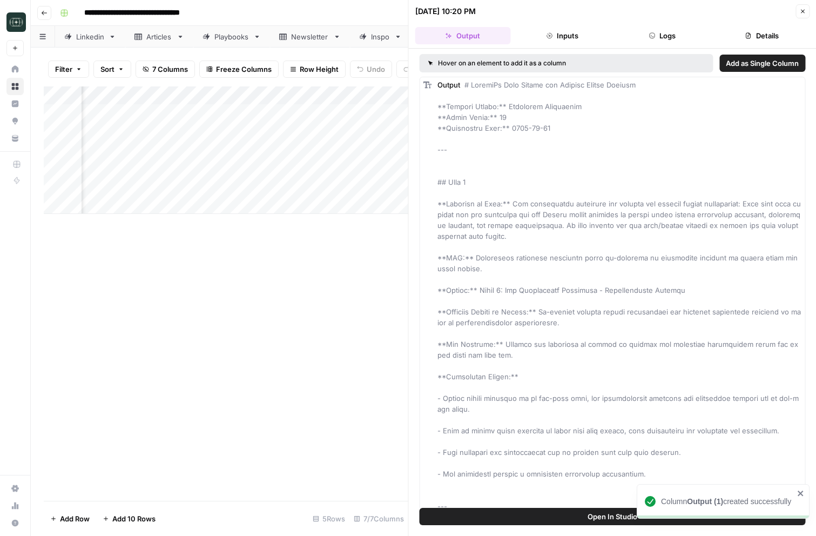
click at [801, 10] on icon "button" at bounding box center [803, 12] width 4 height 4
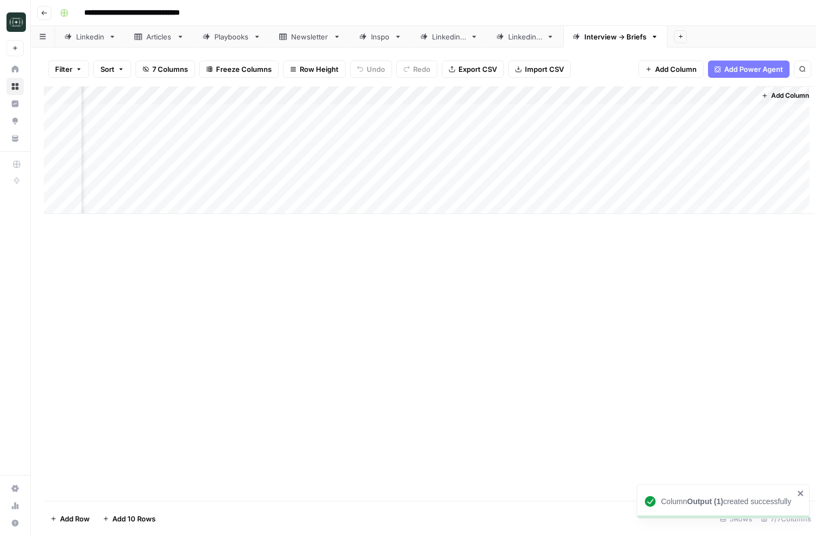
scroll to position [0, 96]
click at [648, 93] on div "Add Column" at bounding box center [423, 149] width 759 height 127
click at [595, 205] on span "Remove Column" at bounding box center [629, 201] width 94 height 11
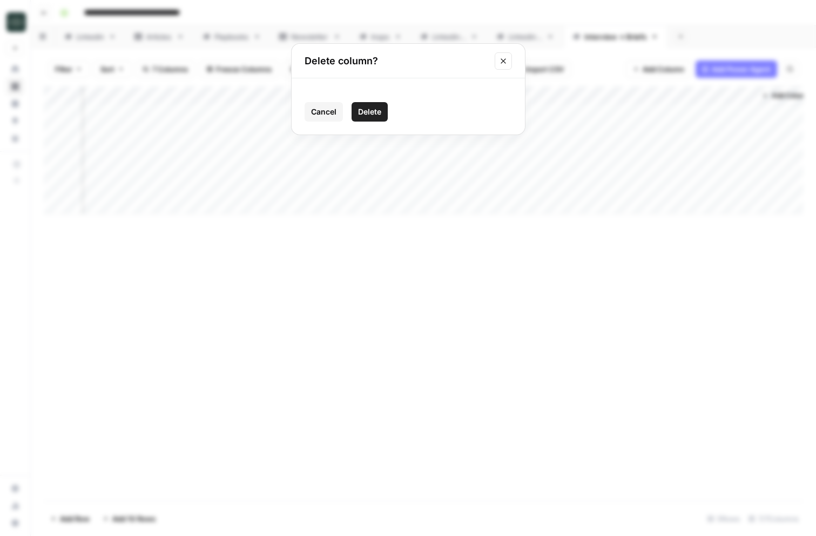
click at [503, 63] on icon "Close modal" at bounding box center [503, 61] width 9 height 9
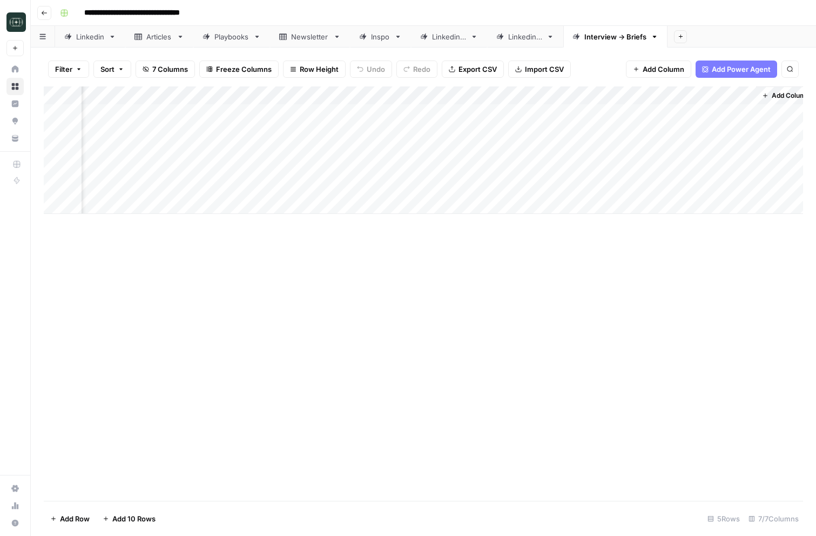
click at [538, 98] on div "Add Column" at bounding box center [423, 149] width 759 height 127
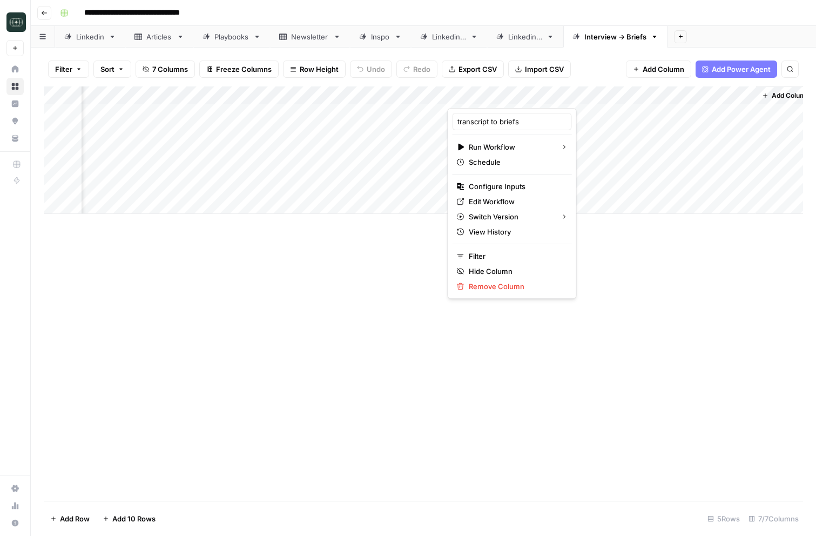
click at [584, 256] on div "Add Column" at bounding box center [423, 293] width 759 height 414
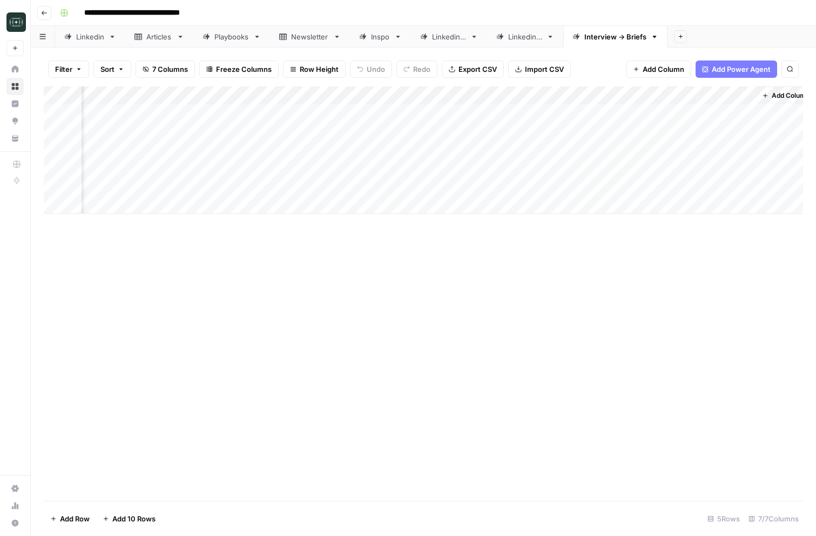
click at [538, 112] on div "Add Column" at bounding box center [423, 149] width 759 height 127
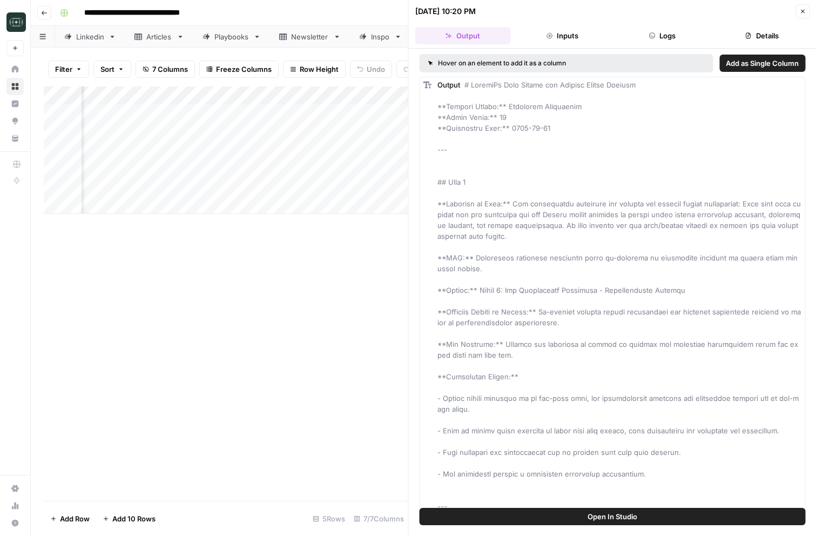
click at [742, 70] on button "Add as Single Column" at bounding box center [762, 63] width 86 height 17
click at [804, 15] on button "Close" at bounding box center [802, 11] width 14 height 14
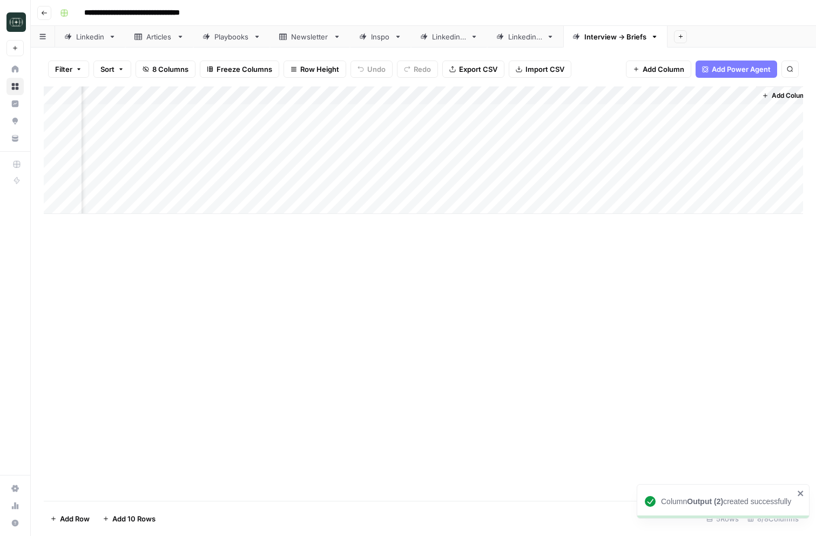
scroll to position [0, 193]
click at [700, 115] on div "Add Column" at bounding box center [423, 149] width 759 height 127
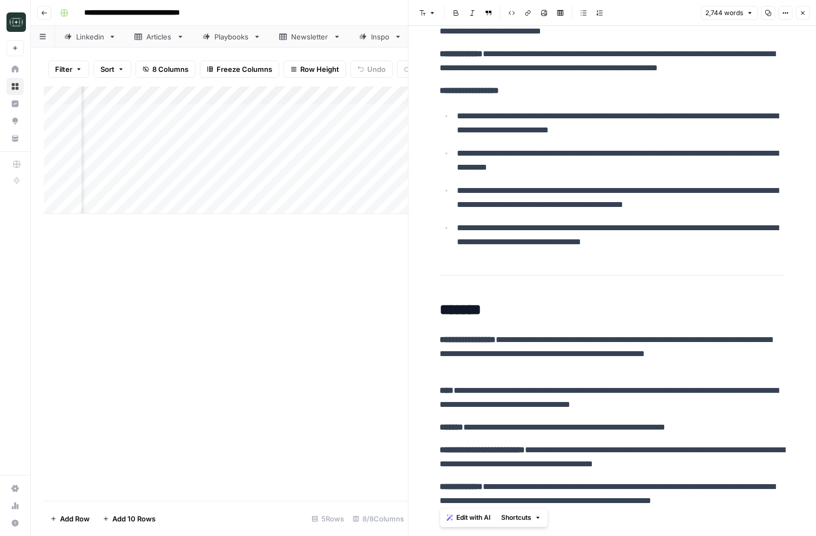
scroll to position [7482, 0]
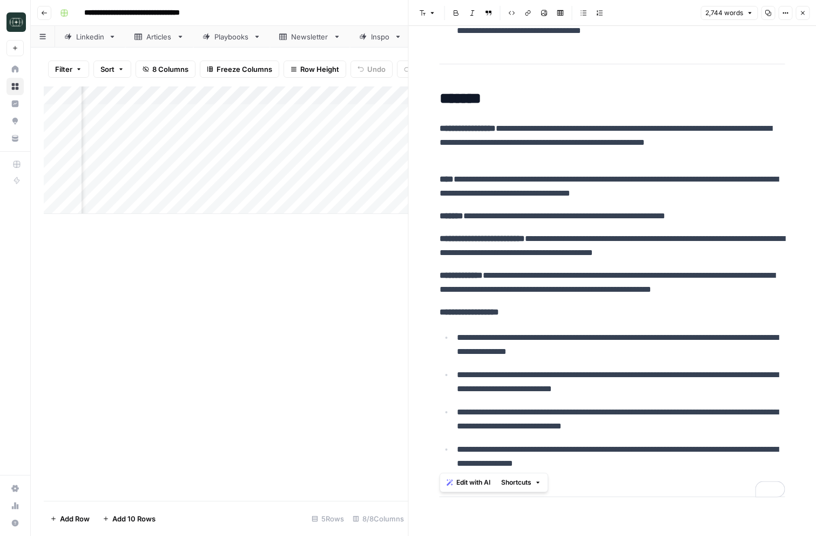
drag, startPoint x: 623, startPoint y: 454, endPoint x: 424, endPoint y: 129, distance: 381.3
click at [453, 146] on p "**********" at bounding box center [613, 142] width 346 height 42
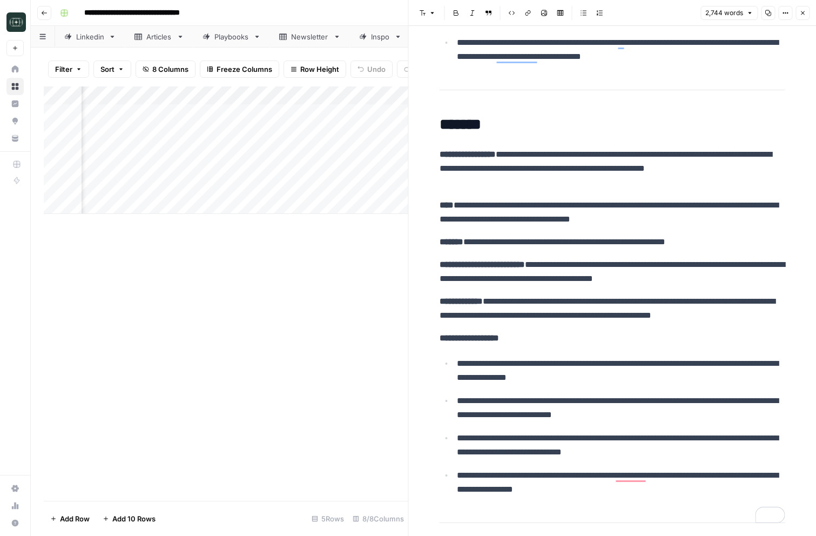
scroll to position [7458, 0]
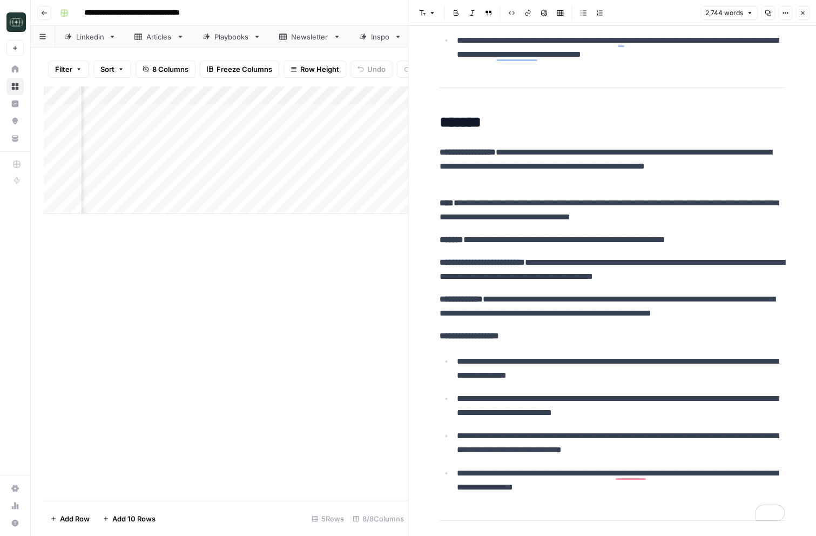
click at [802, 18] on button "Close" at bounding box center [802, 13] width 14 height 14
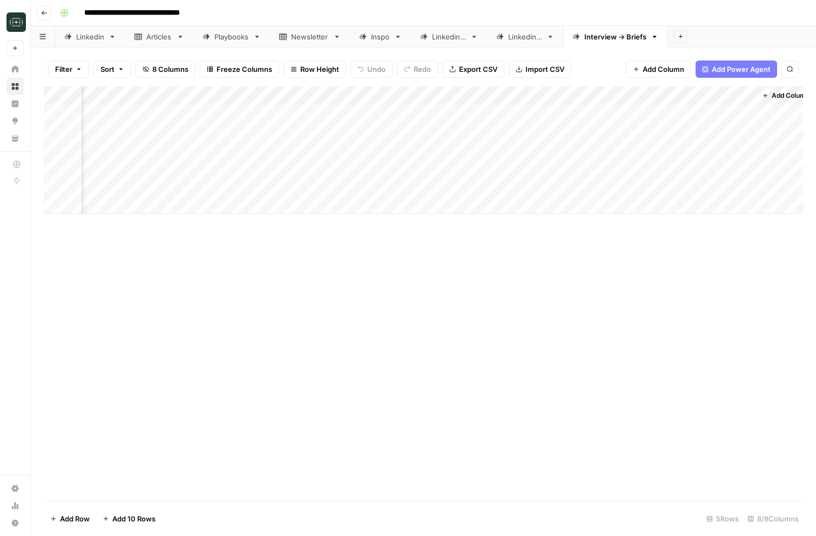
click at [530, 36] on div "Linkedin 3" at bounding box center [525, 36] width 34 height 11
click at [744, 112] on div "Add Column" at bounding box center [423, 149] width 759 height 127
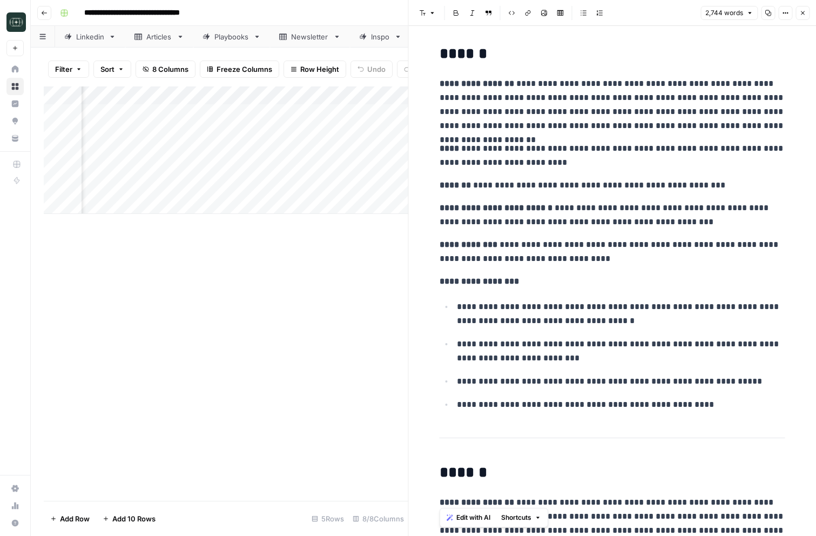
scroll to position [158, 0]
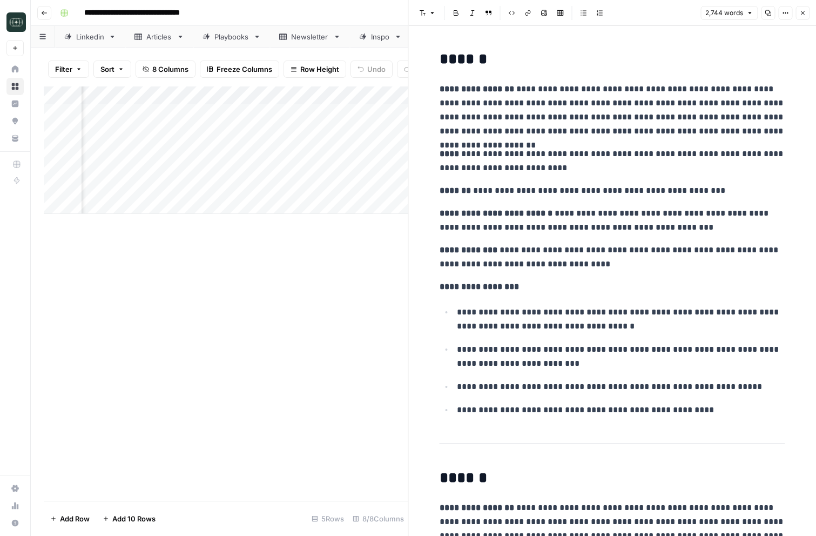
click at [444, 93] on strong "**********" at bounding box center [477, 89] width 75 height 8
drag, startPoint x: 440, startPoint y: 90, endPoint x: 717, endPoint y: 418, distance: 430.0
copy div "**********"
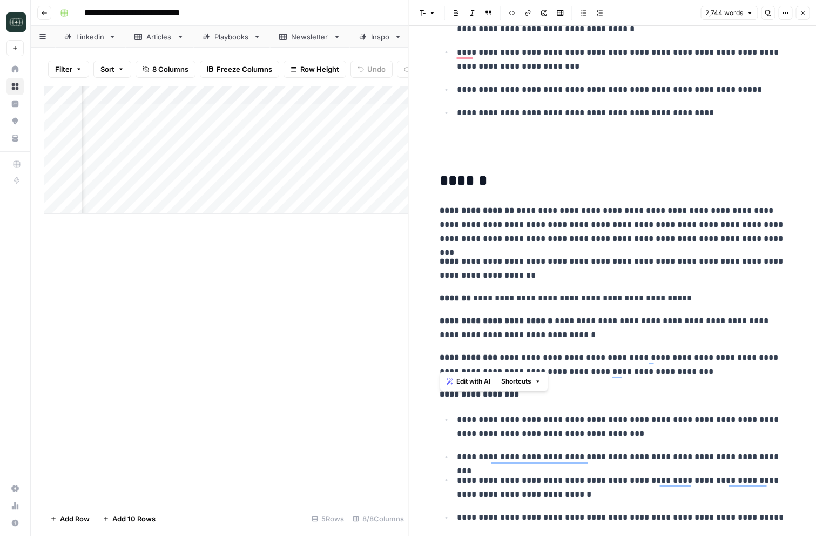
scroll to position [495, 0]
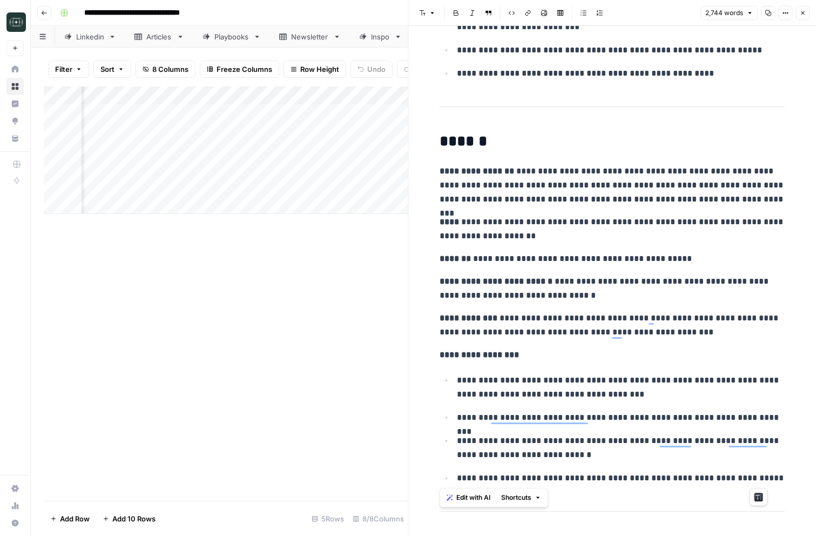
drag, startPoint x: 440, startPoint y: 285, endPoint x: 772, endPoint y: 483, distance: 386.7
copy div "**********"
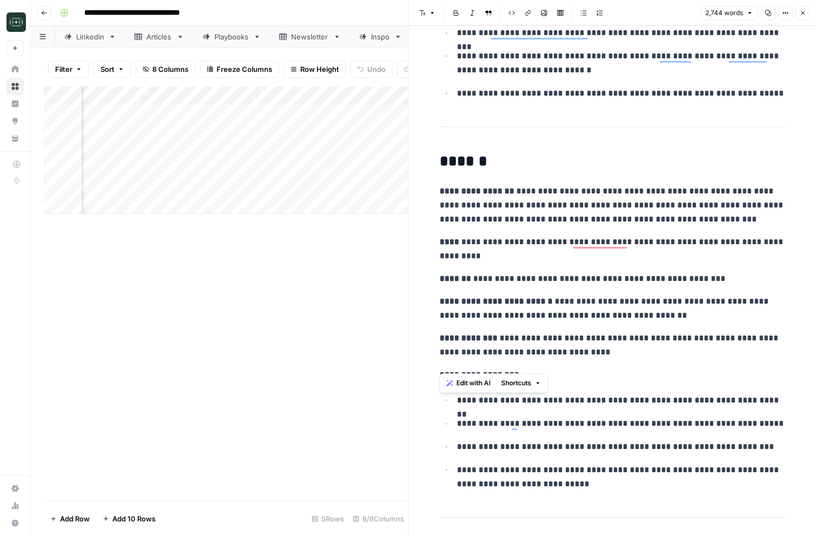
scroll to position [0, 0]
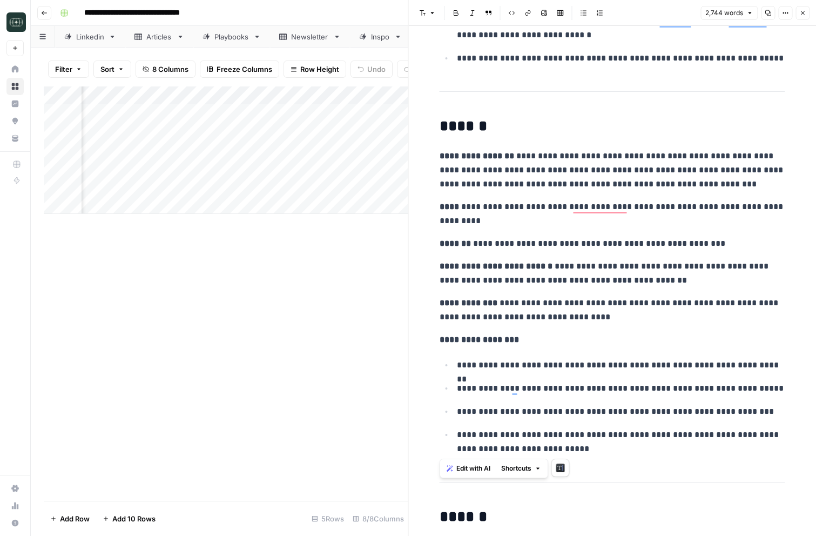
drag, startPoint x: 441, startPoint y: 208, endPoint x: 673, endPoint y: 449, distance: 334.9
copy div "**********"
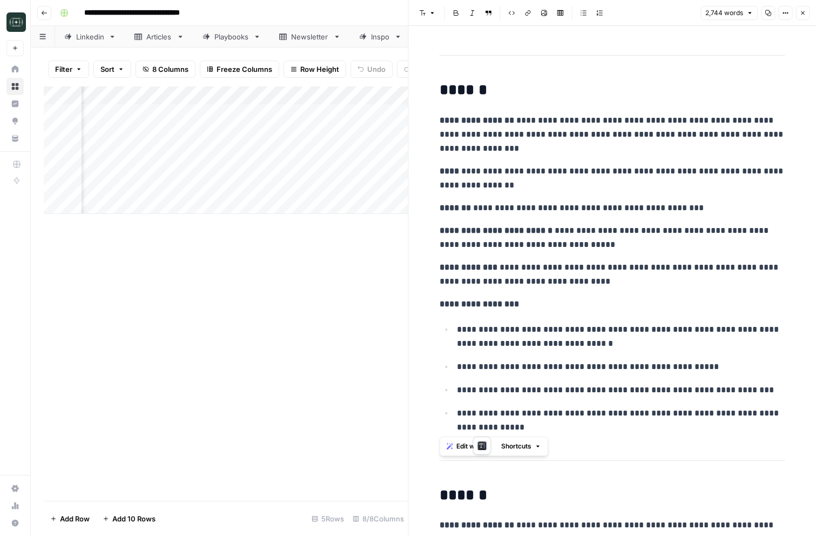
drag, startPoint x: 437, startPoint y: 285, endPoint x: 536, endPoint y: 425, distance: 171.7
copy div "**********"
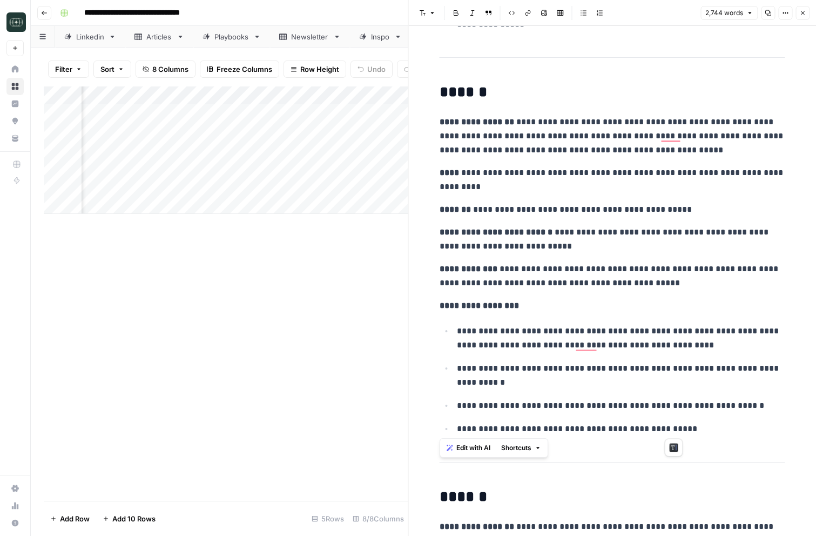
drag, startPoint x: 440, startPoint y: 256, endPoint x: 684, endPoint y: 426, distance: 297.6
copy div "**********"
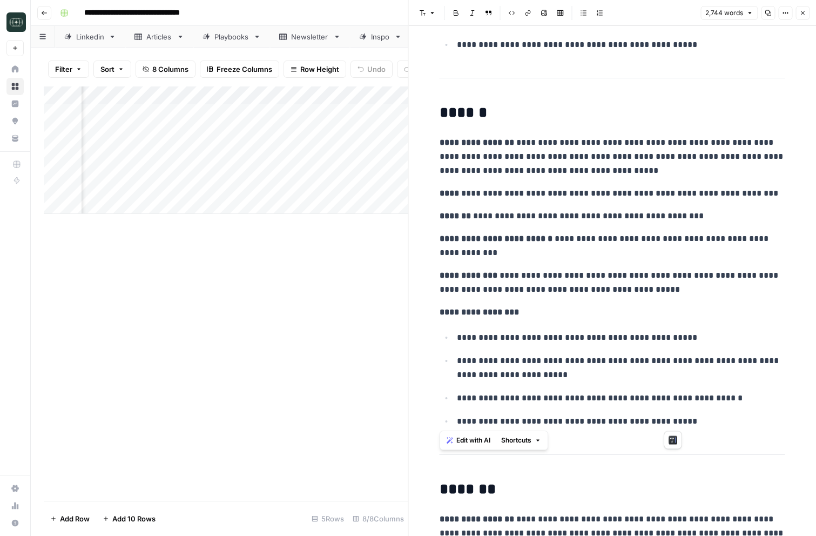
drag, startPoint x: 442, startPoint y: 258, endPoint x: 703, endPoint y: 426, distance: 309.9
copy div "**********"
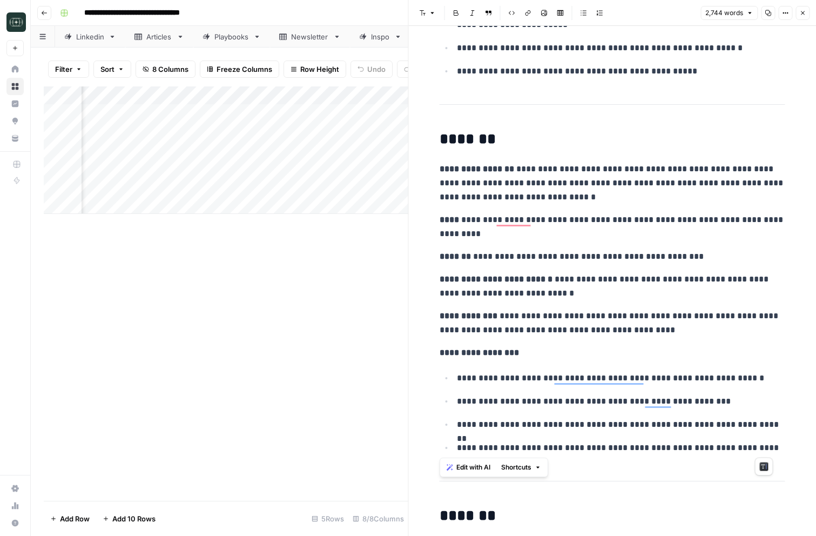
drag, startPoint x: 438, startPoint y: 323, endPoint x: 771, endPoint y: 450, distance: 356.0
copy div "**********"
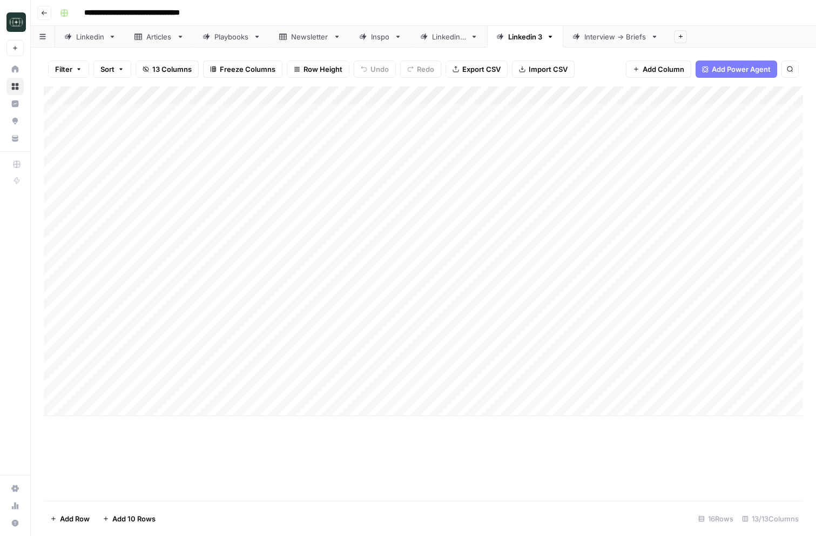
click at [262, 399] on div "Add Column" at bounding box center [423, 250] width 759 height 329
click at [262, 389] on div "Add Column" at bounding box center [423, 260] width 759 height 348
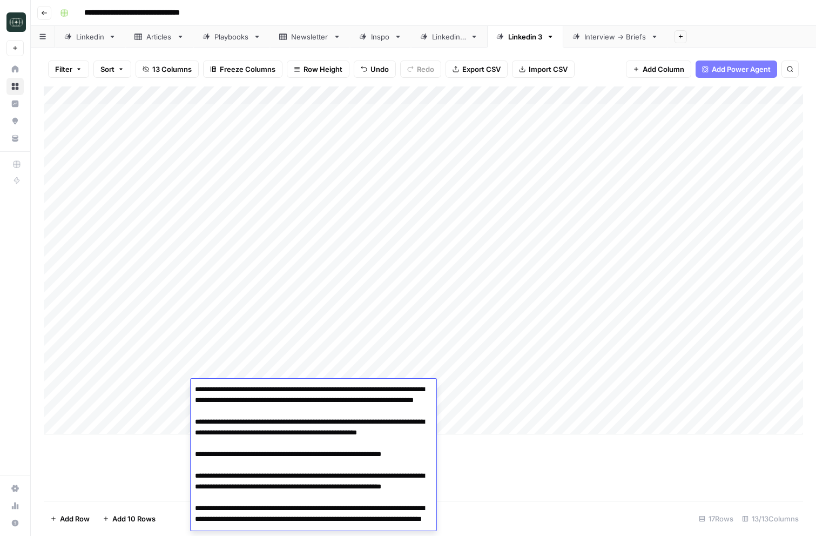
scroll to position [295, 0]
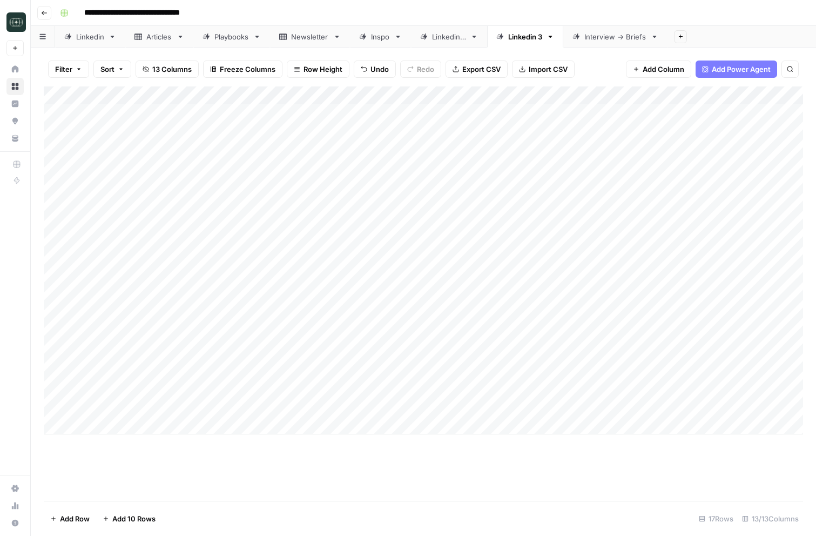
click at [562, 391] on div "Add Column" at bounding box center [423, 260] width 759 height 348
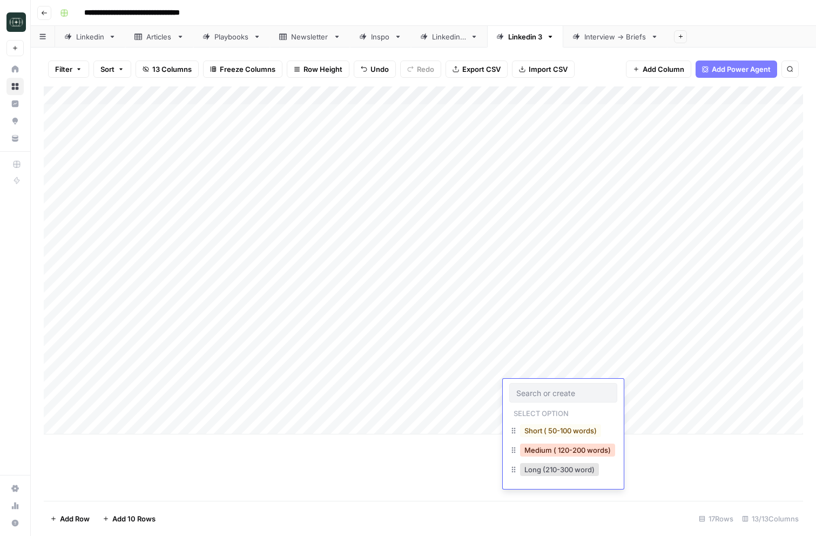
click at [561, 449] on button "Medium ( 120-200 words)" at bounding box center [567, 449] width 95 height 13
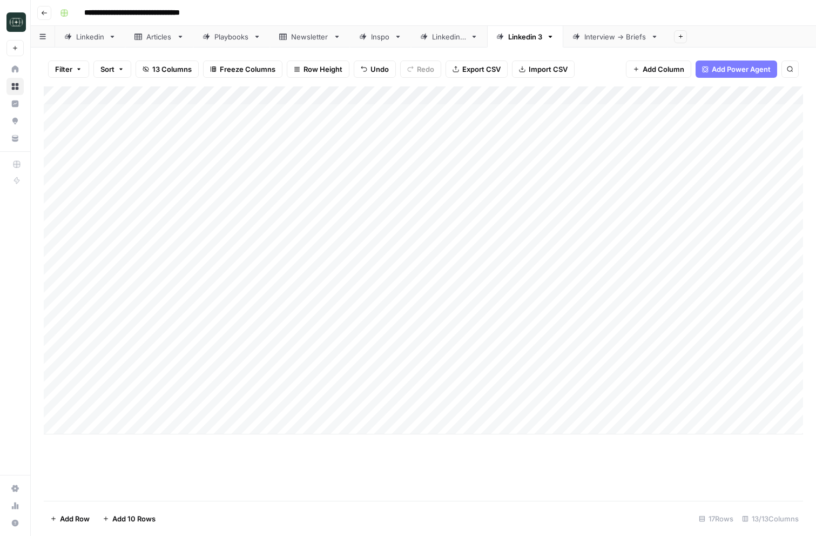
click at [641, 383] on div "Add Column" at bounding box center [423, 260] width 759 height 348
click at [285, 400] on div "Add Column" at bounding box center [423, 260] width 759 height 348
type textarea "**********"
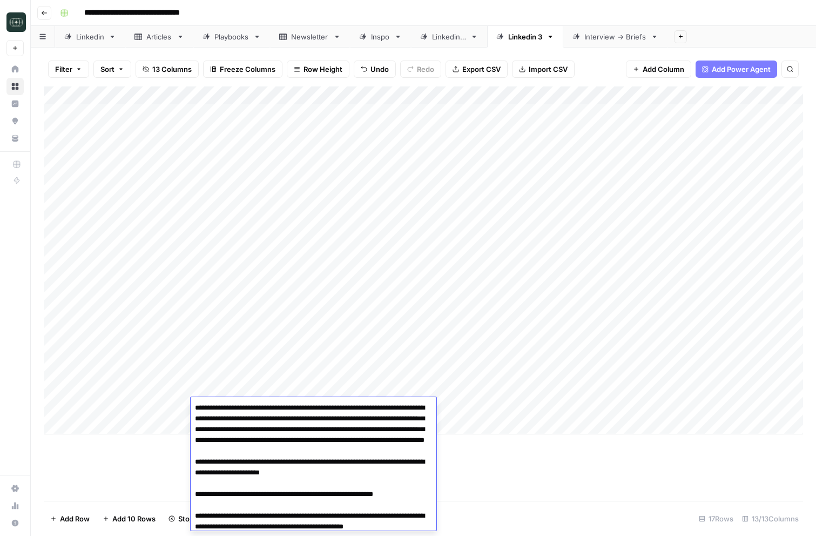
scroll to position [302, 0]
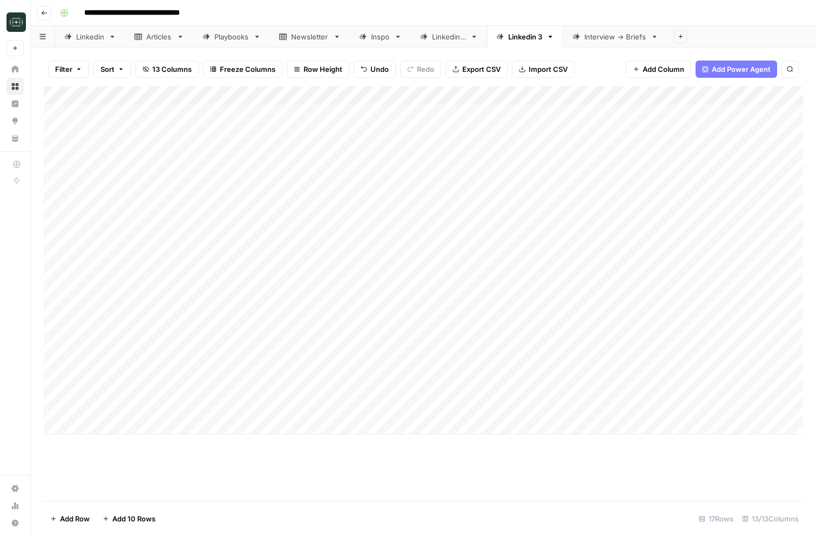
click at [531, 402] on div "Add Column" at bounding box center [423, 260] width 759 height 348
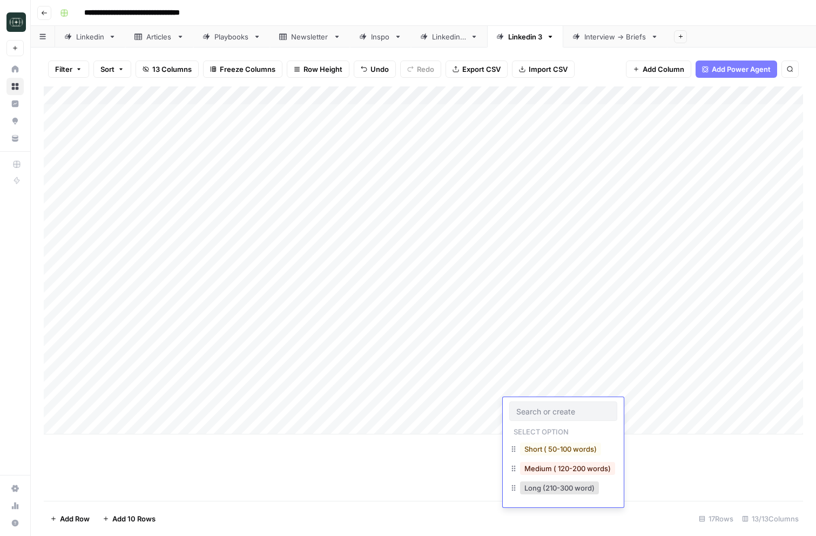
click at [539, 468] on button "Medium ( 120-200 words)" at bounding box center [567, 468] width 95 height 13
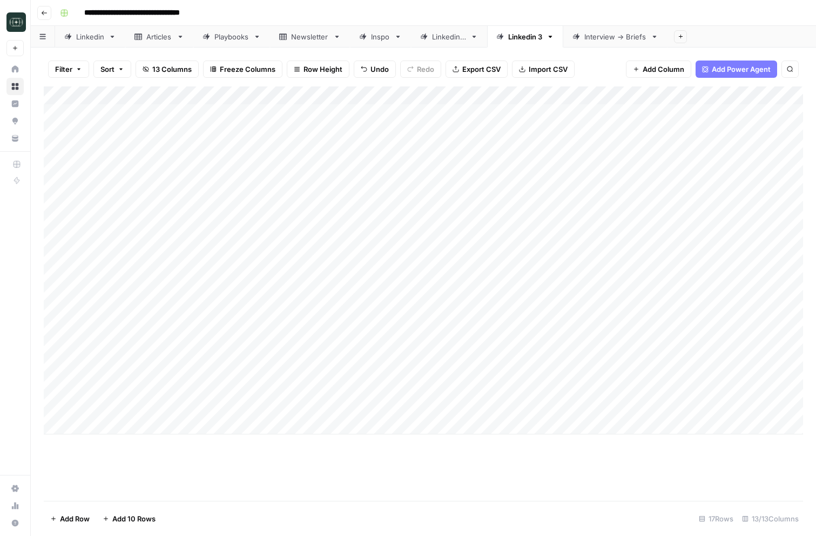
click at [658, 403] on div "Add Column" at bounding box center [423, 260] width 759 height 348
click at [361, 423] on div "Add Column" at bounding box center [423, 260] width 759 height 348
type textarea "**********"
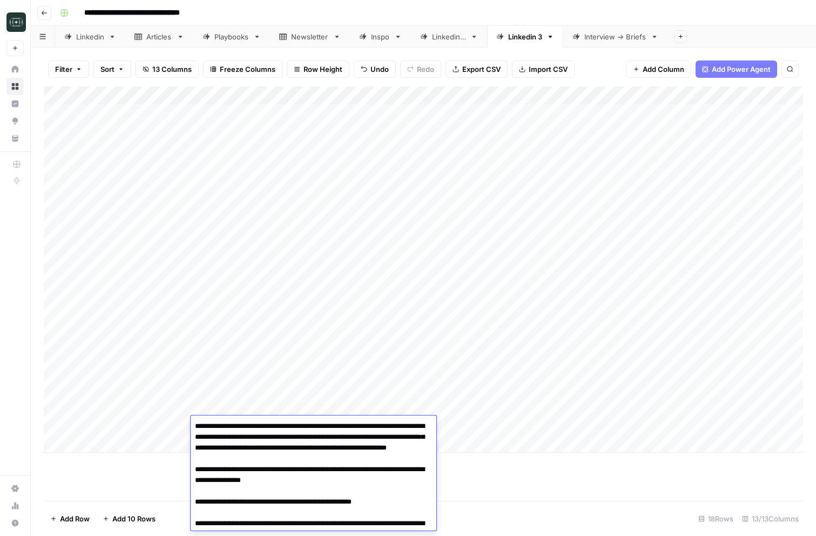
scroll to position [321, 0]
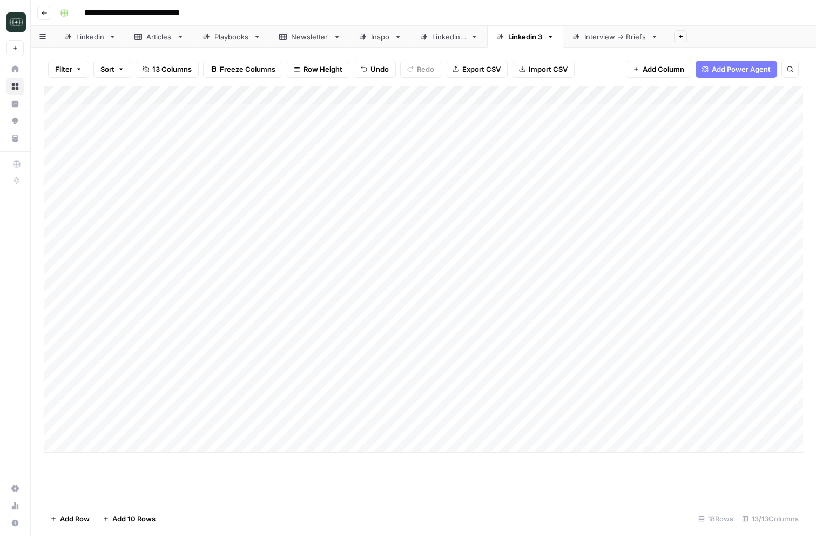
click at [526, 429] on div "Add Column" at bounding box center [423, 269] width 759 height 366
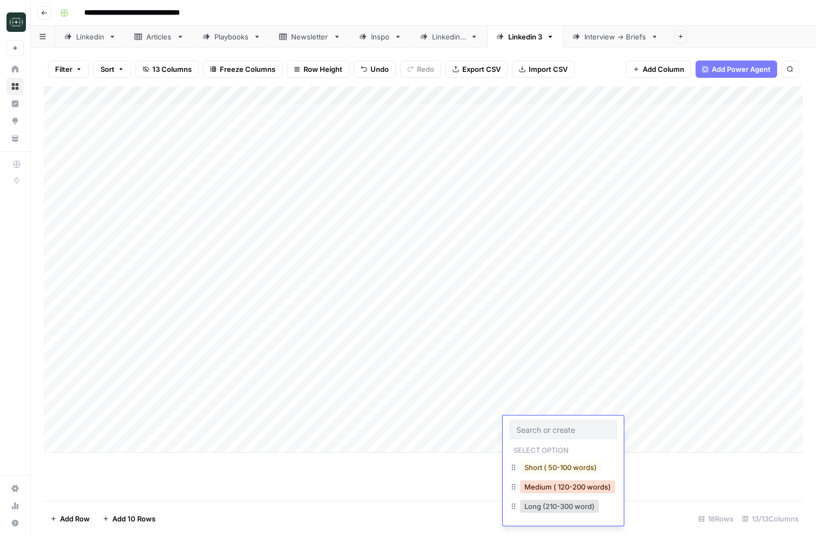
click at [542, 480] on button "Medium ( 120-200 words)" at bounding box center [567, 486] width 95 height 13
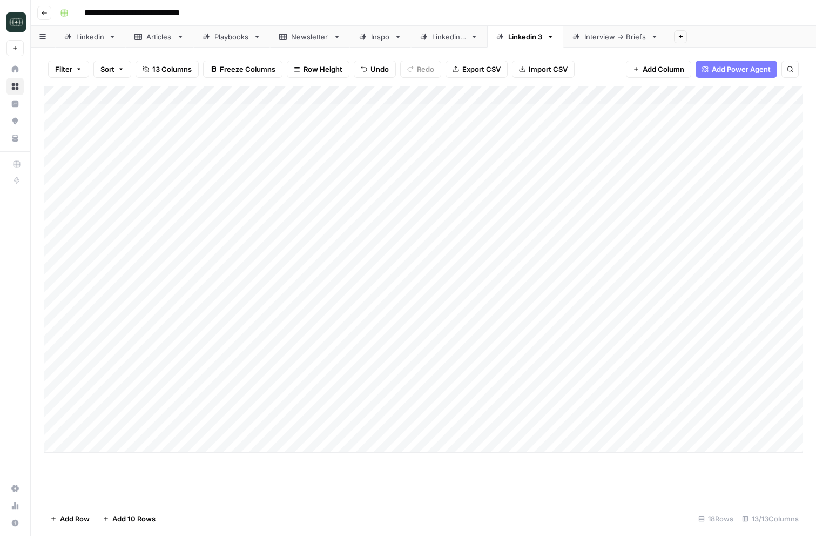
click at [647, 426] on div "Add Column" at bounding box center [423, 269] width 759 height 366
click at [254, 439] on div "Add Column" at bounding box center [423, 269] width 759 height 366
type textarea "**********"
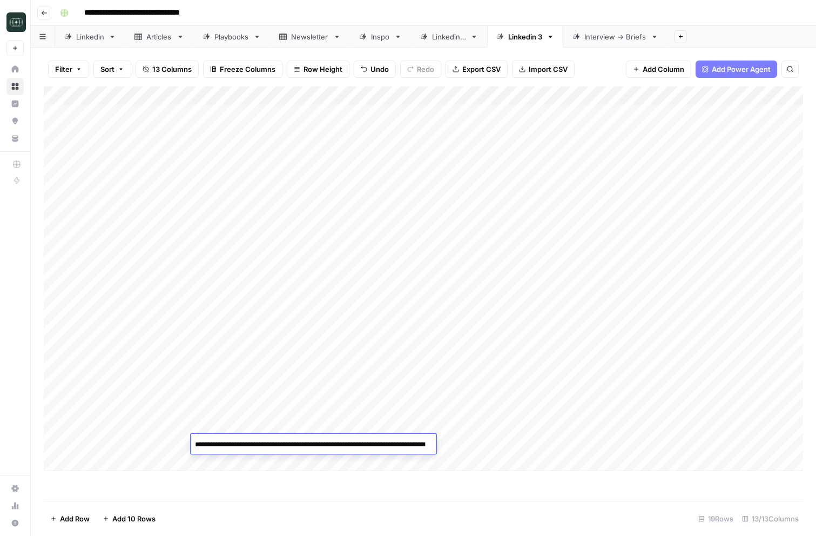
scroll to position [328, 0]
click at [528, 450] on div "Add Column" at bounding box center [423, 278] width 759 height 384
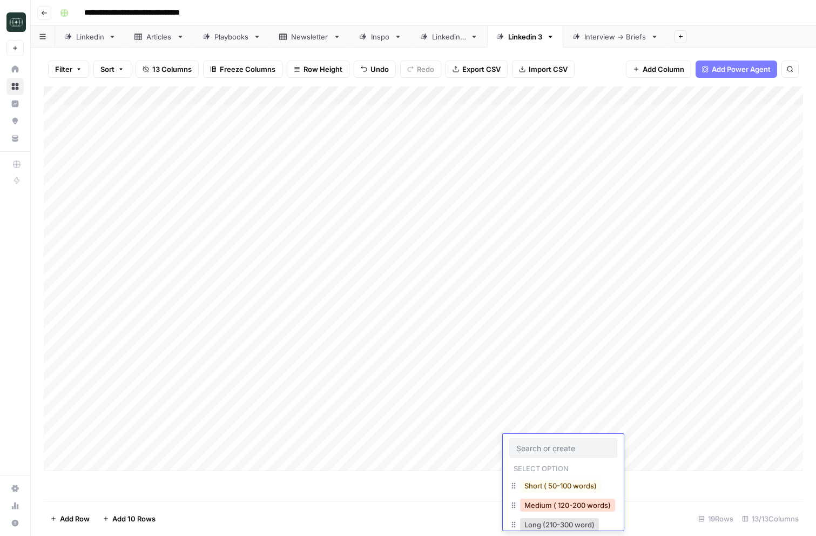
click at [550, 504] on button "Medium ( 120-200 words)" at bounding box center [567, 504] width 95 height 13
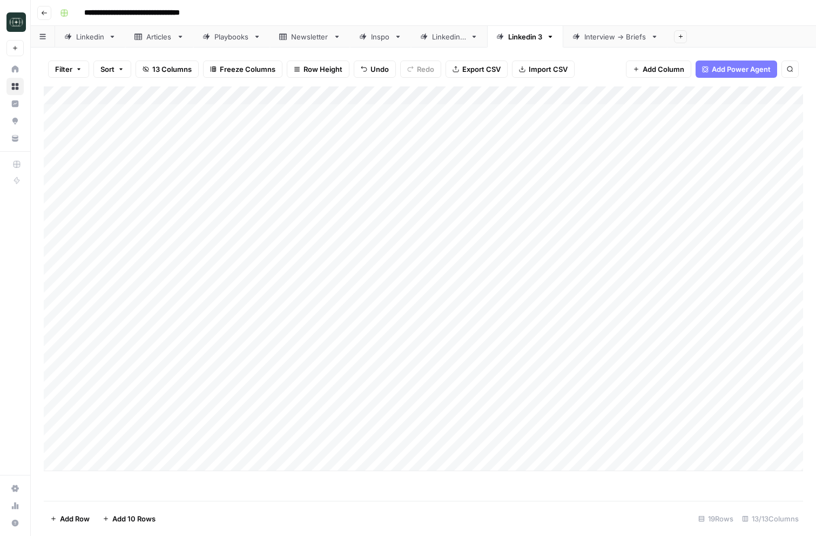
click at [688, 443] on div "Add Column" at bounding box center [423, 278] width 759 height 384
click at [344, 458] on div "Add Column" at bounding box center [423, 278] width 759 height 384
click at [345, 457] on textarea at bounding box center [314, 462] width 246 height 15
type textarea "**********"
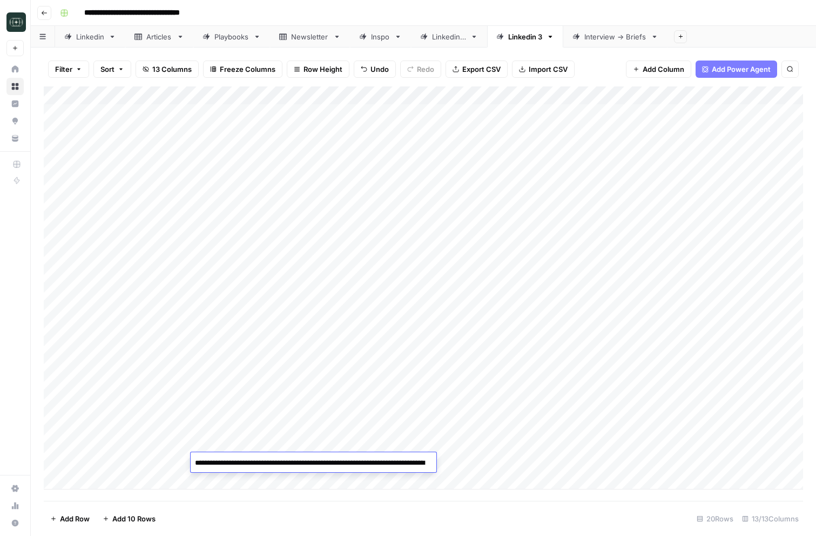
scroll to position [314, 0]
click at [567, 465] on div "Add Column" at bounding box center [423, 287] width 759 height 403
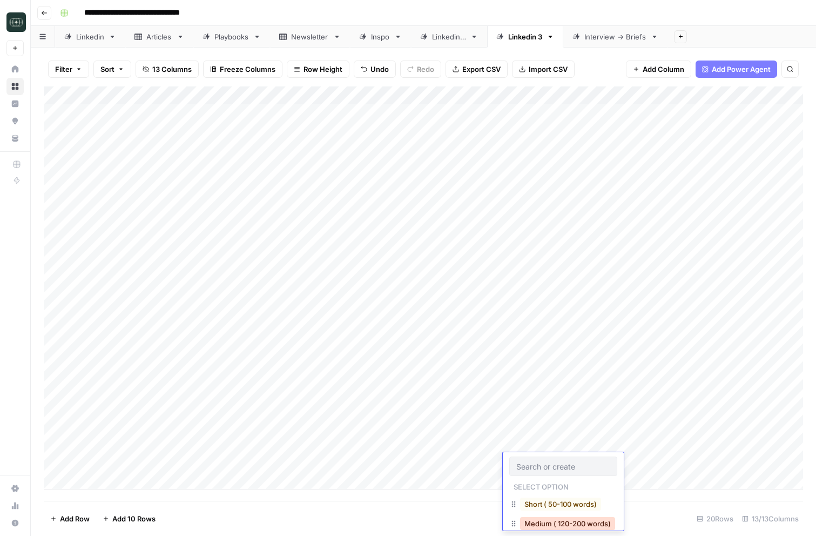
click at [564, 523] on button "Medium ( 120-200 words)" at bounding box center [567, 523] width 95 height 13
click at [674, 464] on div "Add Column" at bounding box center [423, 287] width 759 height 403
click at [239, 472] on div "Add Column" at bounding box center [423, 287] width 759 height 403
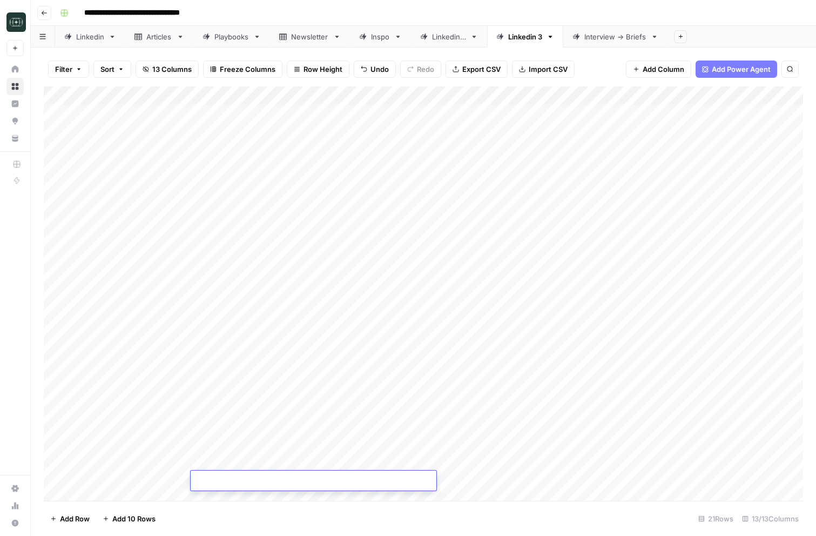
click at [239, 472] on body "**********" at bounding box center [408, 268] width 816 height 536
type textarea "**********"
click at [552, 473] on div "Add Column" at bounding box center [423, 293] width 759 height 414
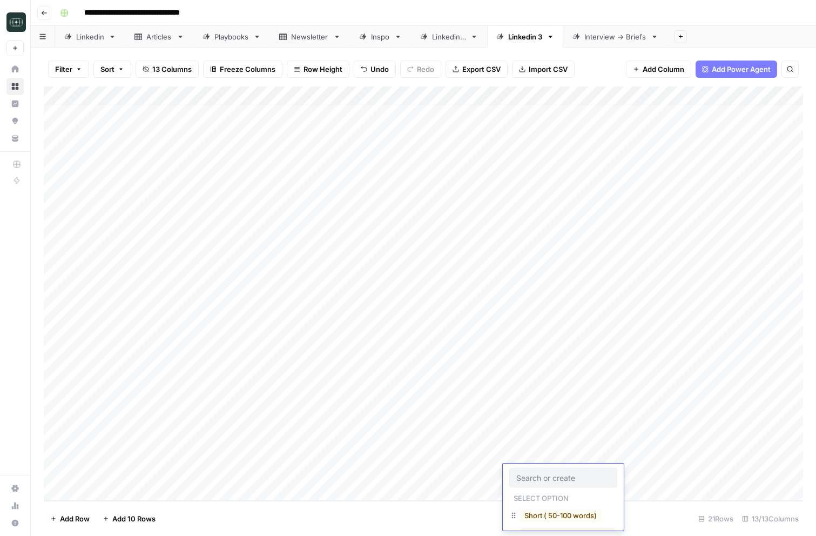
scroll to position [43, 0]
click at [557, 490] on button "Medium ( 120-200 words)" at bounding box center [567, 491] width 95 height 13
click at [664, 473] on div "Add Column" at bounding box center [423, 293] width 759 height 414
click at [318, 487] on div "Add Column" at bounding box center [423, 293] width 759 height 414
click at [304, 499] on div "Add Column" at bounding box center [423, 293] width 759 height 414
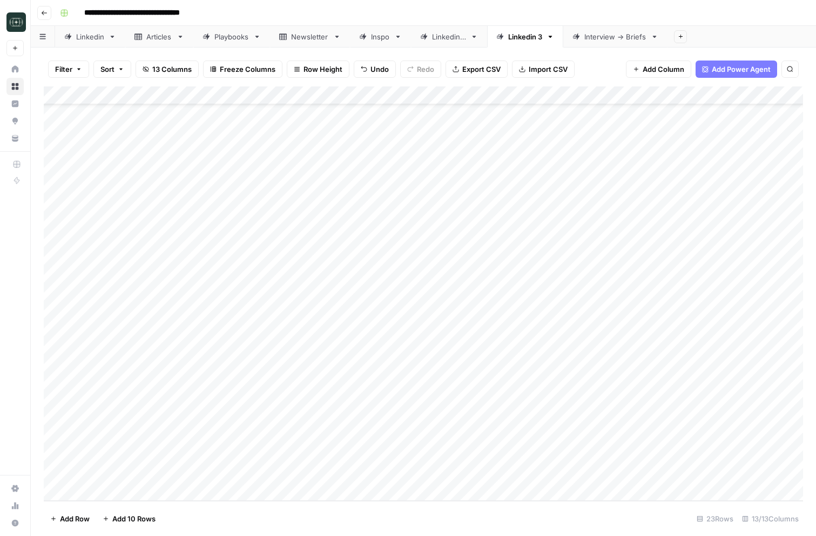
click at [291, 502] on footer "Add Row Add 10 Rows 23 Rows 13/13 Columns" at bounding box center [423, 518] width 759 height 35
click at [291, 495] on div "Add Column" at bounding box center [423, 293] width 759 height 414
click at [291, 499] on div "Add Column" at bounding box center [423, 293] width 759 height 414
click at [291, 497] on div "Add Column" at bounding box center [423, 293] width 759 height 414
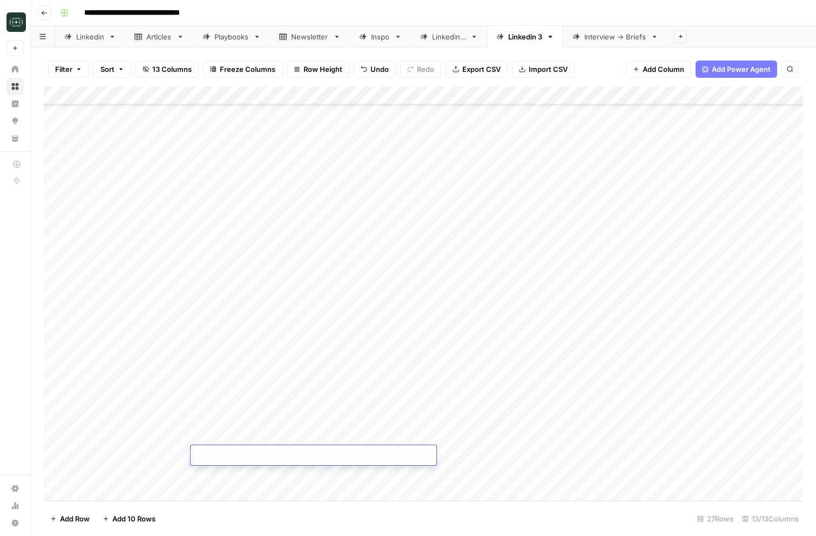
click at [291, 497] on div "Add Column" at bounding box center [423, 293] width 759 height 414
click at [271, 363] on div "Add Column" at bounding box center [423, 293] width 759 height 414
type textarea "**********"
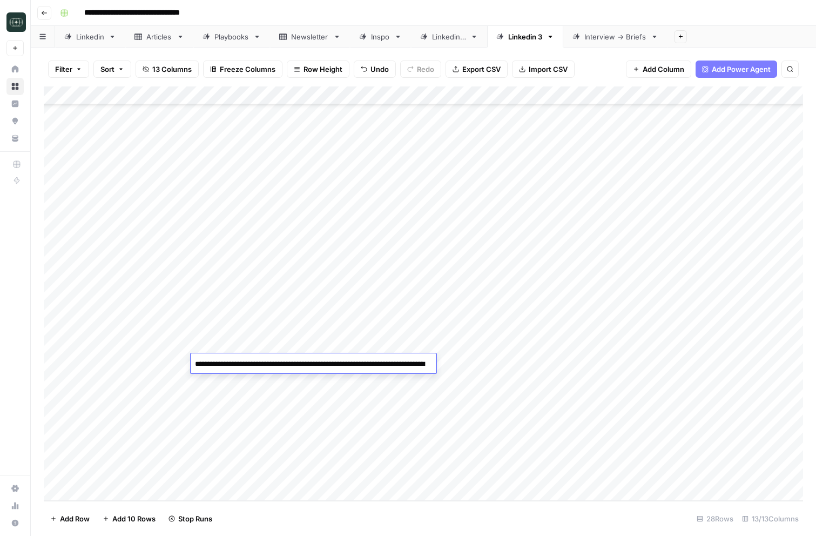
scroll to position [215, 0]
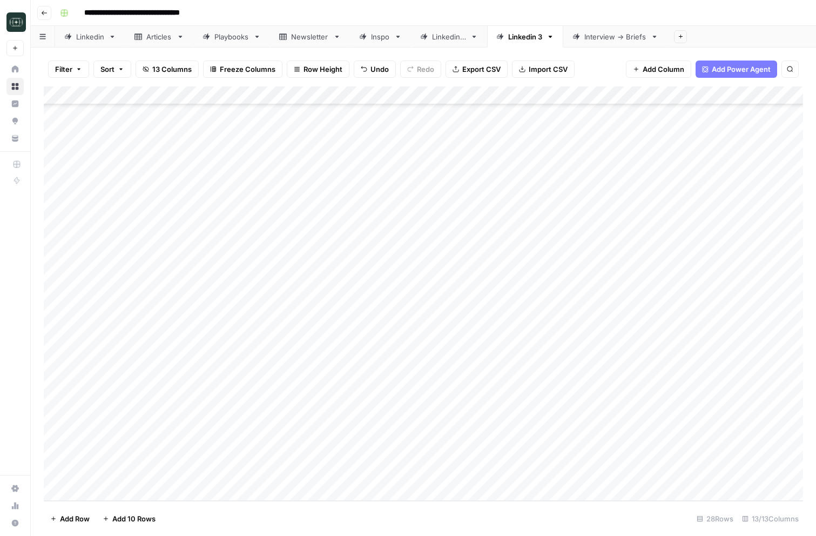
click at [567, 359] on div "Add Column" at bounding box center [423, 293] width 759 height 414
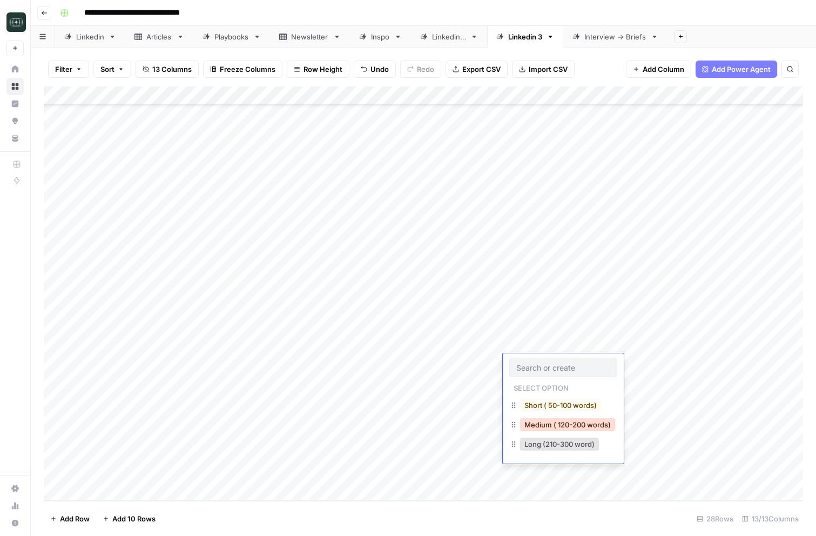
click at [569, 424] on button "Medium ( 120-200 words)" at bounding box center [567, 424] width 95 height 13
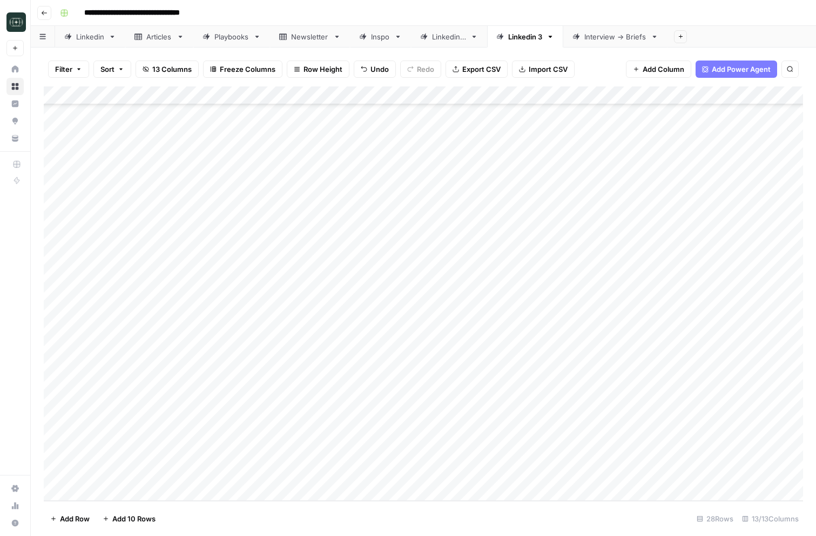
click at [667, 357] on div "Add Column" at bounding box center [423, 293] width 759 height 414
click at [259, 381] on div "Add Column" at bounding box center [423, 293] width 759 height 414
type textarea "**********"
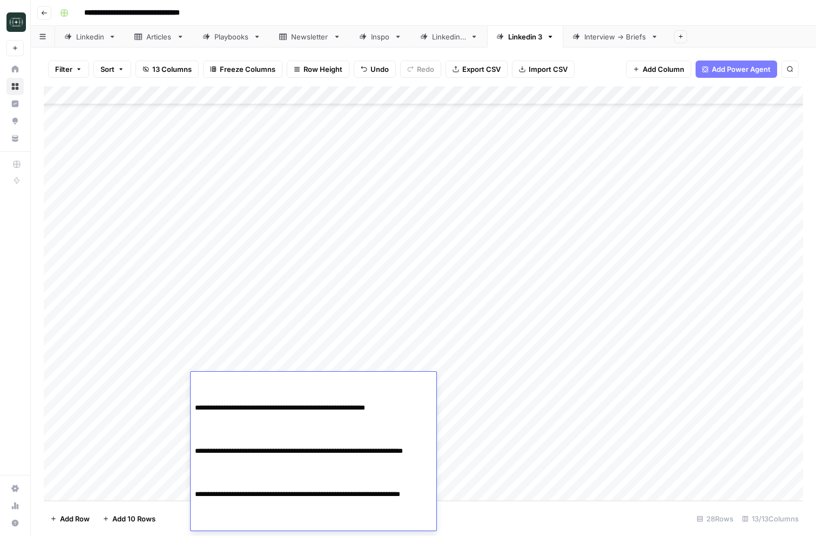
click at [542, 379] on div "Add Column" at bounding box center [423, 293] width 759 height 414
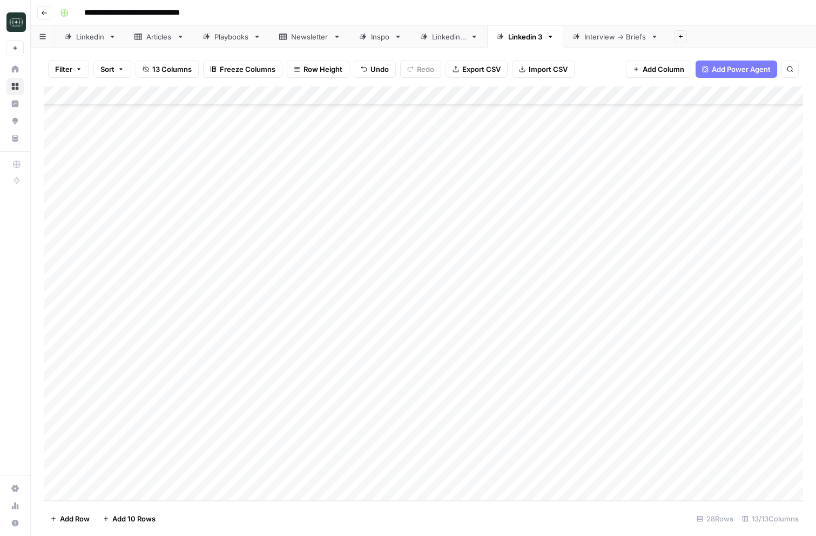
click at [542, 379] on div "Add Column" at bounding box center [423, 293] width 759 height 414
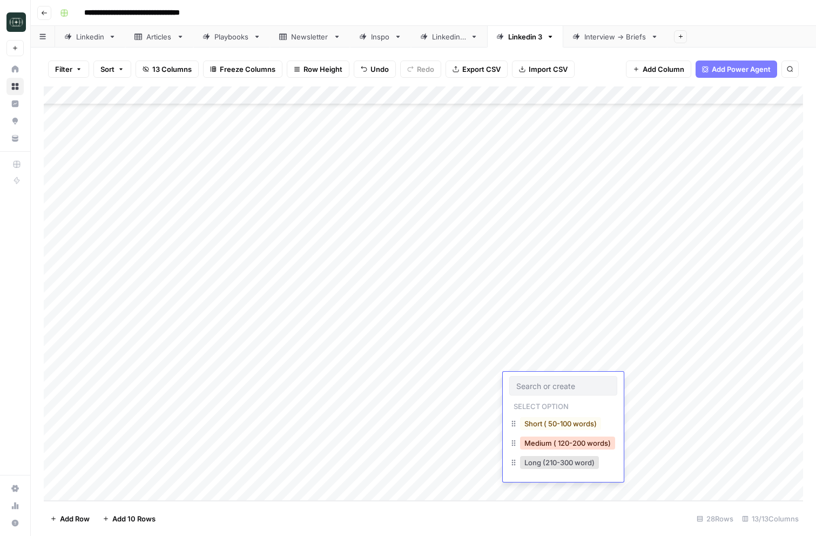
click at [570, 445] on button "Medium ( 120-200 words)" at bounding box center [567, 442] width 95 height 13
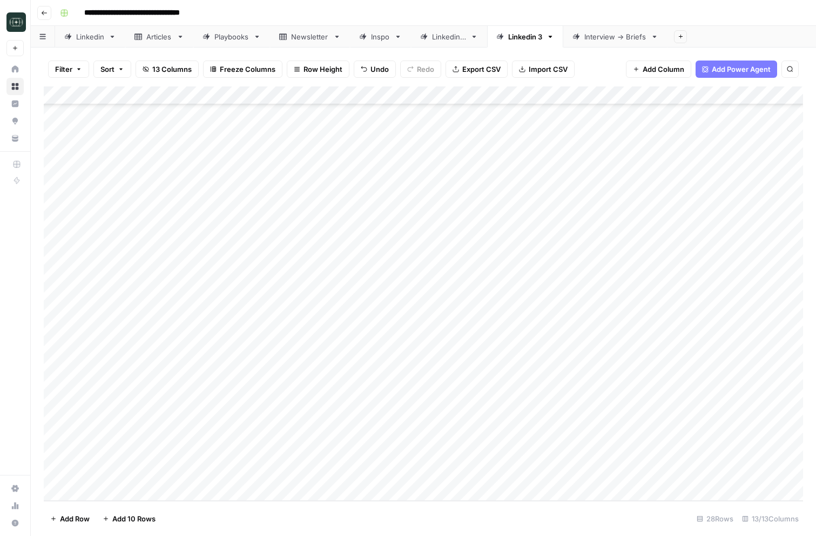
click at [667, 380] on div "Add Column" at bounding box center [423, 293] width 759 height 414
click at [685, 272] on div "Add Column" at bounding box center [423, 293] width 759 height 414
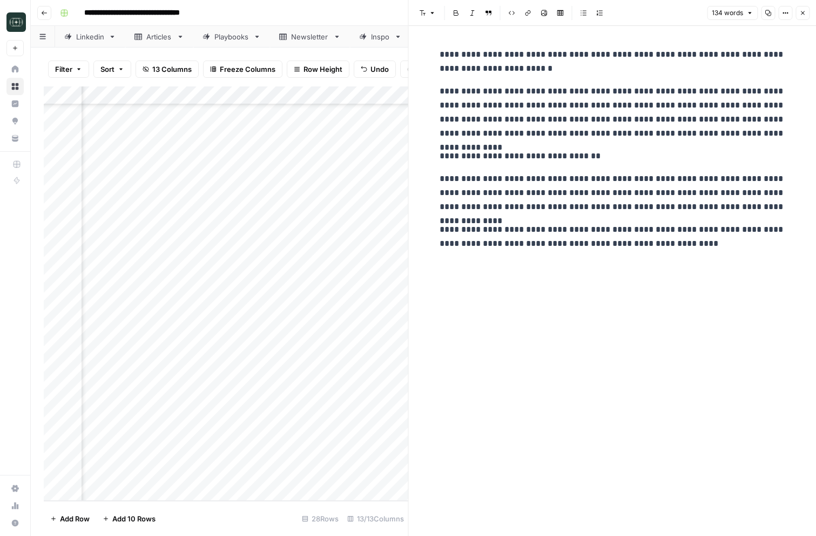
click at [805, 15] on icon "button" at bounding box center [802, 13] width 6 height 6
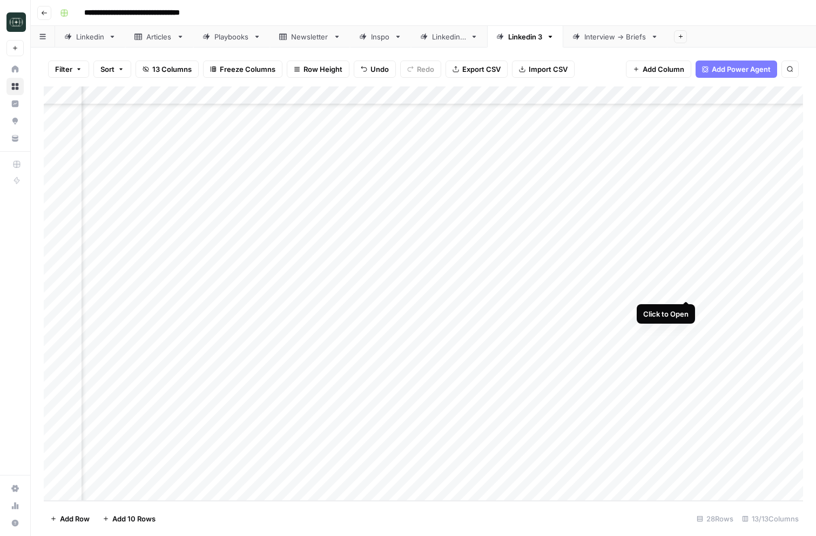
click at [688, 290] on div "Add Column" at bounding box center [423, 293] width 759 height 414
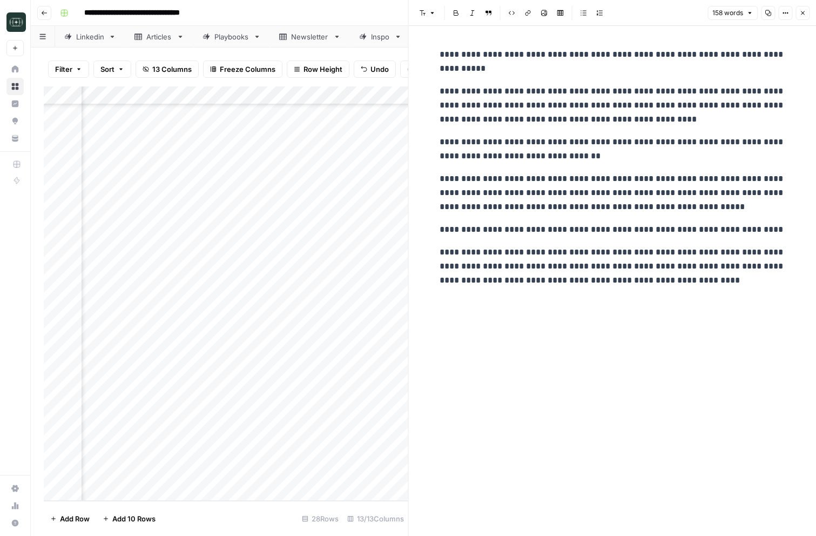
click at [798, 14] on button "Close" at bounding box center [802, 13] width 14 height 14
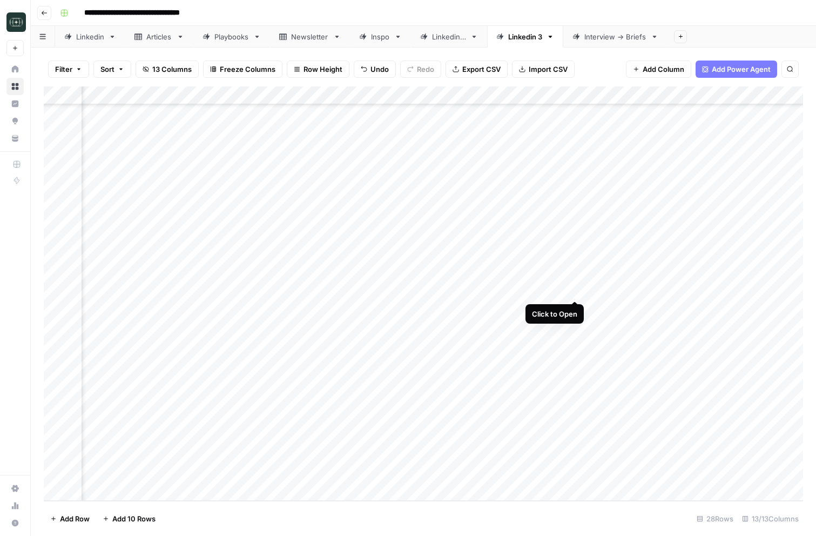
click at [575, 288] on div "Add Column" at bounding box center [423, 293] width 759 height 414
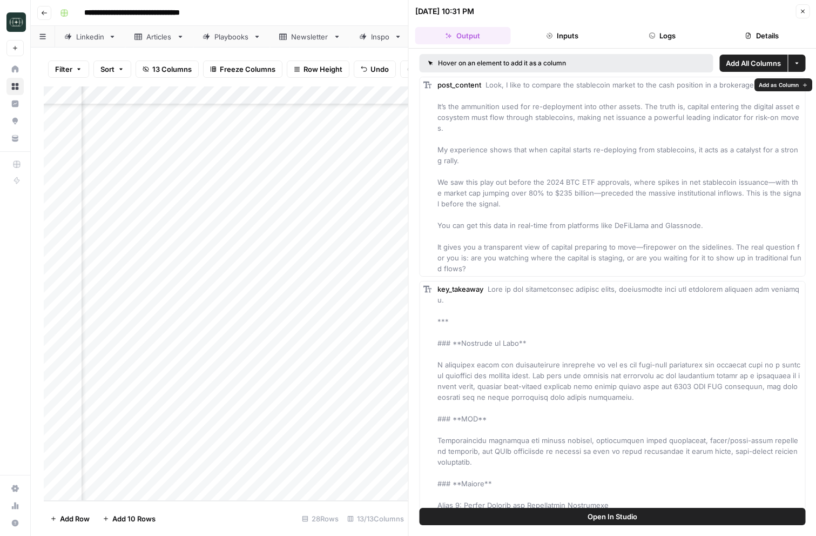
click at [654, 40] on button "Logs" at bounding box center [663, 35] width 96 height 17
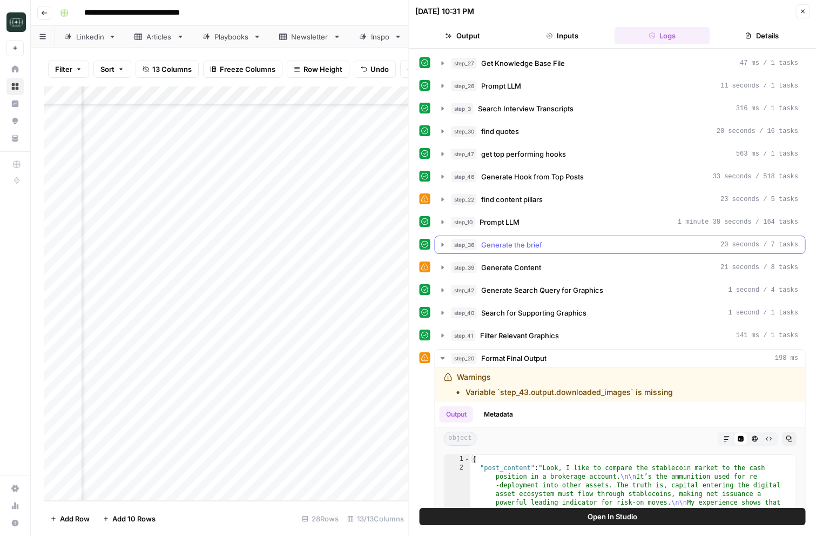
click at [554, 249] on div "step_36 Generate the brief 20 seconds / 7 tasks" at bounding box center [624, 244] width 347 height 11
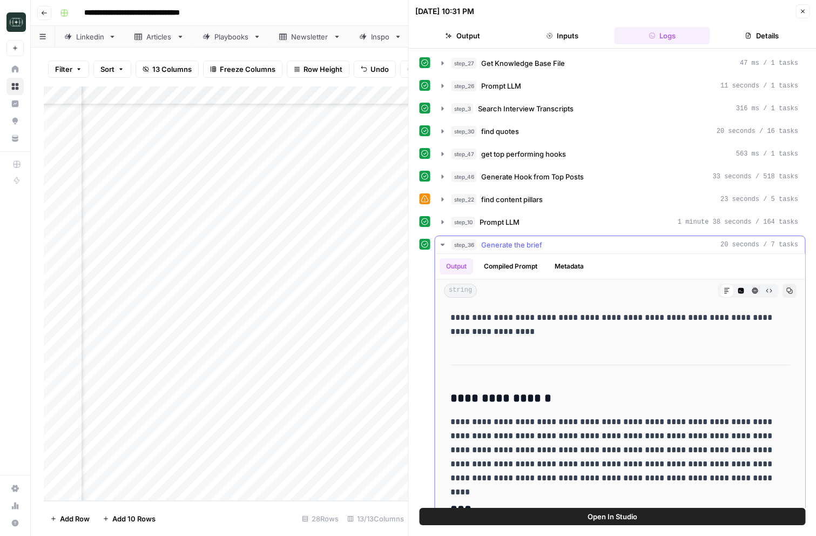
click at [554, 247] on div "step_36 Generate the brief 20 seconds / 7 tasks" at bounding box center [624, 244] width 347 height 11
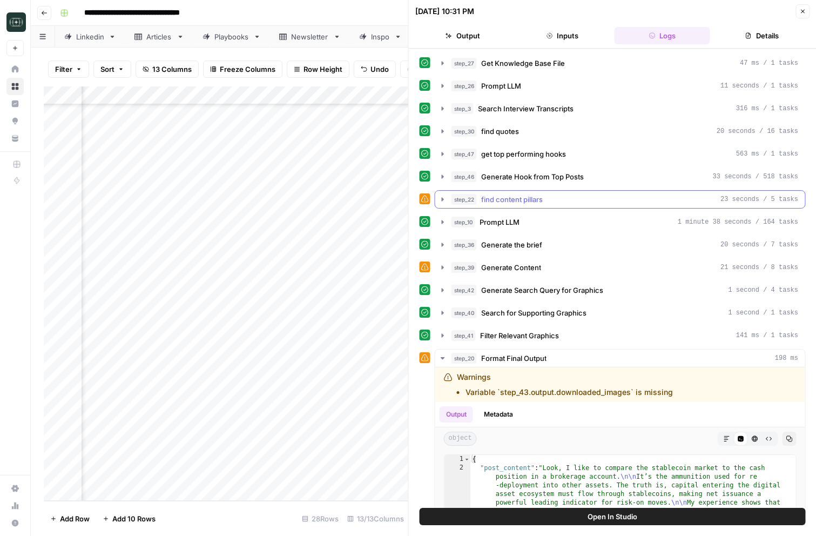
click at [556, 195] on div "step_22 find content pillars 23 seconds / 5 tasks" at bounding box center [624, 199] width 347 height 11
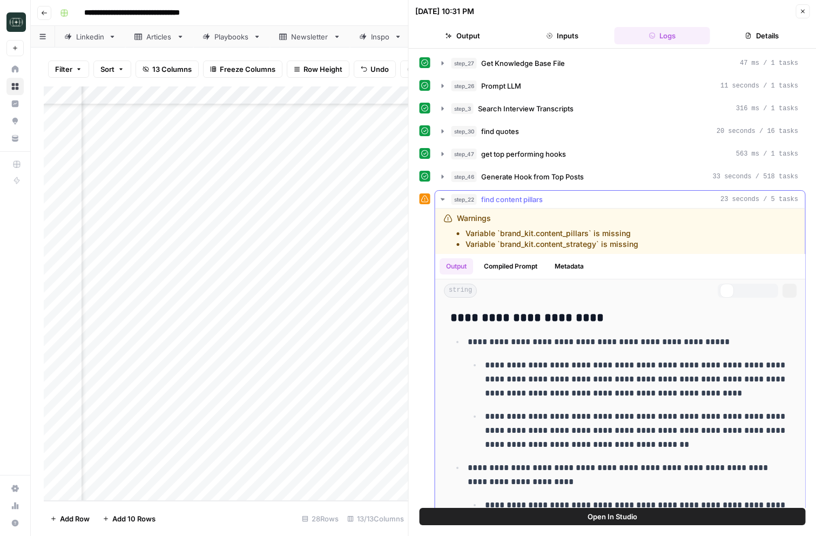
click at [556, 195] on div "step_22 find content pillars 23 seconds / 5 tasks" at bounding box center [624, 199] width 347 height 11
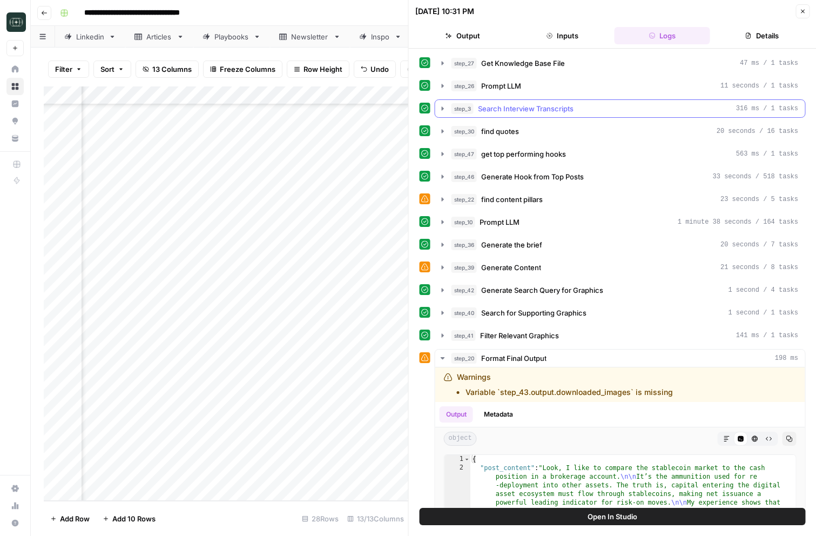
click at [557, 112] on span "Search Interview Transcripts" at bounding box center [526, 108] width 96 height 11
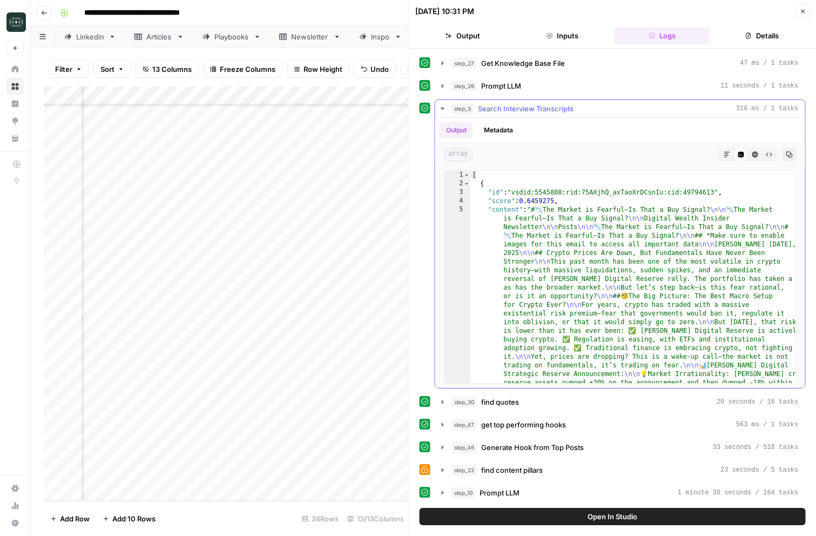
click at [557, 112] on span "Search Interview Transcripts" at bounding box center [526, 108] width 96 height 11
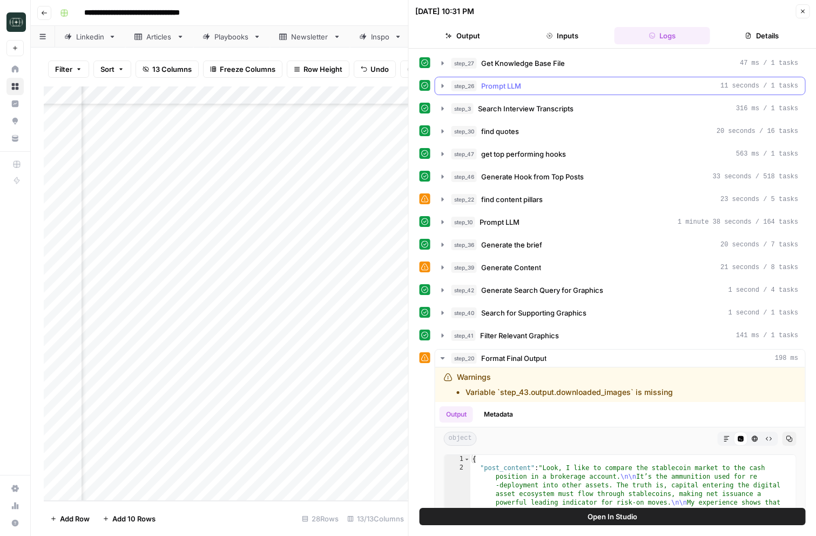
click at [557, 90] on div "step_26 Prompt LLM 11 seconds / 1 tasks" at bounding box center [624, 85] width 347 height 11
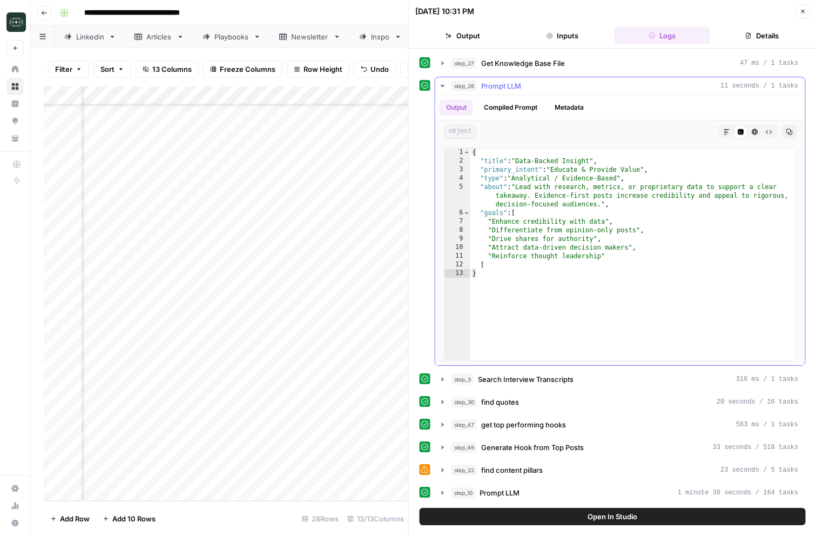
click at [557, 89] on div "step_26 Prompt LLM 11 seconds / 1 tasks" at bounding box center [624, 85] width 347 height 11
